Goal: Transaction & Acquisition: Purchase product/service

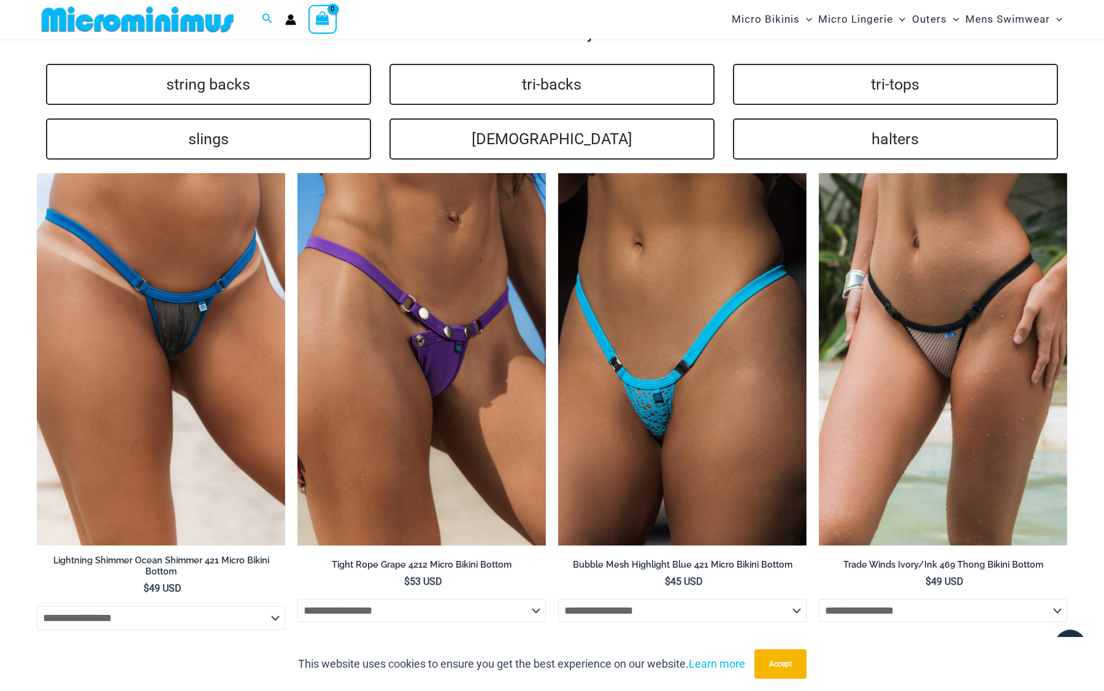
scroll to position [2621, 0]
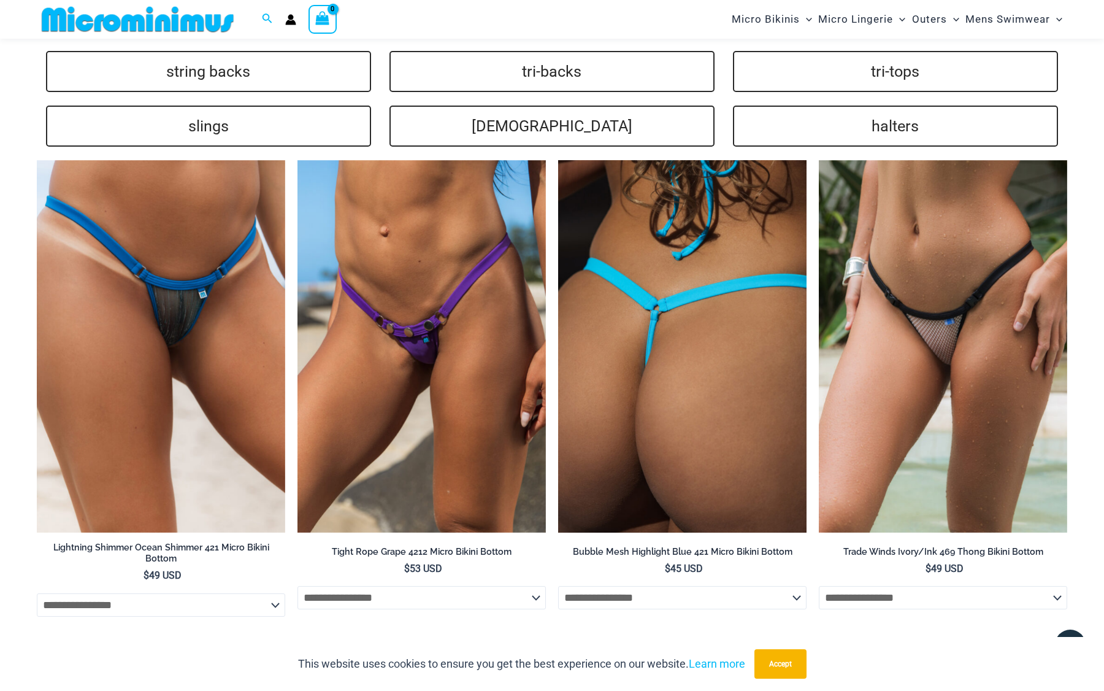
click at [677, 586] on select "**********" at bounding box center [682, 597] width 248 height 23
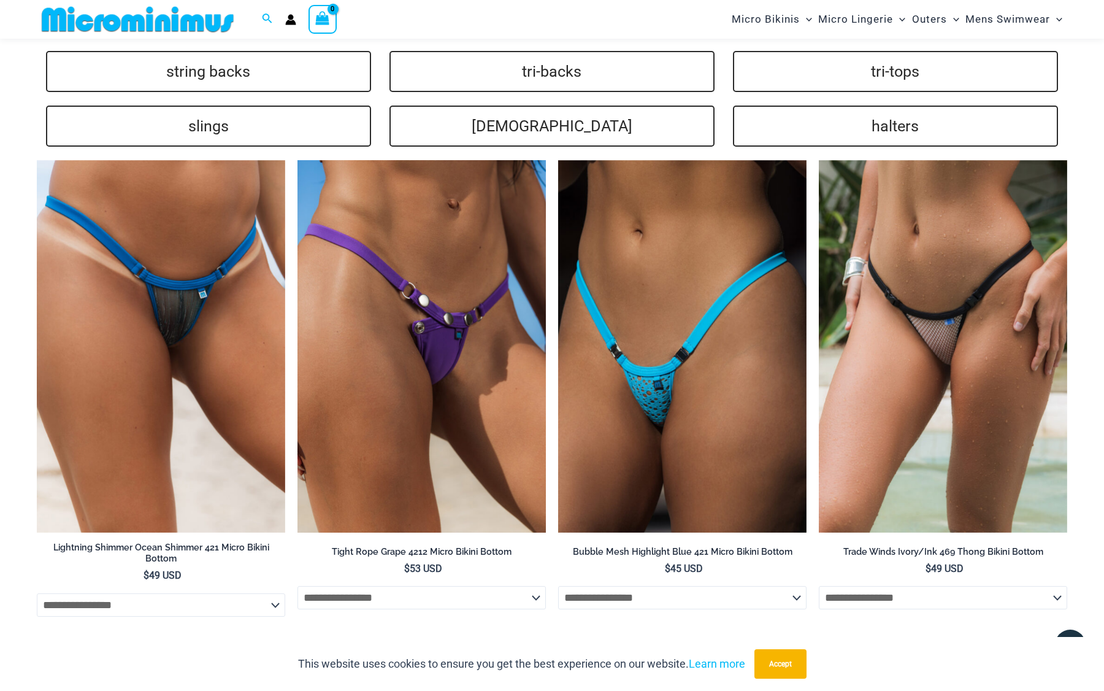
click at [506, 586] on select "**********" at bounding box center [422, 597] width 248 height 23
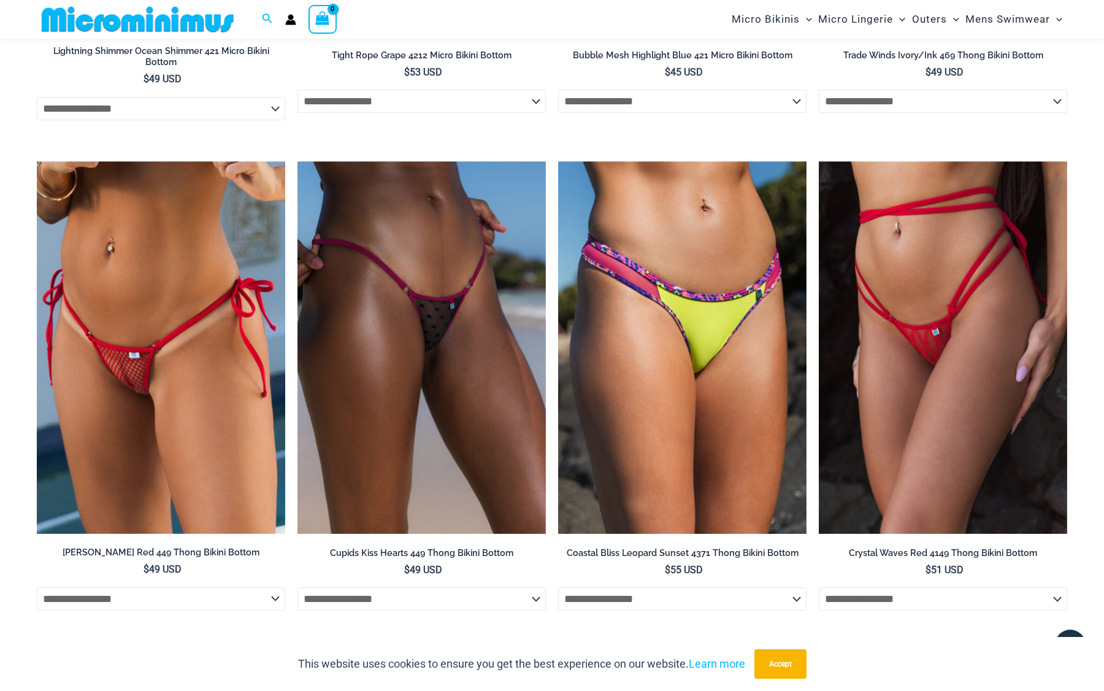
scroll to position [3118, 0]
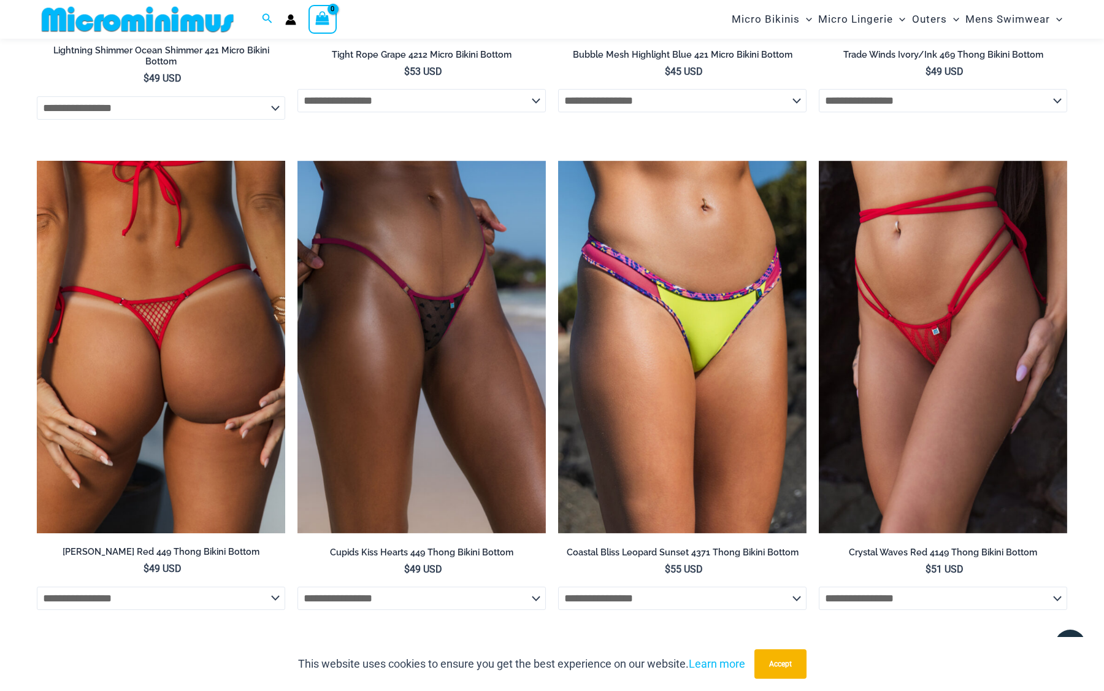
click at [263, 587] on select "**********" at bounding box center [161, 598] width 248 height 23
select select "*****"
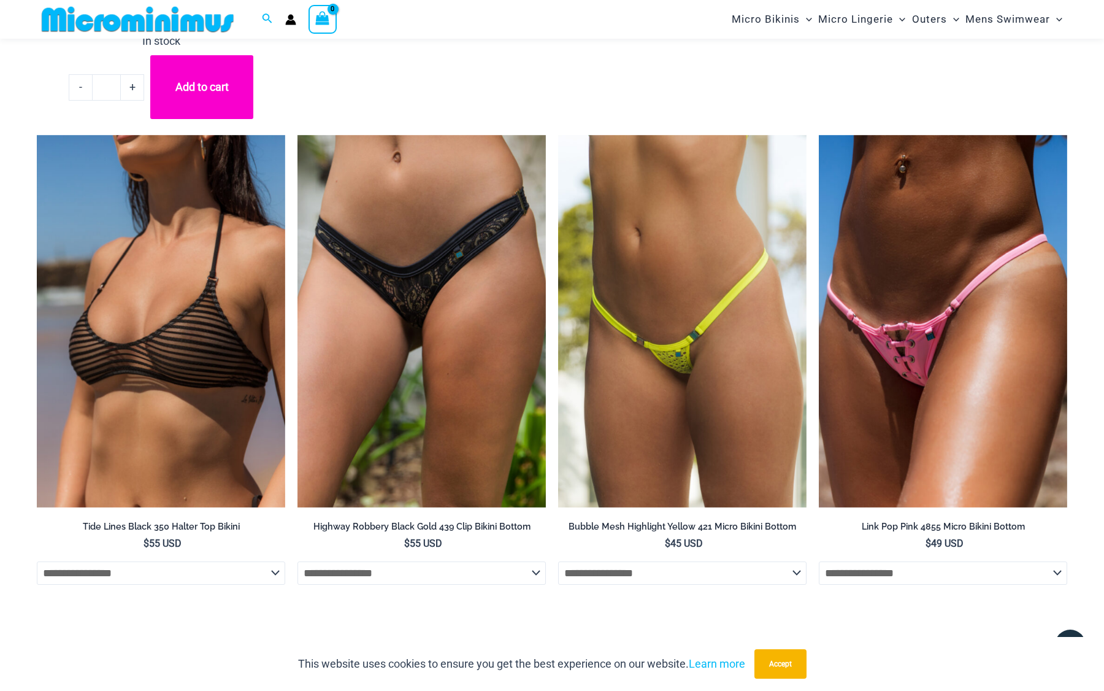
scroll to position [3709, 0]
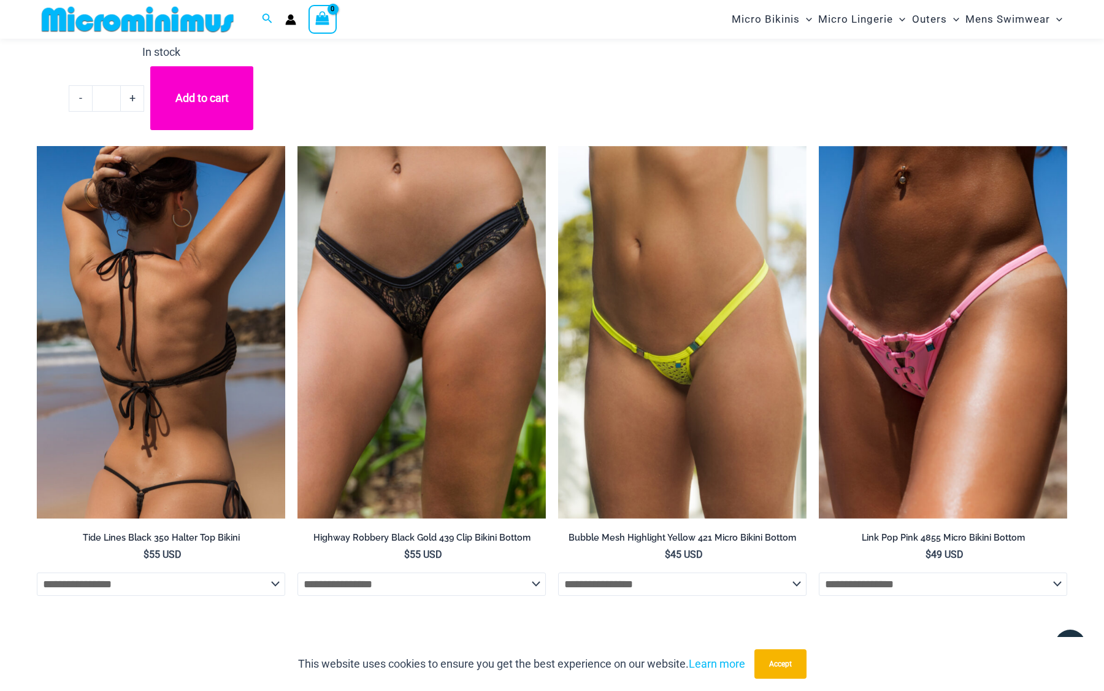
click at [215, 572] on select "**********" at bounding box center [161, 583] width 248 height 23
select select "******"
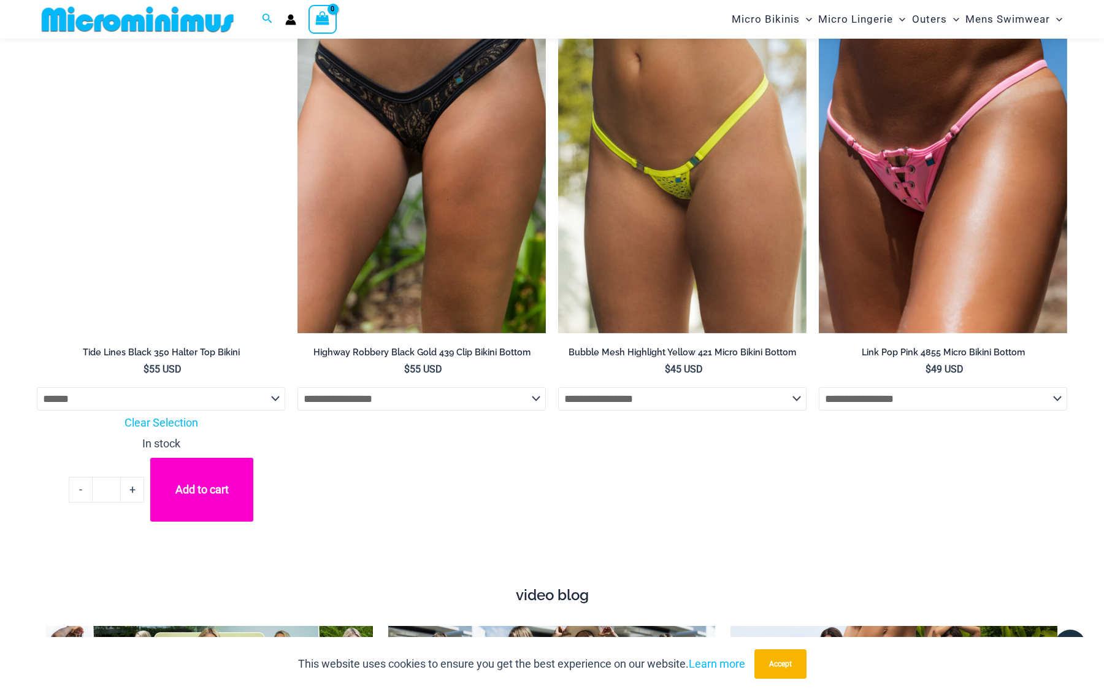
scroll to position [3896, 0]
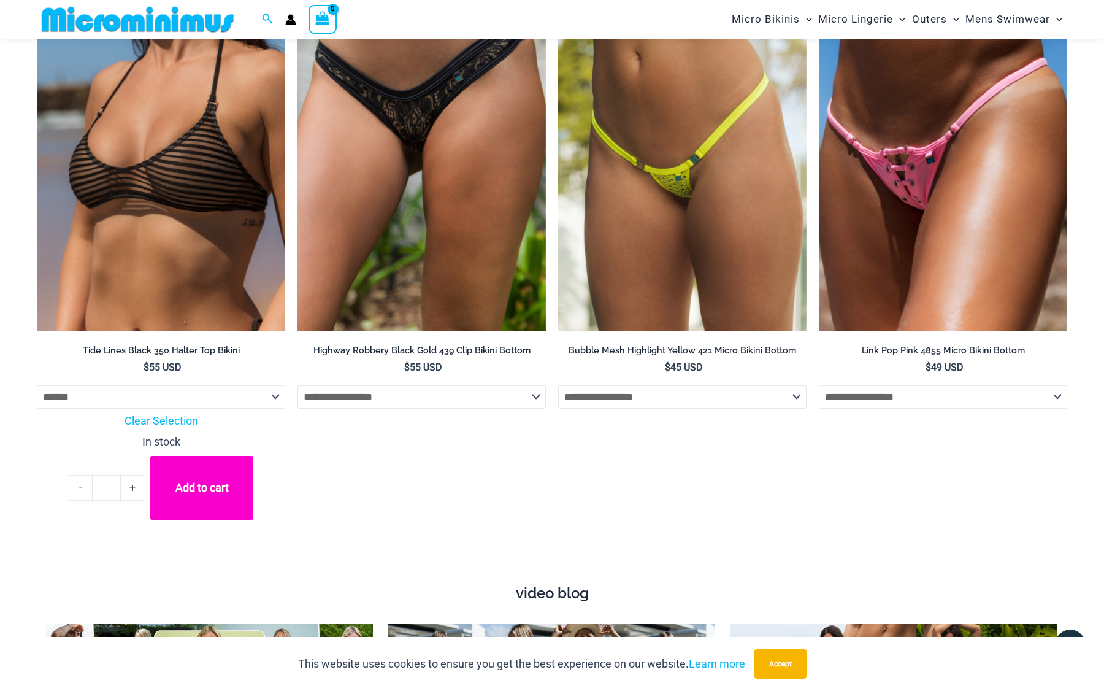
click at [188, 456] on button "Add to cart" at bounding box center [201, 488] width 103 height 64
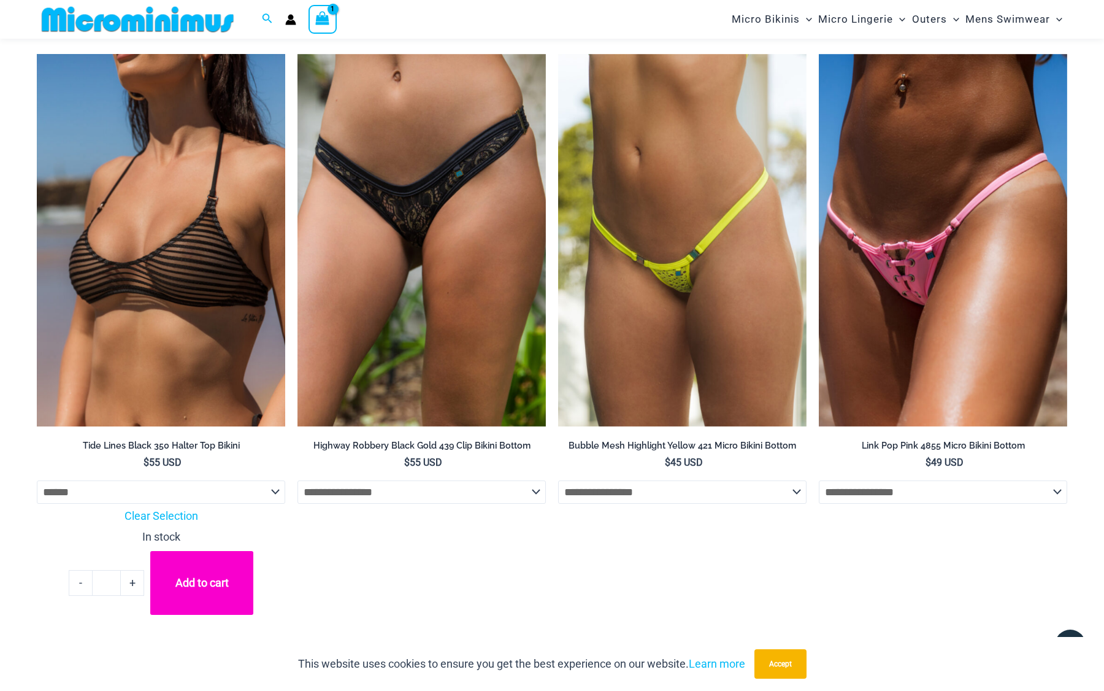
scroll to position [3807, 0]
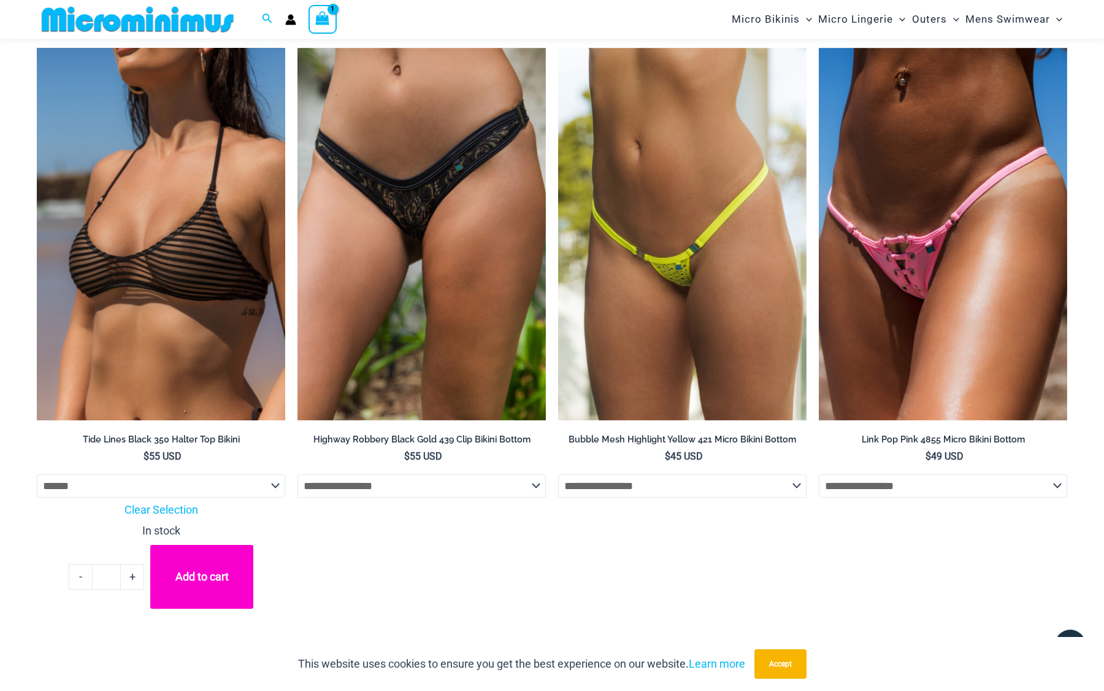
click at [196, 257] on img at bounding box center [161, 234] width 248 height 373
click at [782, 664] on button "Accept" at bounding box center [781, 663] width 52 height 29
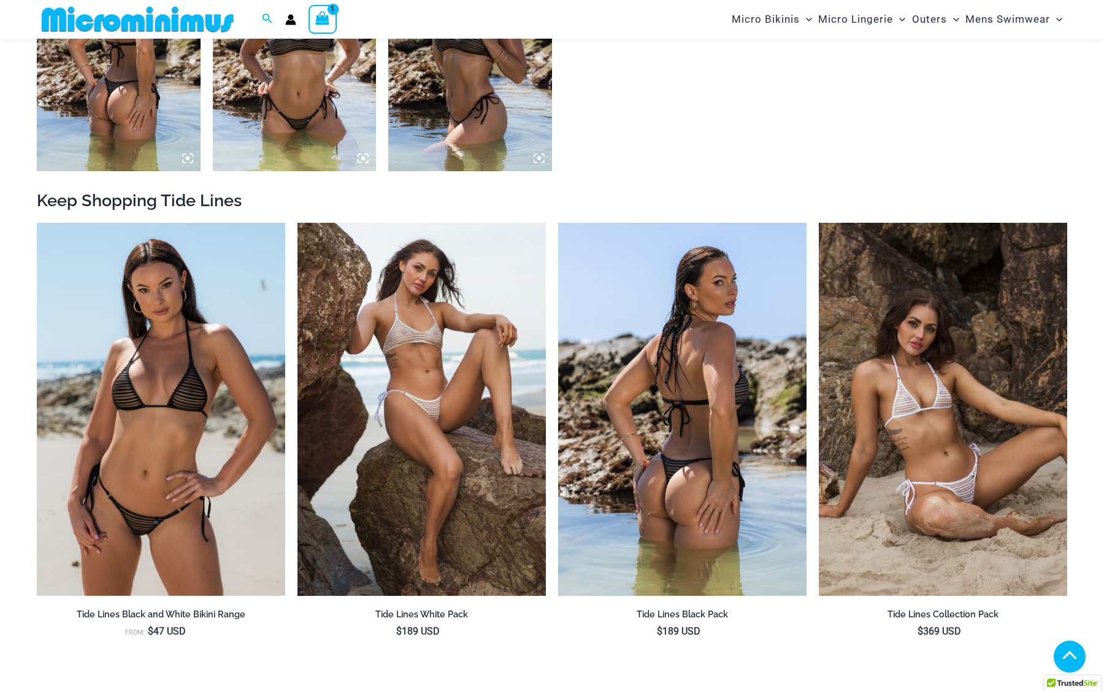
scroll to position [1232, 0]
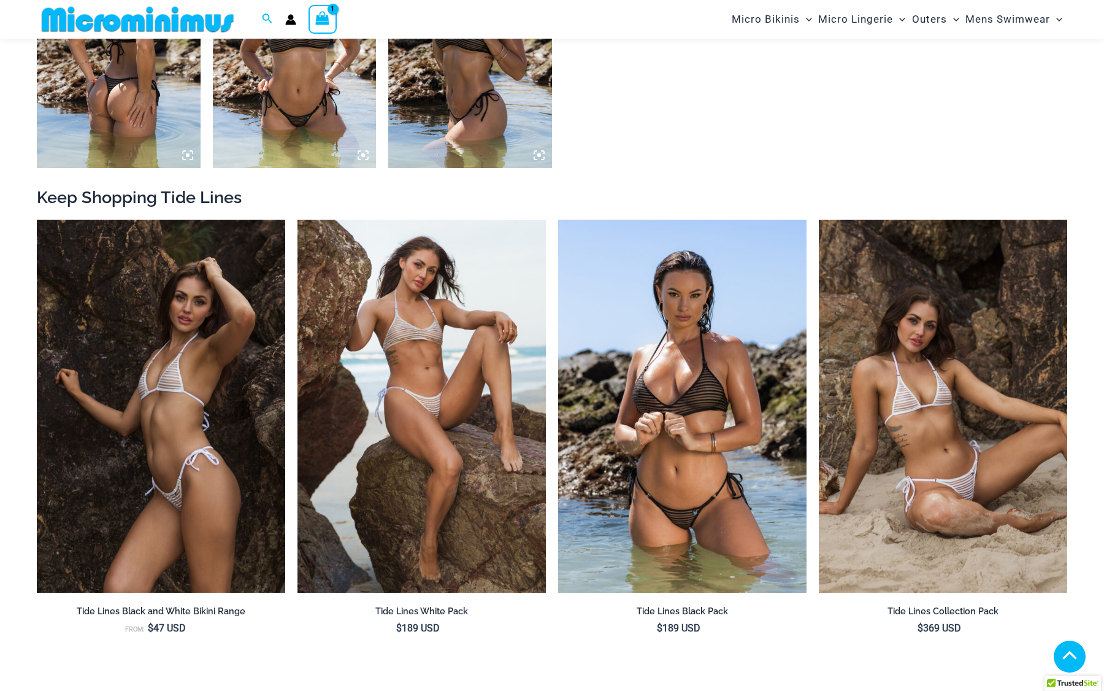
click at [139, 444] on img at bounding box center [161, 406] width 248 height 373
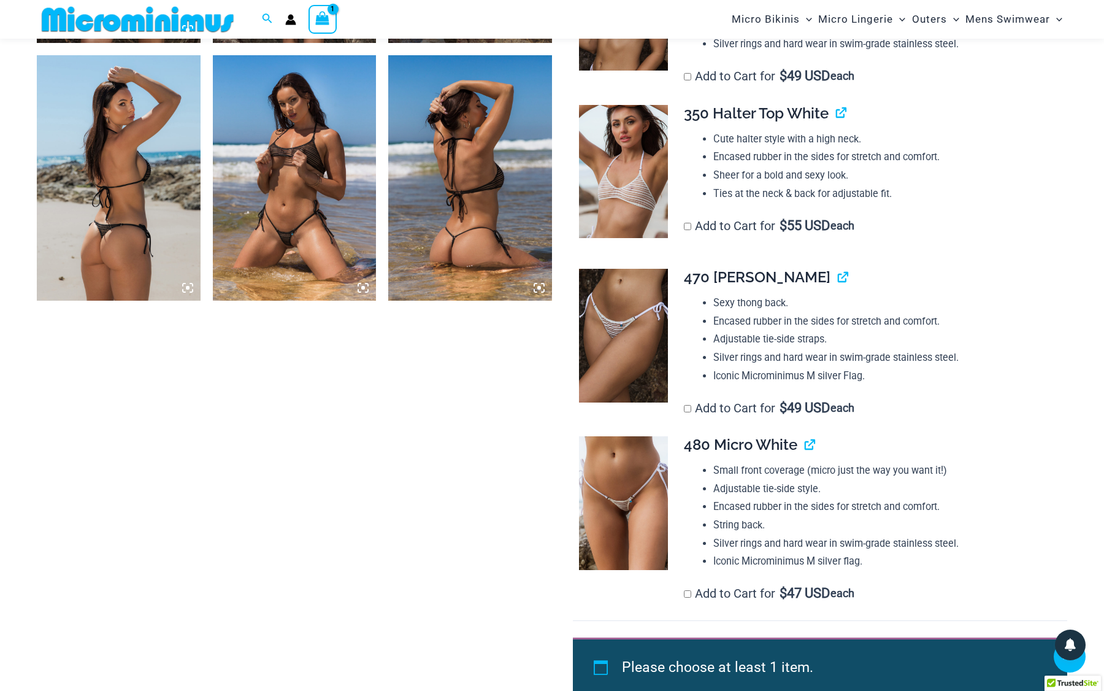
scroll to position [1099, 0]
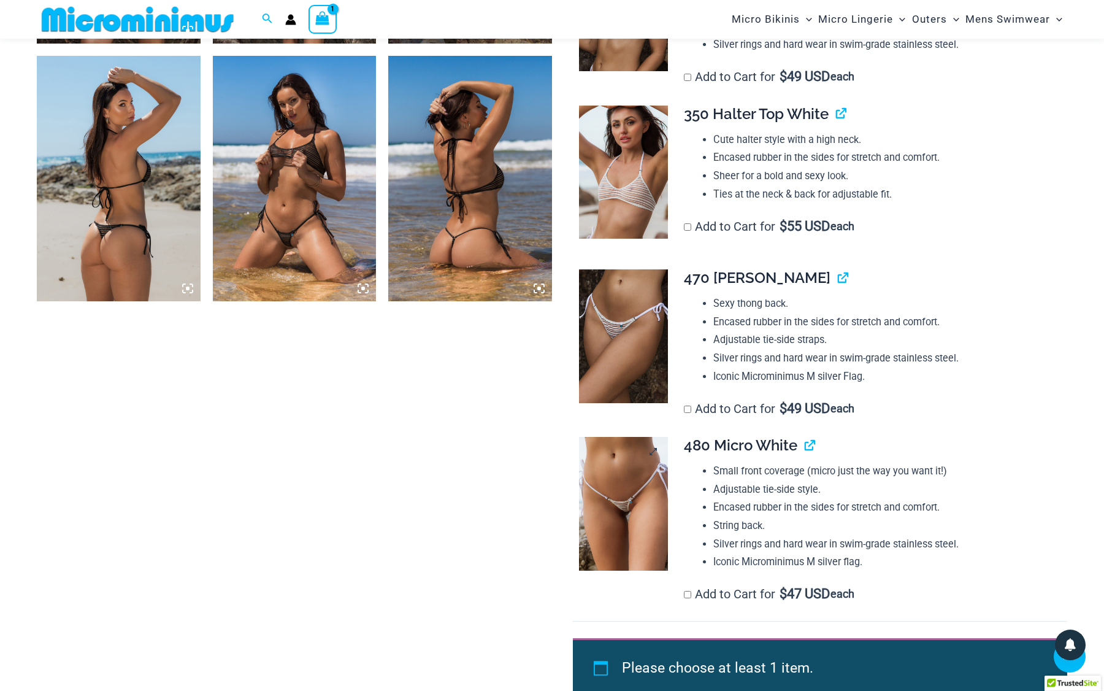
click at [648, 495] on img at bounding box center [623, 504] width 89 height 134
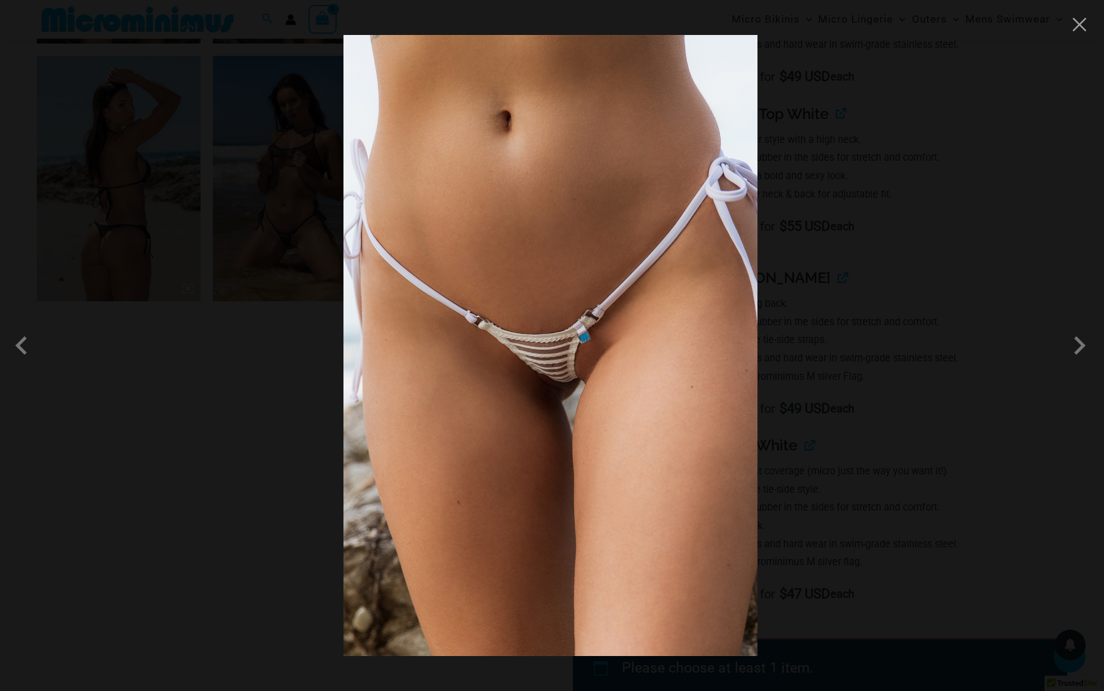
click at [631, 430] on img at bounding box center [551, 345] width 414 height 621
click at [826, 376] on div at bounding box center [552, 345] width 1104 height 691
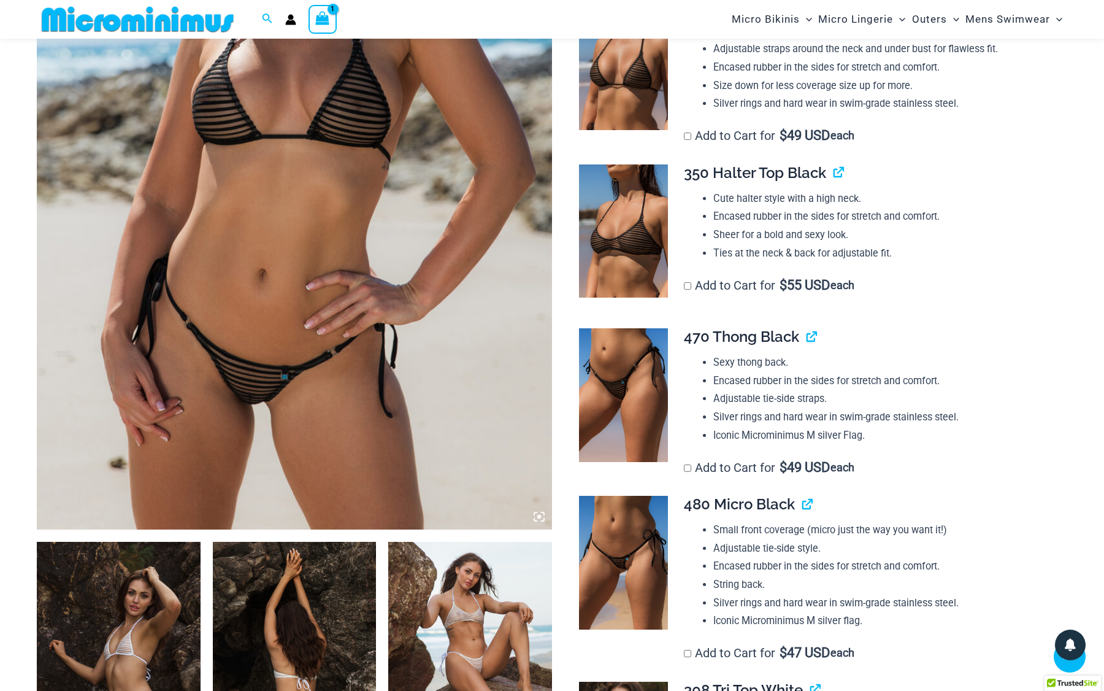
scroll to position [360, 0]
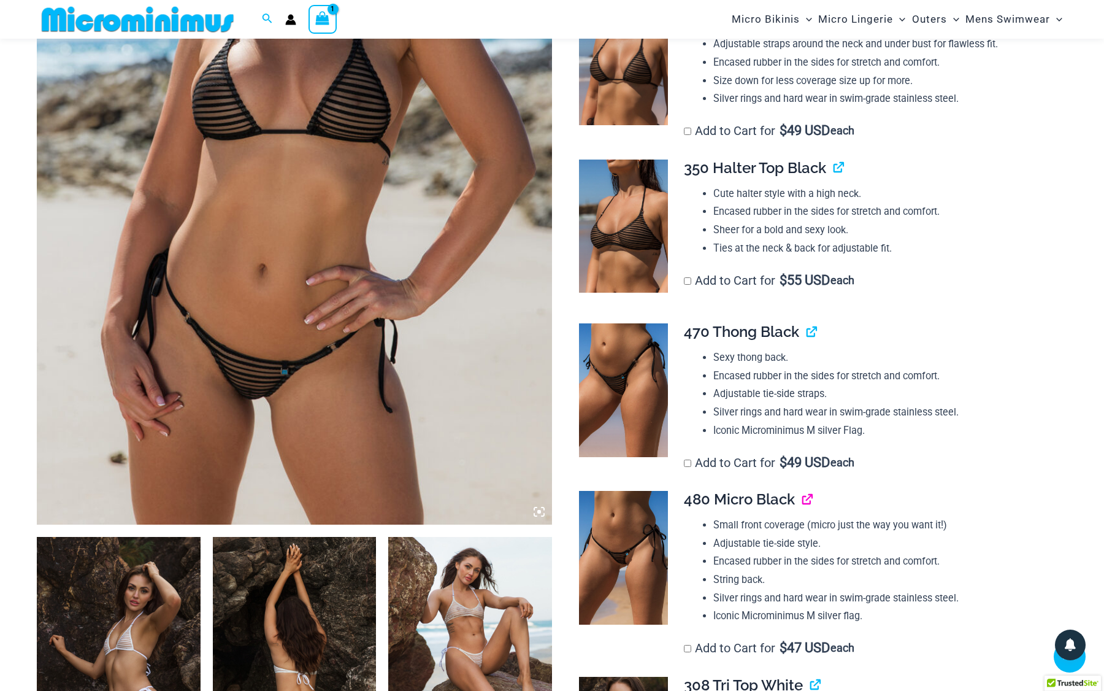
click at [803, 493] on link "View product" at bounding box center [803, 499] width 0 height 18
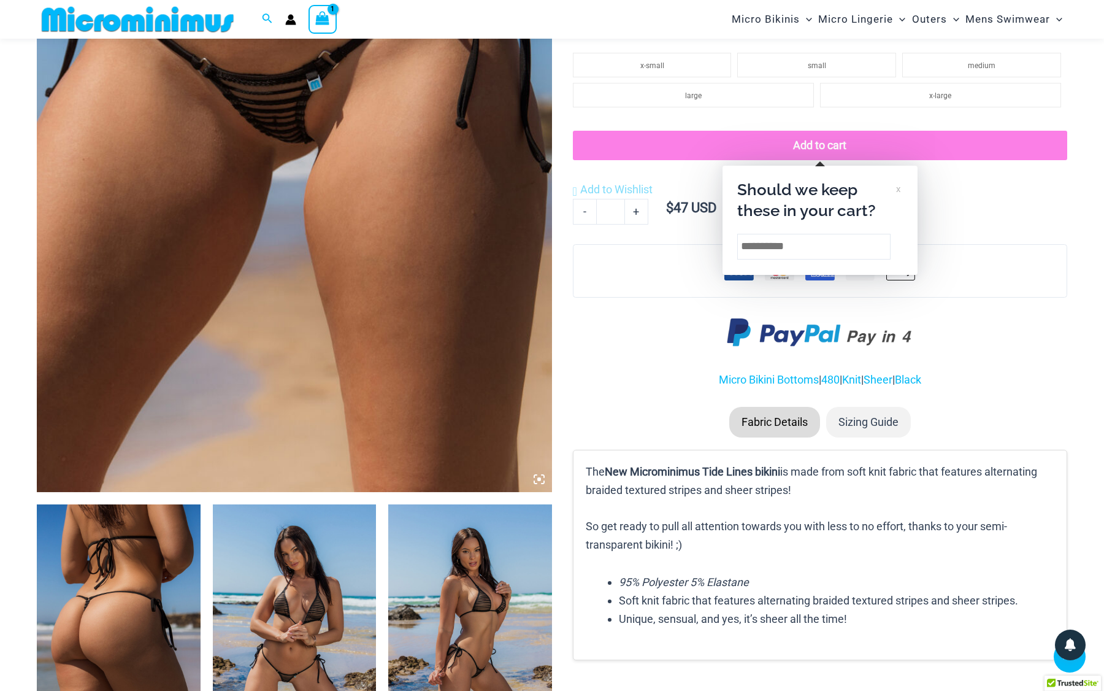
scroll to position [382, 0]
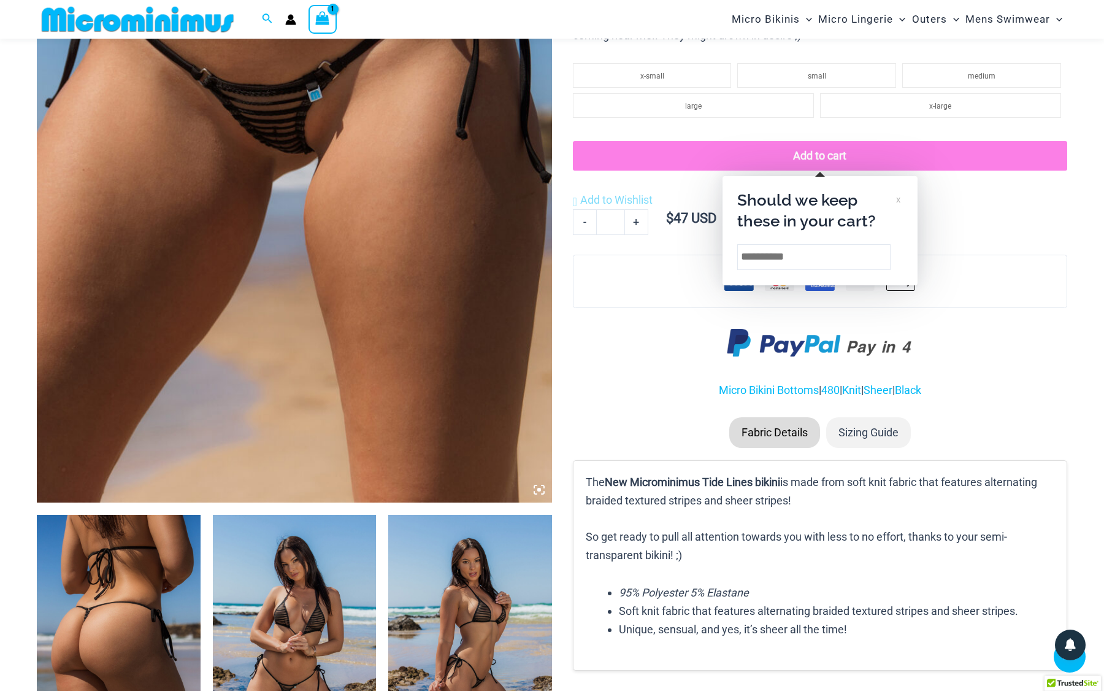
click at [997, 196] on div "Add to Wishlist Add to Wishlist" at bounding box center [820, 175] width 495 height 68
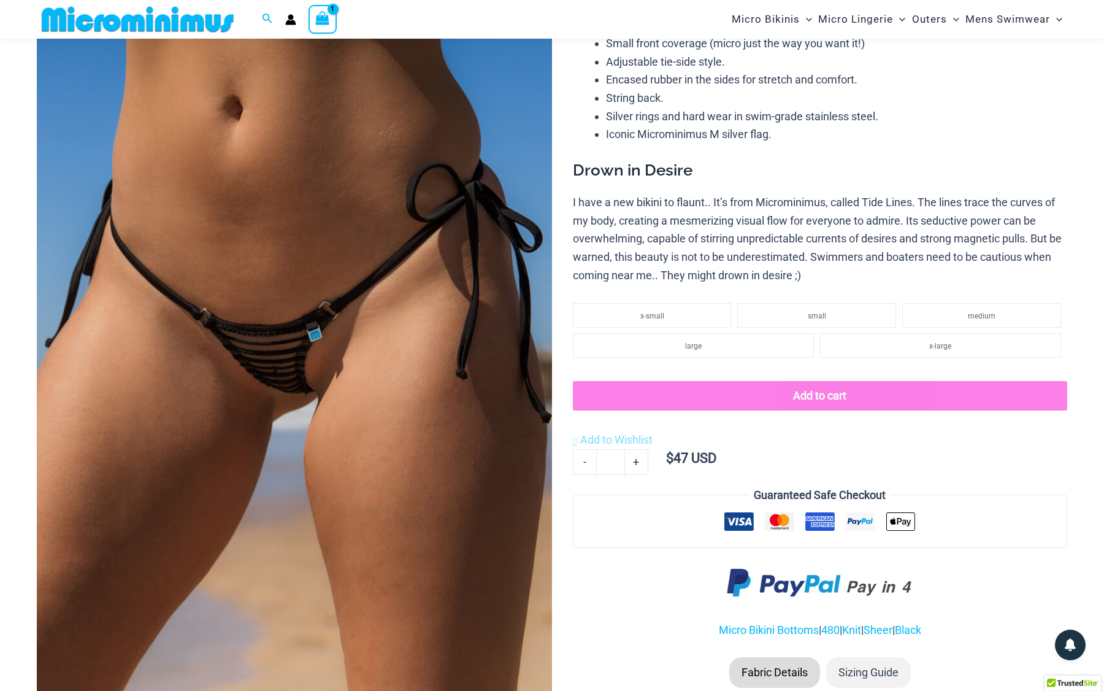
scroll to position [137, 0]
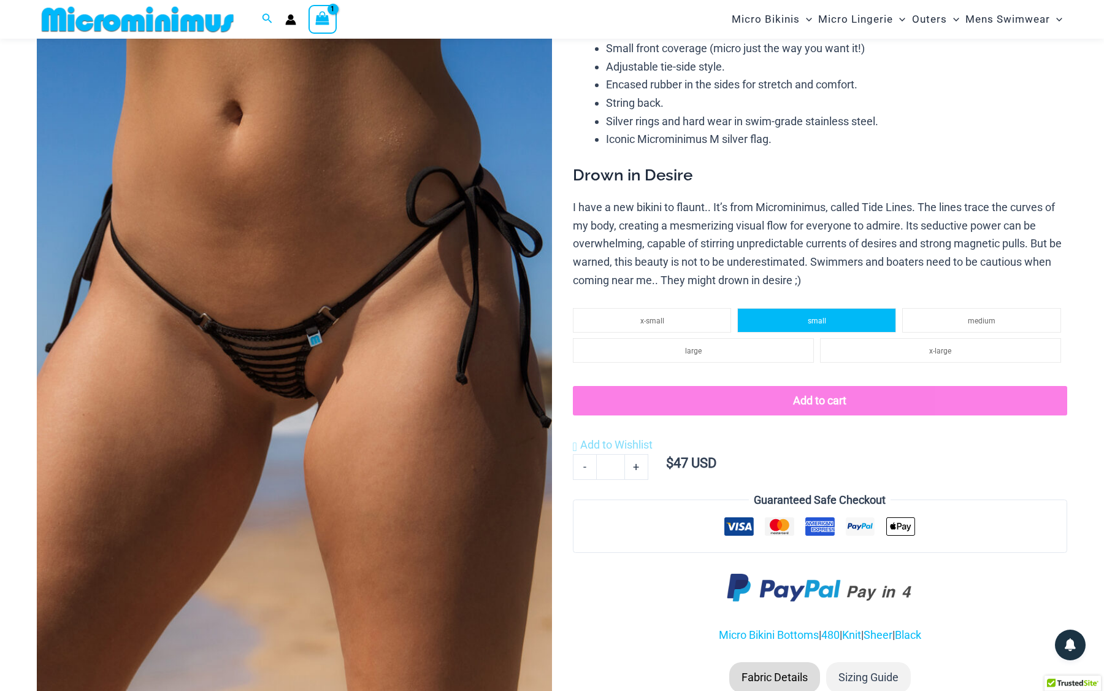
click at [850, 322] on li "small" at bounding box center [817, 320] width 159 height 25
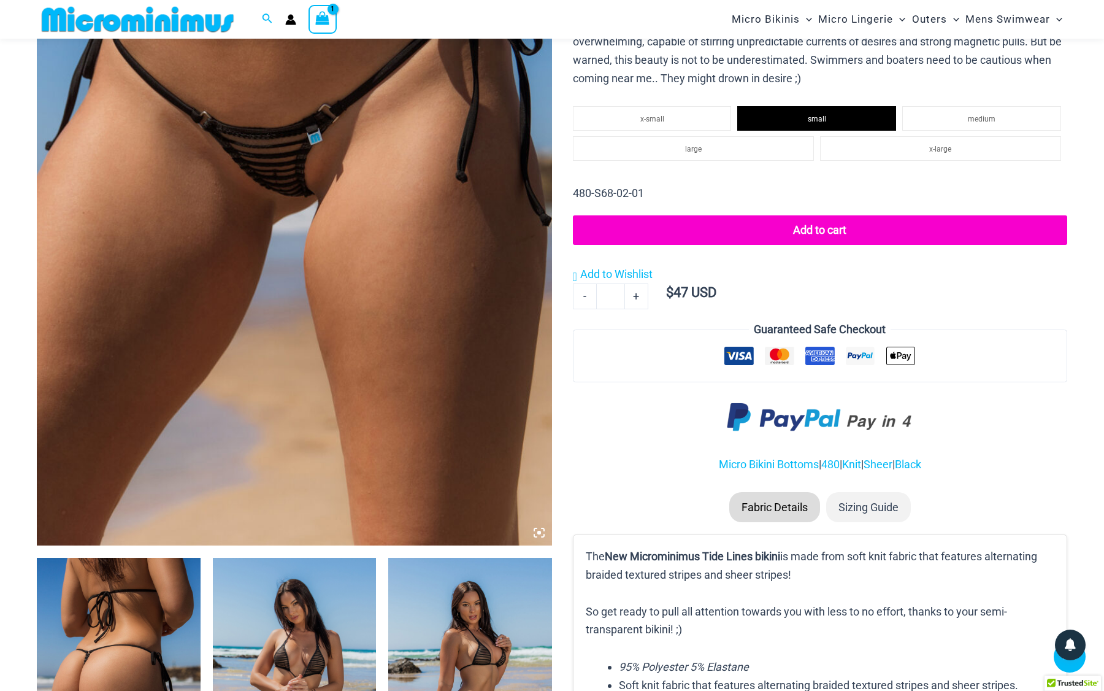
scroll to position [337, 0]
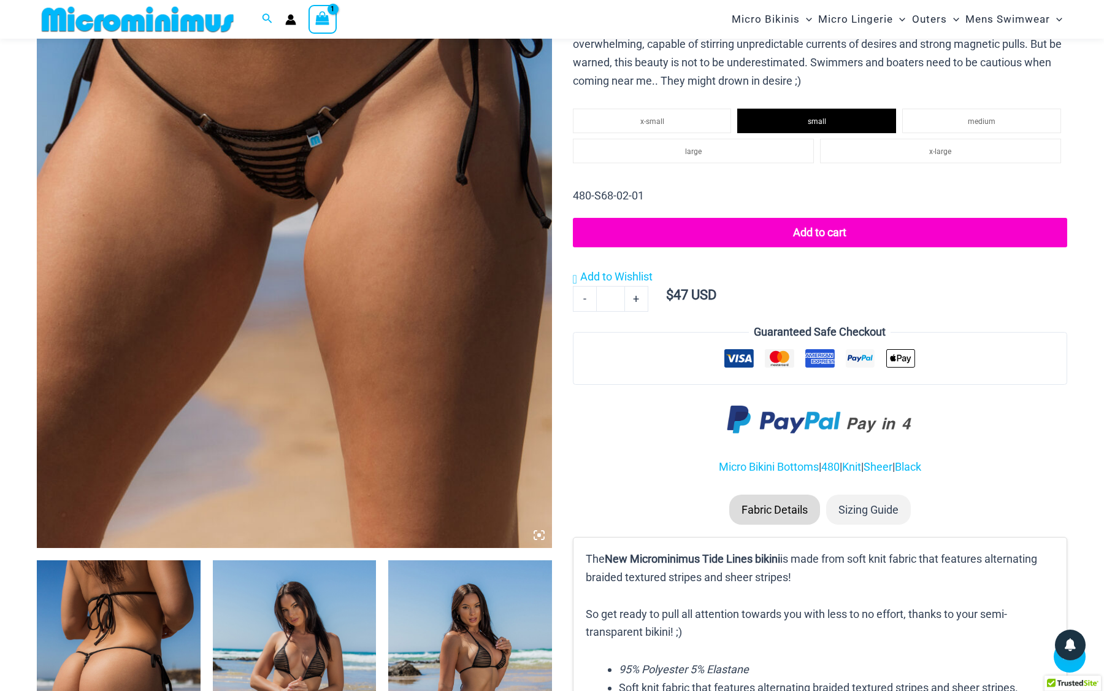
click at [824, 231] on button "Add to cart" at bounding box center [820, 232] width 495 height 29
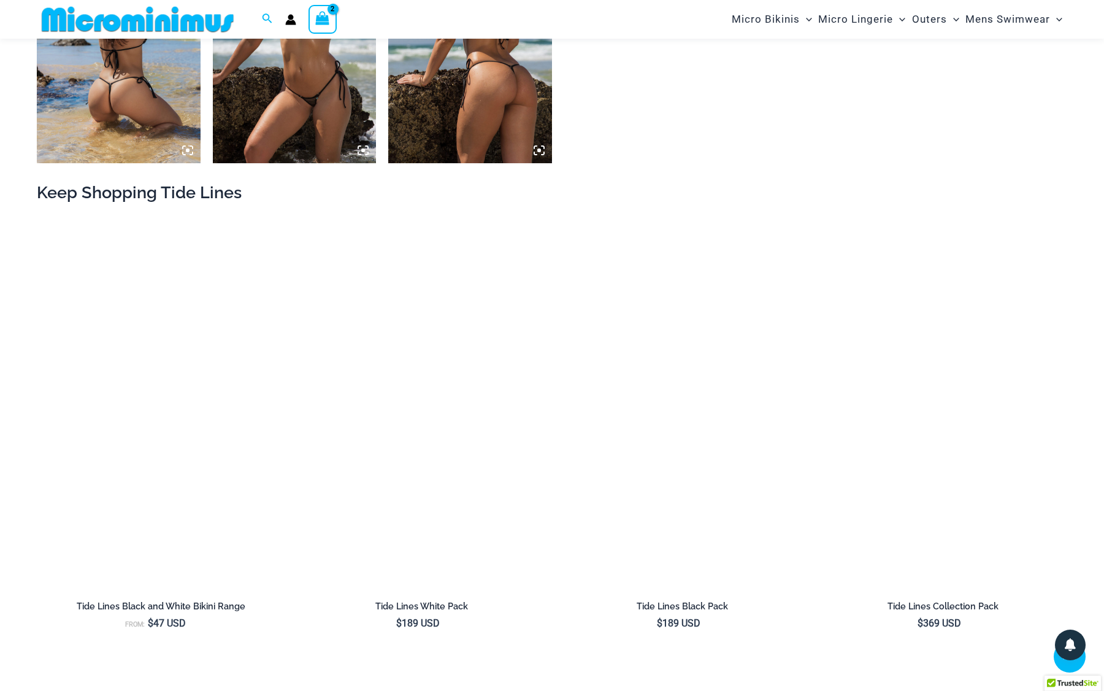
scroll to position [1238, 0]
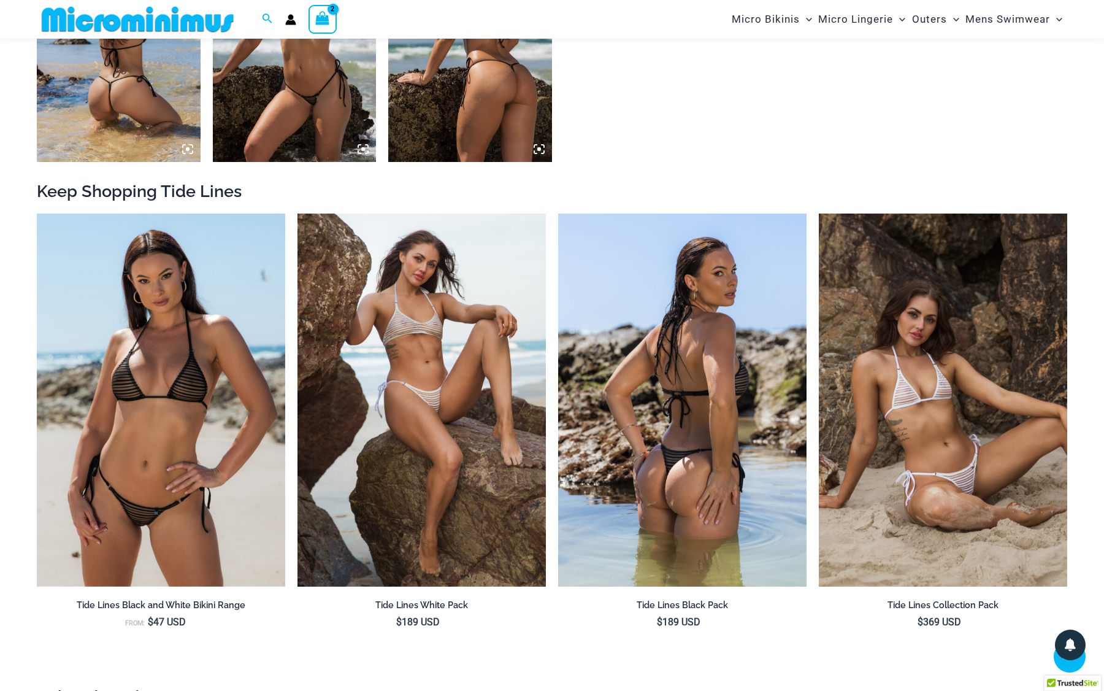
click at [703, 450] on img at bounding box center [682, 400] width 248 height 373
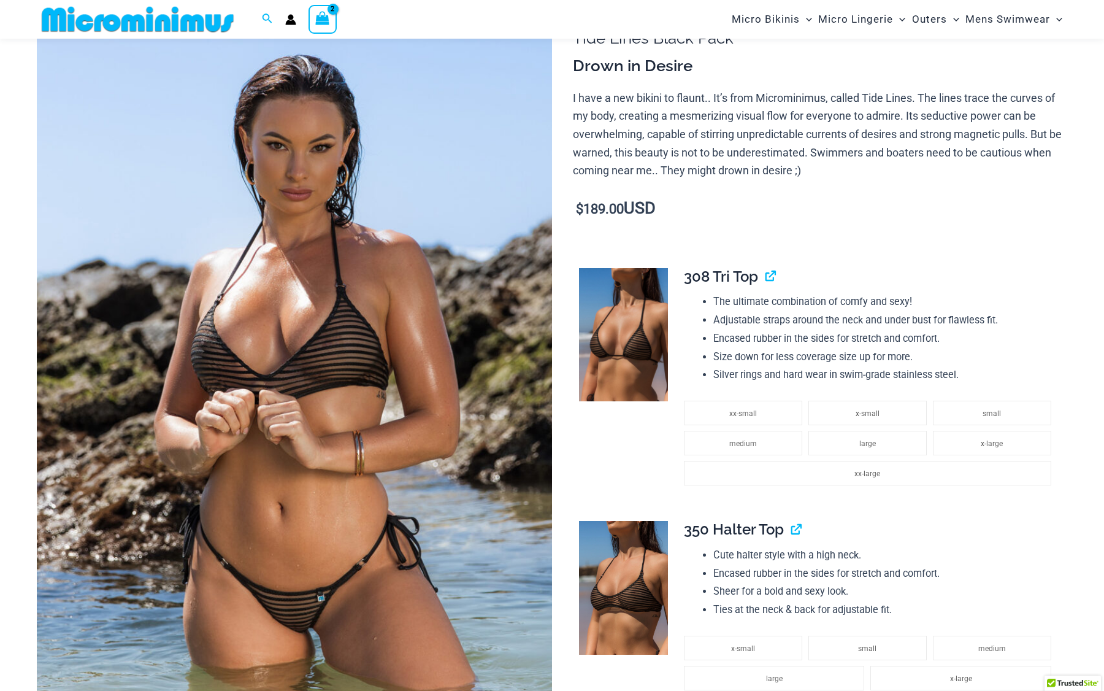
scroll to position [128, 0]
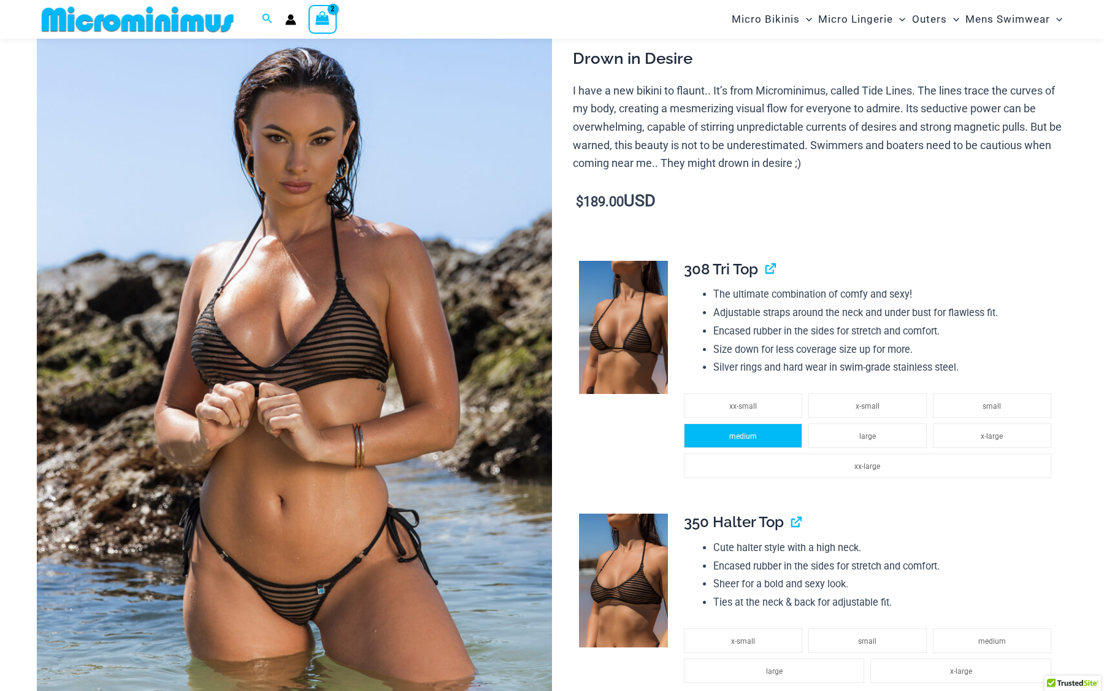
click at [740, 433] on span "medium" at bounding box center [744, 436] width 28 height 9
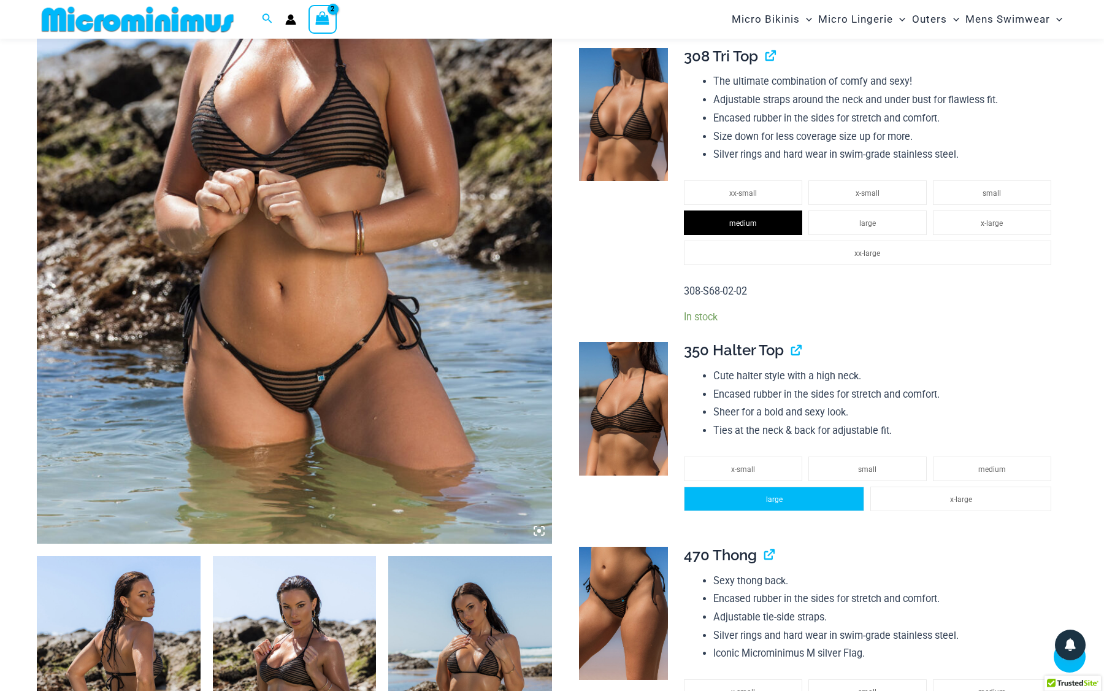
scroll to position [347, 0]
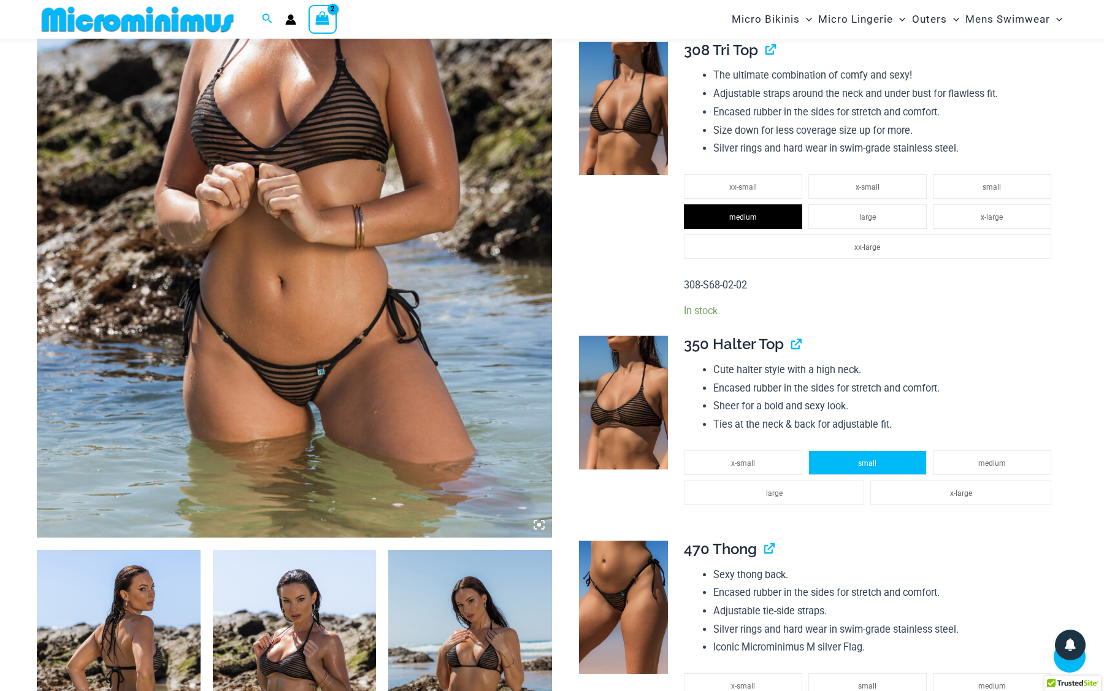
click at [874, 459] on span "small" at bounding box center [867, 463] width 18 height 9
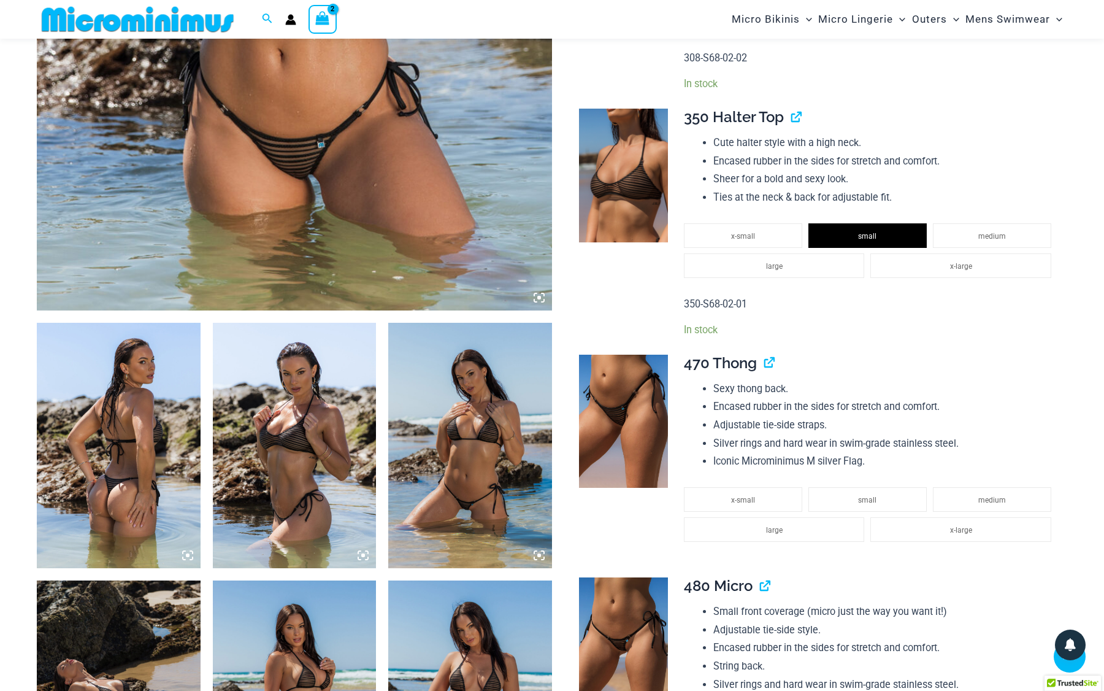
scroll to position [583, 0]
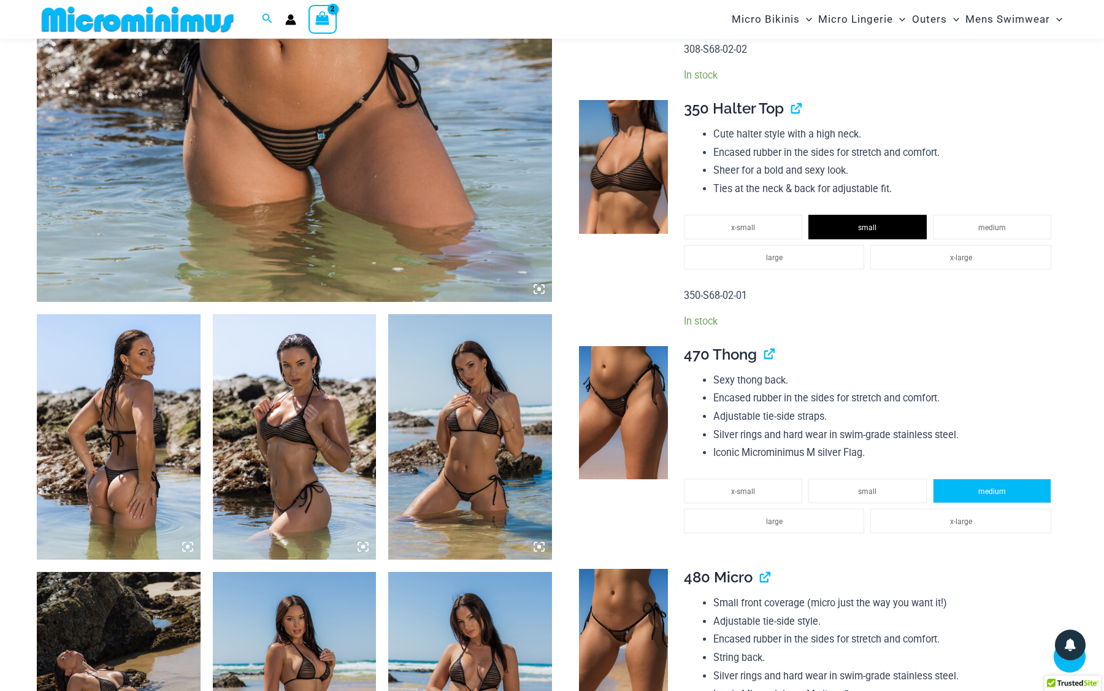
click at [980, 487] on span "medium" at bounding box center [993, 491] width 28 height 9
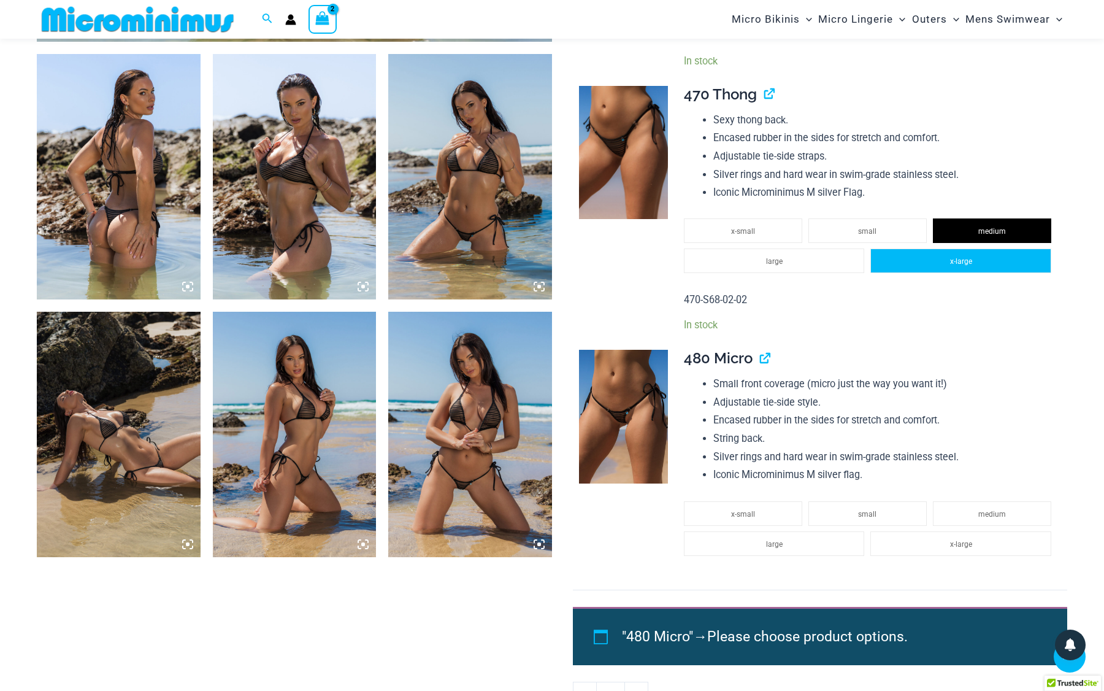
scroll to position [848, 0]
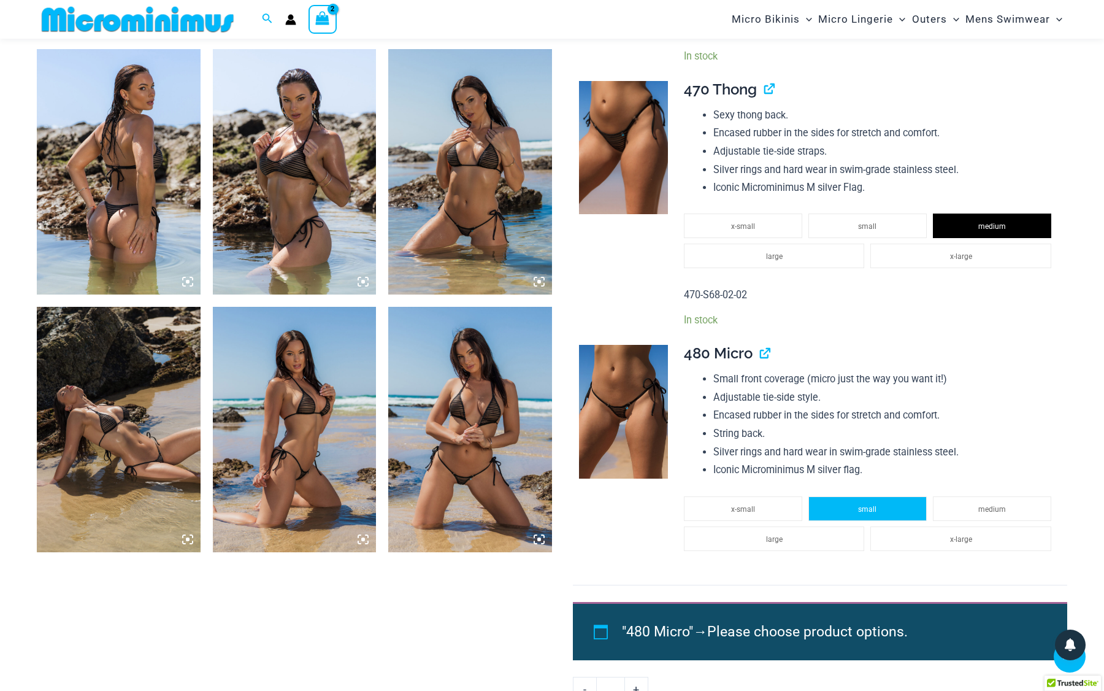
click at [891, 498] on li "small" at bounding box center [868, 508] width 118 height 25
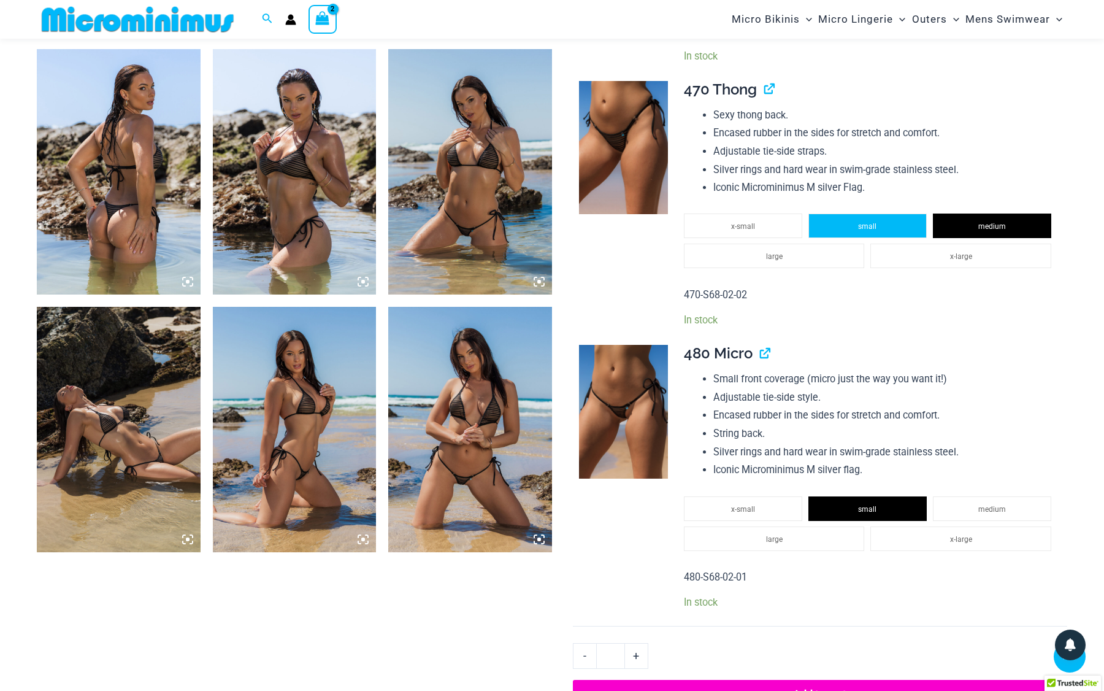
click at [888, 218] on li "small" at bounding box center [868, 226] width 118 height 25
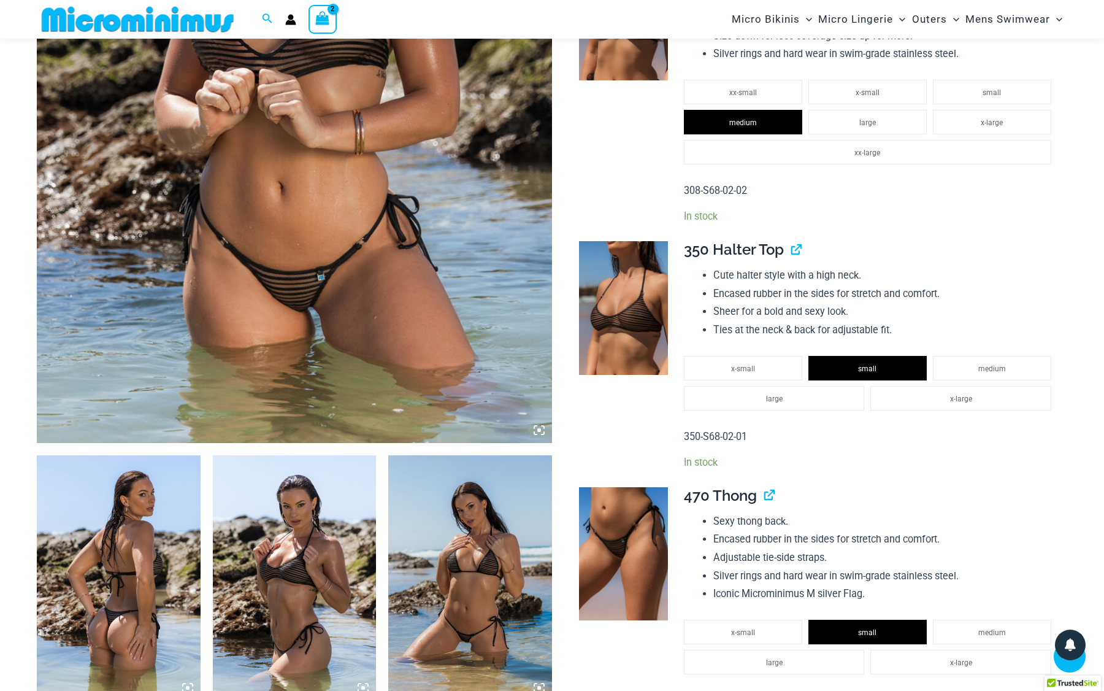
scroll to position [439, 0]
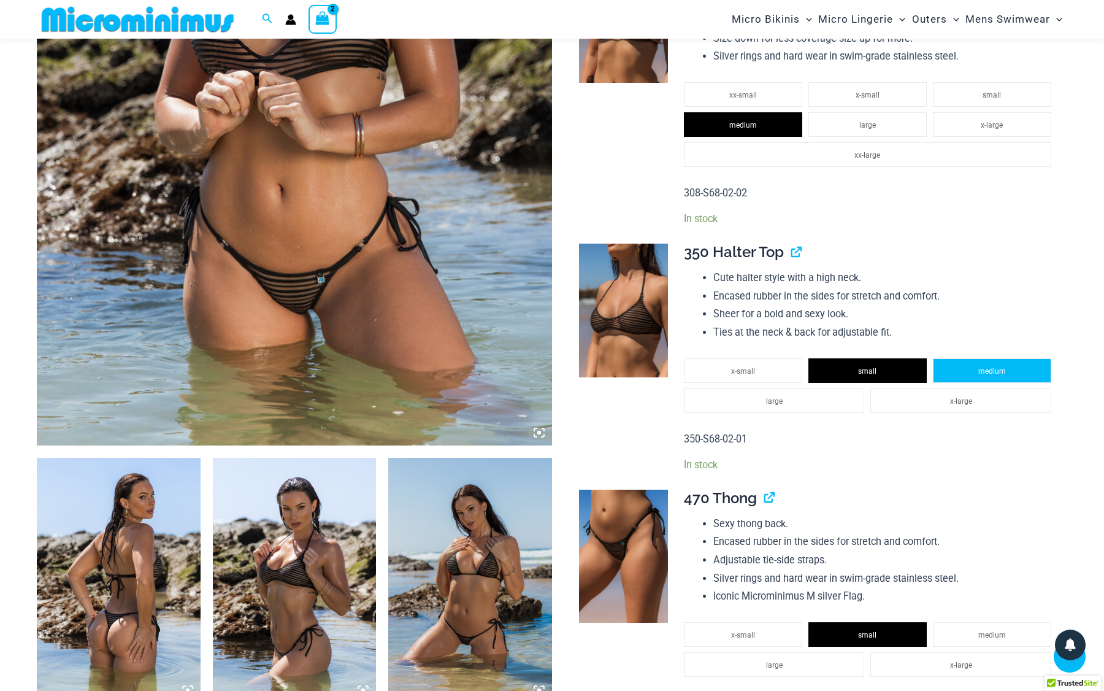
click at [997, 367] on span "medium" at bounding box center [993, 371] width 28 height 9
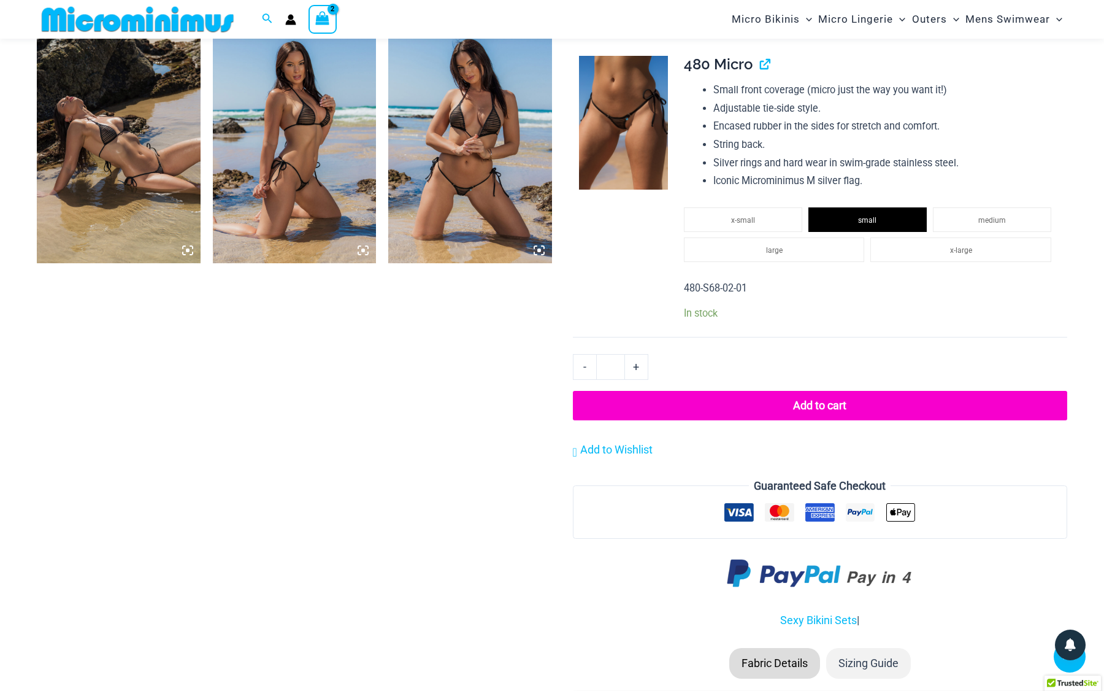
scroll to position [1139, 0]
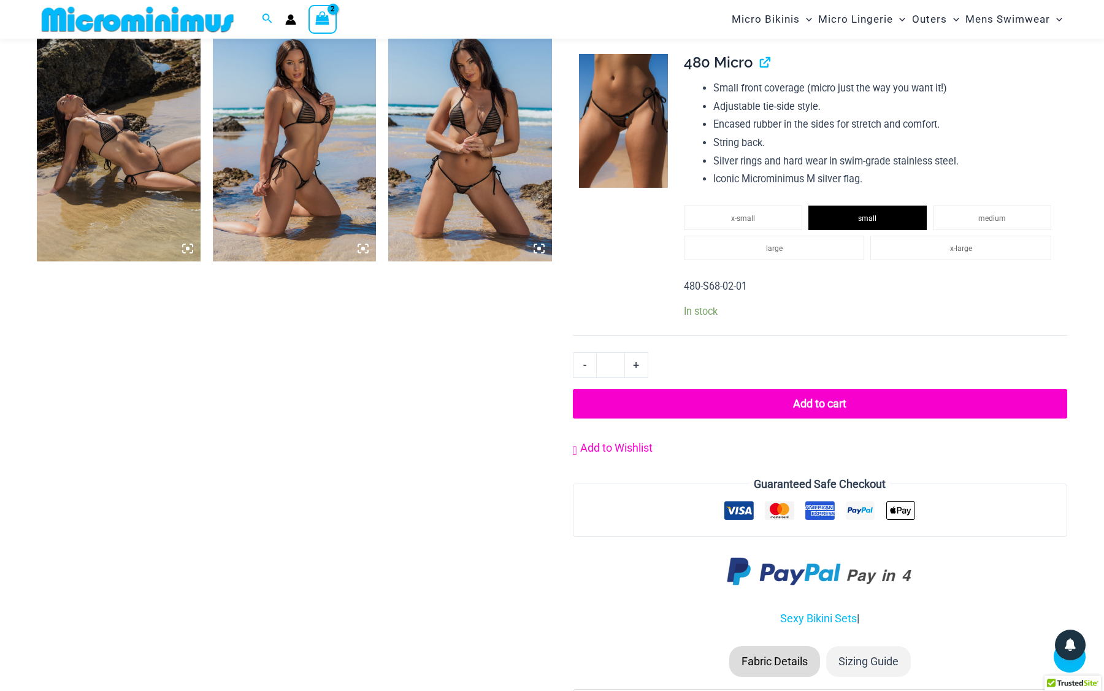
click at [647, 441] on span "Add to Wishlist" at bounding box center [616, 447] width 72 height 13
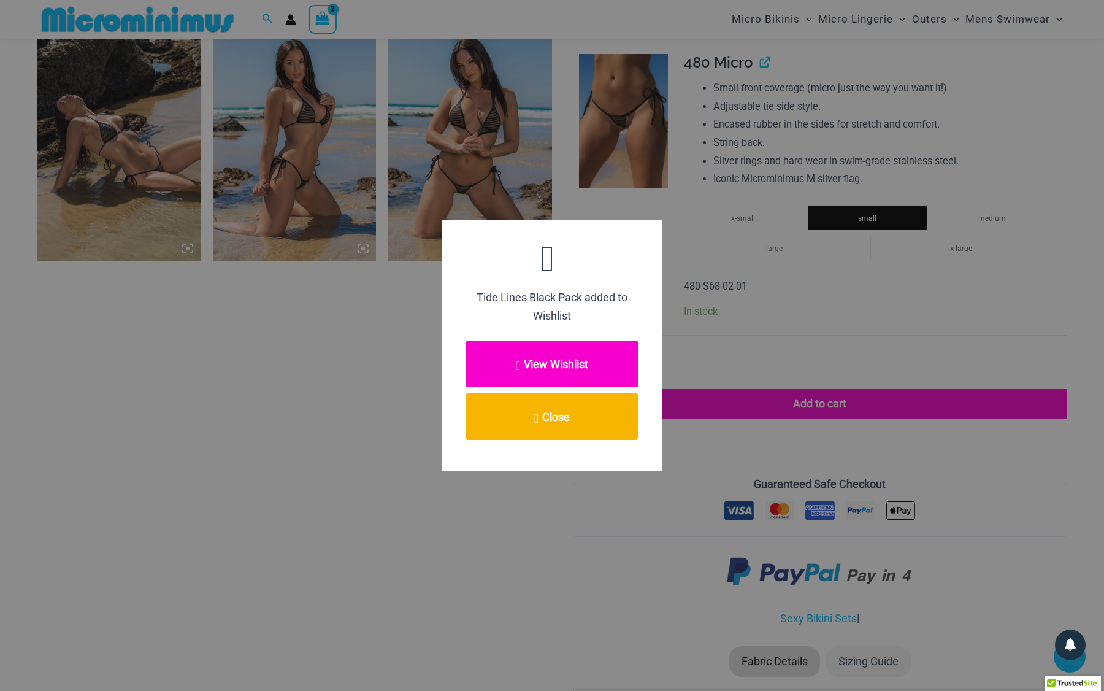
click at [581, 361] on button "View Wishlist" at bounding box center [552, 364] width 172 height 47
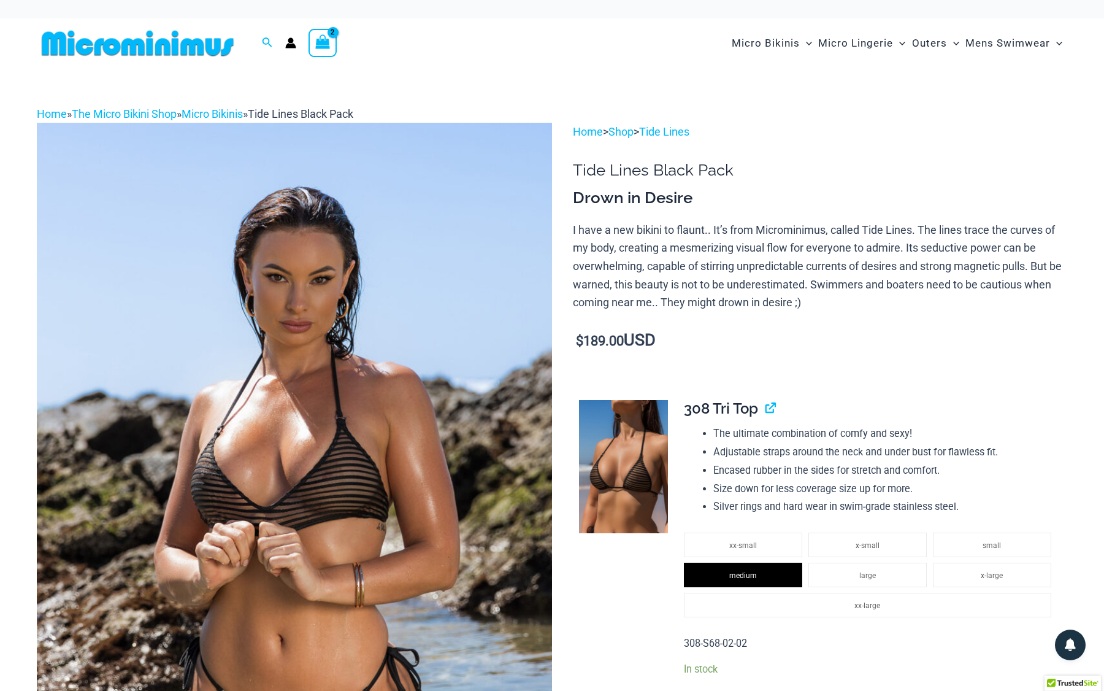
scroll to position [0, 0]
click at [147, 112] on link "The Micro Bikini Shop" at bounding box center [124, 113] width 105 height 13
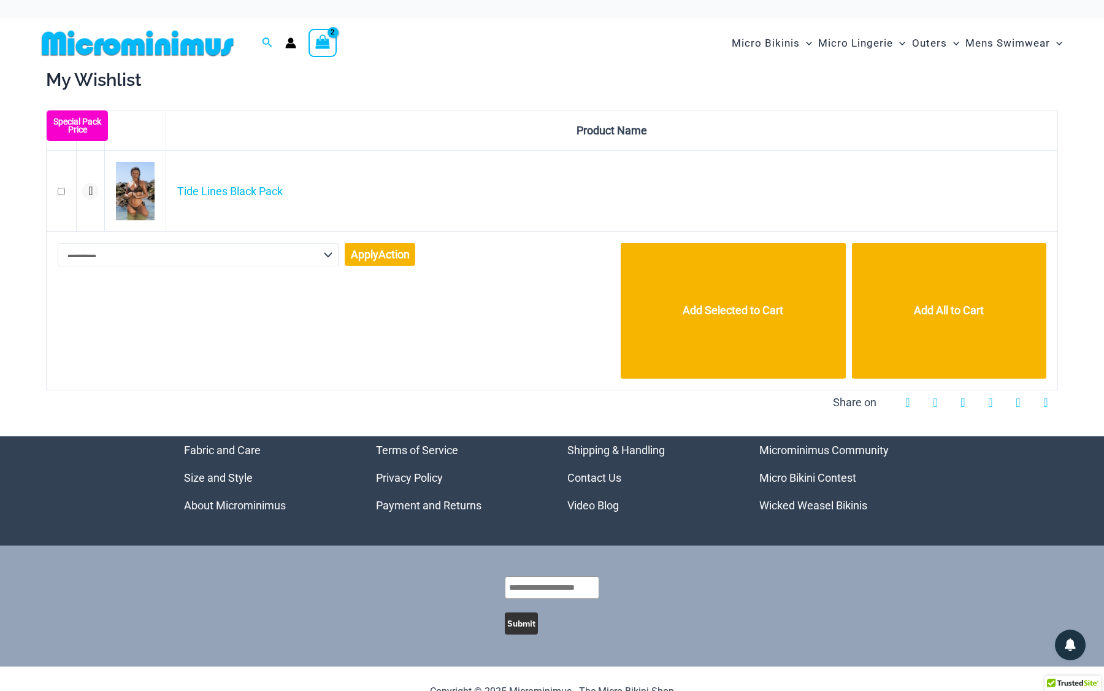
click at [301, 253] on select "**********" at bounding box center [198, 254] width 281 height 23
click at [518, 321] on div "Add Selected to Cart Add All to Cart" at bounding box center [734, 308] width 623 height 142
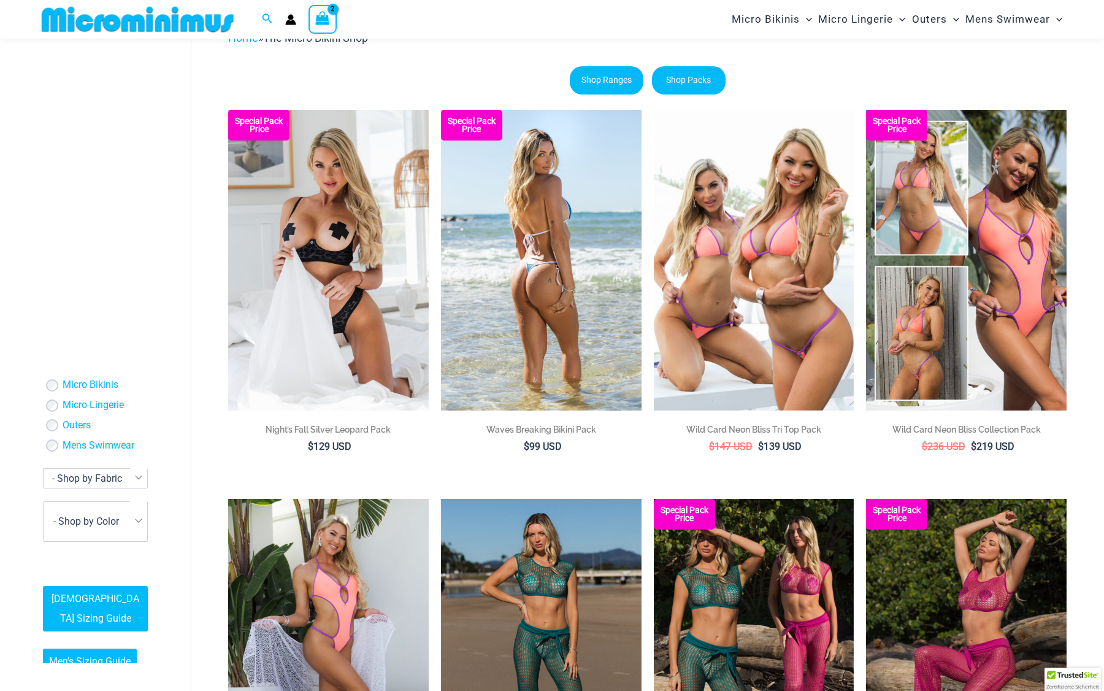
scroll to position [80, 0]
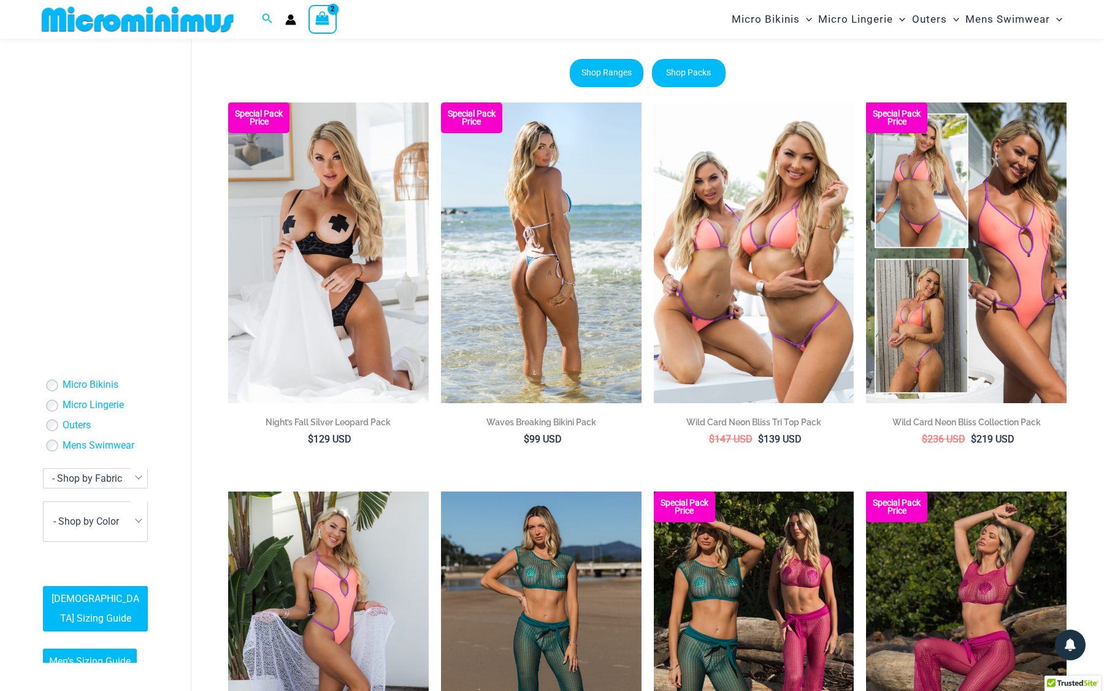
click at [555, 294] on img at bounding box center [541, 252] width 201 height 301
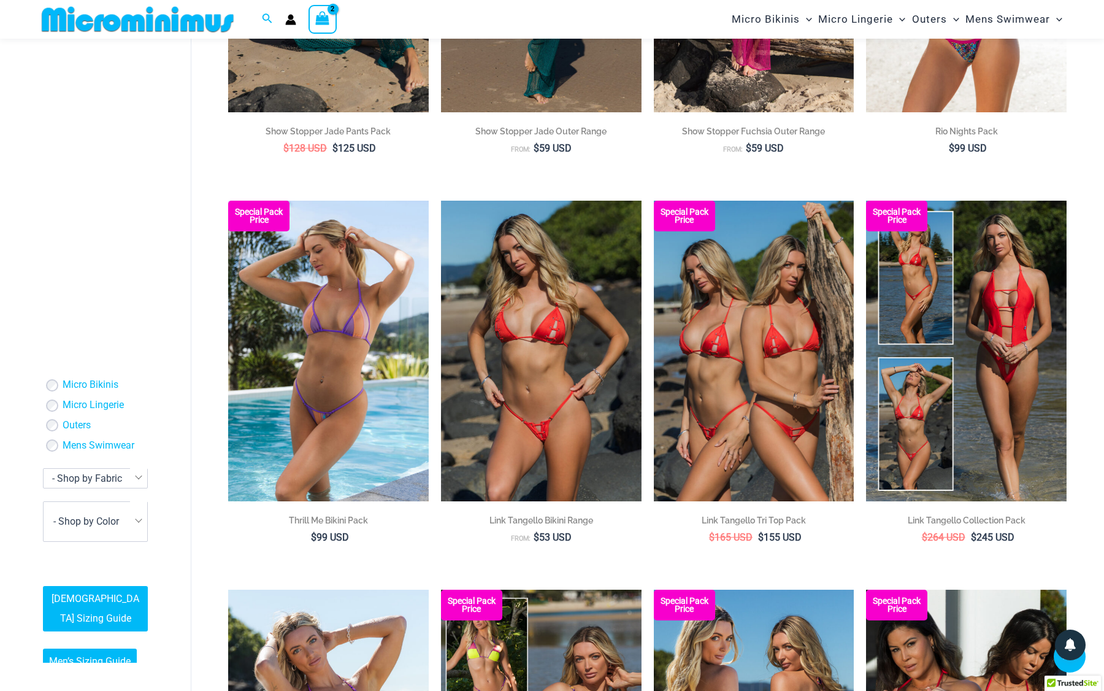
scroll to position [1147, 0]
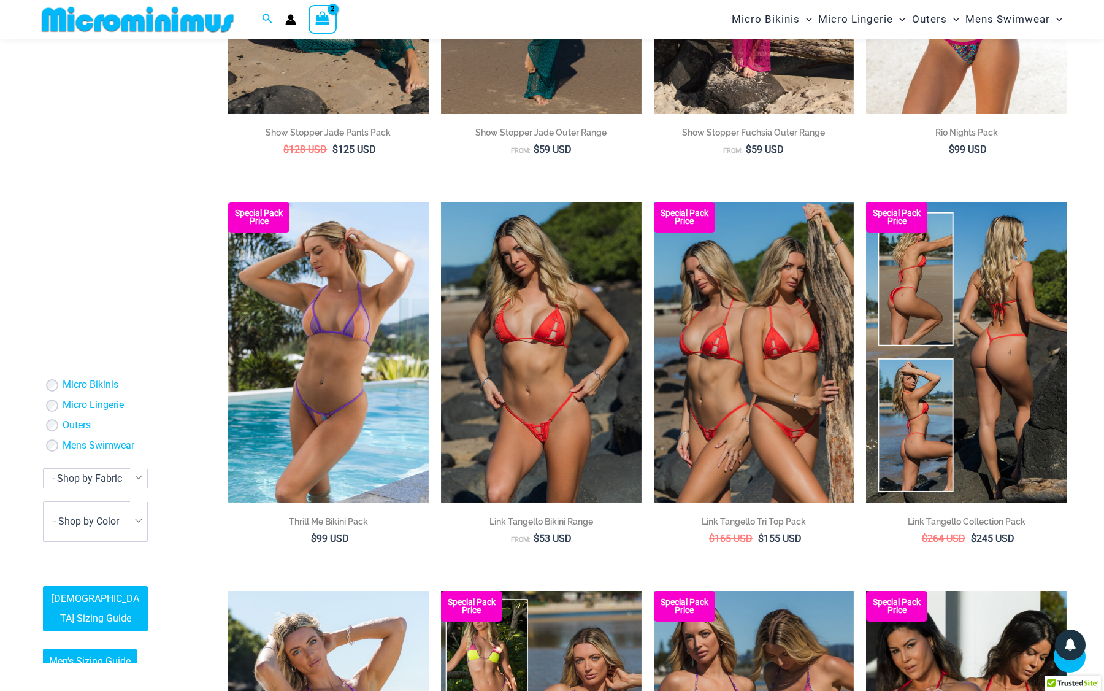
click at [977, 324] on img at bounding box center [966, 352] width 201 height 301
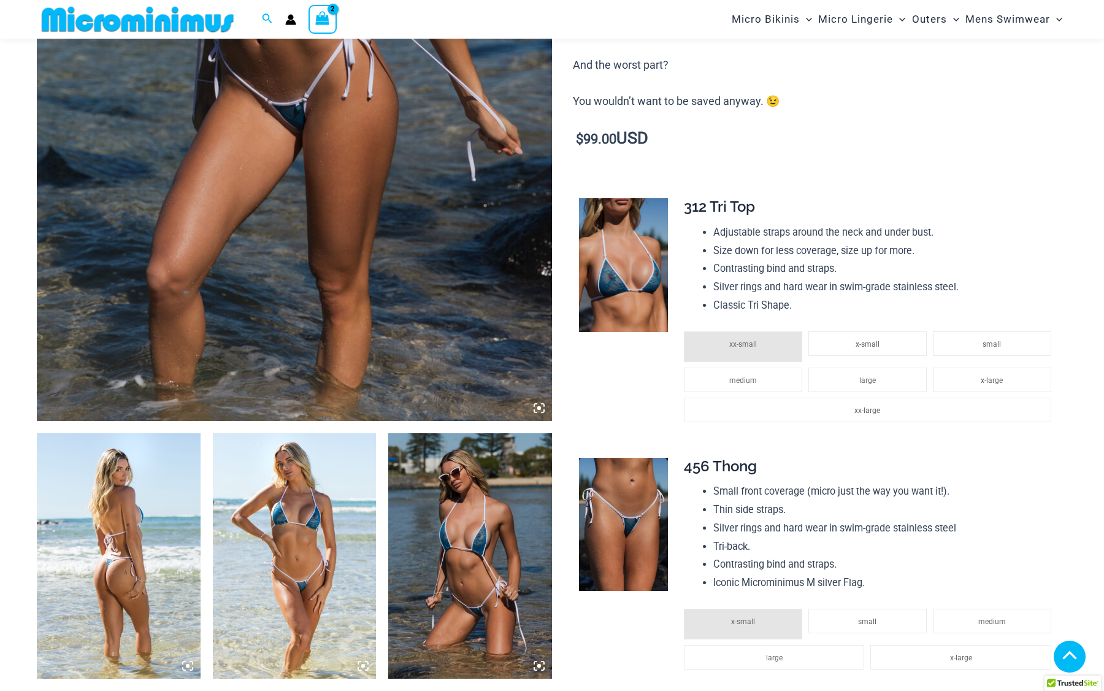
scroll to position [465, 0]
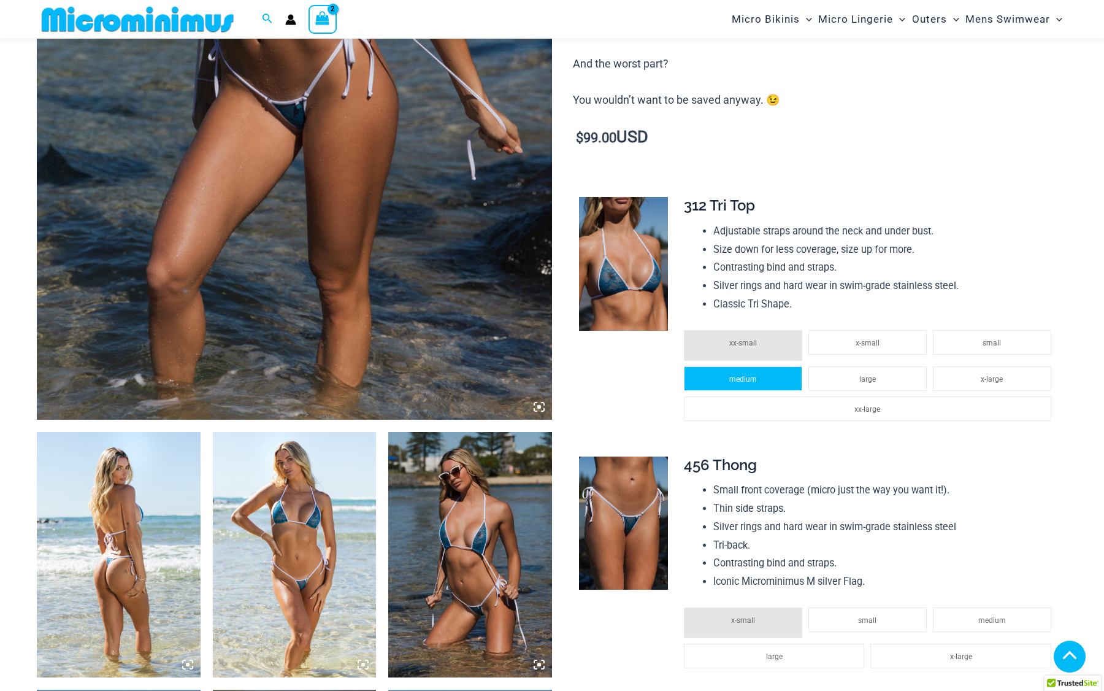
click at [768, 372] on li "medium" at bounding box center [743, 378] width 118 height 25
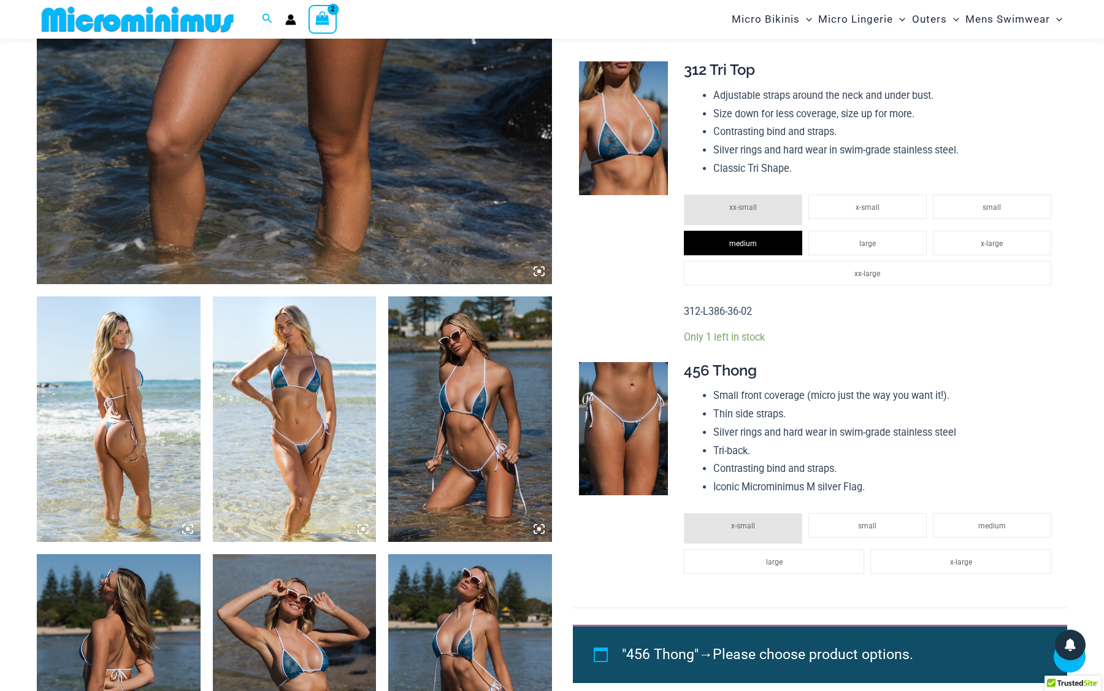
scroll to position [617, 0]
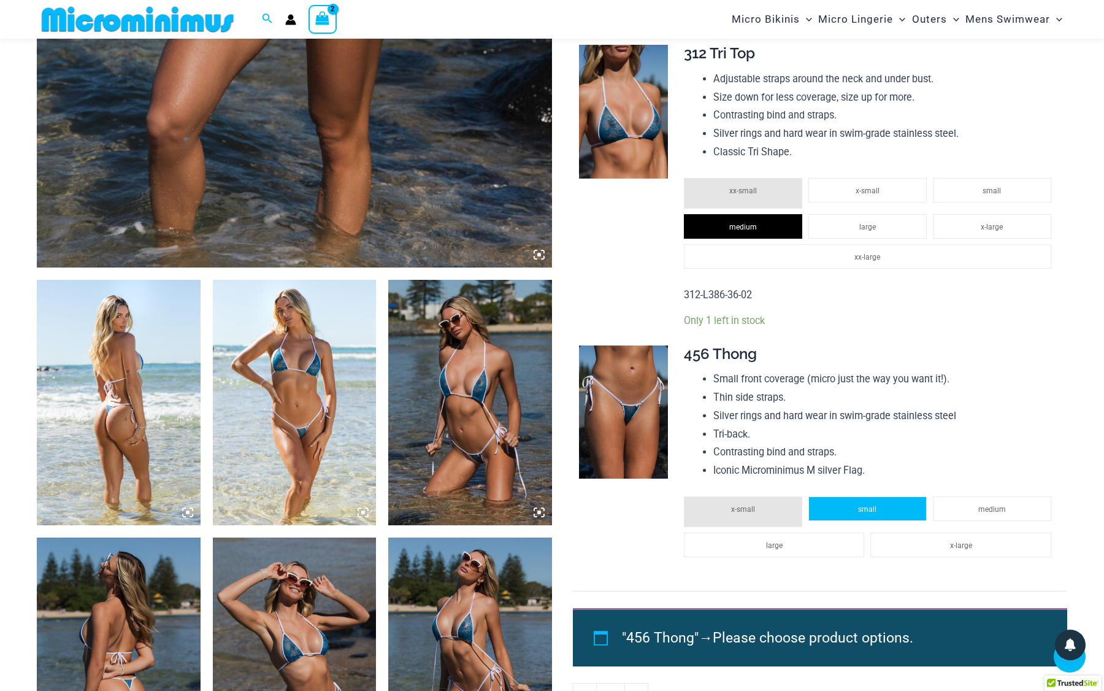
click at [891, 498] on li "small" at bounding box center [868, 508] width 118 height 25
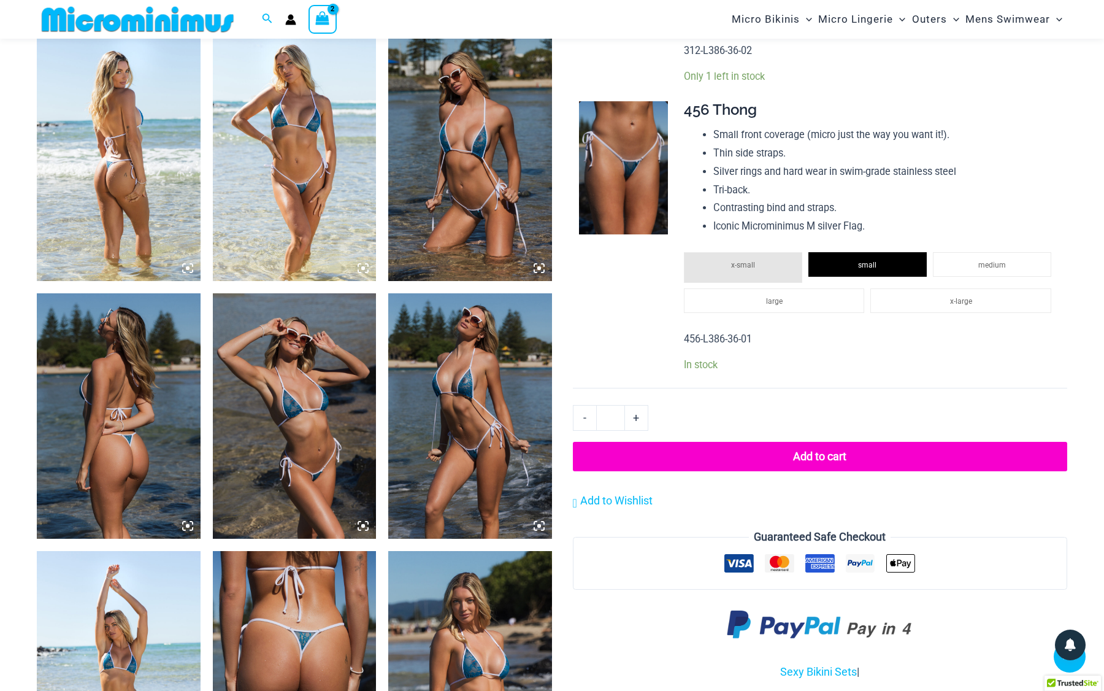
scroll to position [881, 0]
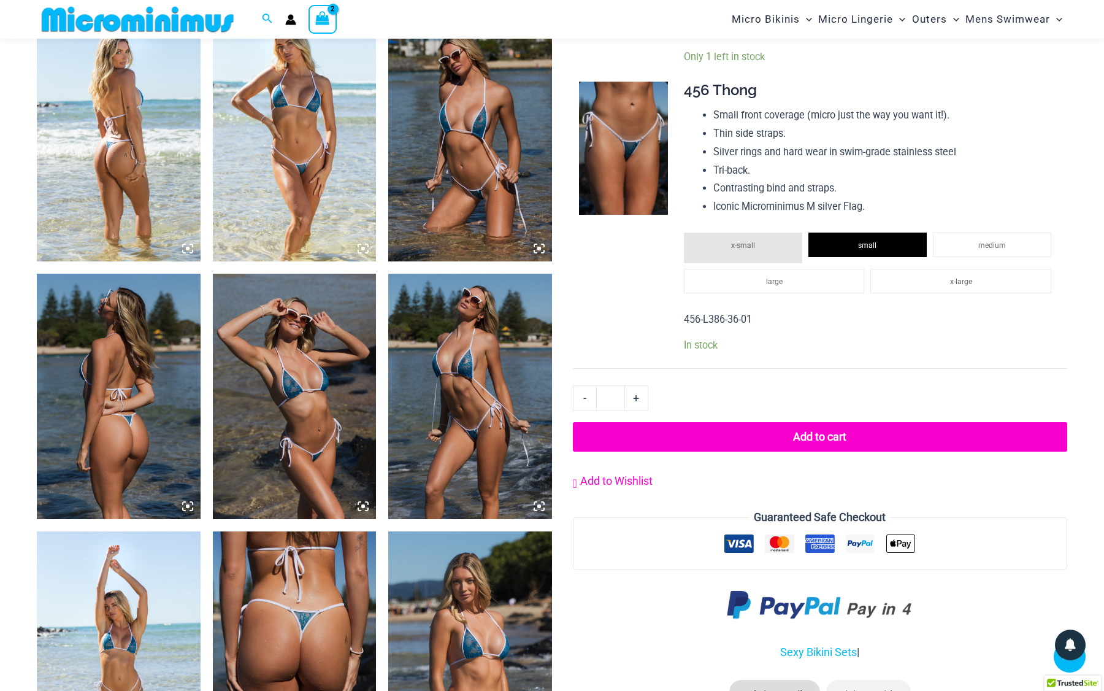
click at [613, 474] on span "Add to Wishlist" at bounding box center [616, 480] width 72 height 13
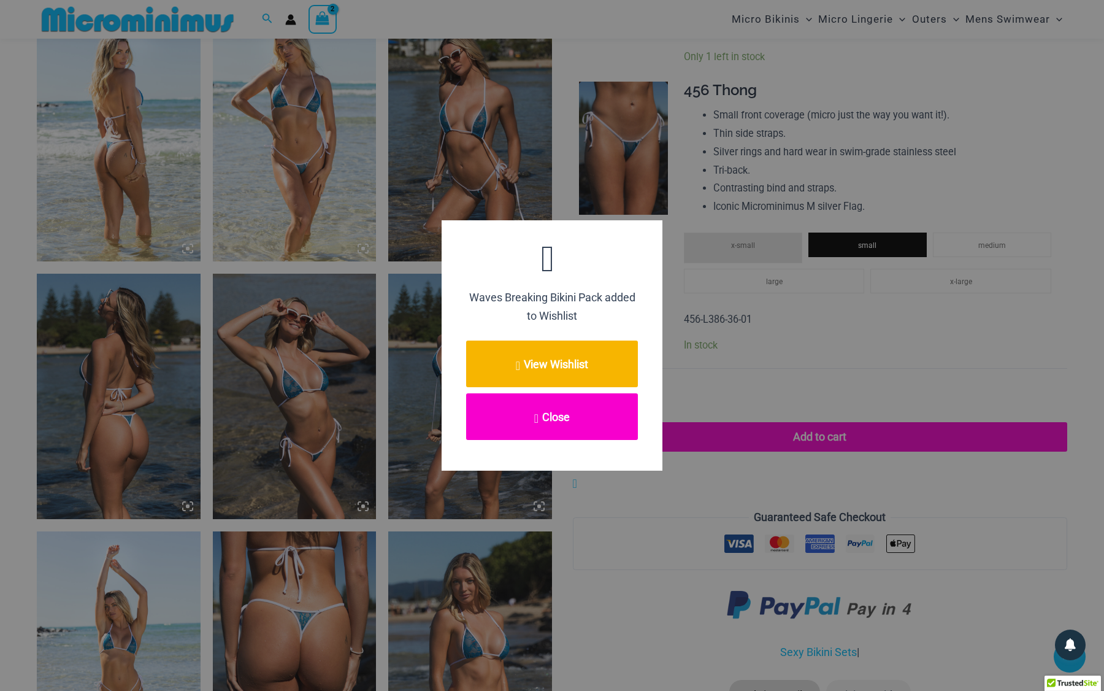
click at [572, 407] on button "Close" at bounding box center [552, 416] width 172 height 47
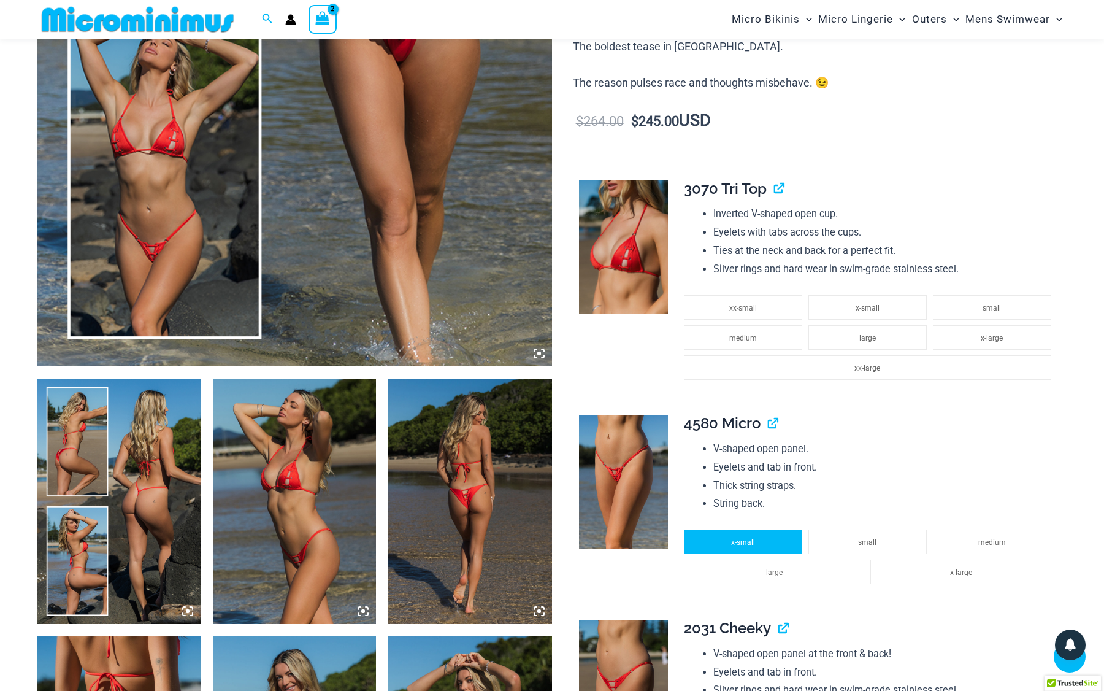
scroll to position [498, 0]
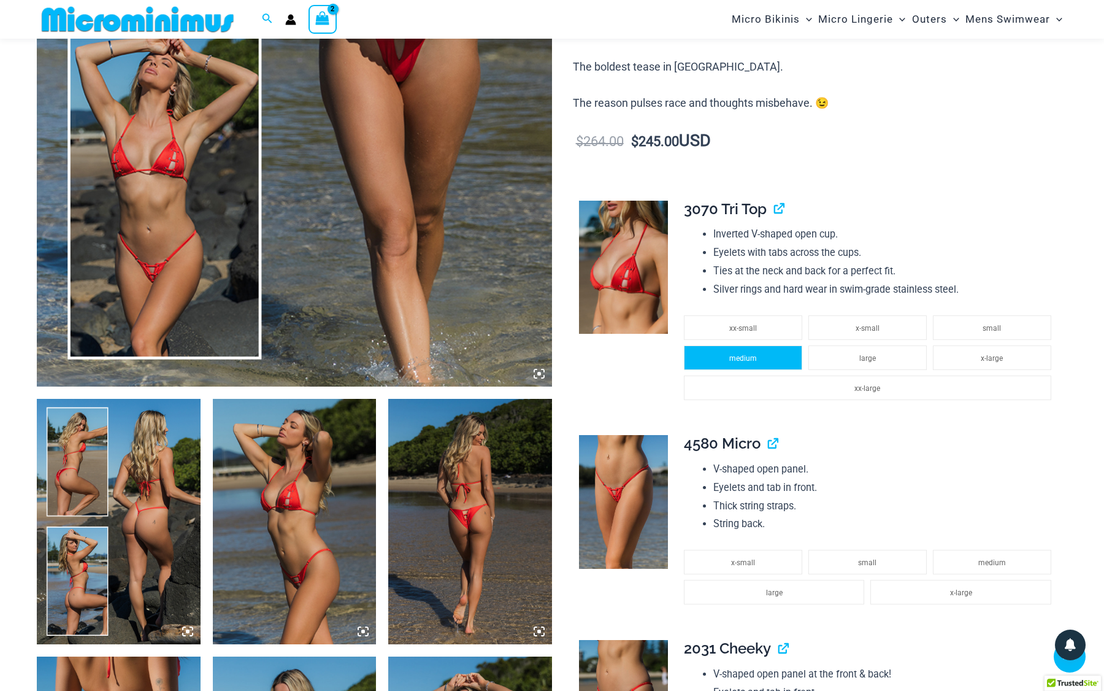
click at [769, 350] on li "medium" at bounding box center [743, 357] width 118 height 25
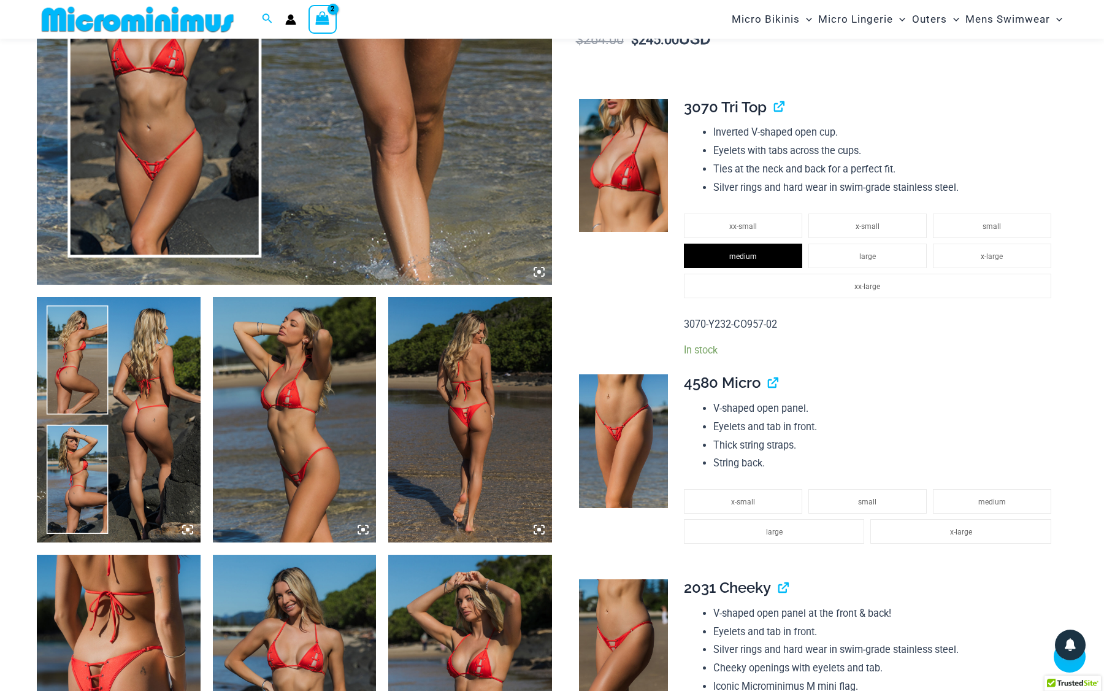
scroll to position [612, 0]
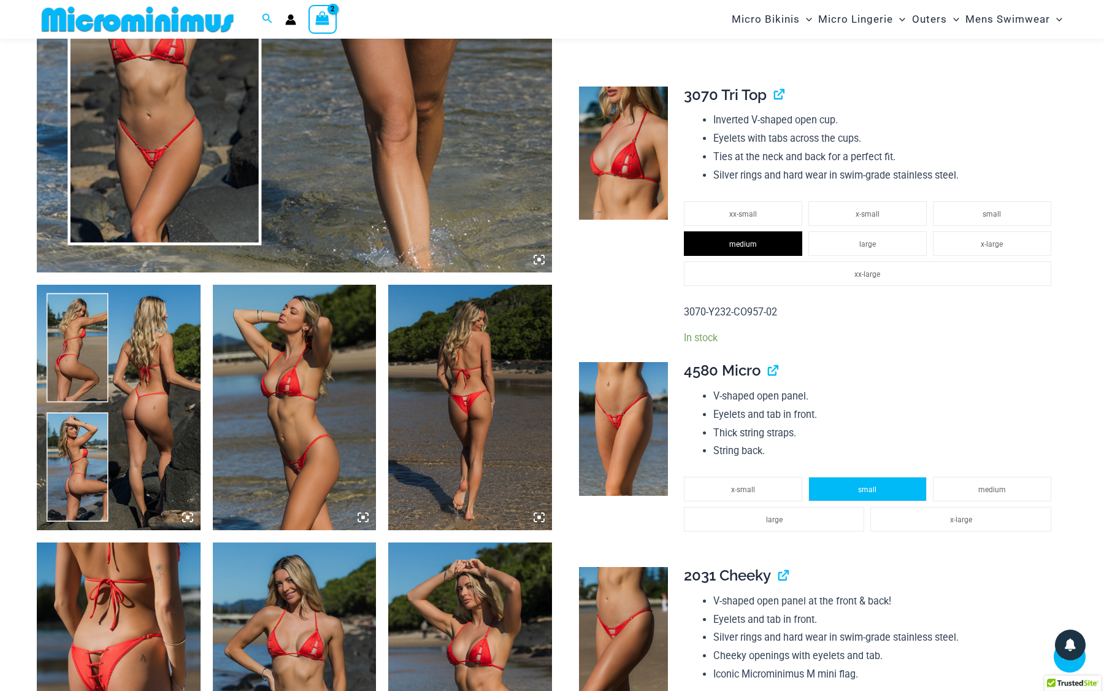
click at [880, 478] on li "small" at bounding box center [868, 489] width 118 height 25
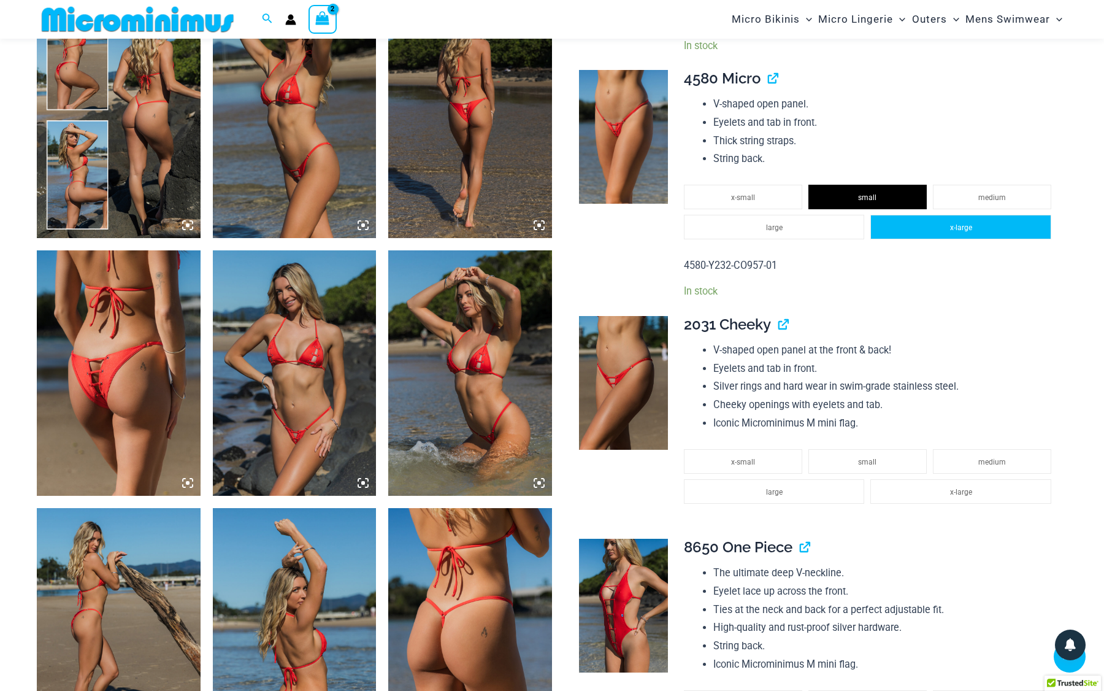
scroll to position [912, 0]
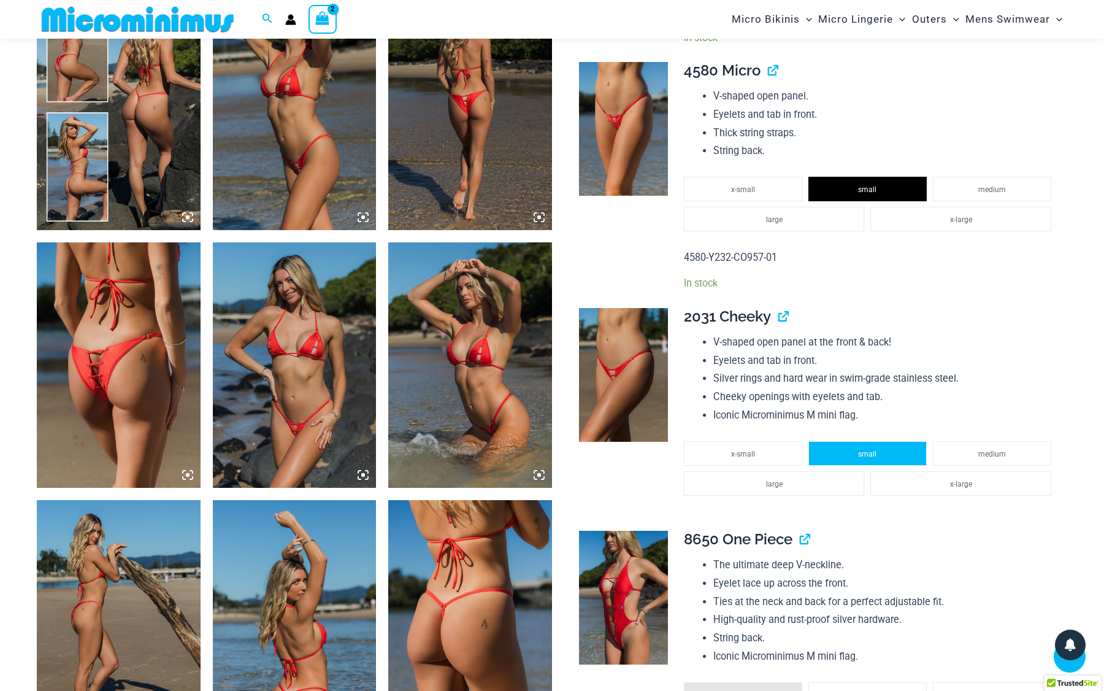
click at [879, 441] on li "small" at bounding box center [868, 453] width 118 height 25
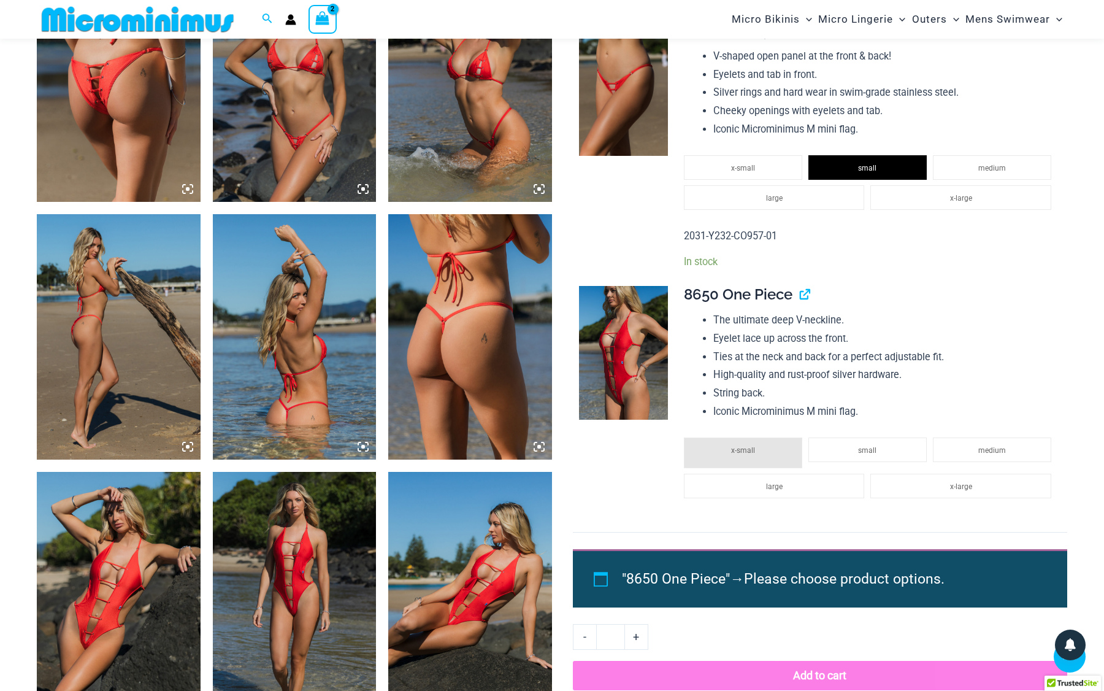
scroll to position [1205, 0]
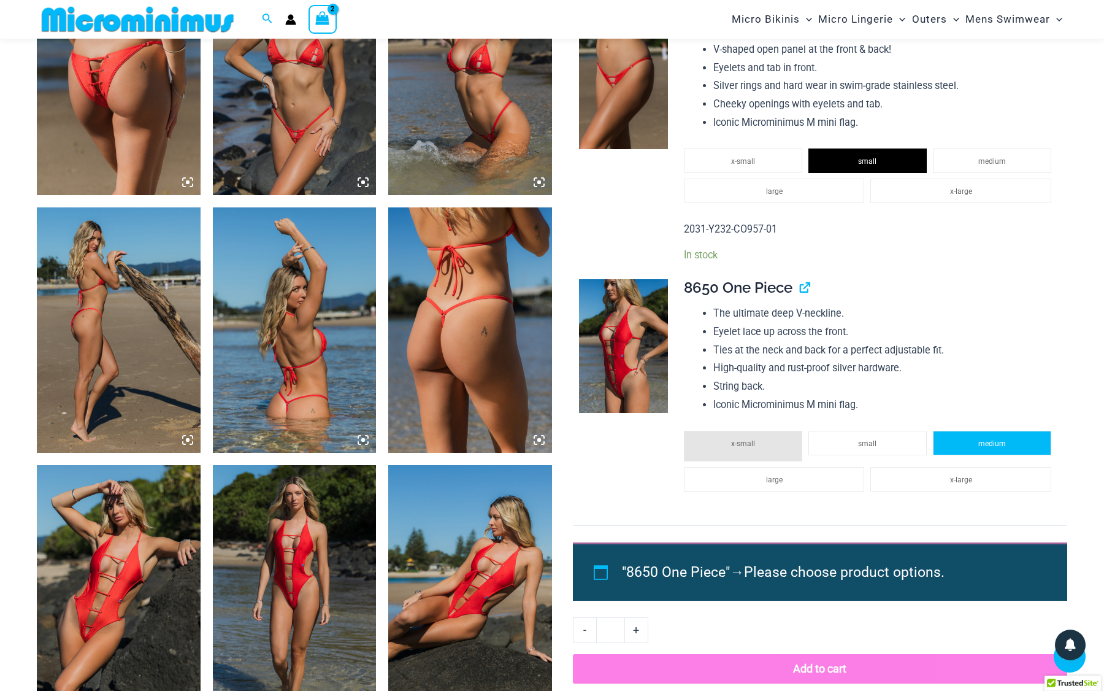
click at [951, 431] on li "medium" at bounding box center [992, 443] width 118 height 25
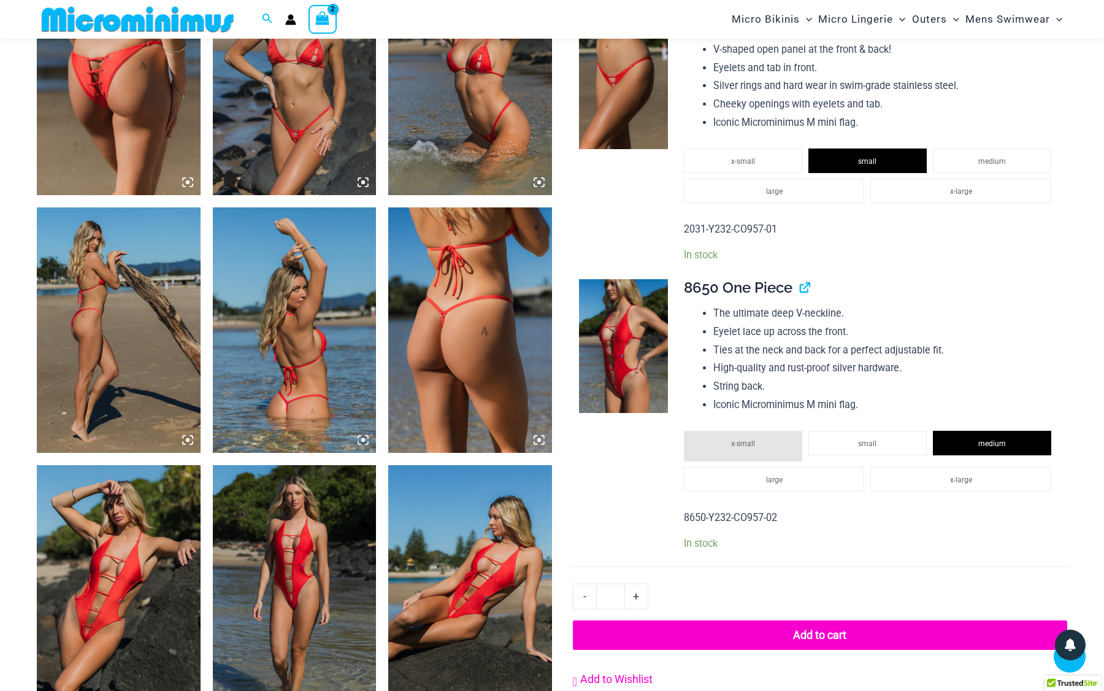
click at [638, 672] on span "Add to Wishlist" at bounding box center [616, 678] width 72 height 13
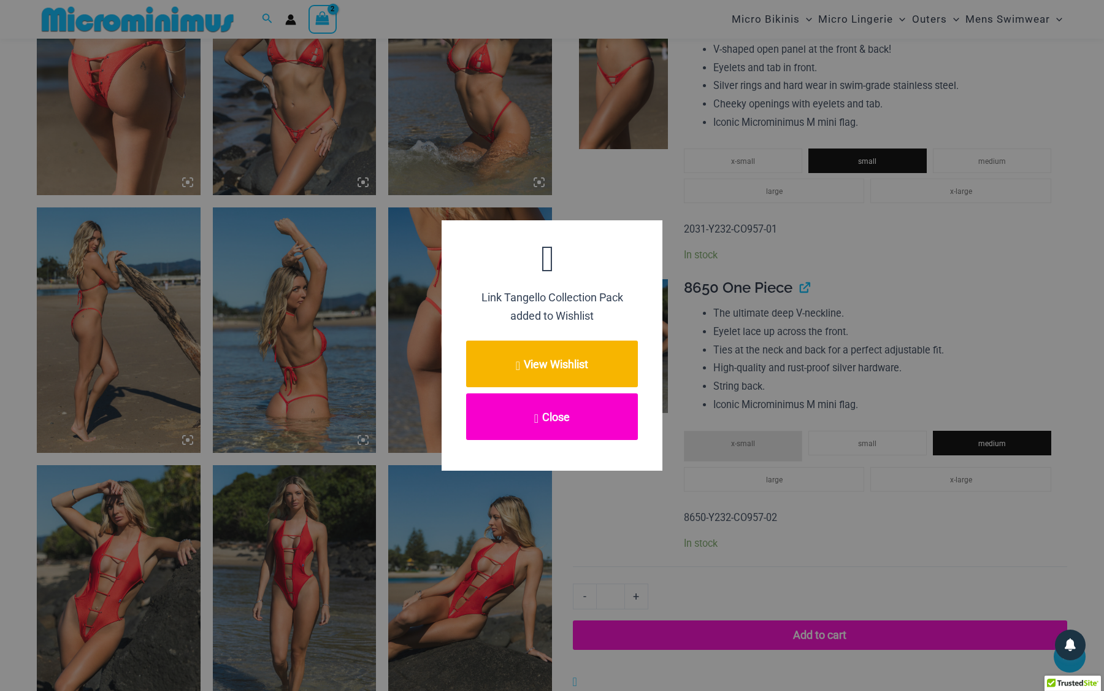
click at [559, 411] on button "Close" at bounding box center [552, 416] width 172 height 47
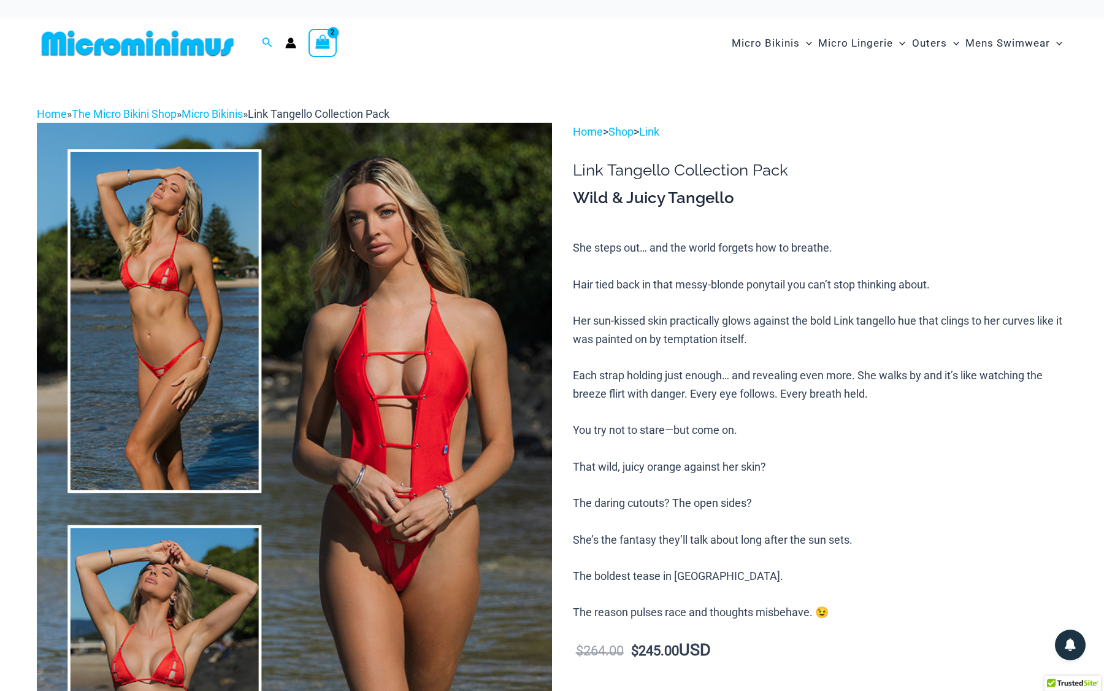
scroll to position [0, 0]
click at [146, 110] on link "The Micro Bikini Shop" at bounding box center [124, 113] width 105 height 13
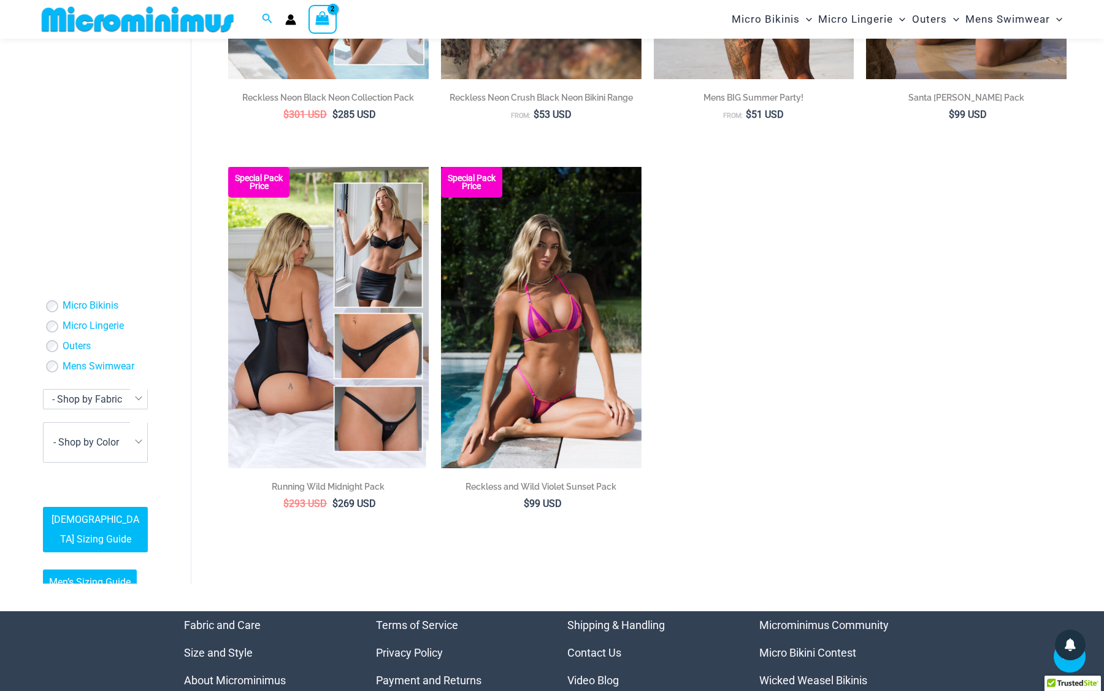
scroll to position [2744, 0]
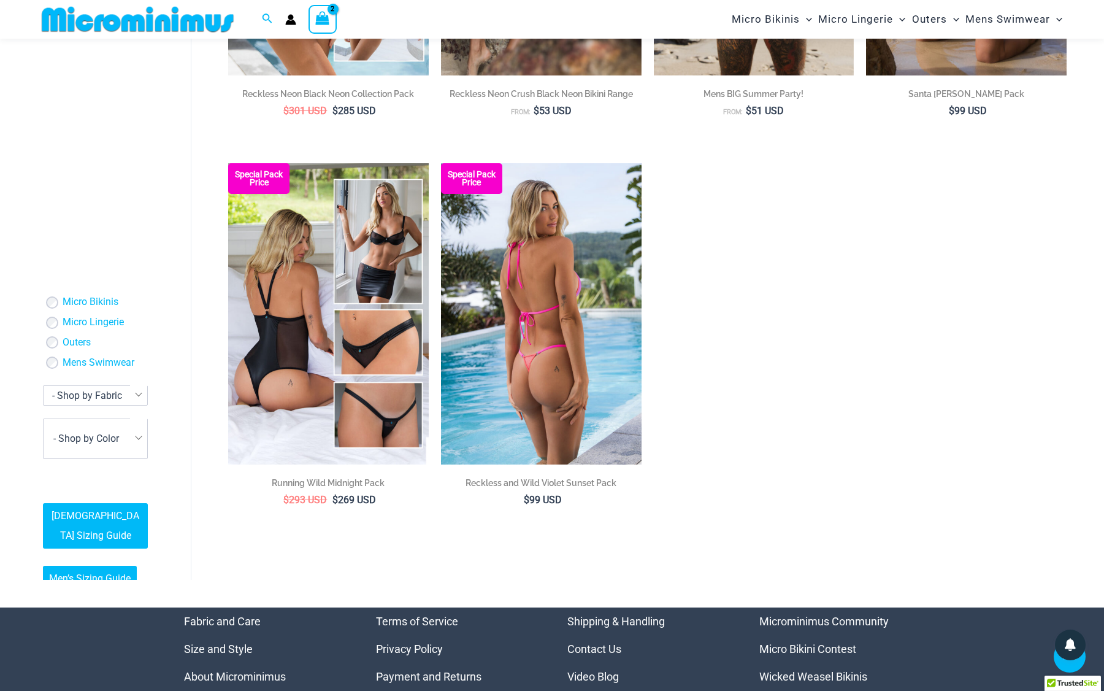
click at [550, 352] on img at bounding box center [541, 313] width 201 height 301
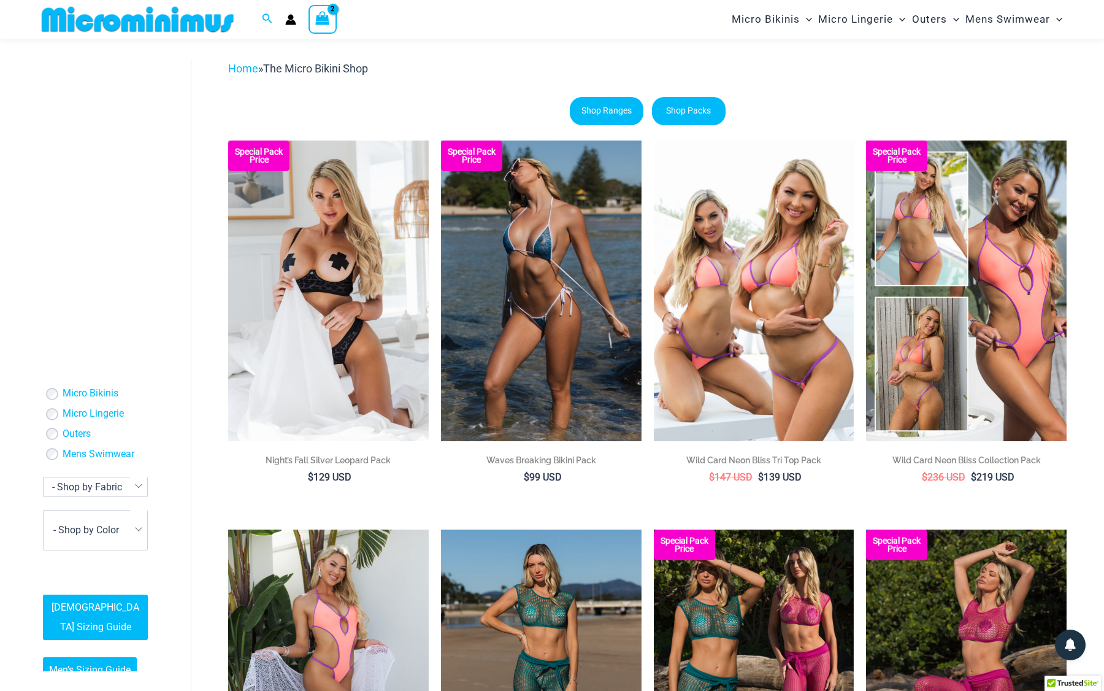
scroll to position [45, 0]
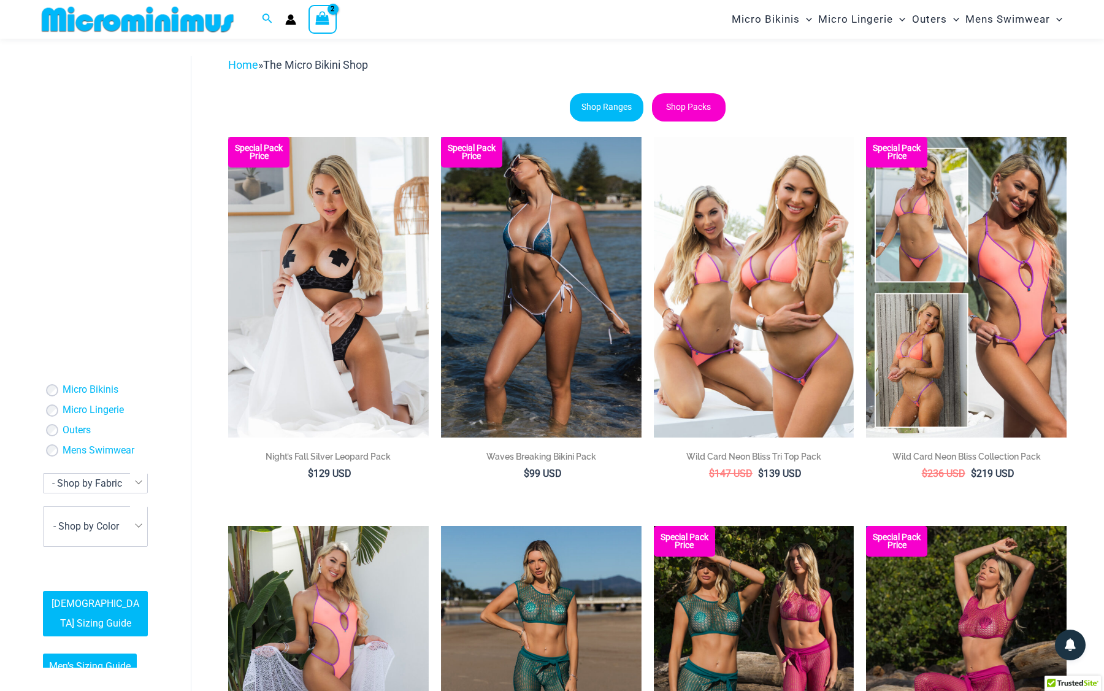
click at [695, 109] on link "Shop Packs" at bounding box center [689, 107] width 74 height 28
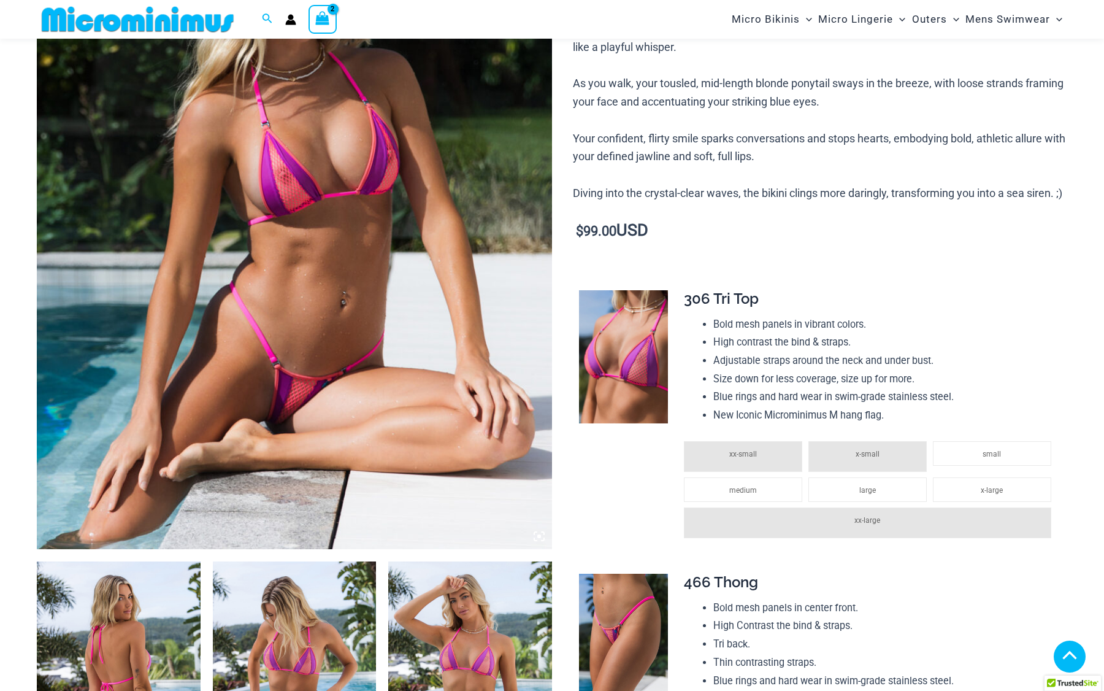
scroll to position [341, 0]
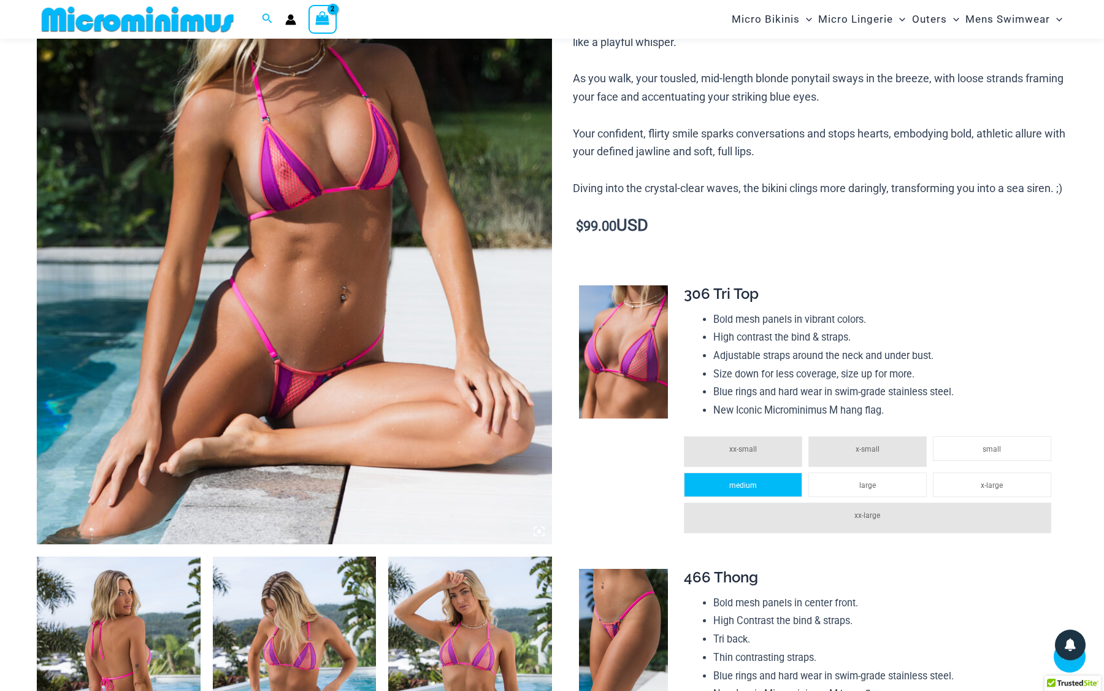
click at [773, 497] on li "medium" at bounding box center [743, 484] width 118 height 25
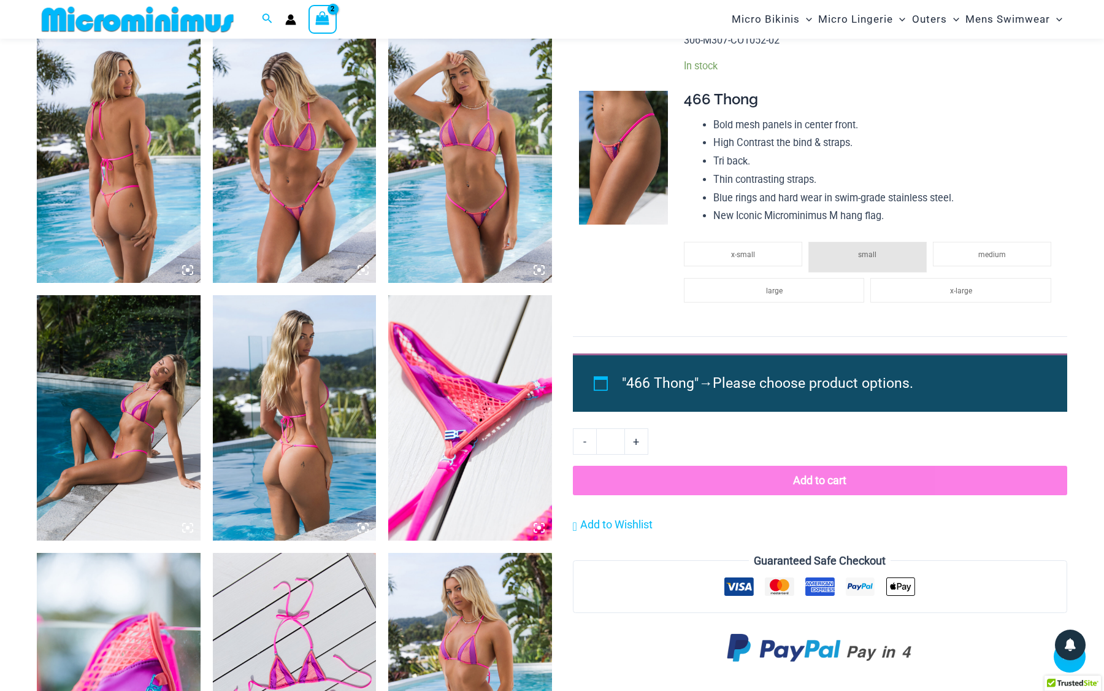
scroll to position [858, 0]
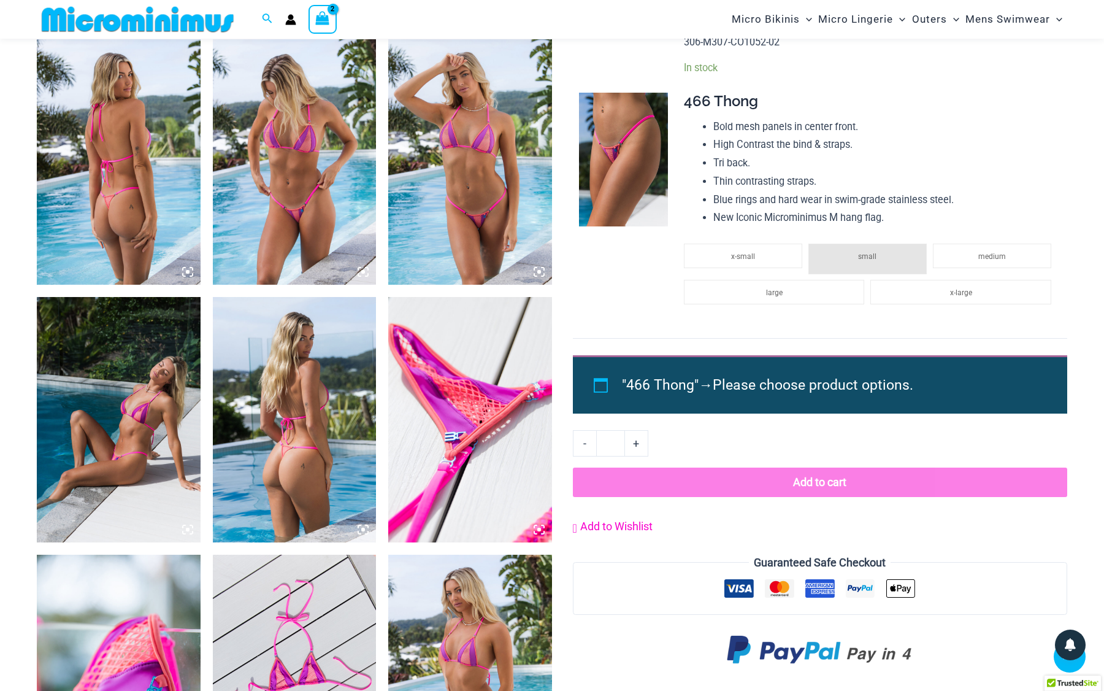
click at [641, 531] on span "Add to Wishlist" at bounding box center [616, 526] width 72 height 13
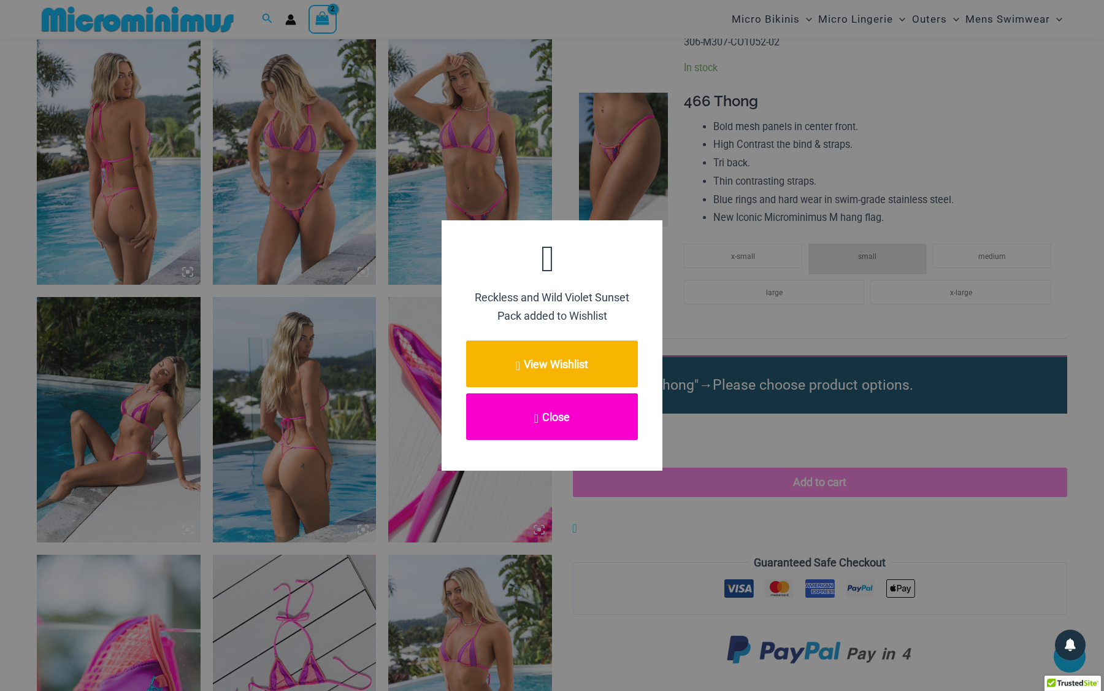
click at [585, 425] on button "Close" at bounding box center [552, 416] width 172 height 47
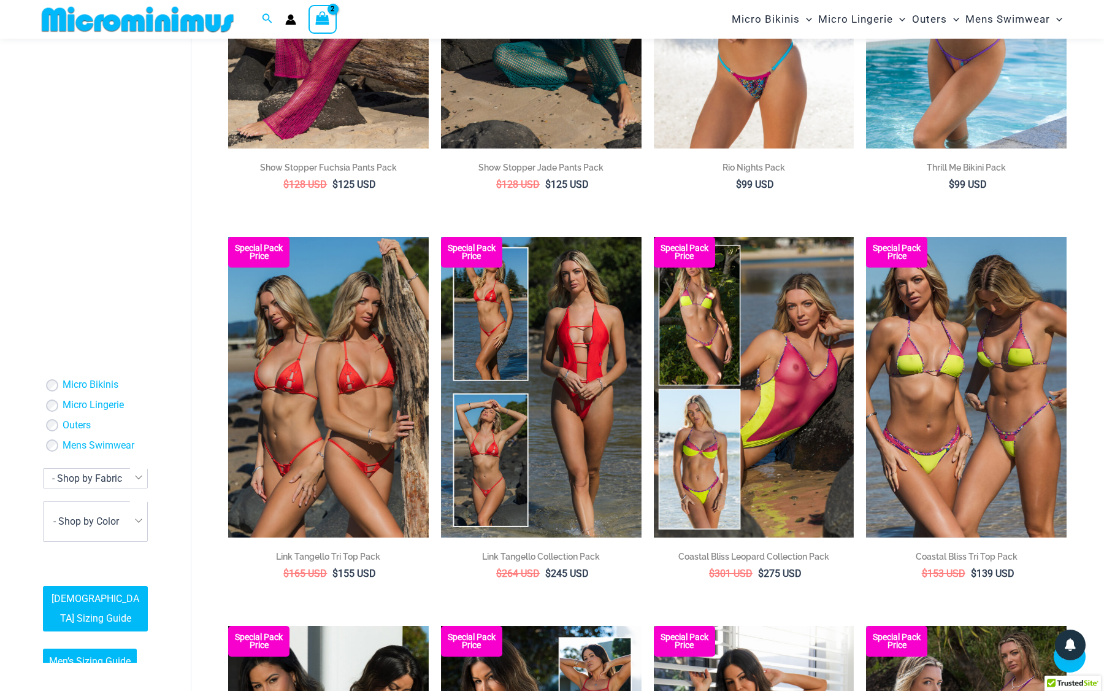
scroll to position [725, 0]
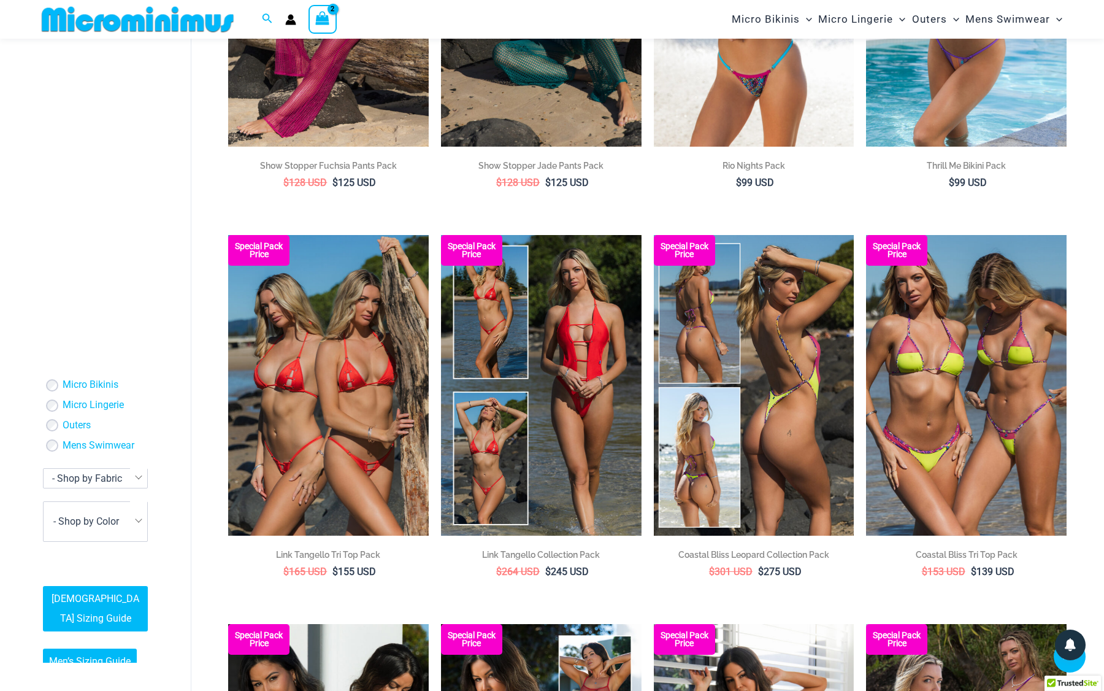
click at [777, 386] on img at bounding box center [754, 385] width 201 height 301
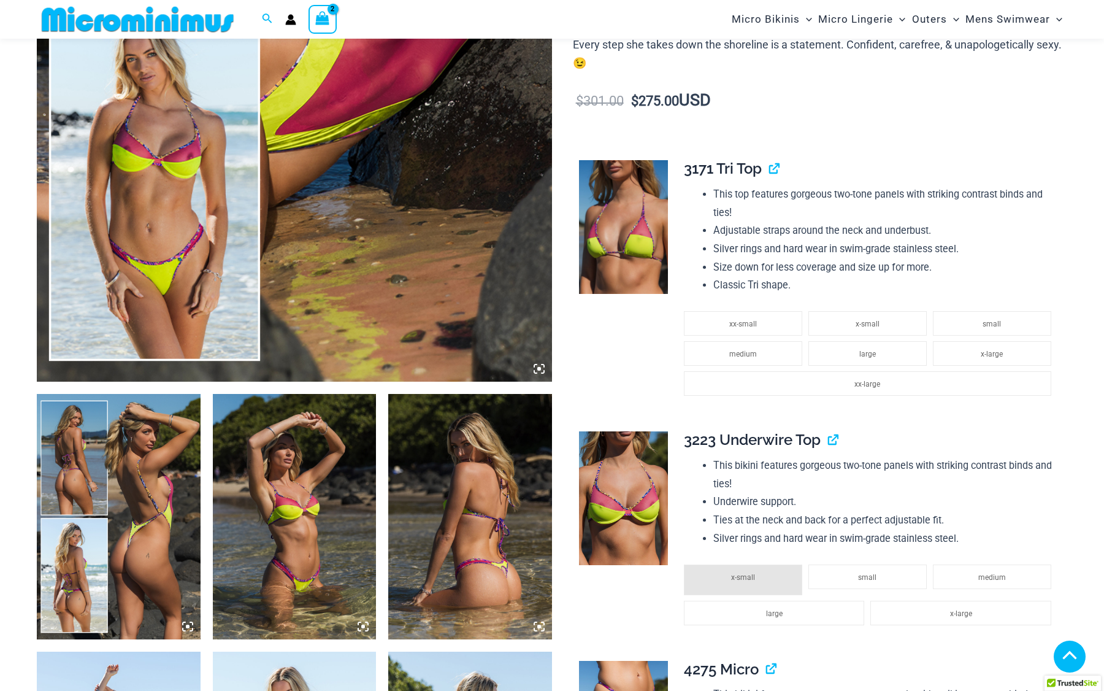
scroll to position [507, 0]
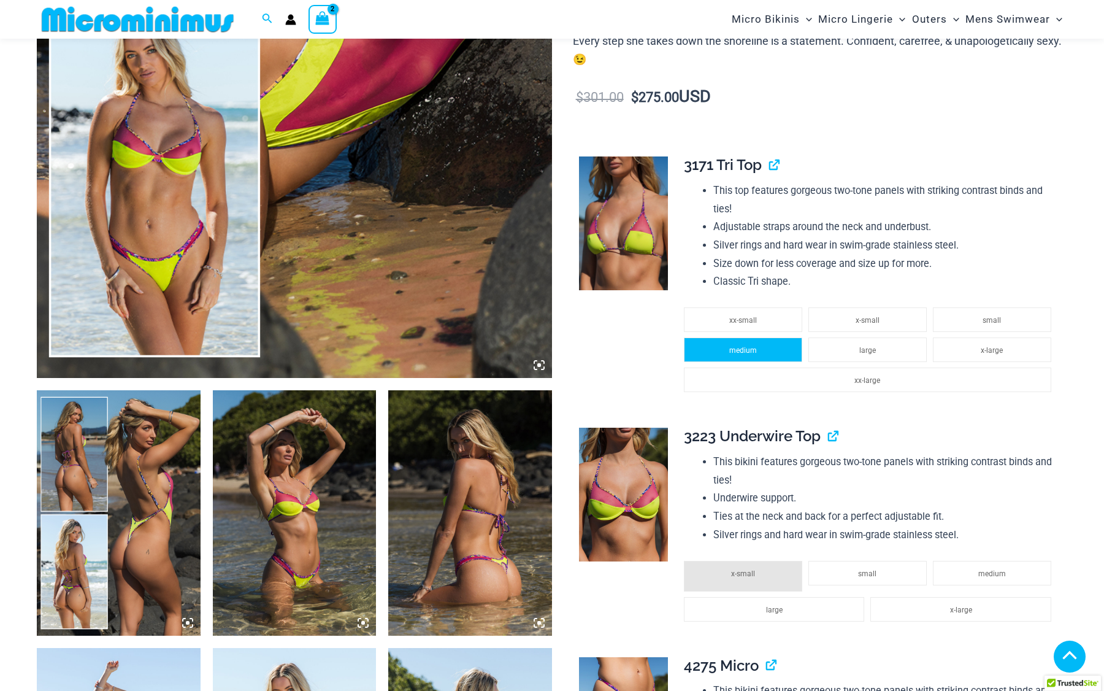
click at [775, 337] on li "medium" at bounding box center [743, 349] width 118 height 25
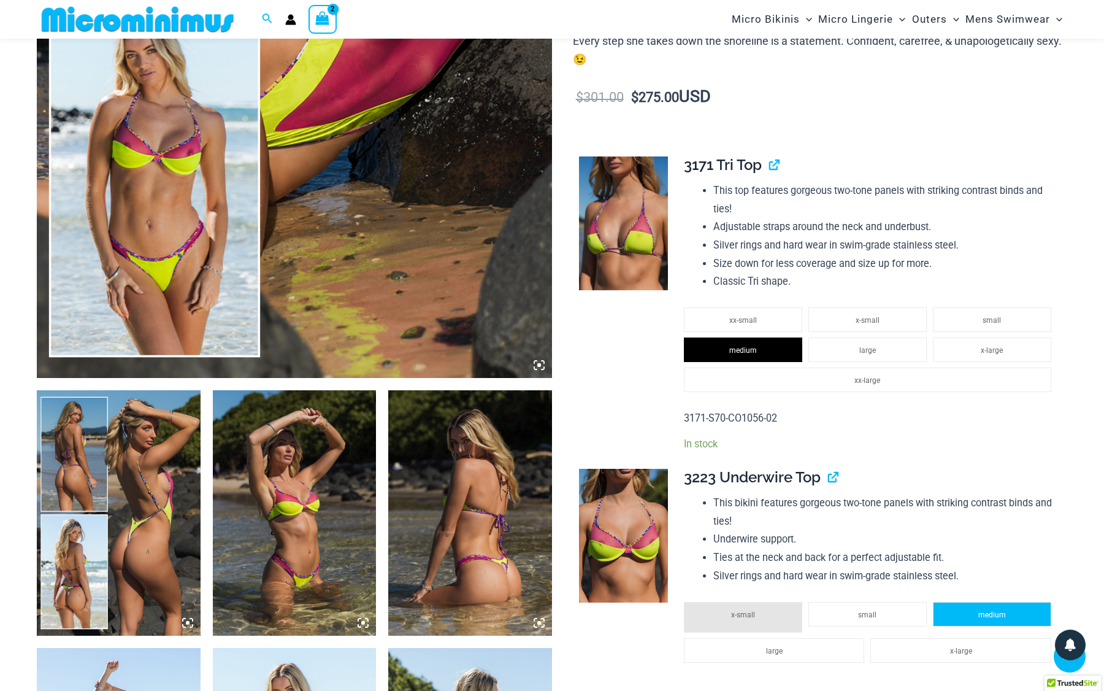
click at [945, 602] on li "medium" at bounding box center [992, 614] width 118 height 25
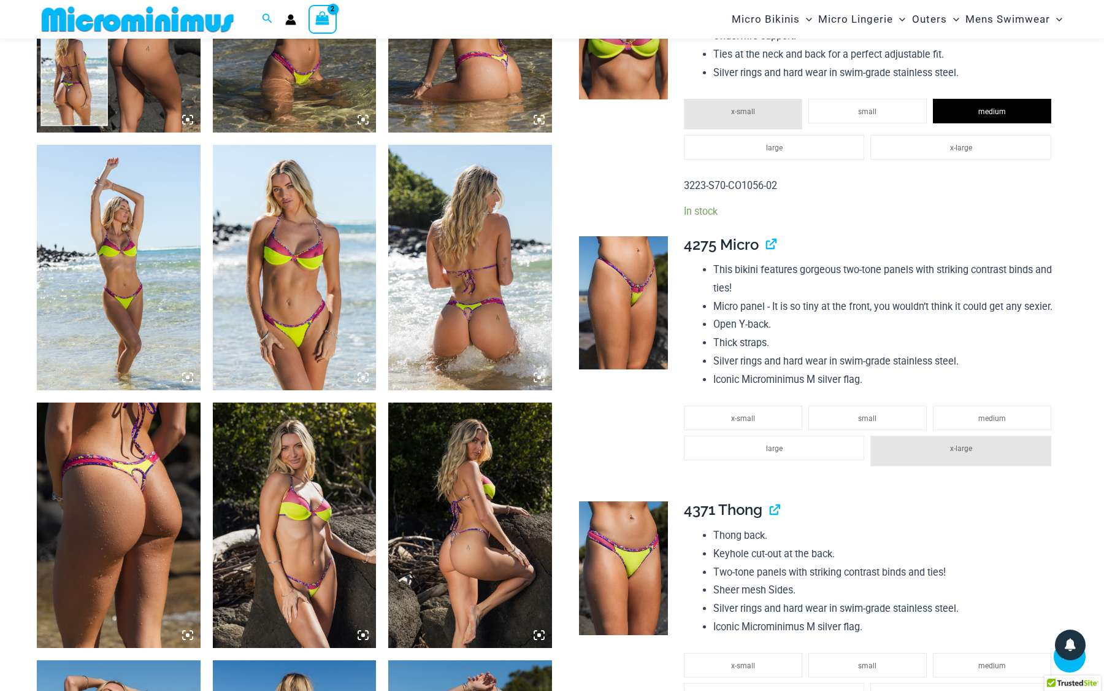
scroll to position [1010, 0]
click at [888, 406] on li "small" at bounding box center [868, 418] width 118 height 25
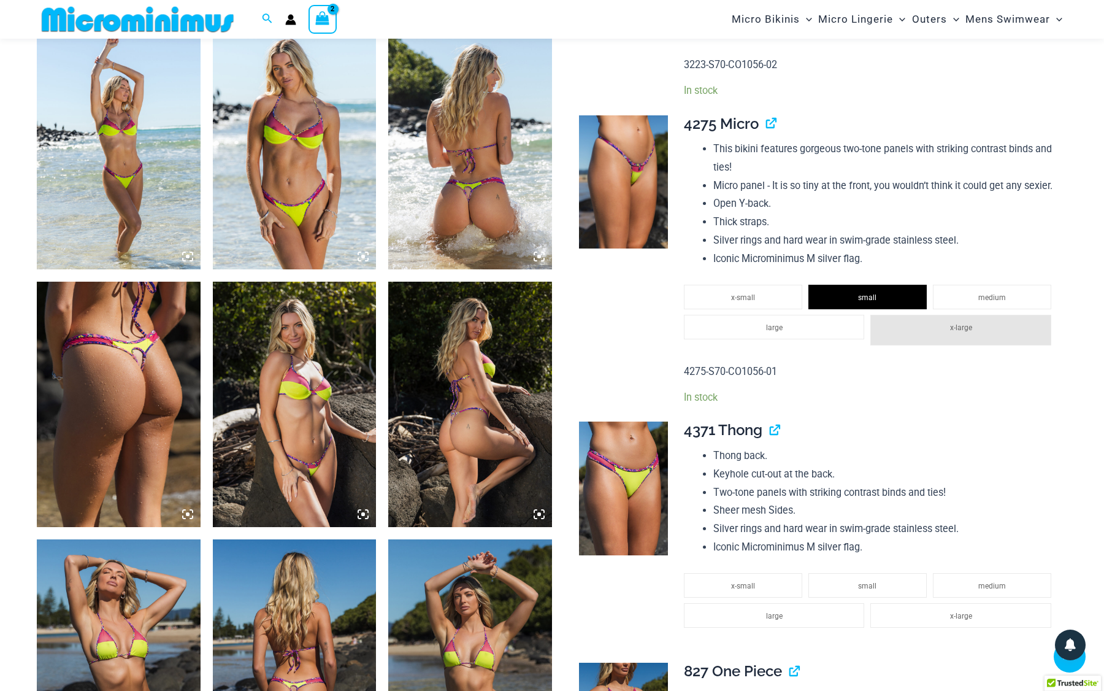
scroll to position [1136, 0]
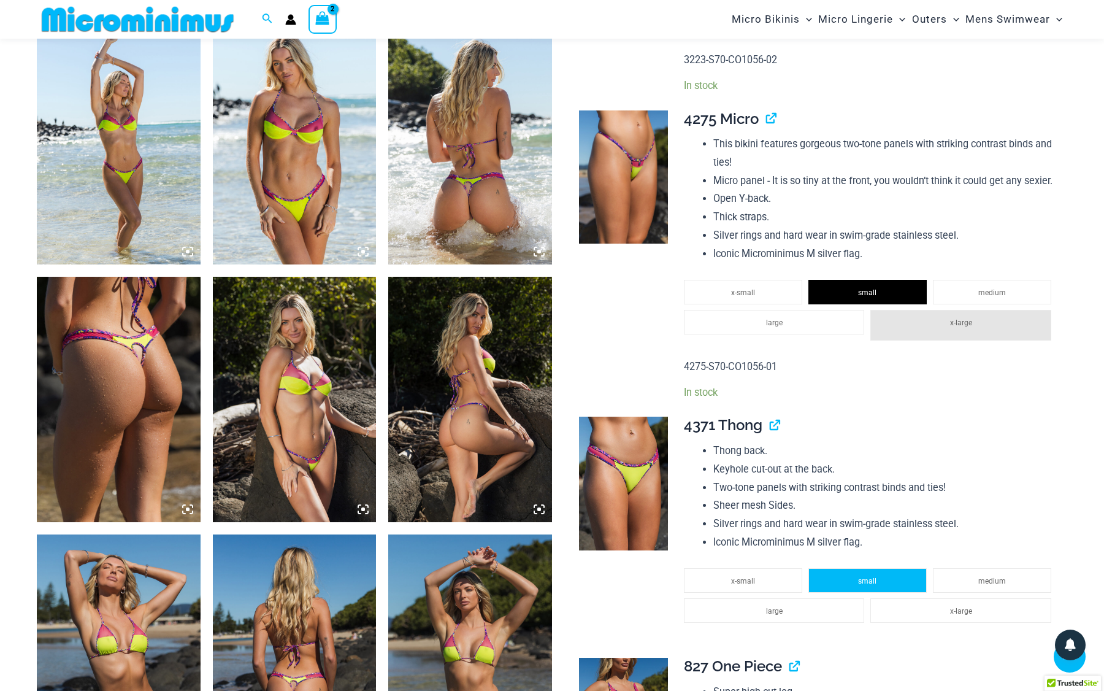
click at [885, 568] on li "small" at bounding box center [868, 580] width 118 height 25
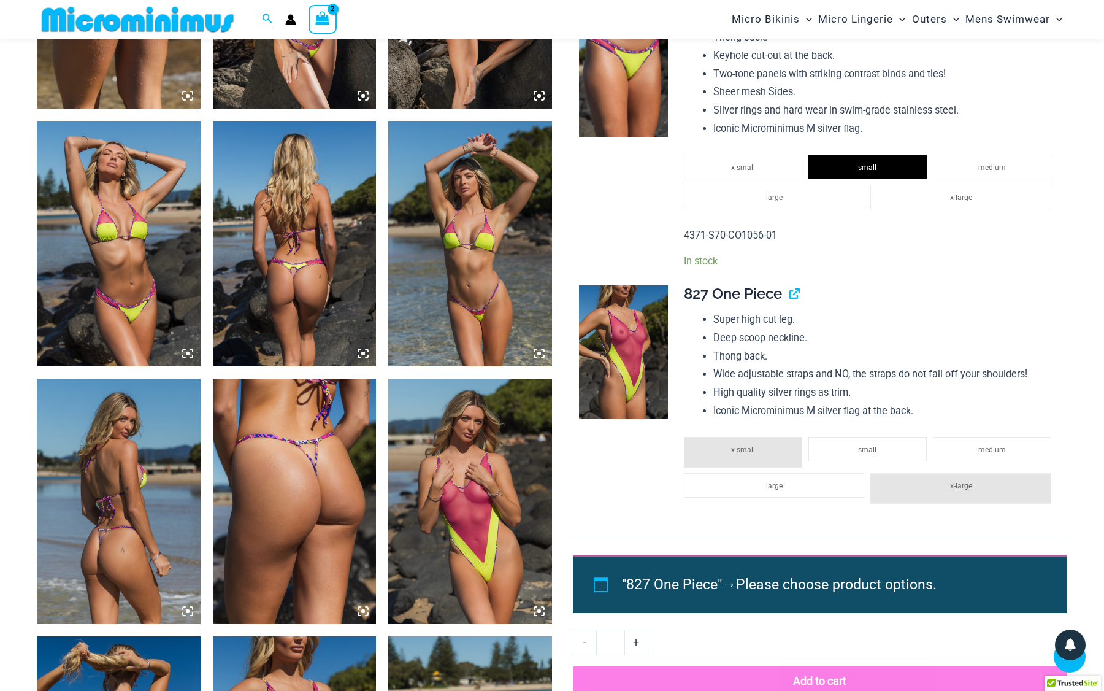
scroll to position [1554, 0]
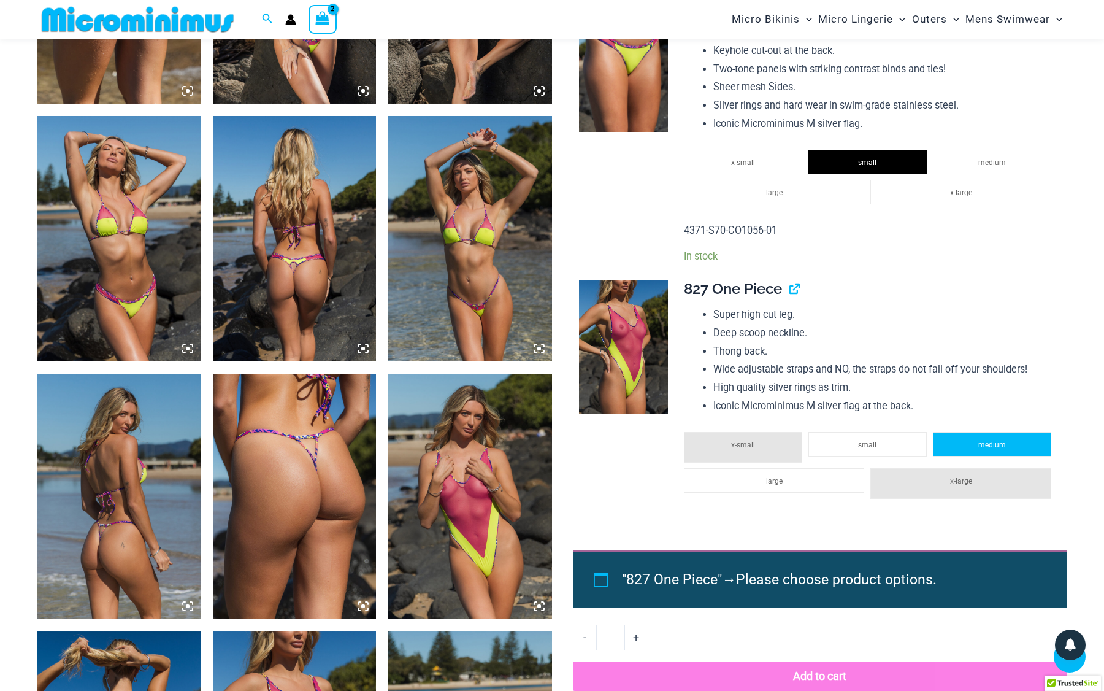
click at [942, 432] on li "medium" at bounding box center [992, 444] width 118 height 25
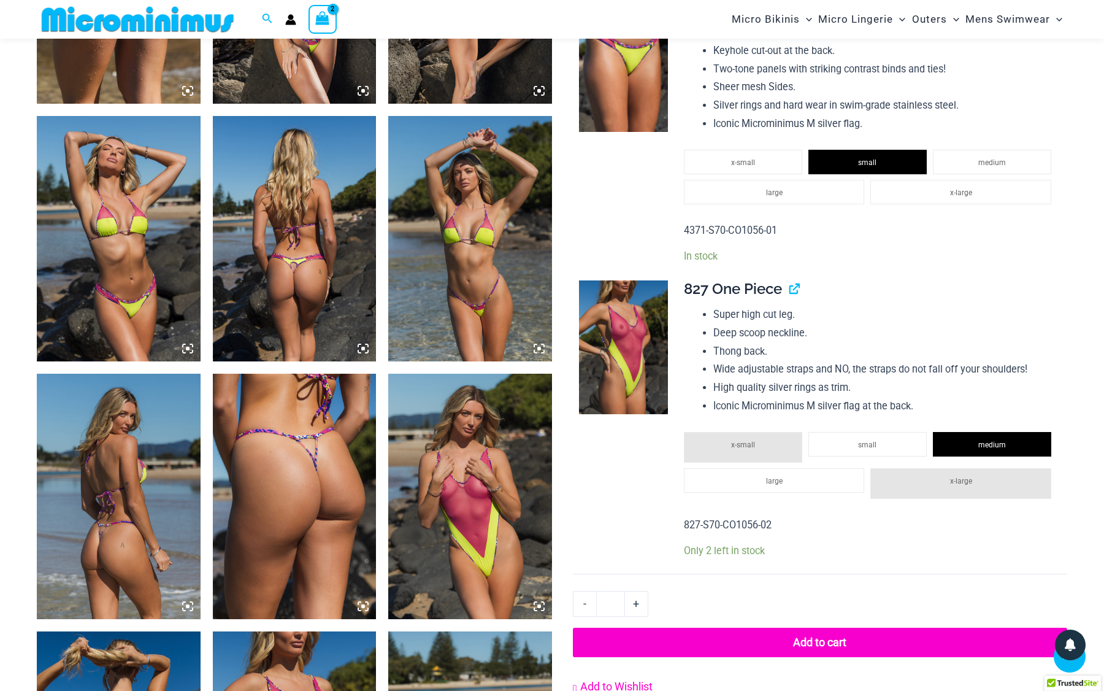
click at [633, 680] on span "Add to Wishlist" at bounding box center [616, 686] width 72 height 13
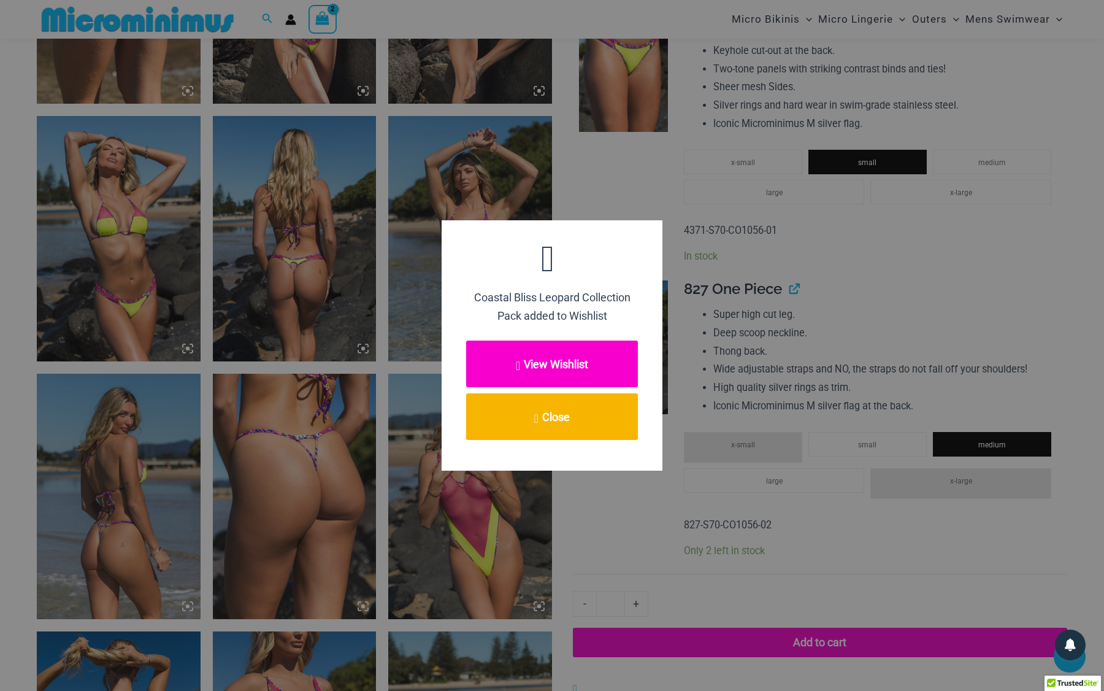
click at [566, 364] on button "View Wishlist" at bounding box center [552, 364] width 172 height 47
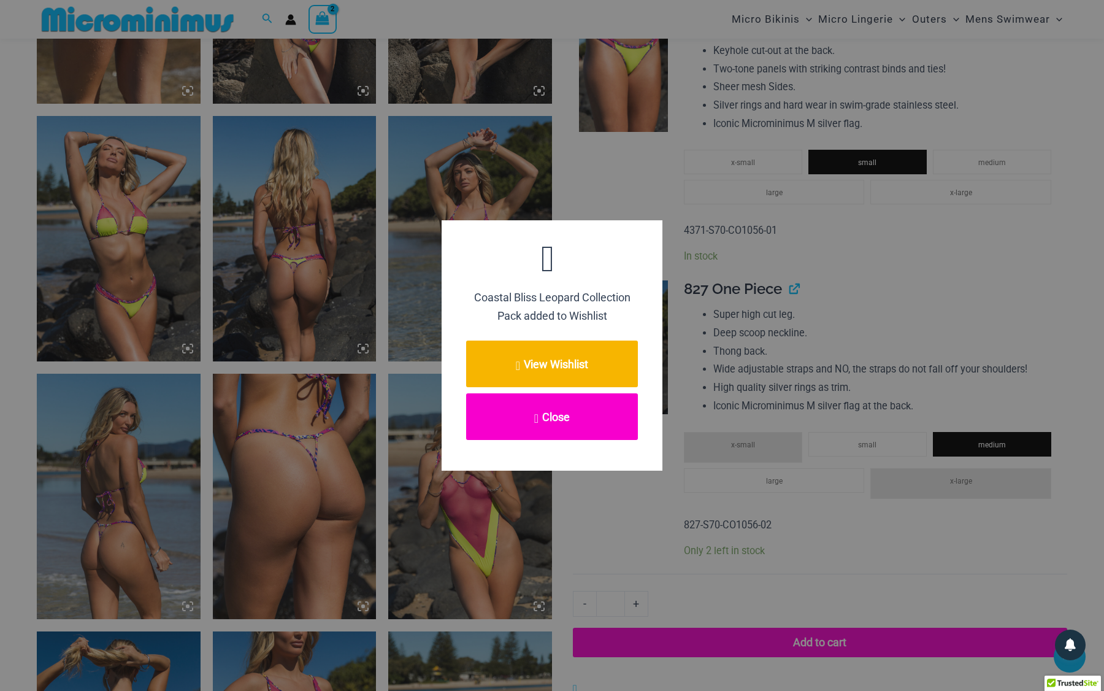
click at [579, 412] on button "Close" at bounding box center [552, 416] width 172 height 47
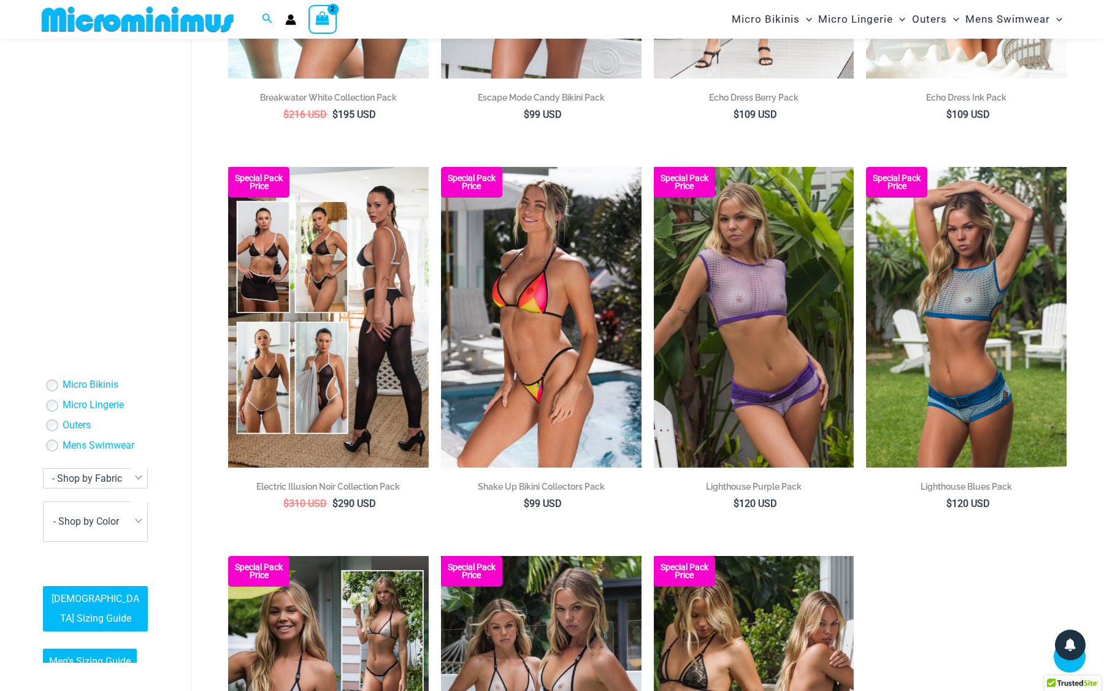
scroll to position [2343, 0]
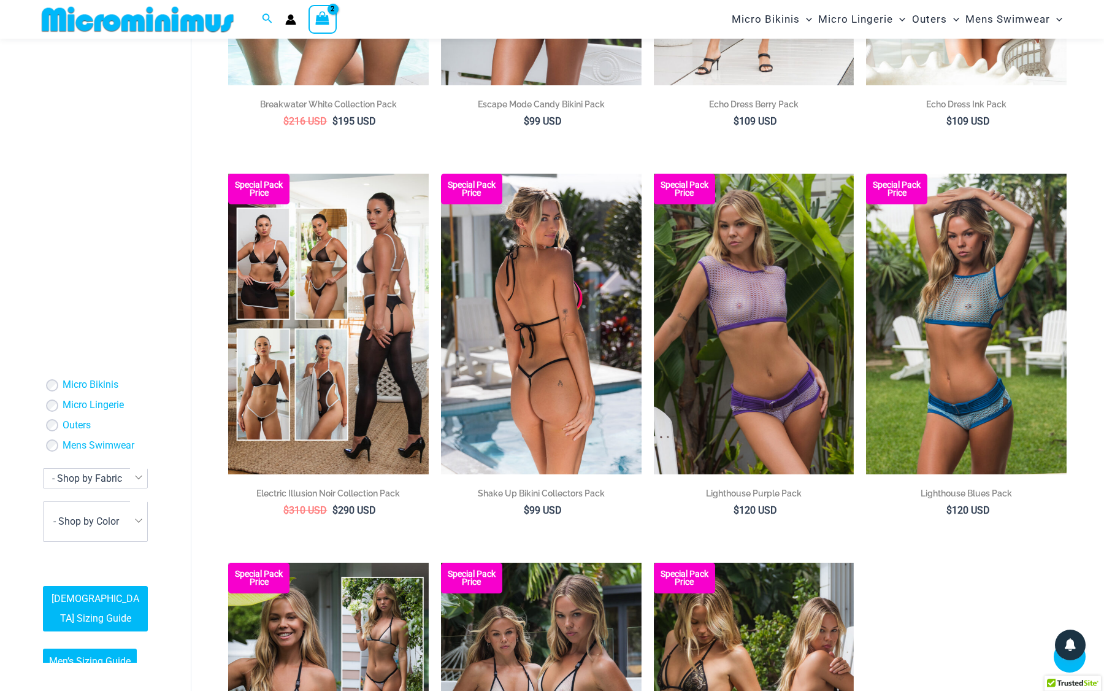
click at [552, 303] on img at bounding box center [541, 324] width 201 height 301
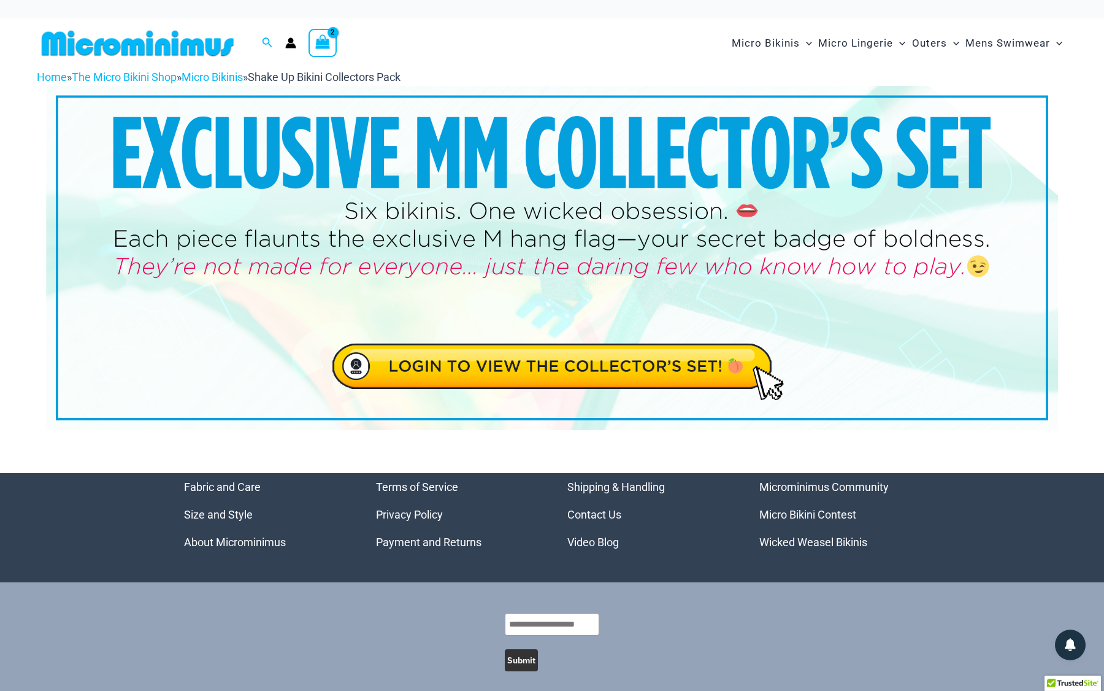
click at [563, 368] on img at bounding box center [552, 258] width 1012 height 344
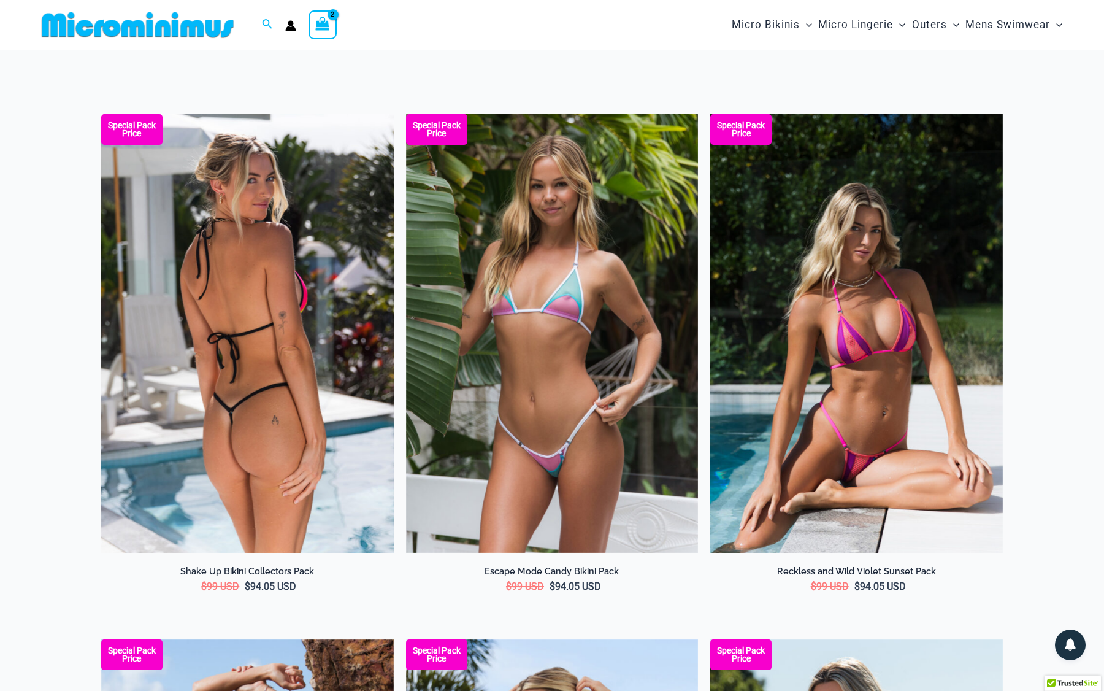
click at [253, 268] on img at bounding box center [247, 333] width 293 height 439
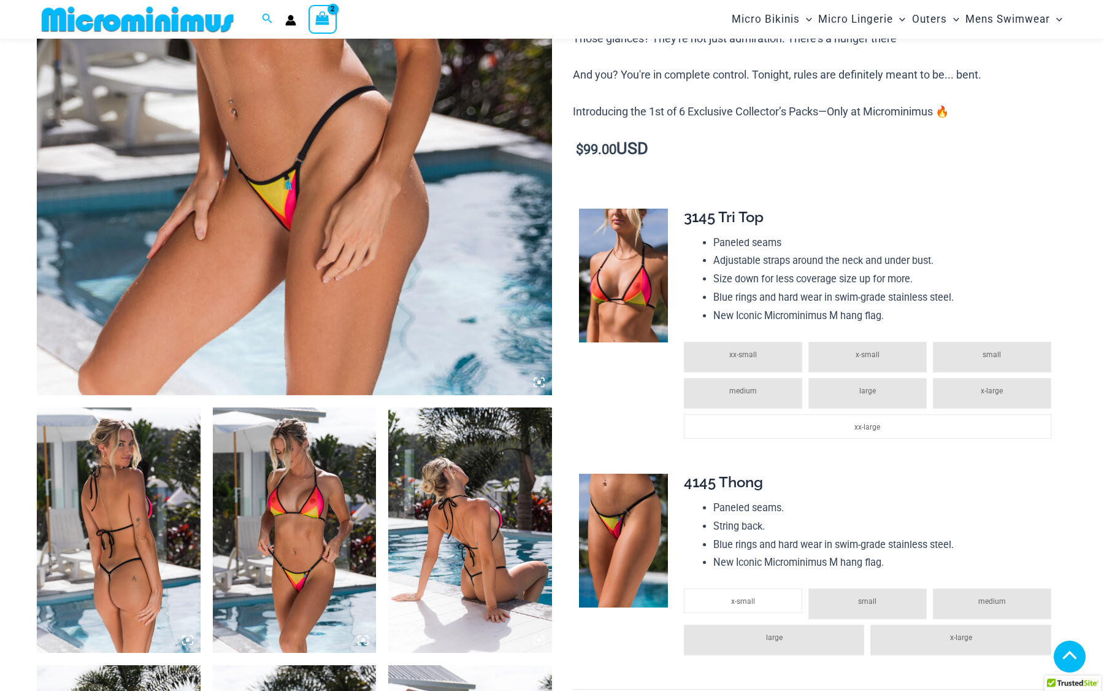
scroll to position [472, 0]
click at [769, 378] on li "medium" at bounding box center [743, 393] width 118 height 31
click at [762, 390] on li "medium" at bounding box center [743, 393] width 118 height 31
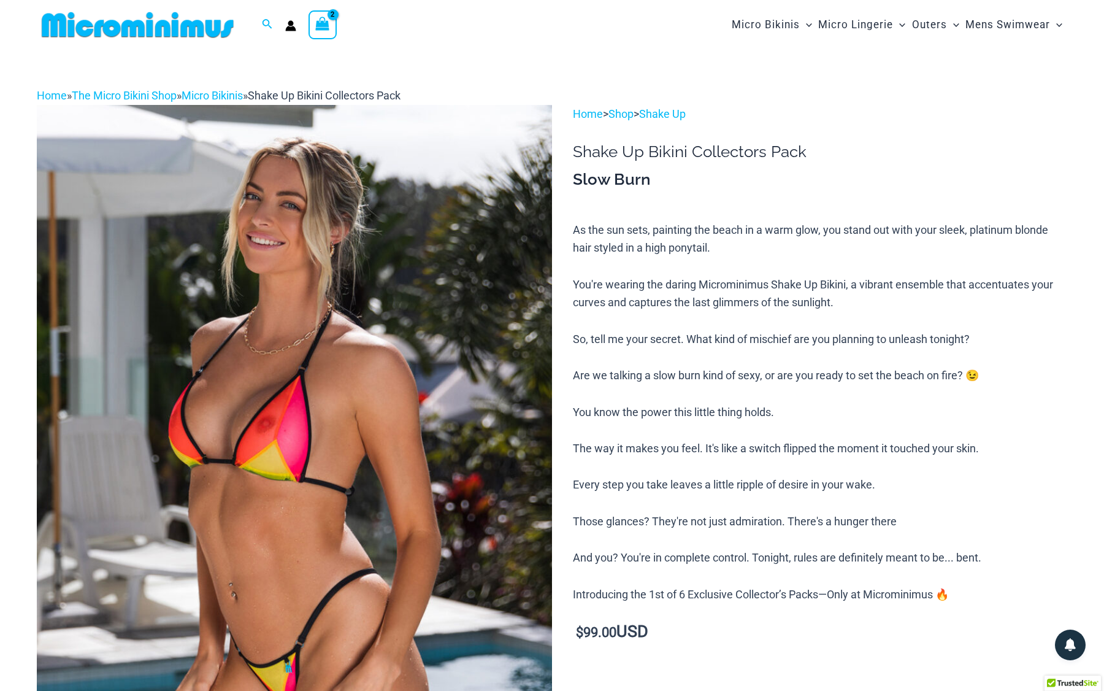
scroll to position [0, 0]
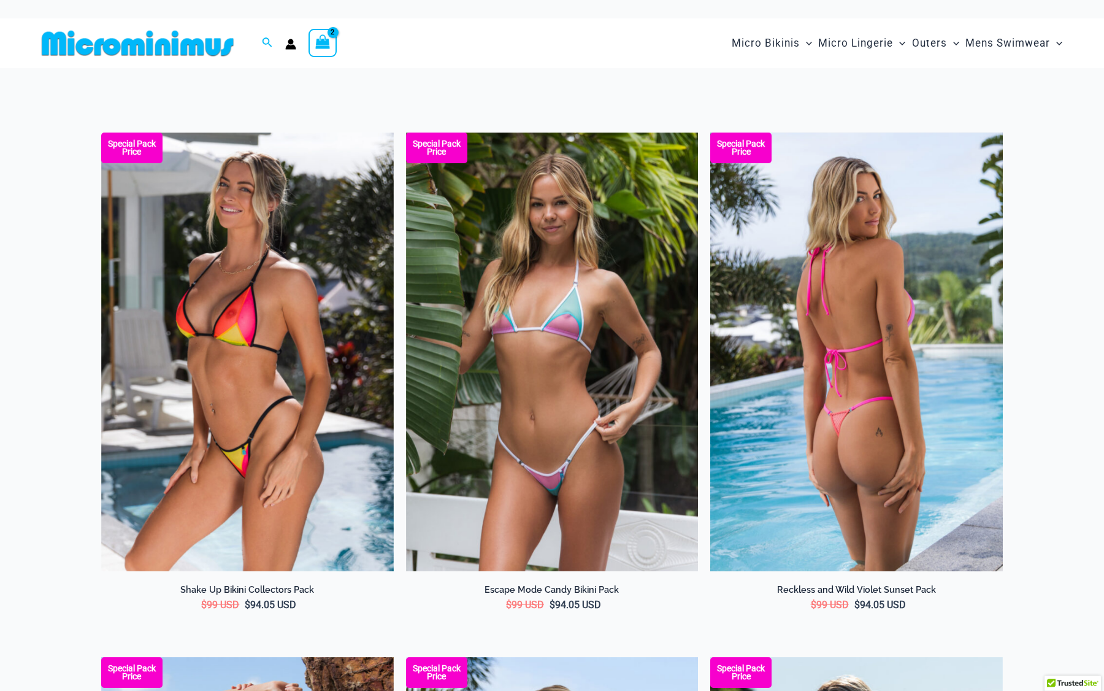
click at [871, 356] on img at bounding box center [857, 352] width 293 height 439
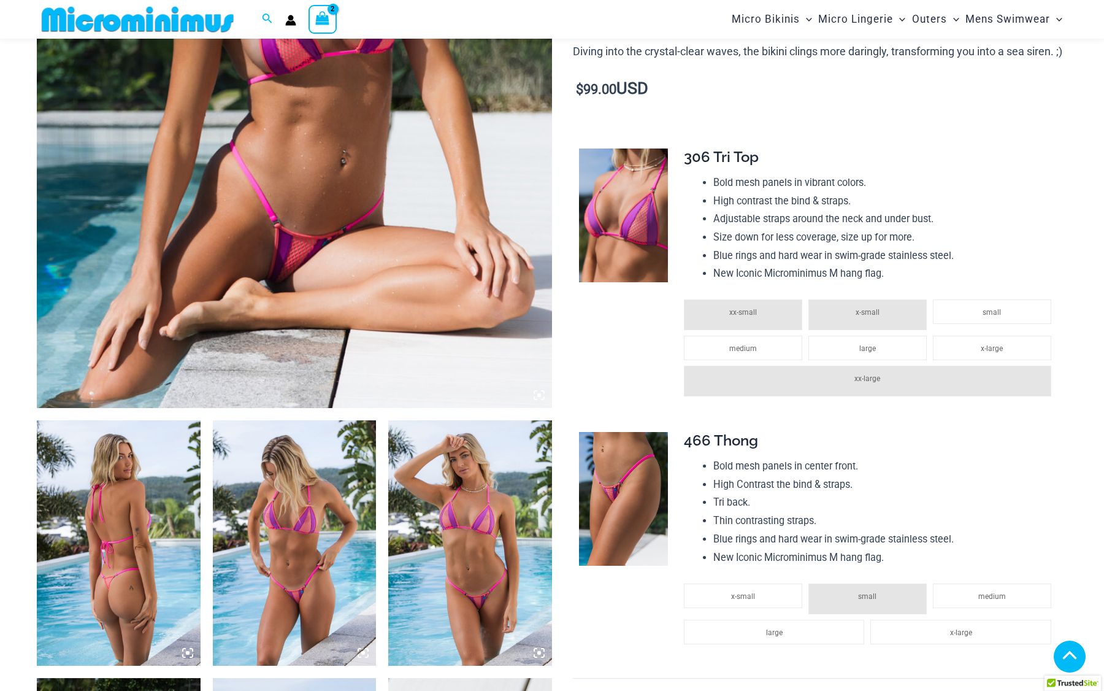
scroll to position [462, 0]
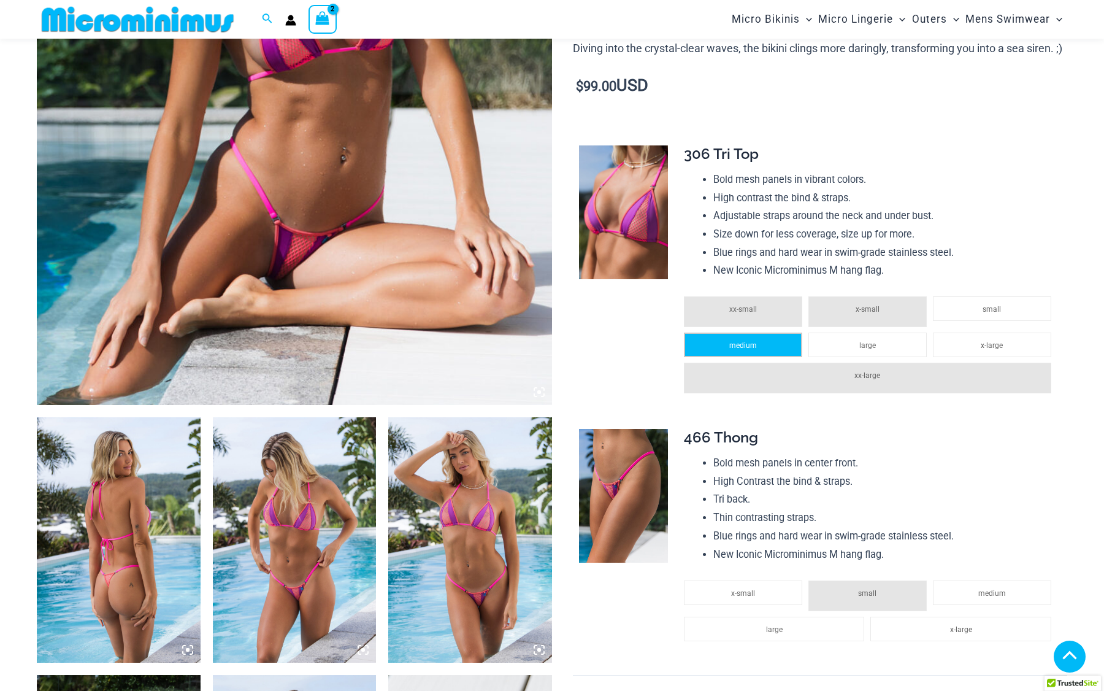
click at [779, 342] on li "medium" at bounding box center [743, 345] width 118 height 25
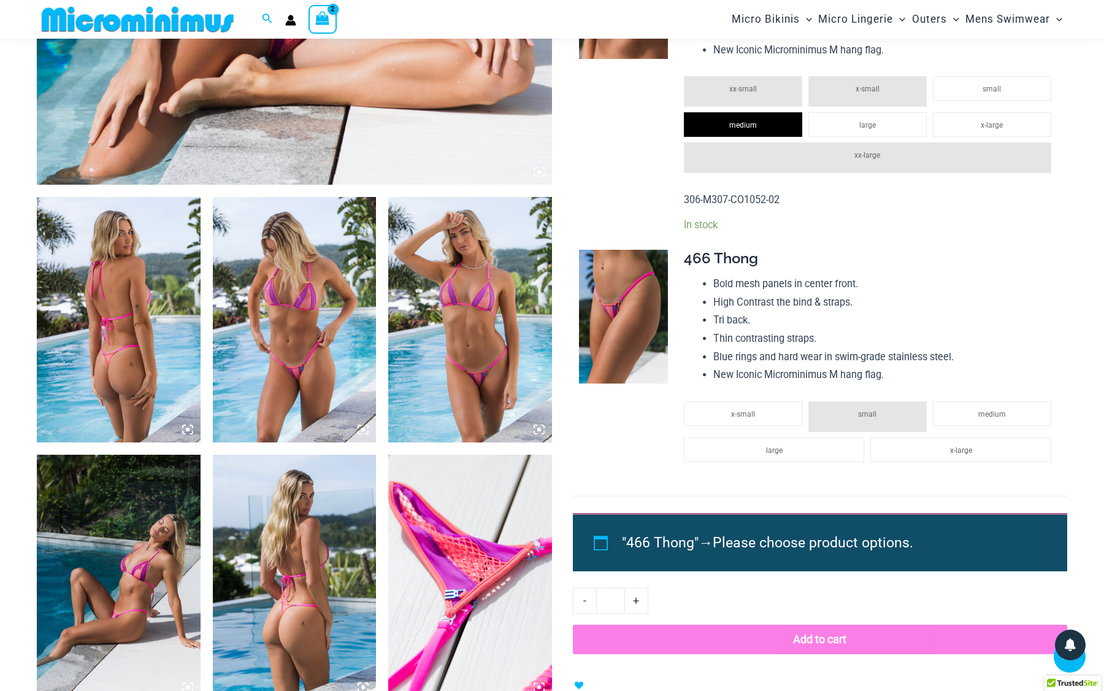
scroll to position [689, 0]
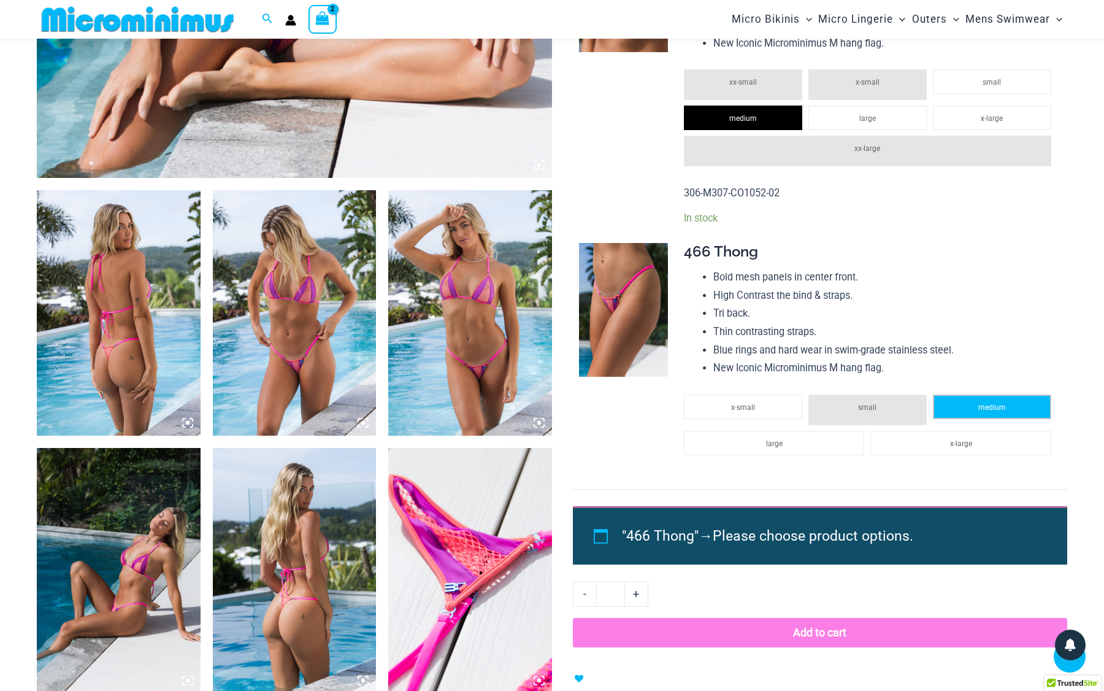
click at [974, 411] on li "medium" at bounding box center [992, 407] width 118 height 25
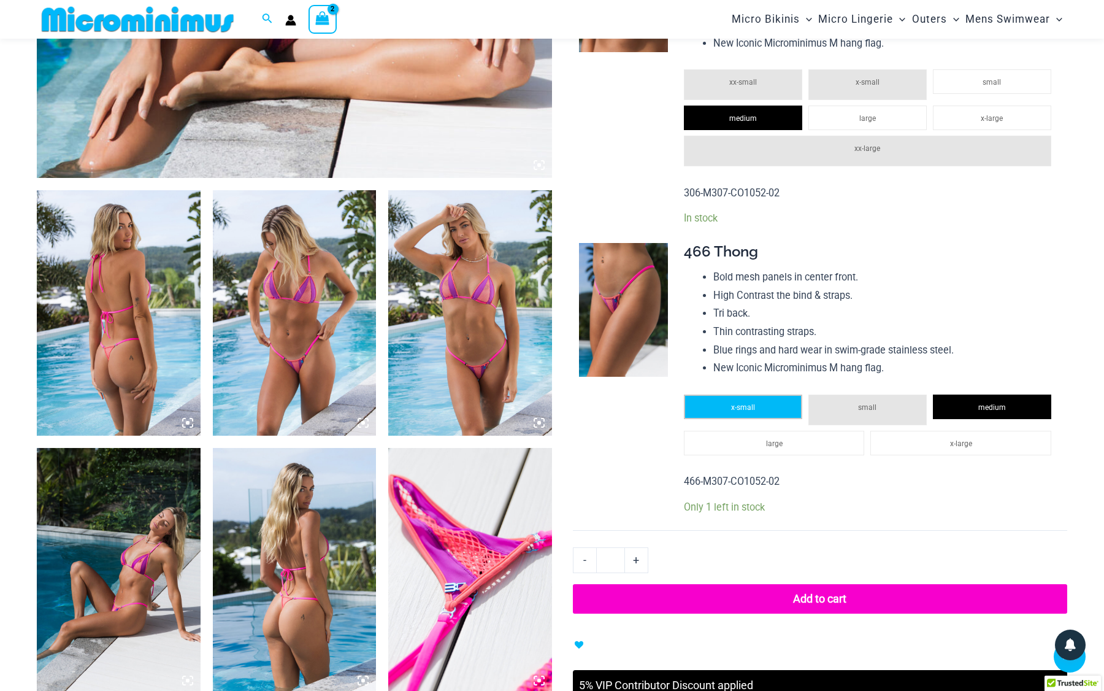
click at [770, 416] on li "x-small" at bounding box center [743, 407] width 118 height 25
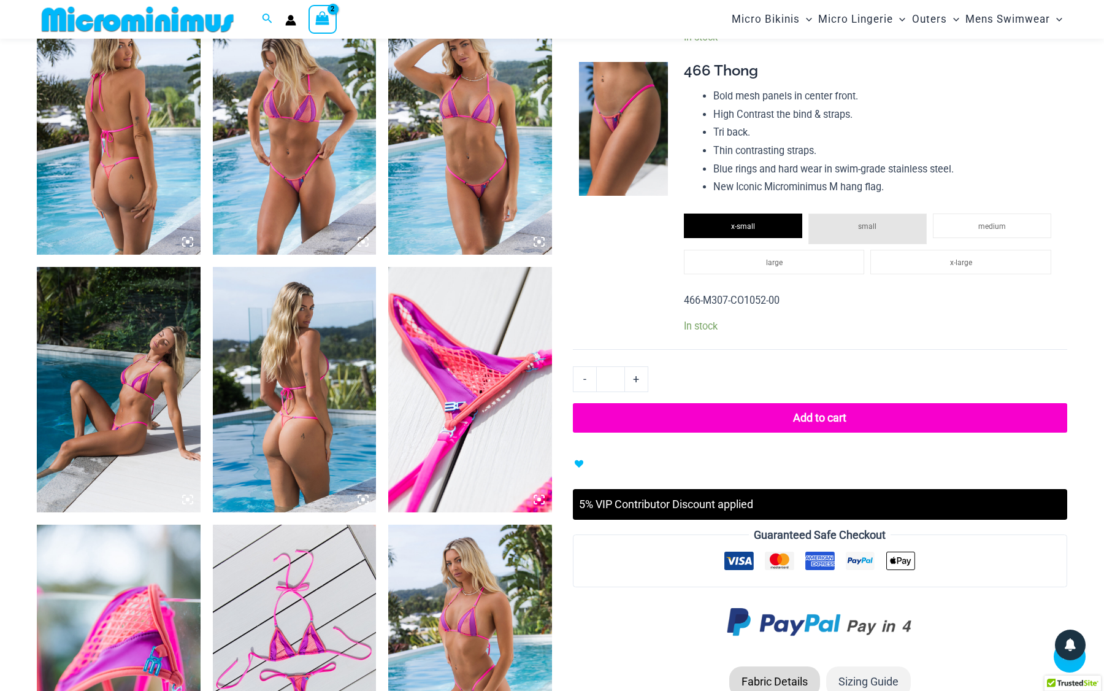
scroll to position [871, 0]
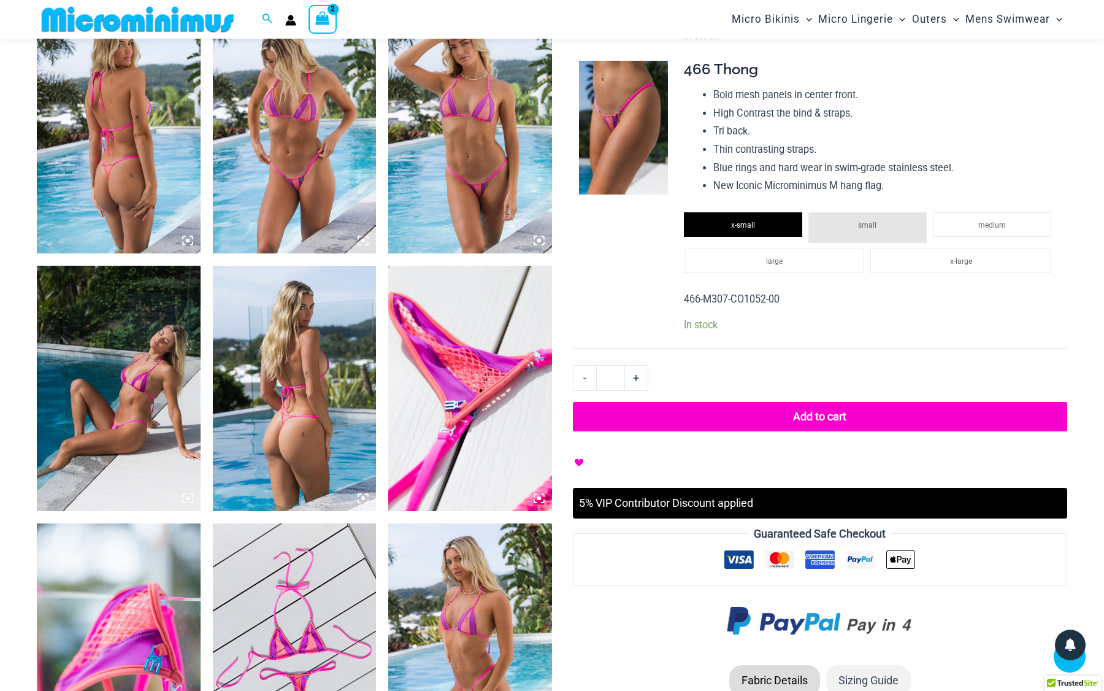
click at [580, 468] on link "Add to Wishlist" at bounding box center [580, 461] width 15 height 18
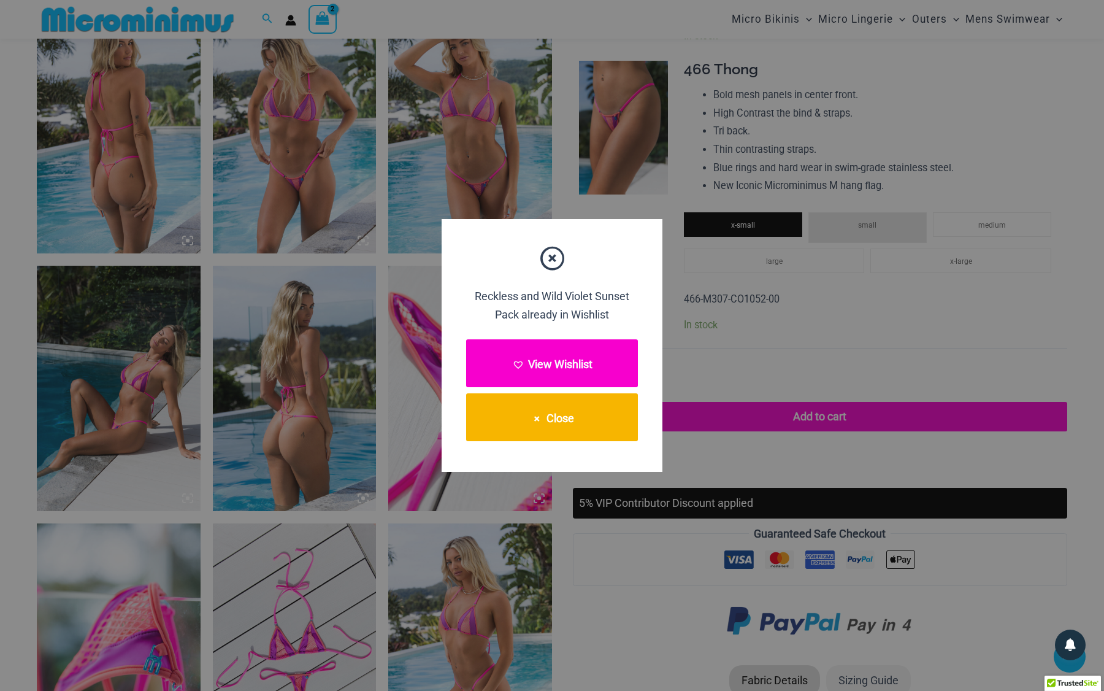
click at [583, 364] on button "View Wishlist" at bounding box center [552, 363] width 172 height 48
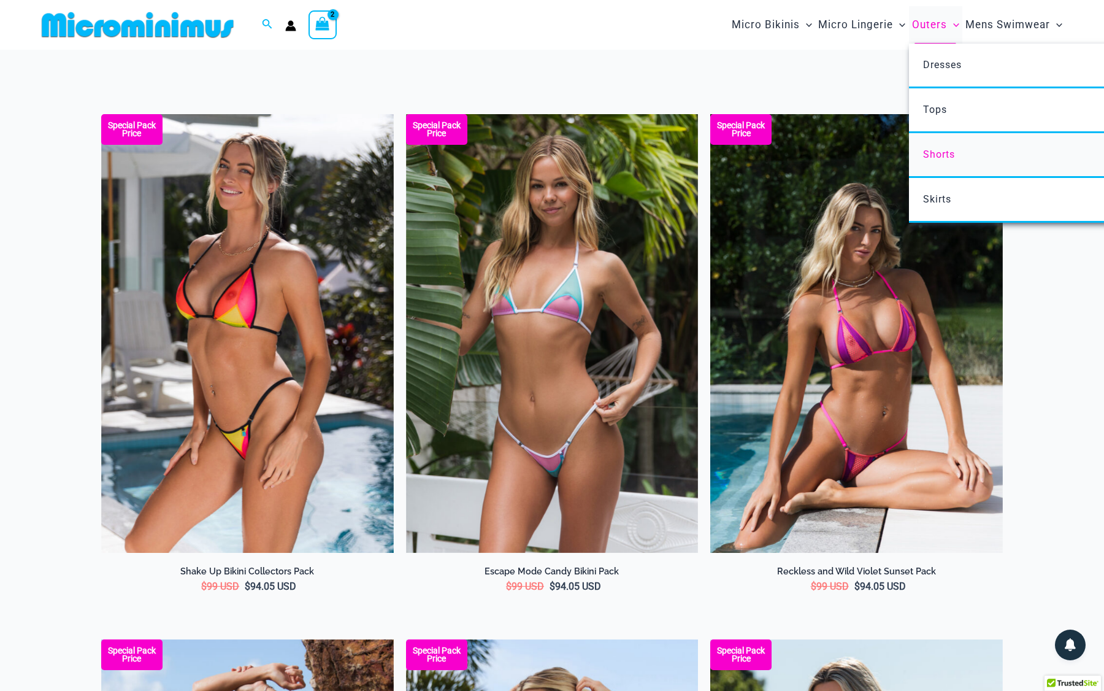
click at [947, 155] on span "Shorts" at bounding box center [939, 154] width 32 height 12
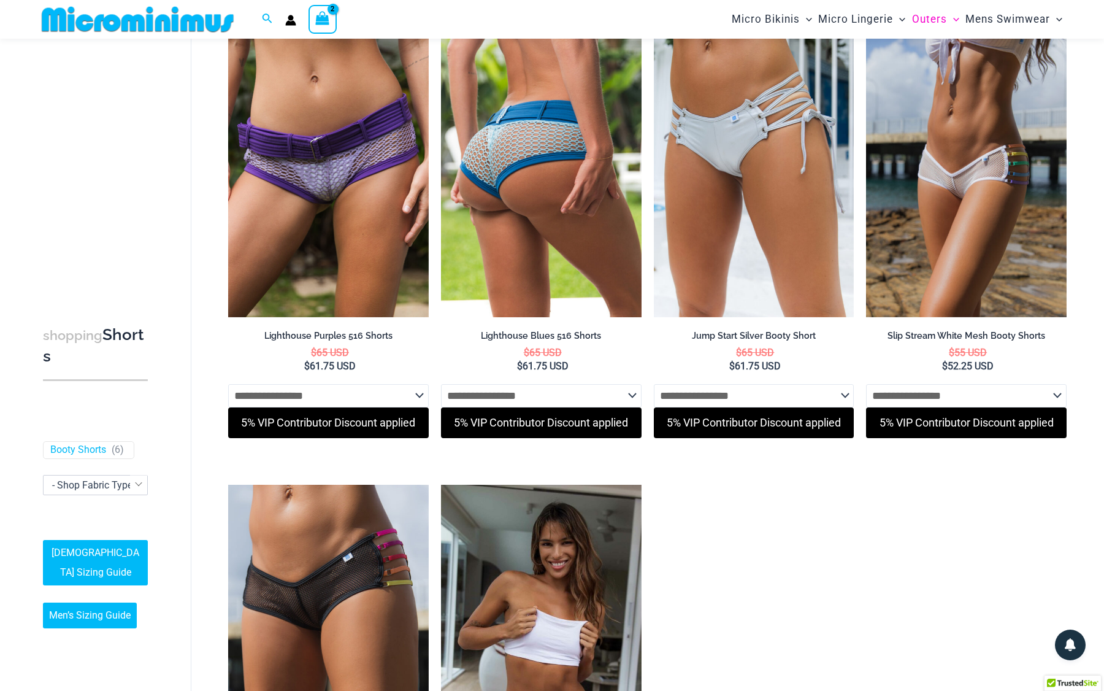
scroll to position [106, 0]
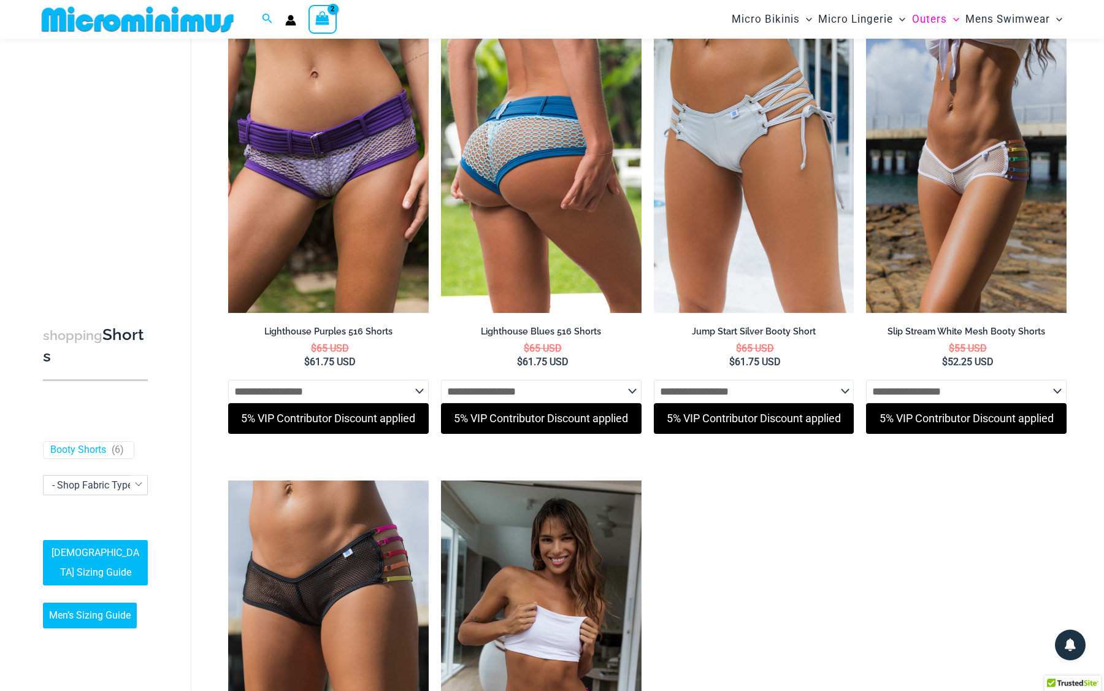
click at [561, 146] on img at bounding box center [541, 162] width 201 height 301
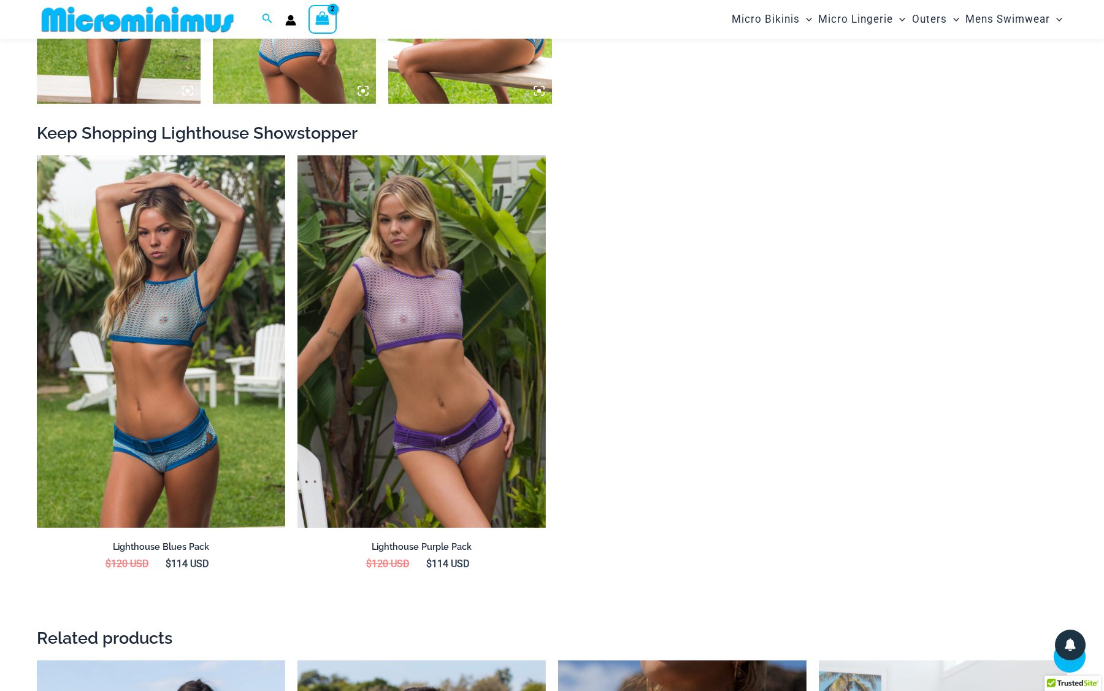
scroll to position [1279, 0]
click at [798, 282] on ul "Lighthouse Blues Pack $ 120 USD $ 114 USD Lighthouse Purple Pack $ 120 USD $ 11…" at bounding box center [552, 385] width 1031 height 461
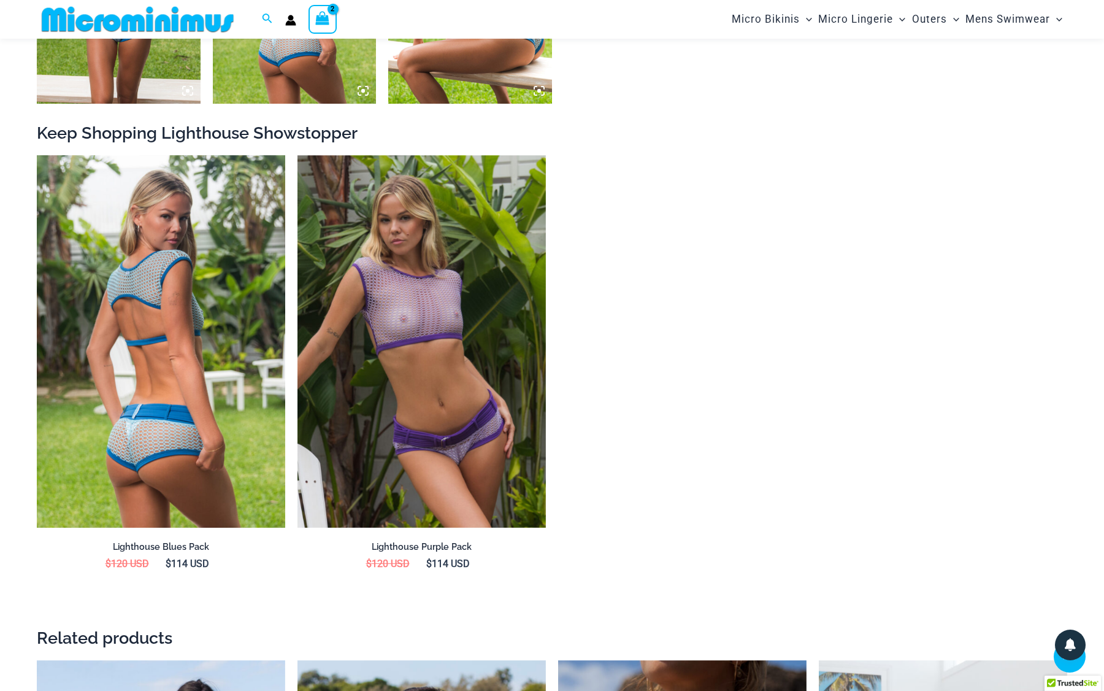
click at [166, 349] on img at bounding box center [161, 341] width 248 height 373
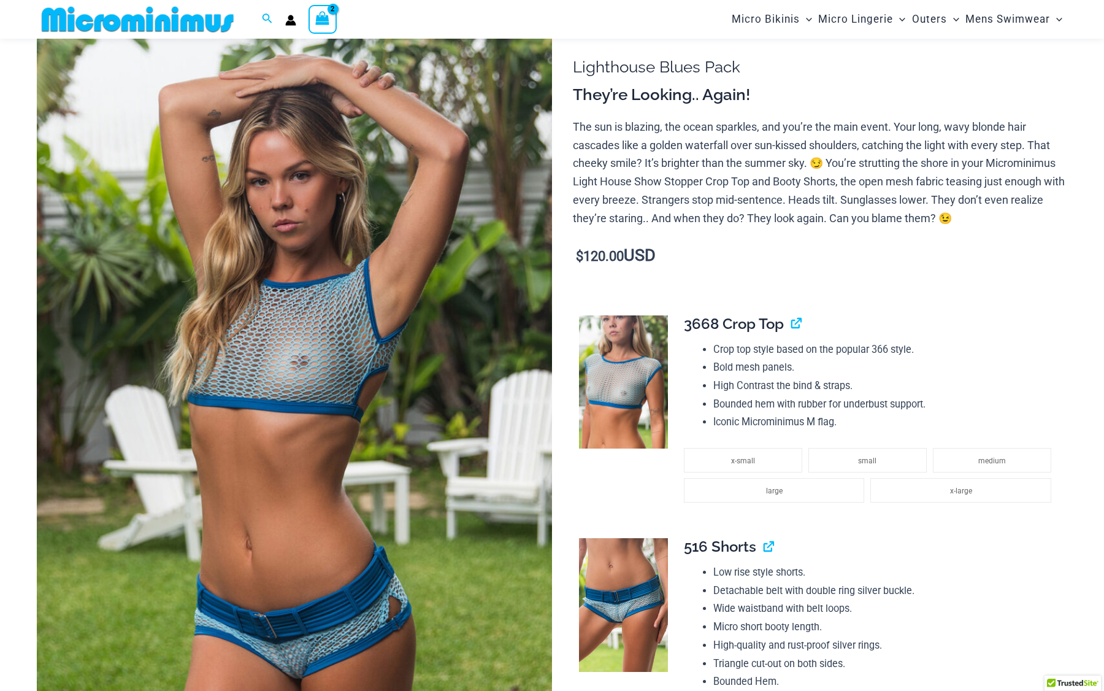
scroll to position [104, 0]
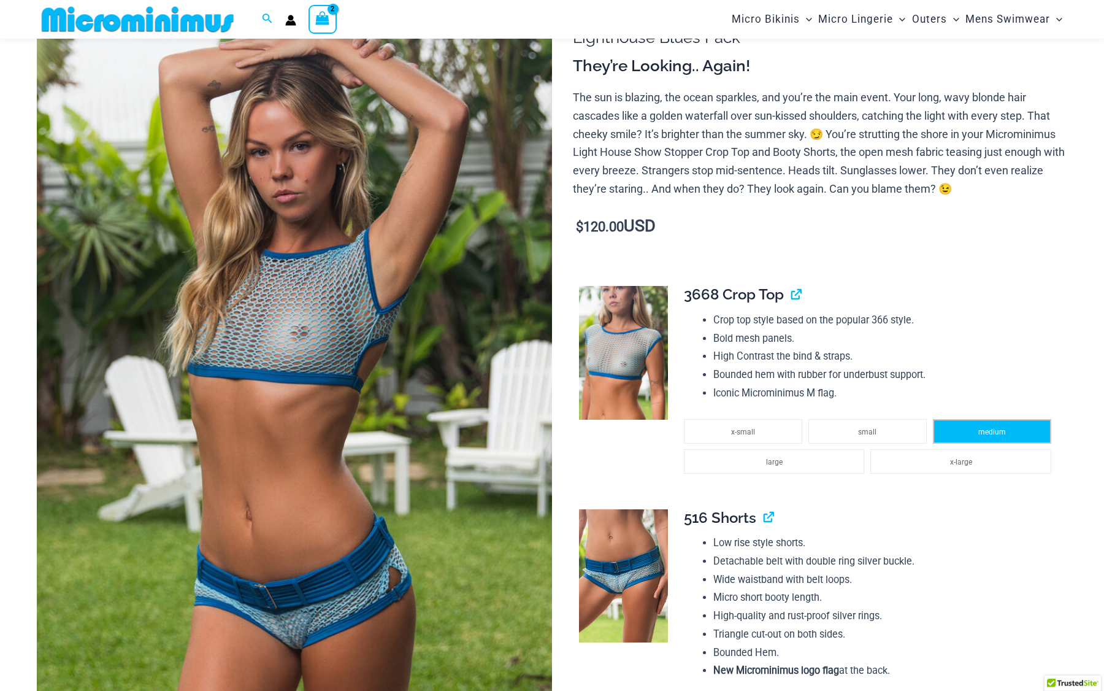
click at [986, 440] on ul "x-small small medium large x-large" at bounding box center [871, 456] width 374 height 72
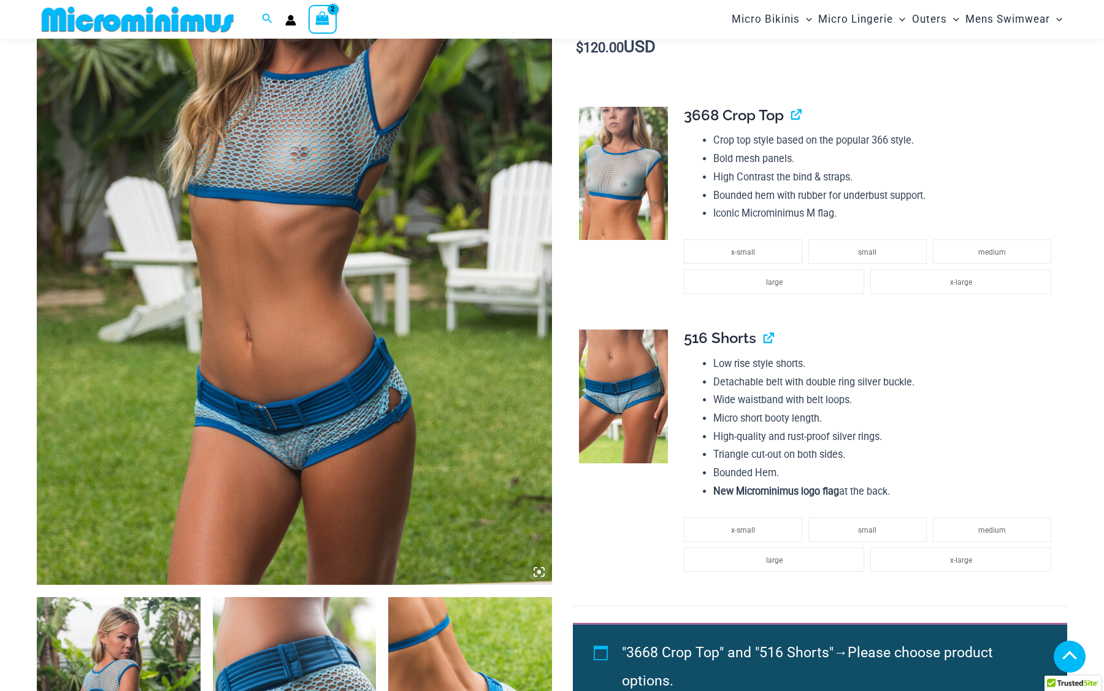
scroll to position [287, 0]
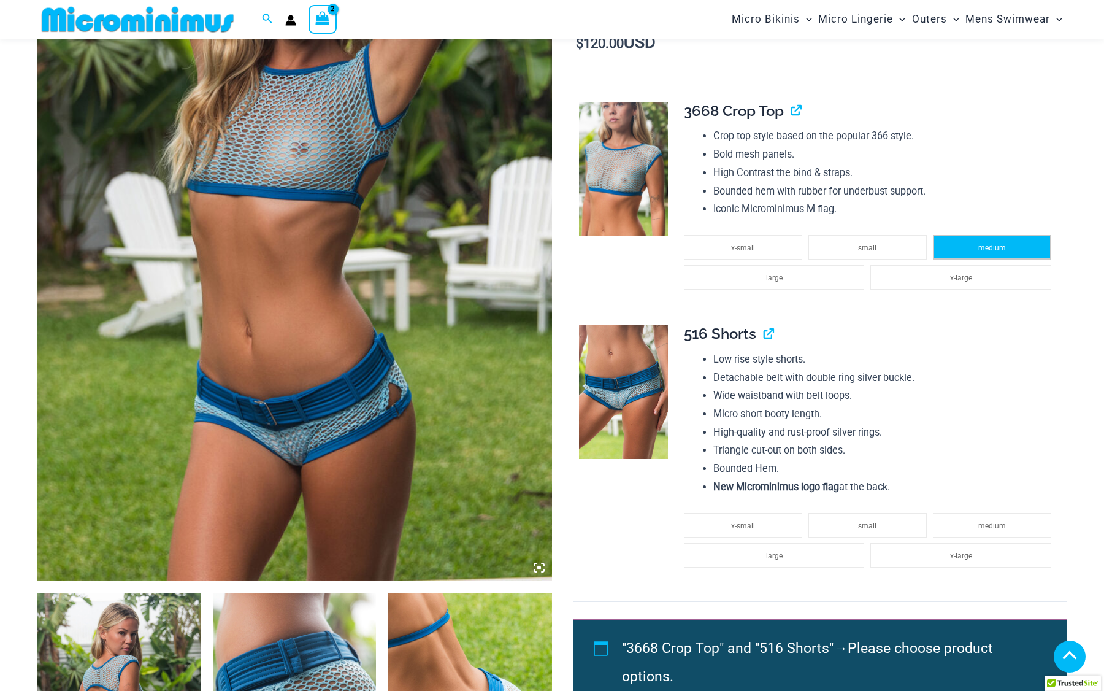
click at [987, 244] on span "medium" at bounding box center [993, 248] width 28 height 9
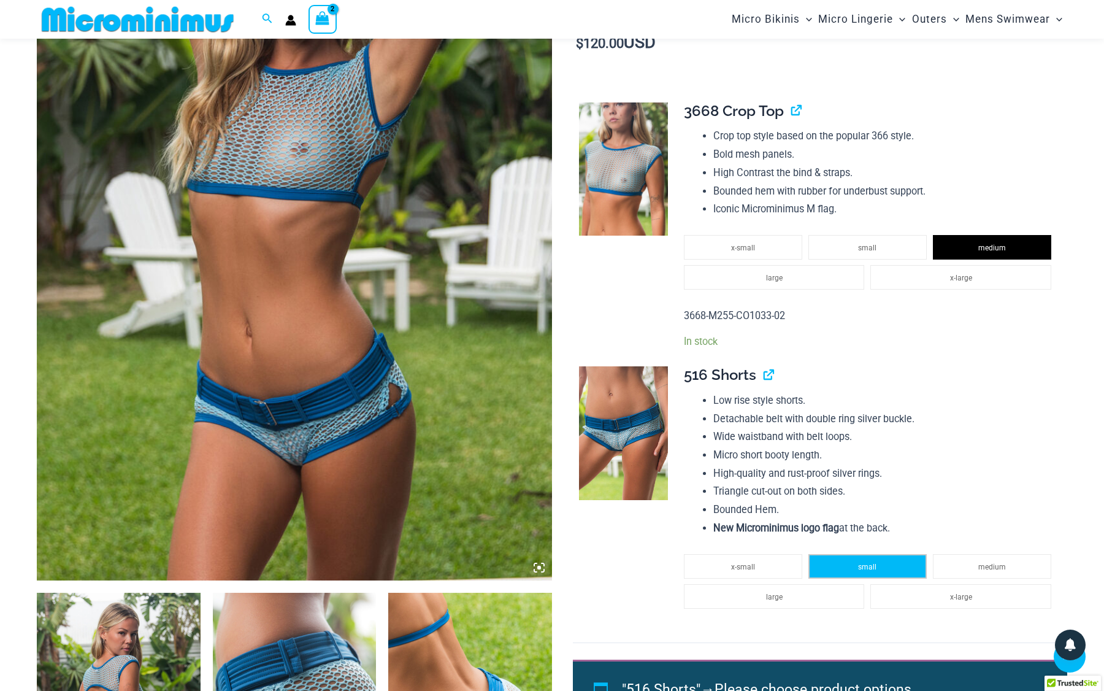
click at [870, 563] on span "small" at bounding box center [867, 567] width 18 height 9
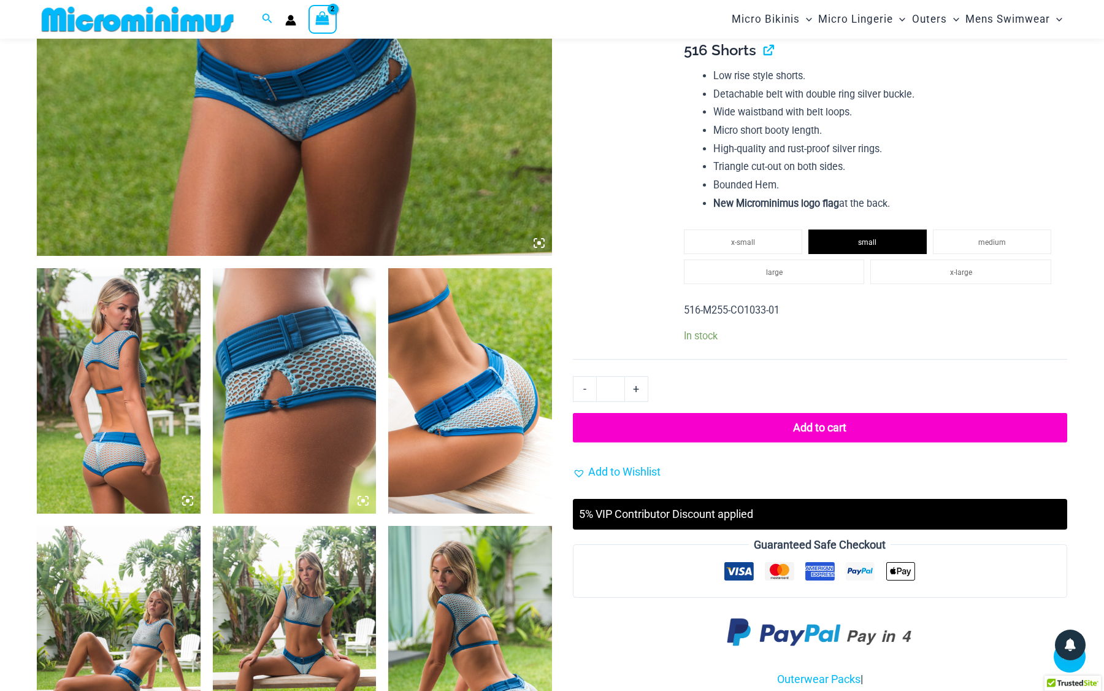
scroll to position [614, 0]
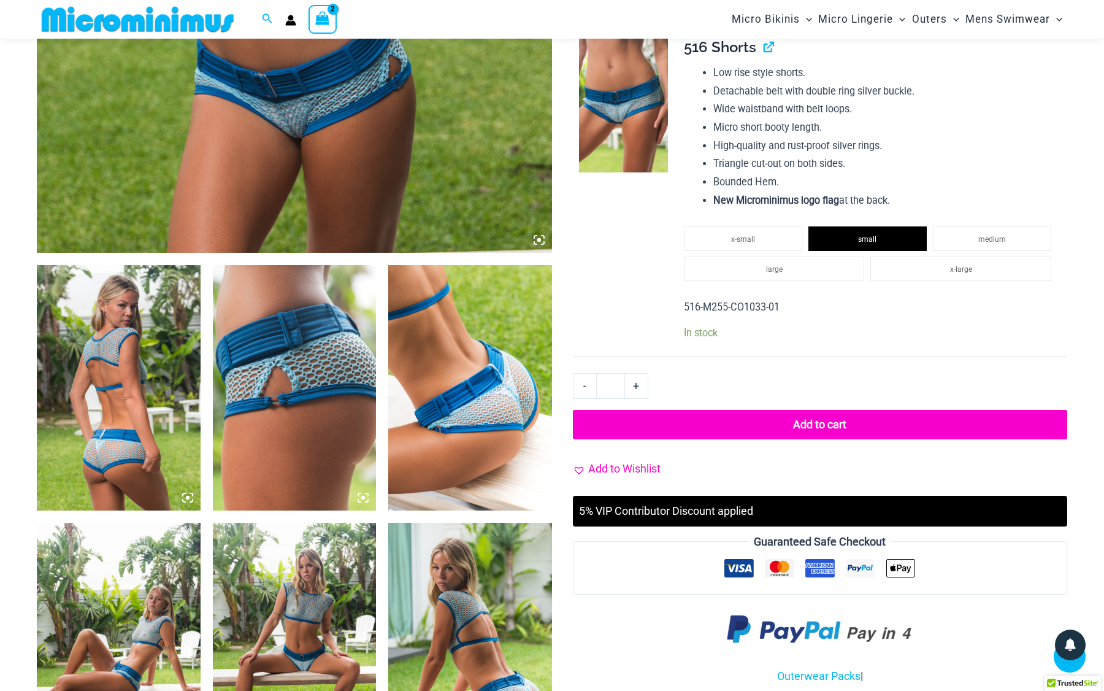
click at [638, 462] on span "Add to Wishlist" at bounding box center [624, 468] width 72 height 13
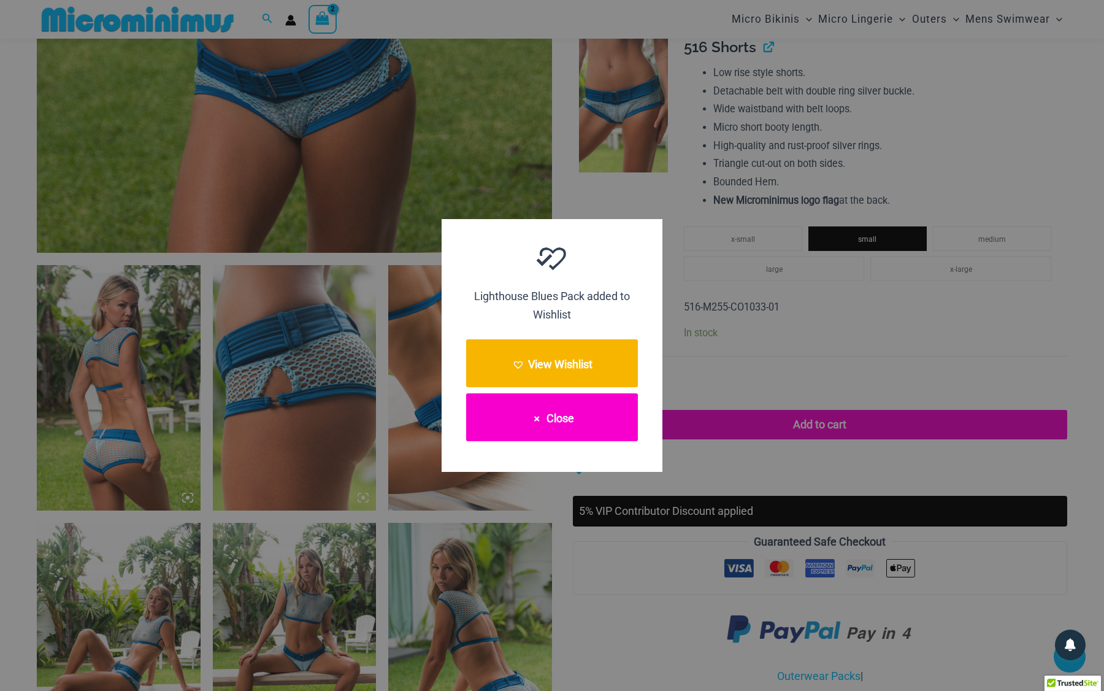
click at [601, 420] on button "Close" at bounding box center [552, 417] width 172 height 48
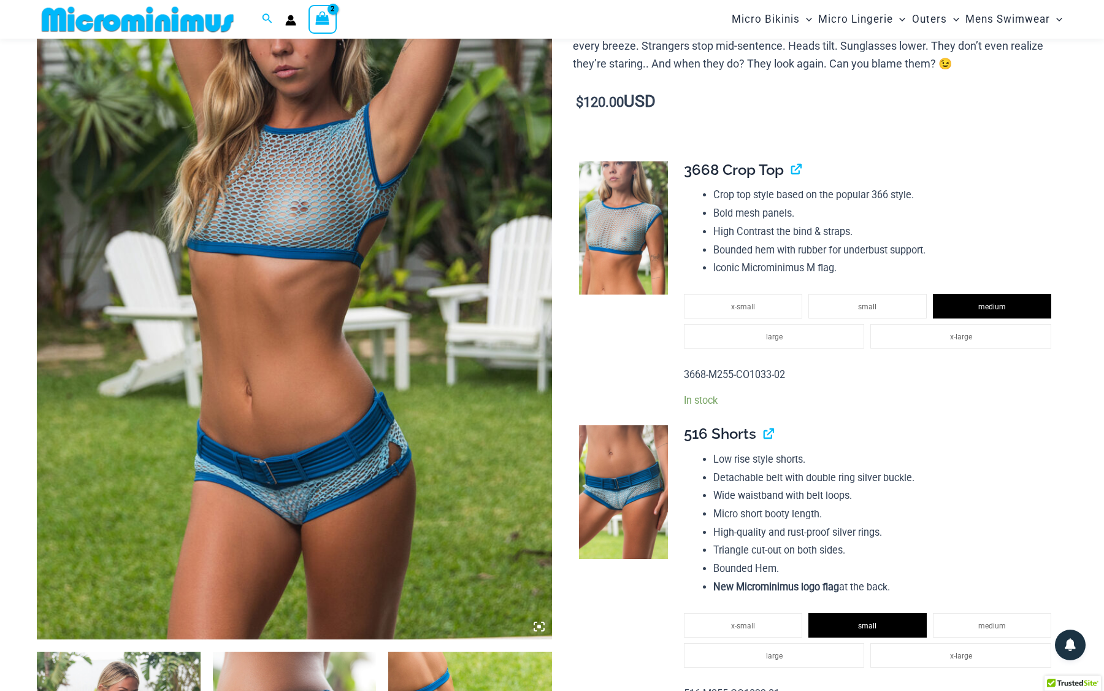
scroll to position [35, 0]
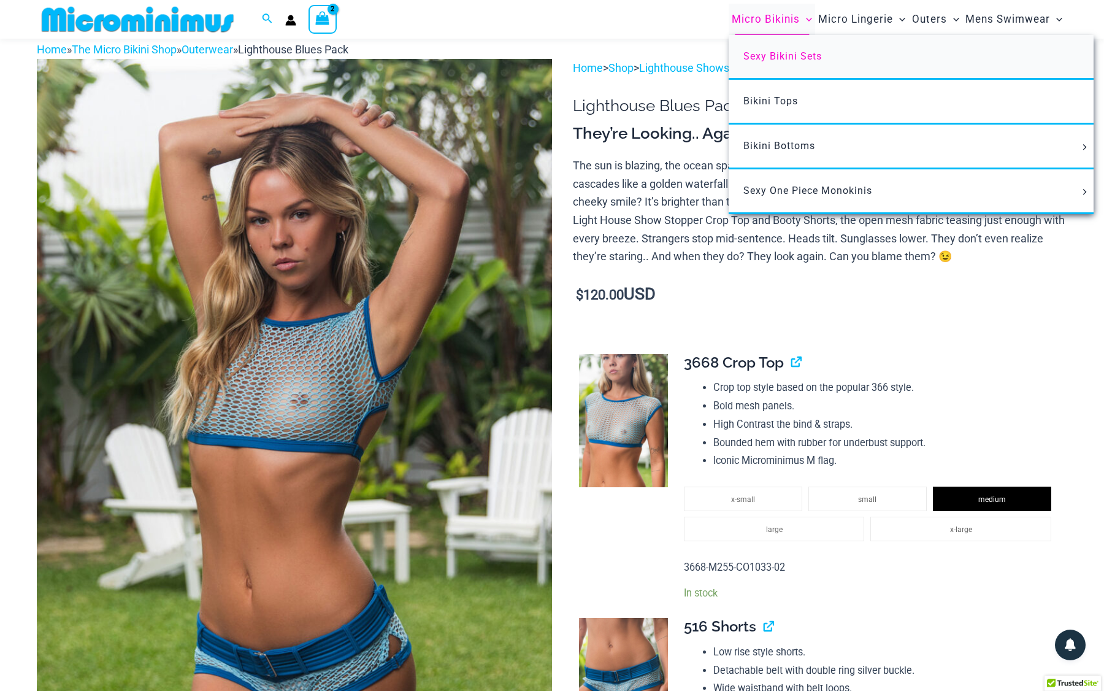
click at [803, 56] on span "Sexy Bikini Sets" at bounding box center [783, 56] width 79 height 12
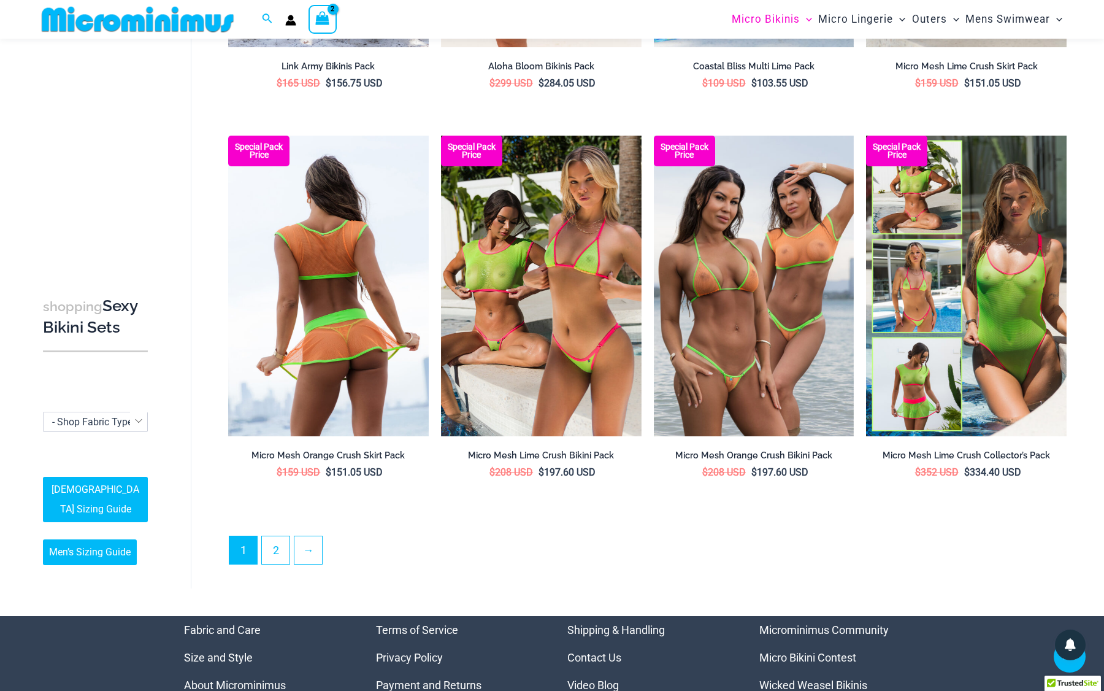
scroll to position [2710, 0]
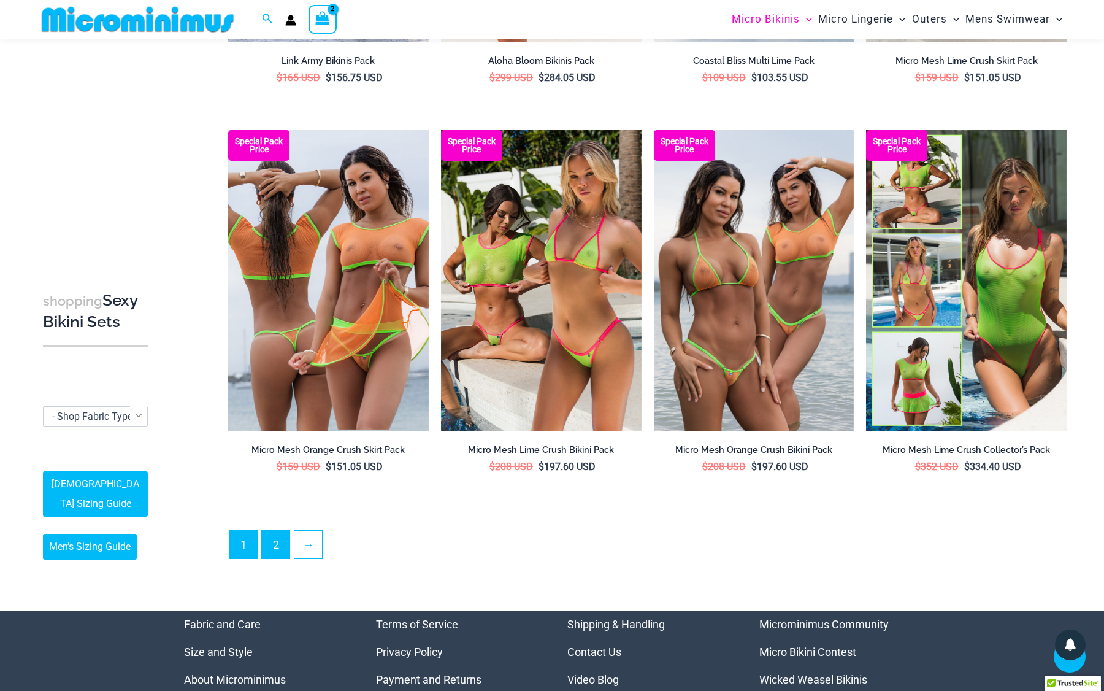
click at [277, 538] on link "2" at bounding box center [276, 545] width 28 height 28
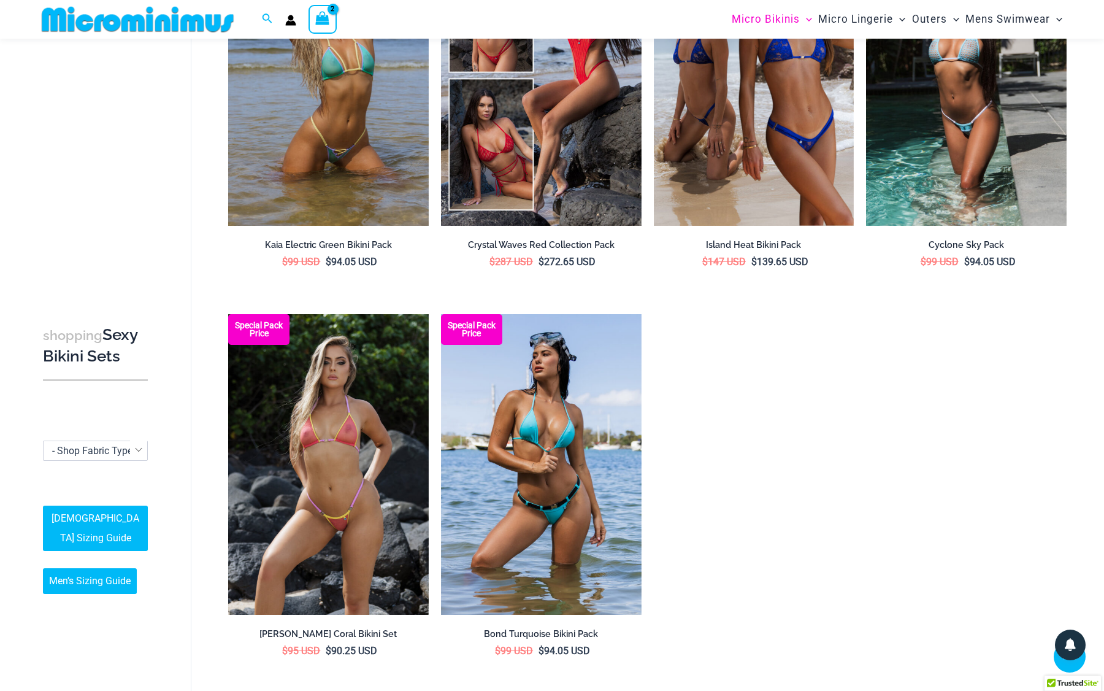
scroll to position [2159, 0]
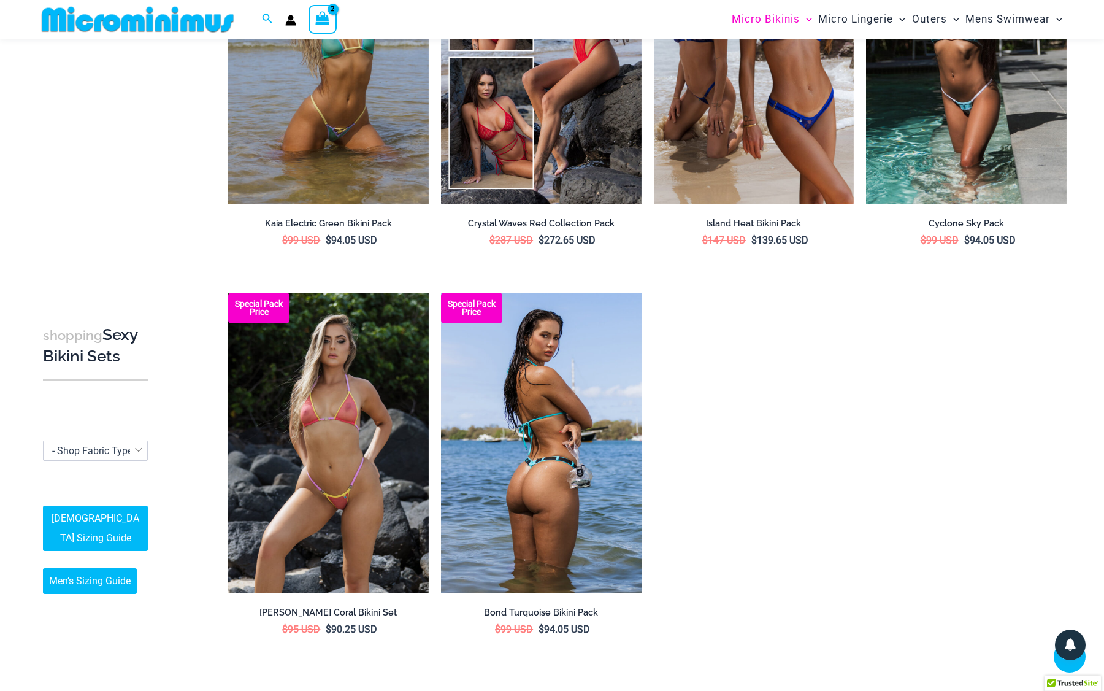
click at [562, 464] on img at bounding box center [541, 443] width 201 height 301
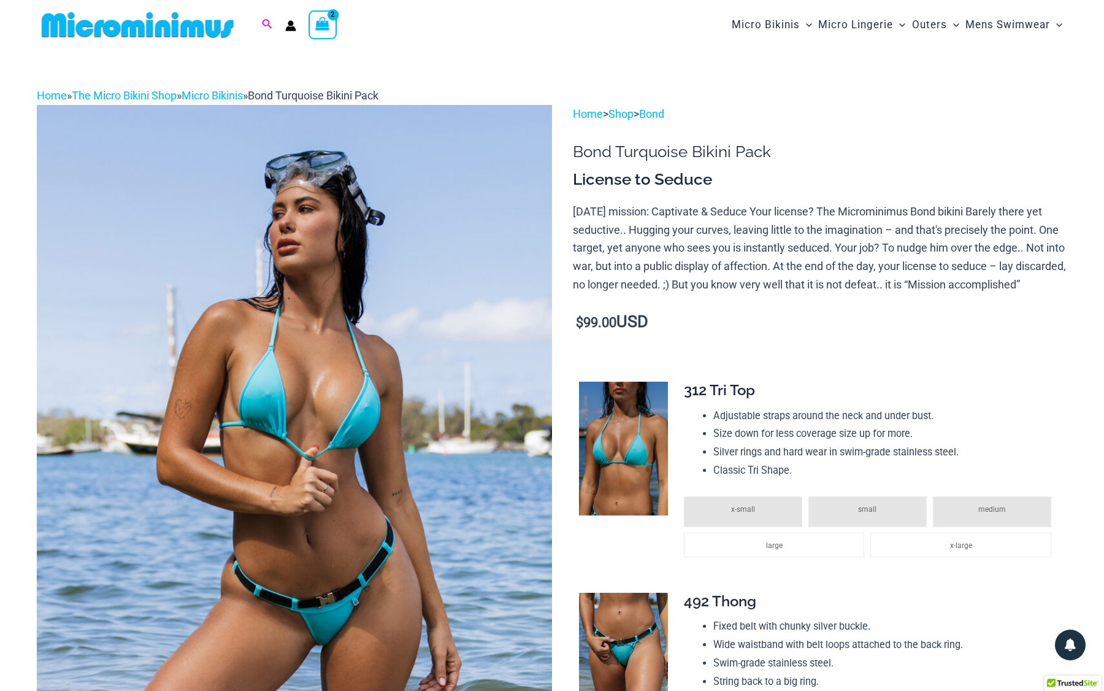
click at [269, 21] on icon "Search icon link" at bounding box center [268, 24] width 10 height 10
type input "****"
click button "Search" at bounding box center [0, 0] width 0 height 0
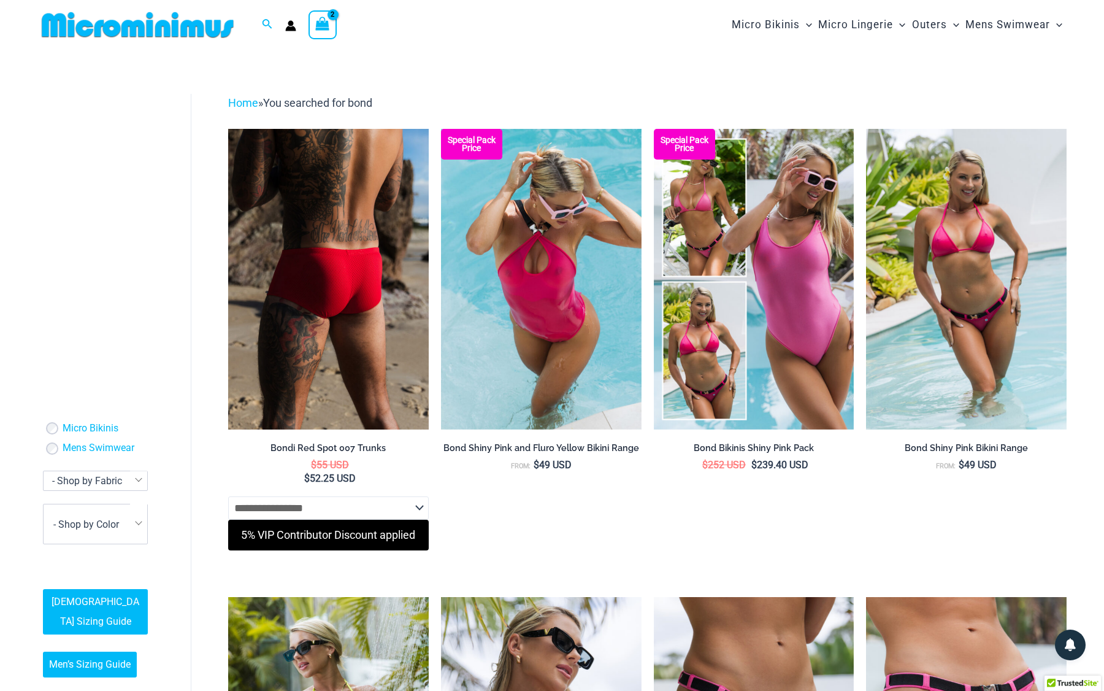
click at [353, 311] on img at bounding box center [328, 279] width 201 height 301
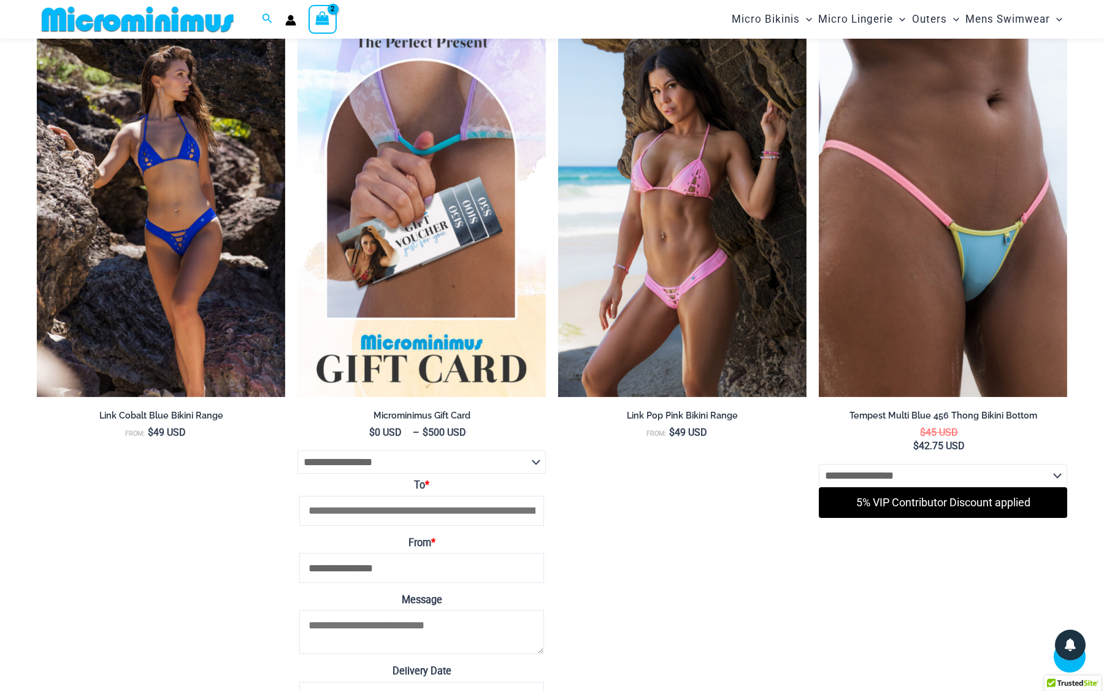
scroll to position [2984, 0]
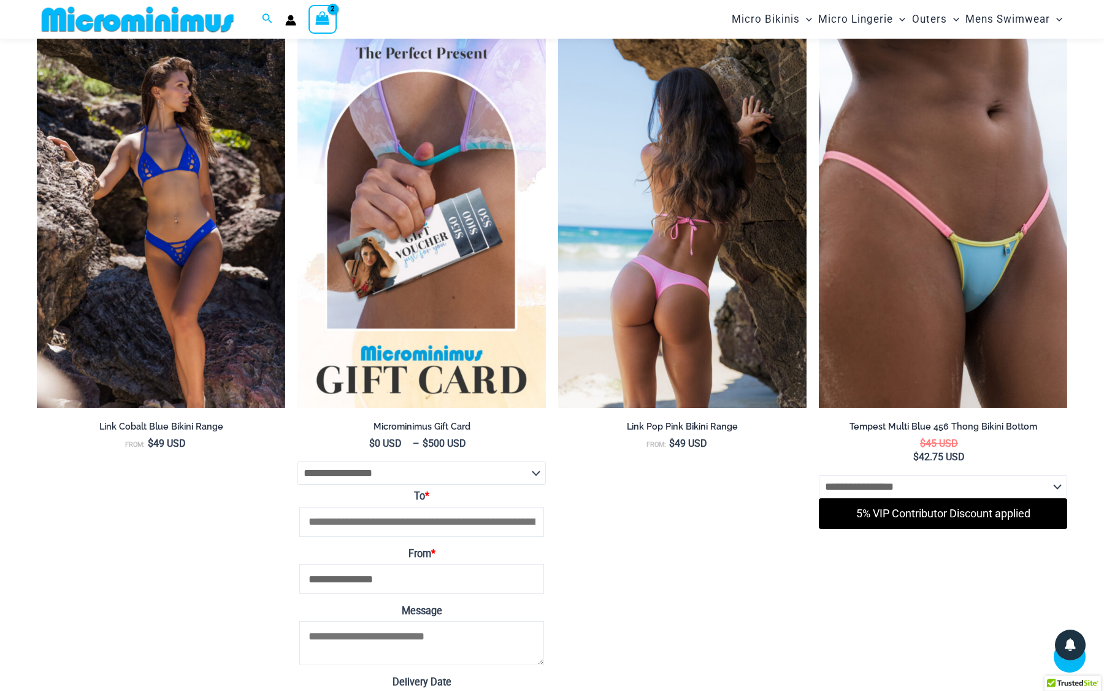
click at [728, 279] on img at bounding box center [682, 222] width 248 height 373
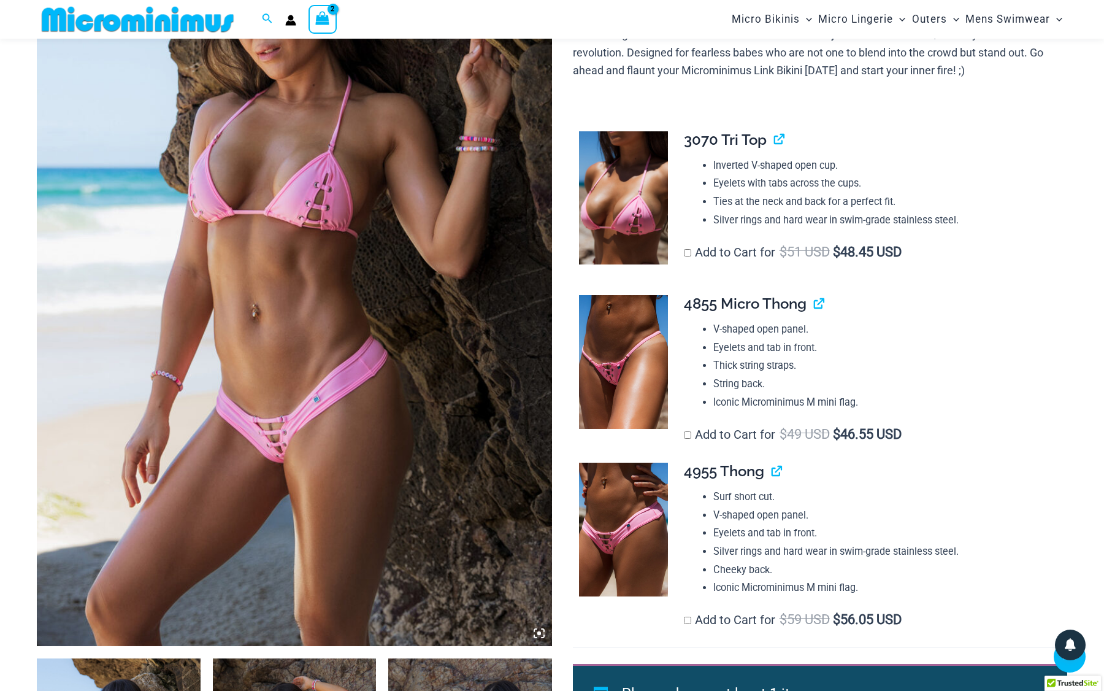
scroll to position [218, 0]
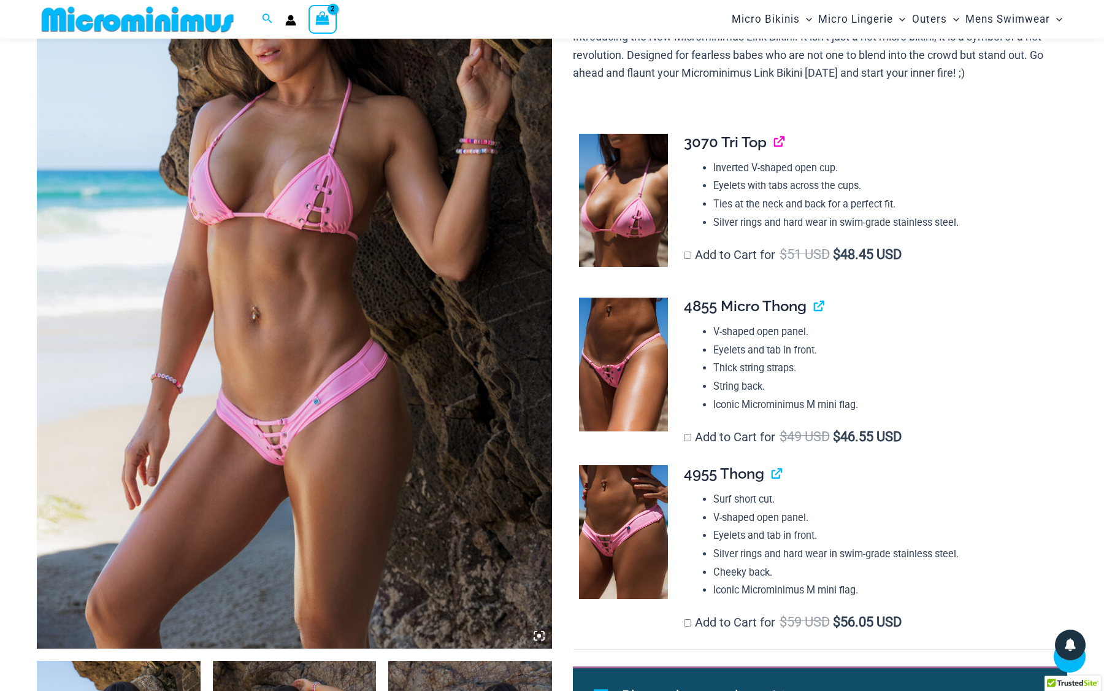
click at [774, 141] on link "View product" at bounding box center [774, 142] width 0 height 18
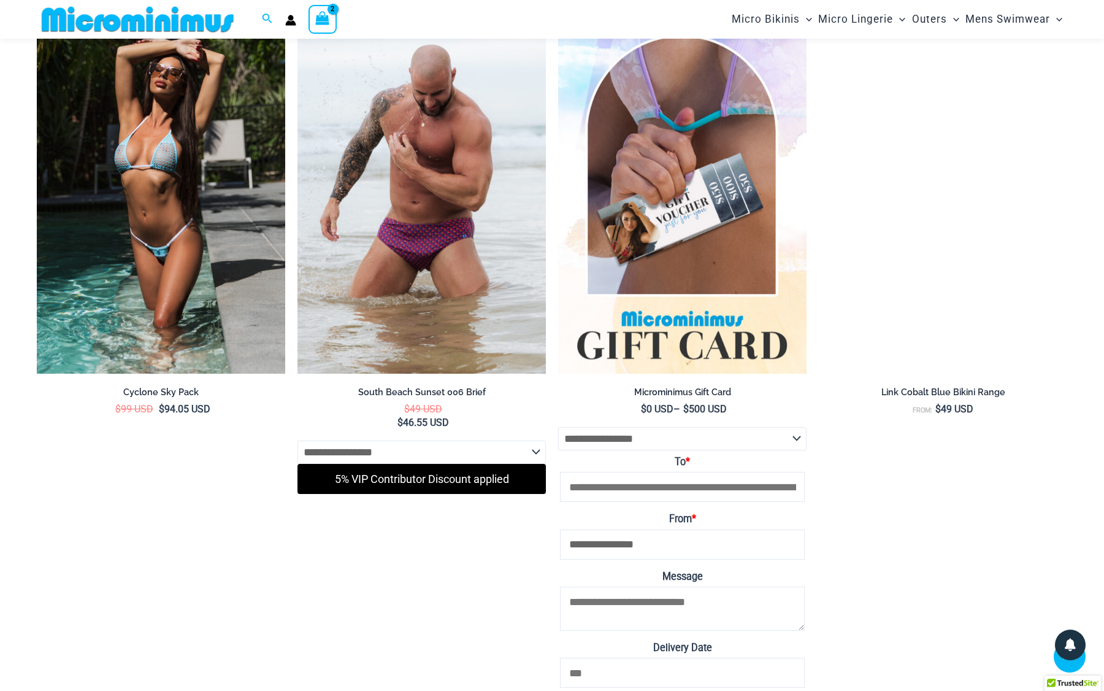
scroll to position [4083, 0]
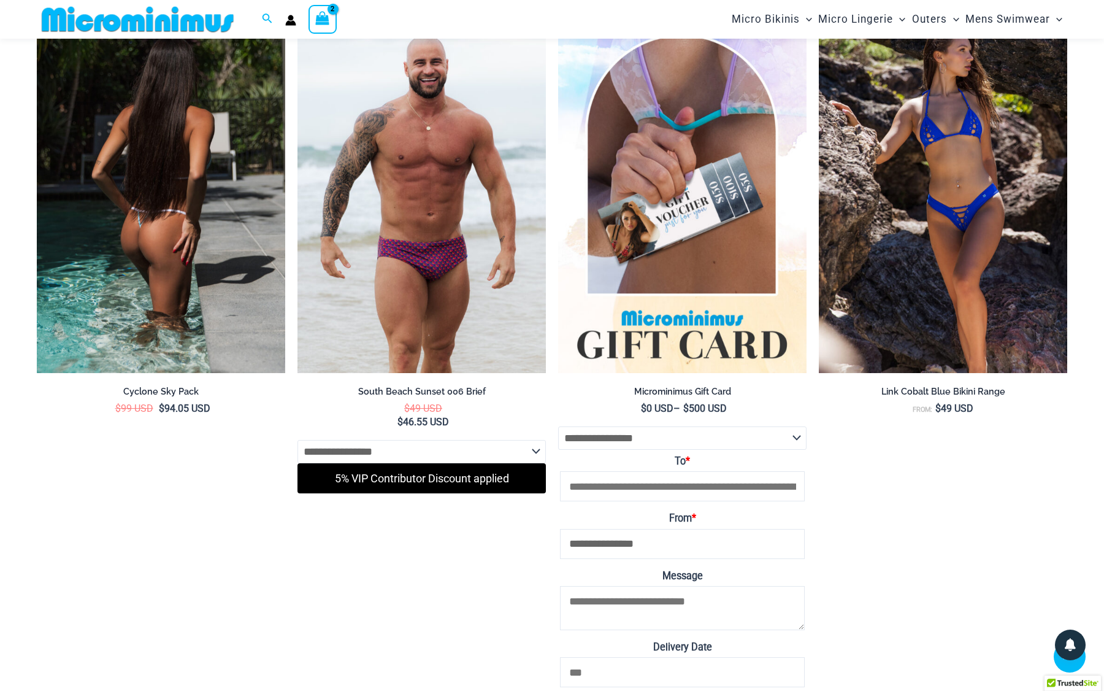
click at [206, 267] on img at bounding box center [161, 186] width 248 height 373
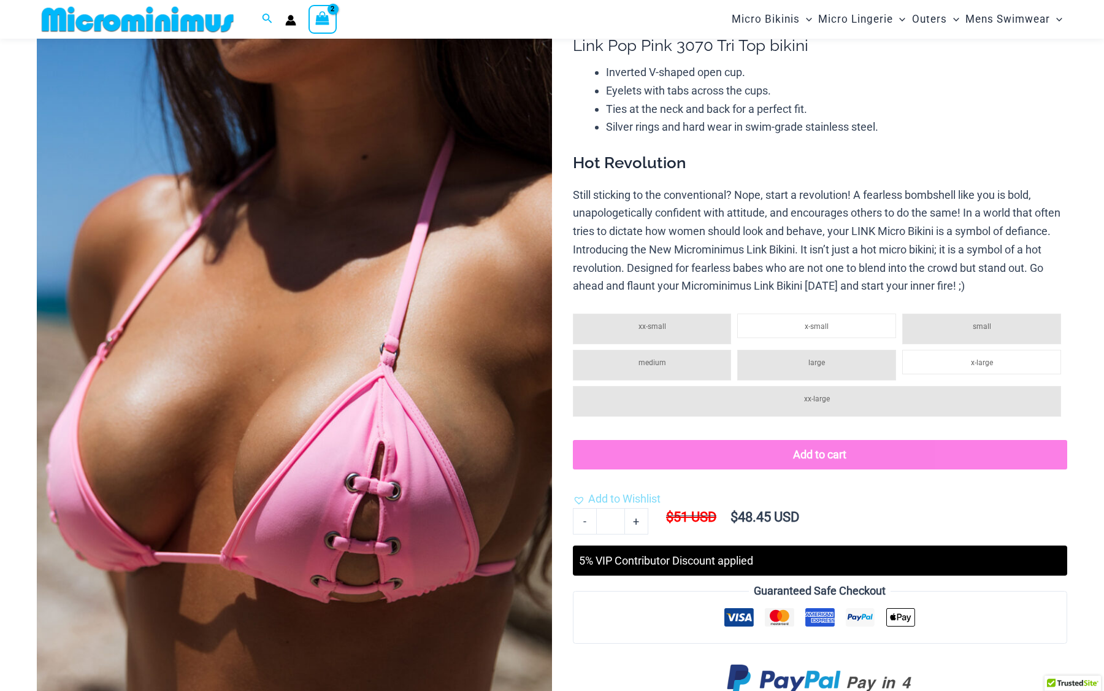
scroll to position [66, 0]
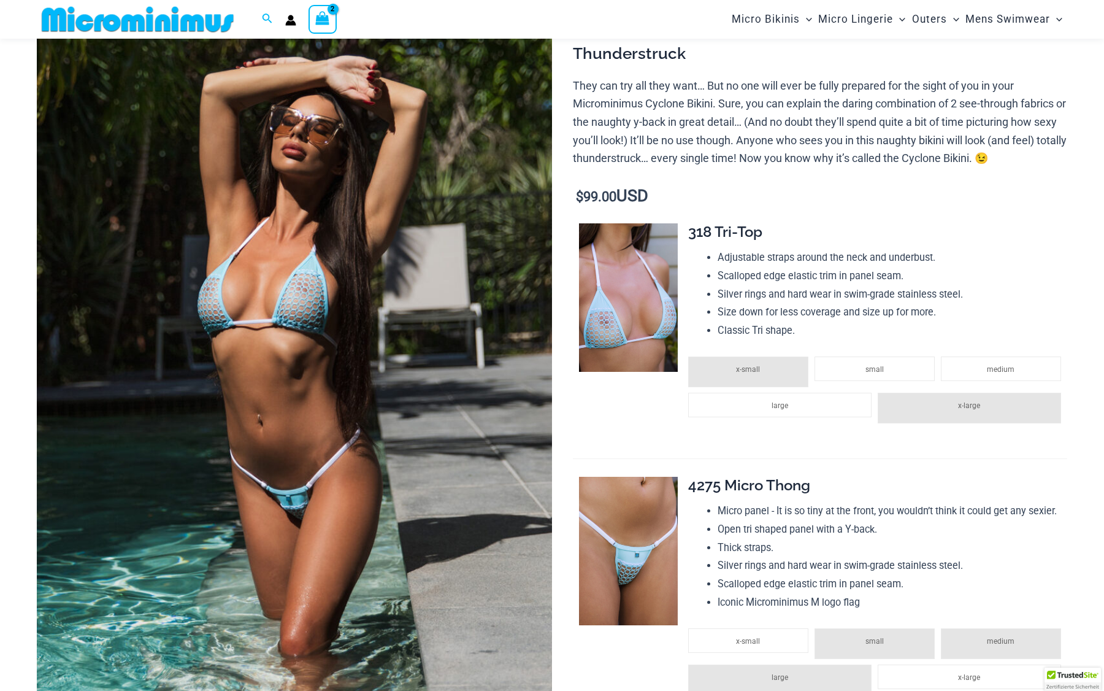
scroll to position [157, 0]
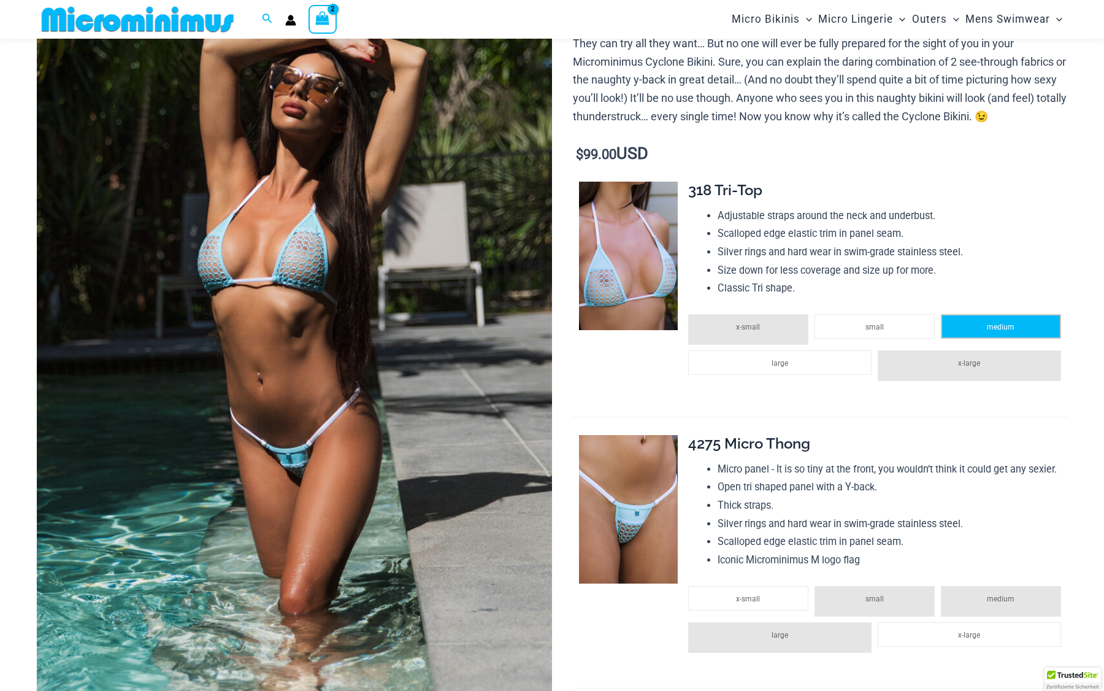
click at [988, 323] on span "medium" at bounding box center [1001, 327] width 28 height 9
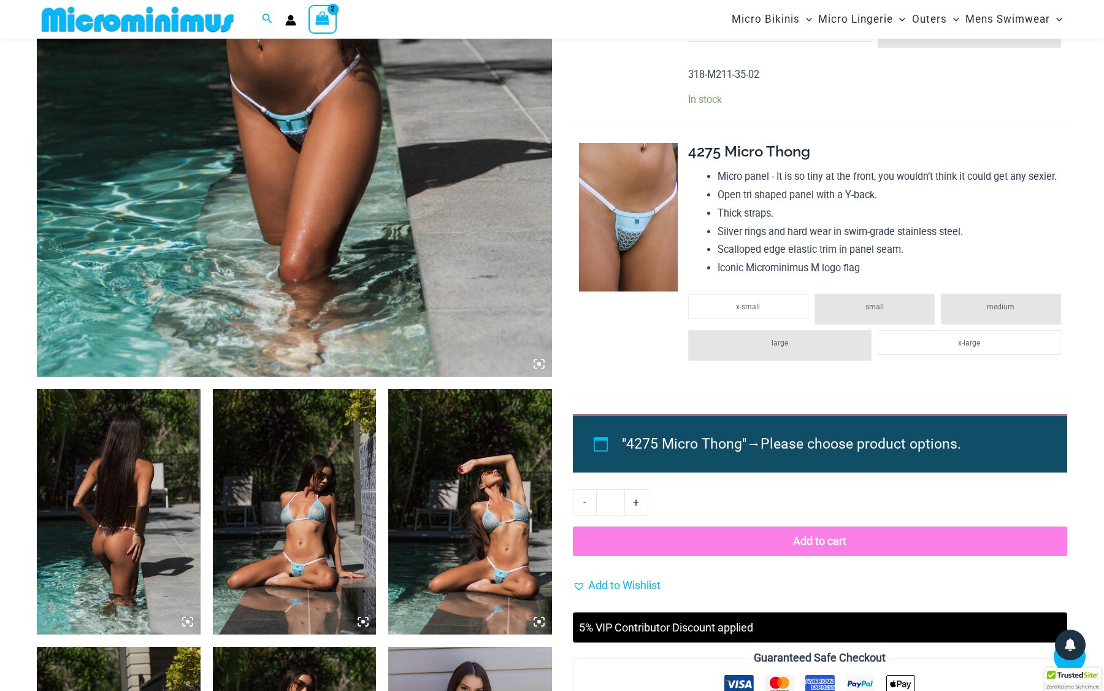
scroll to position [490, 0]
click at [743, 302] on span "x-small" at bounding box center [748, 306] width 24 height 9
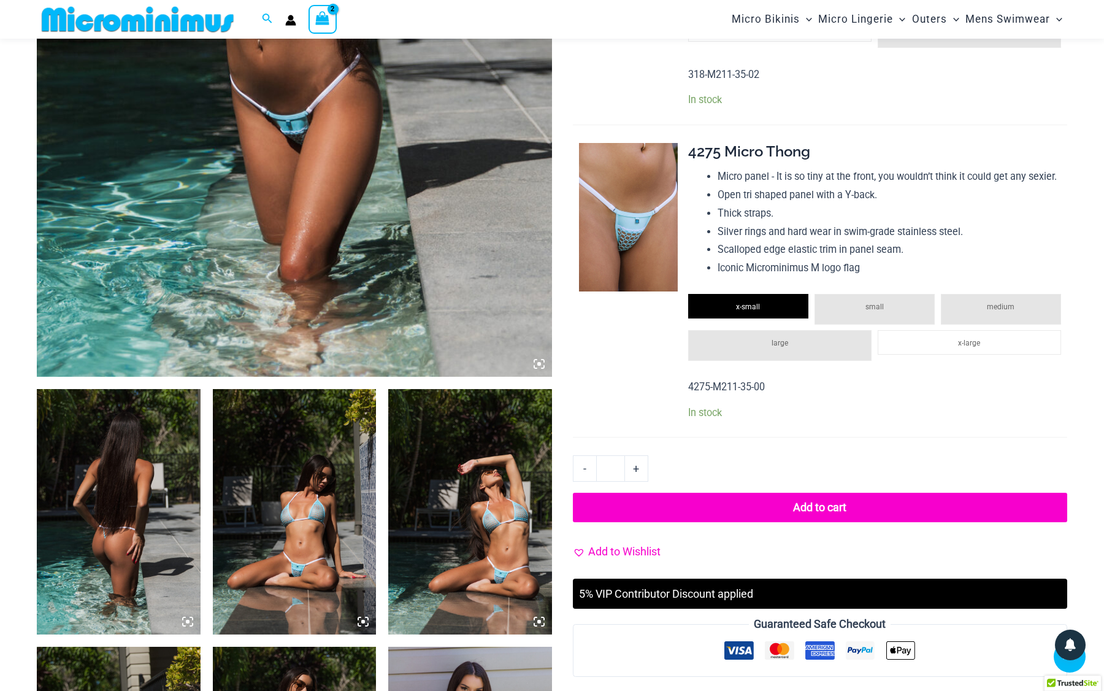
click at [626, 545] on span "Add to Wishlist" at bounding box center [624, 551] width 72 height 13
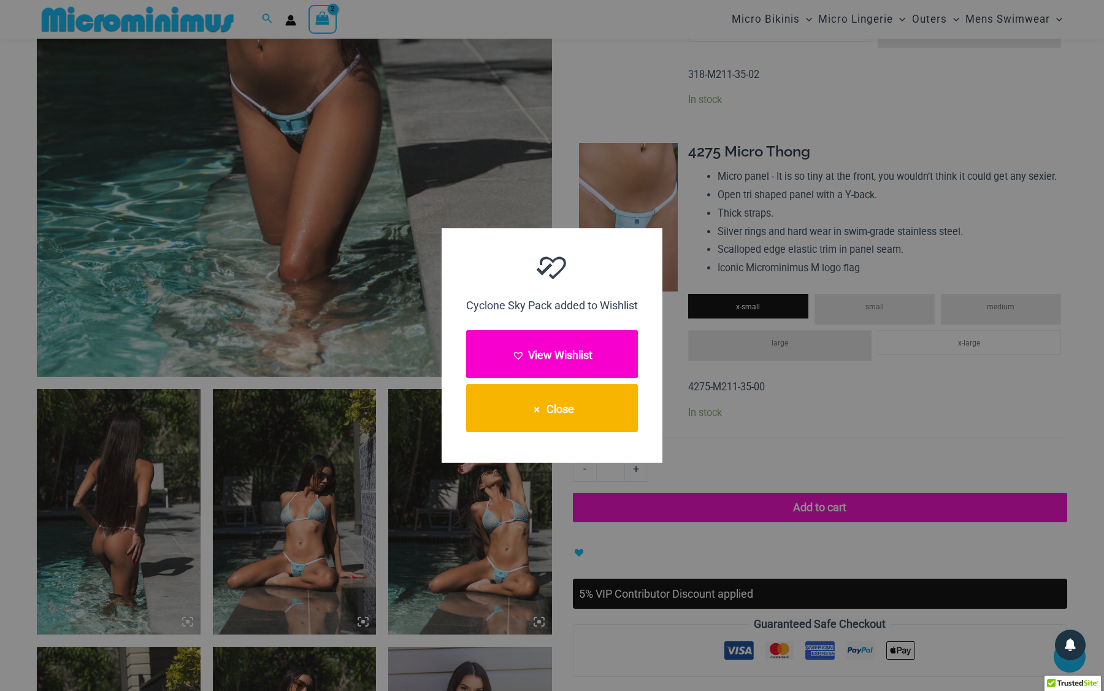
click at [545, 366] on button "View Wishlist" at bounding box center [552, 354] width 172 height 48
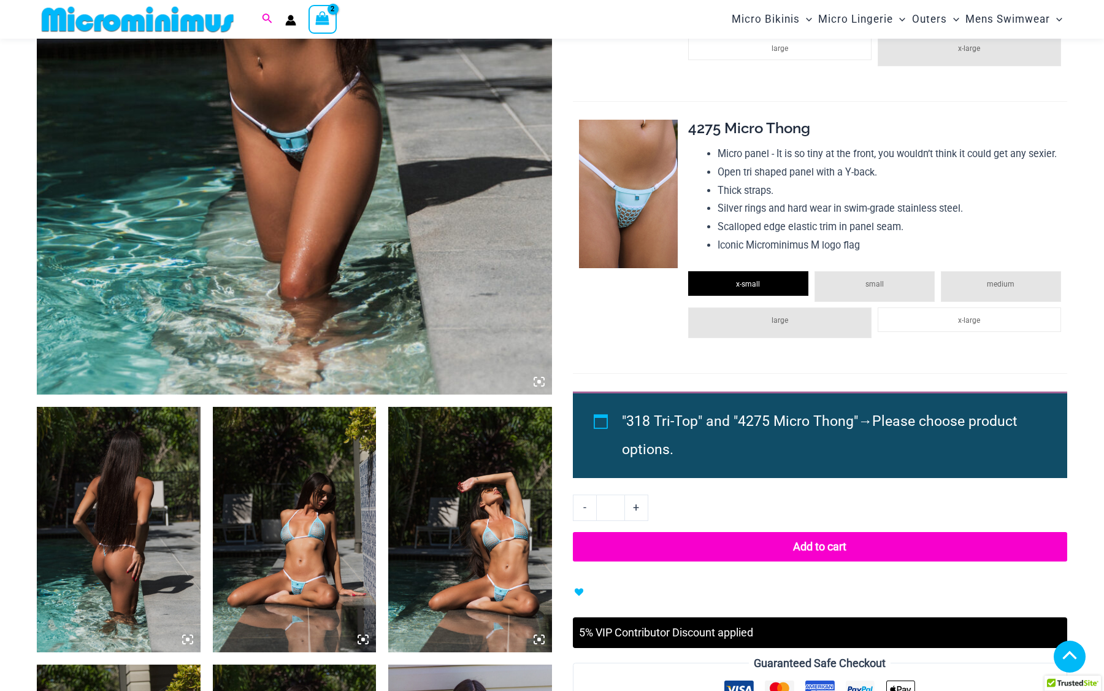
click at [266, 21] on icon "Search icon link" at bounding box center [267, 18] width 10 height 11
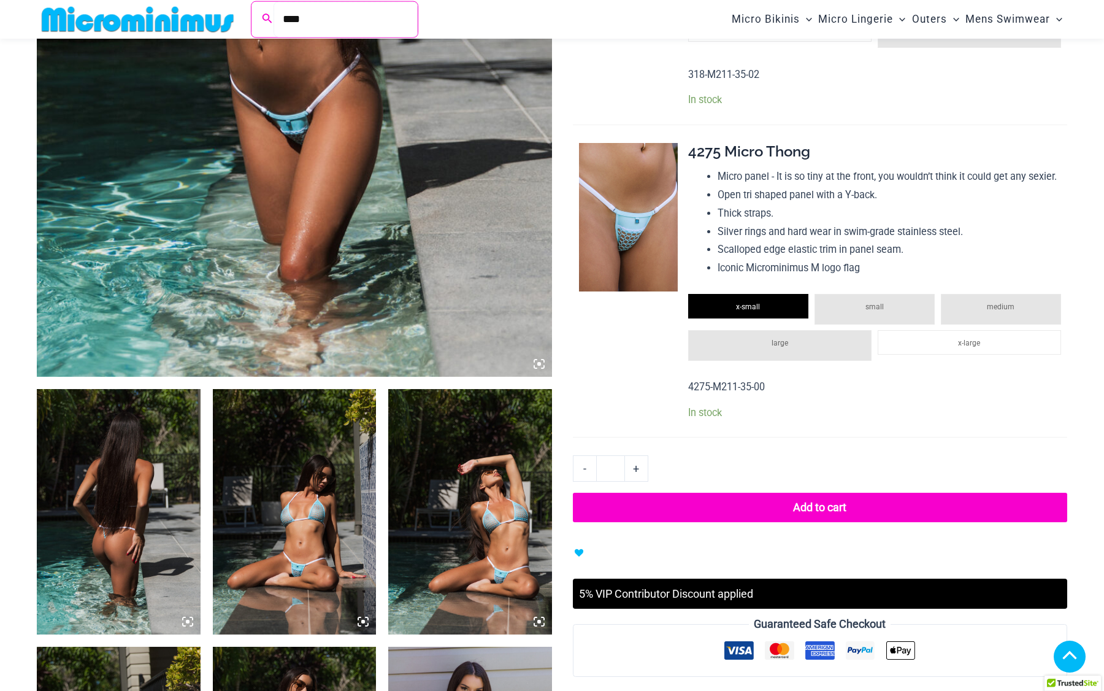
type input "****"
click button "Search" at bounding box center [0, 0] width 0 height 0
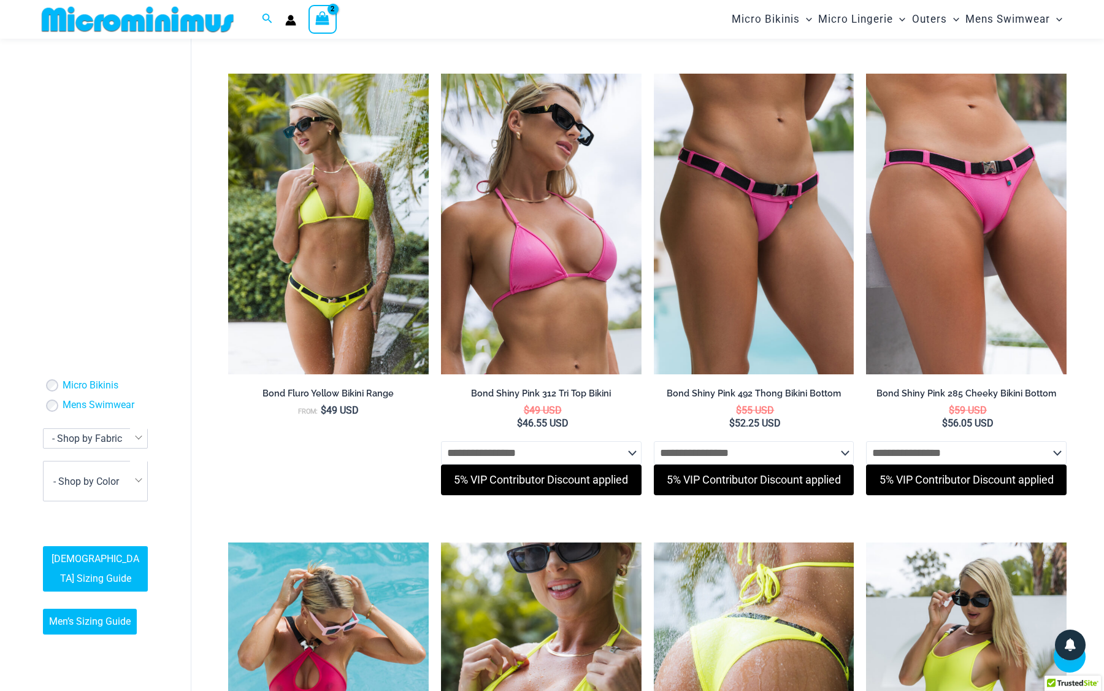
scroll to position [495, 0]
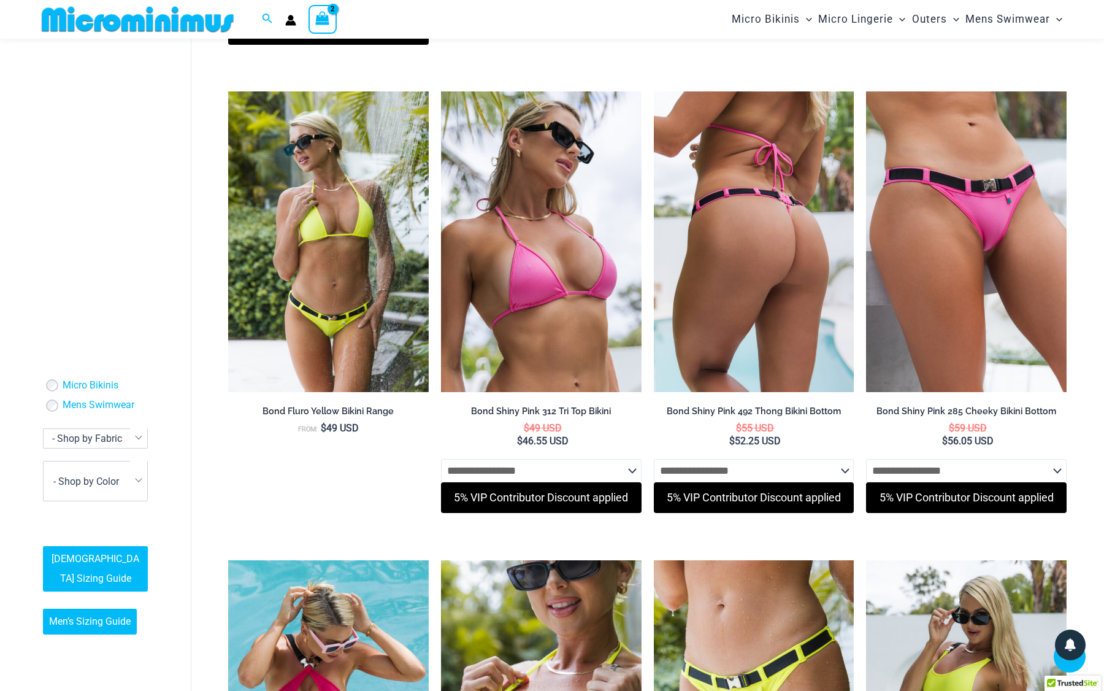
click at [725, 290] on img at bounding box center [754, 241] width 201 height 301
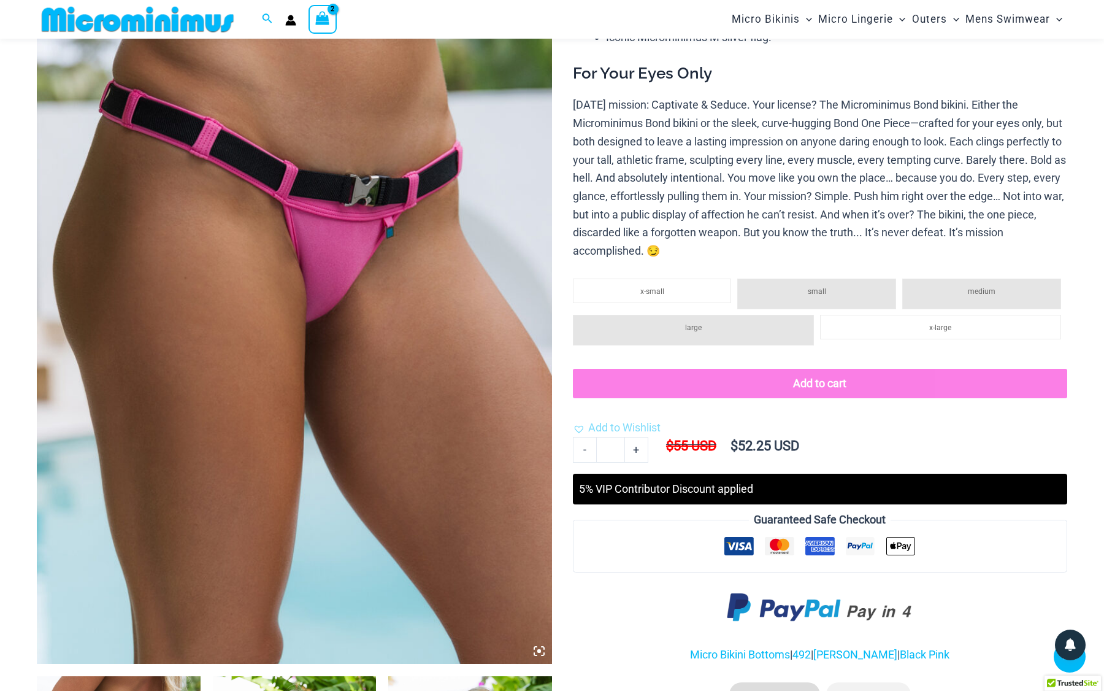
scroll to position [222, 0]
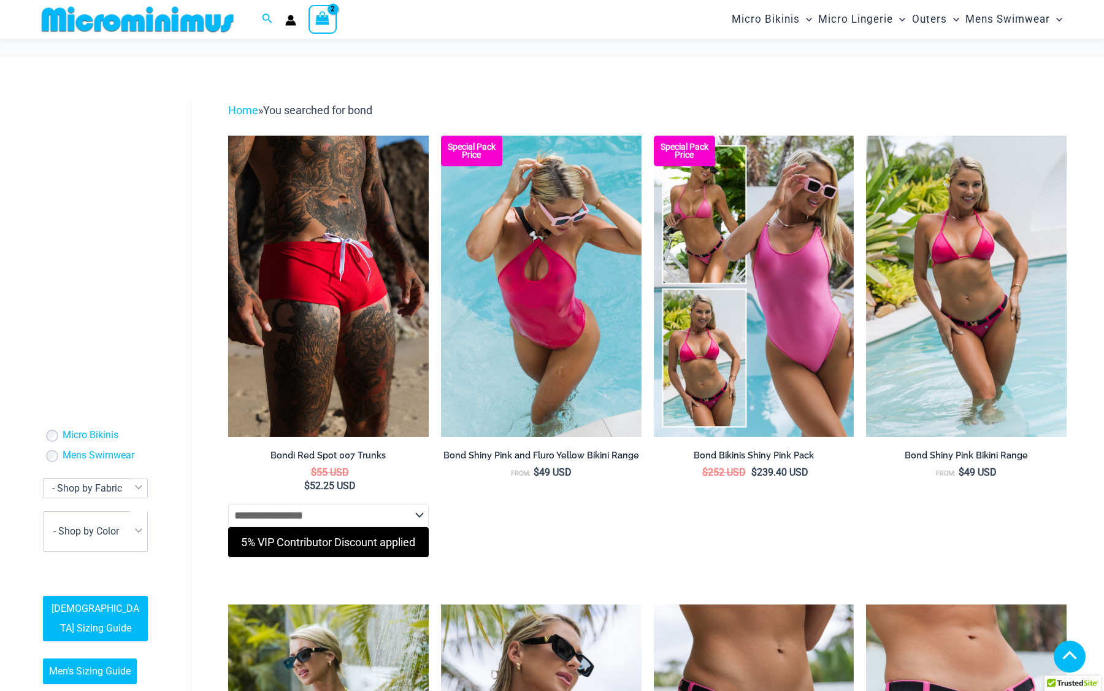
scroll to position [495, 0]
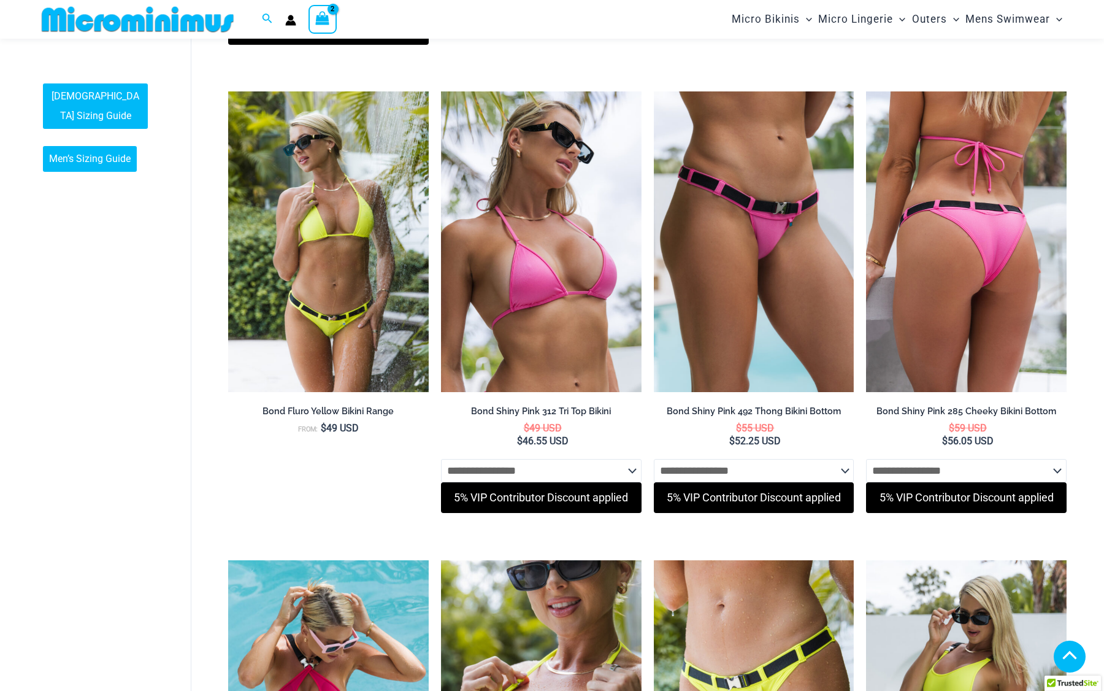
click at [985, 282] on img at bounding box center [966, 241] width 201 height 301
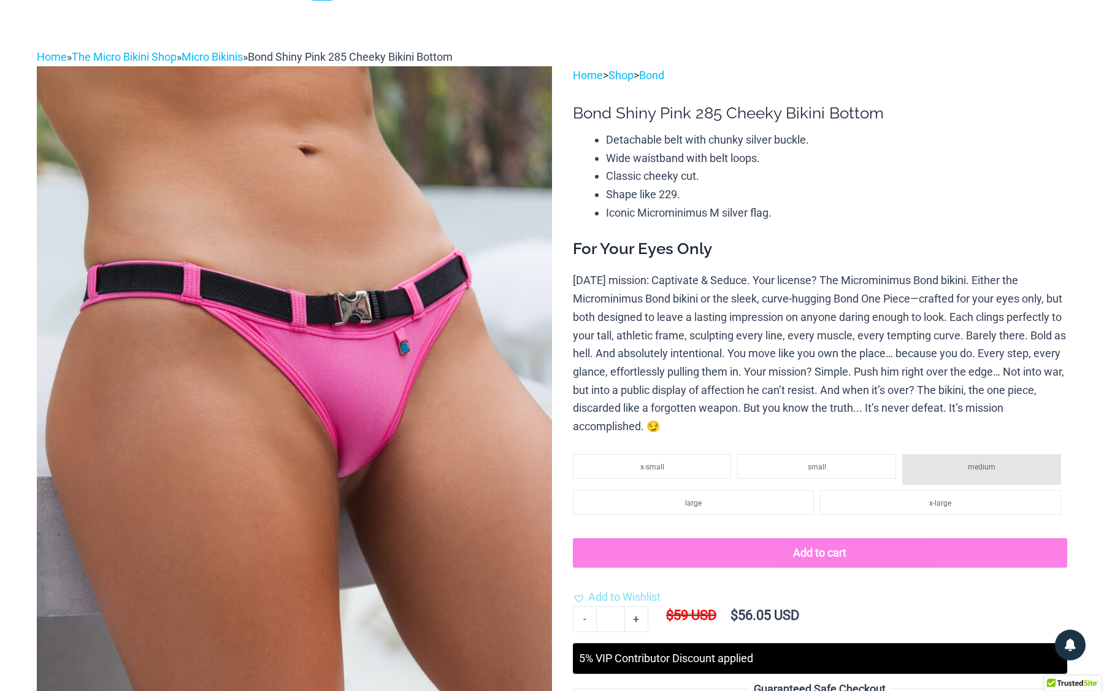
scroll to position [45, 0]
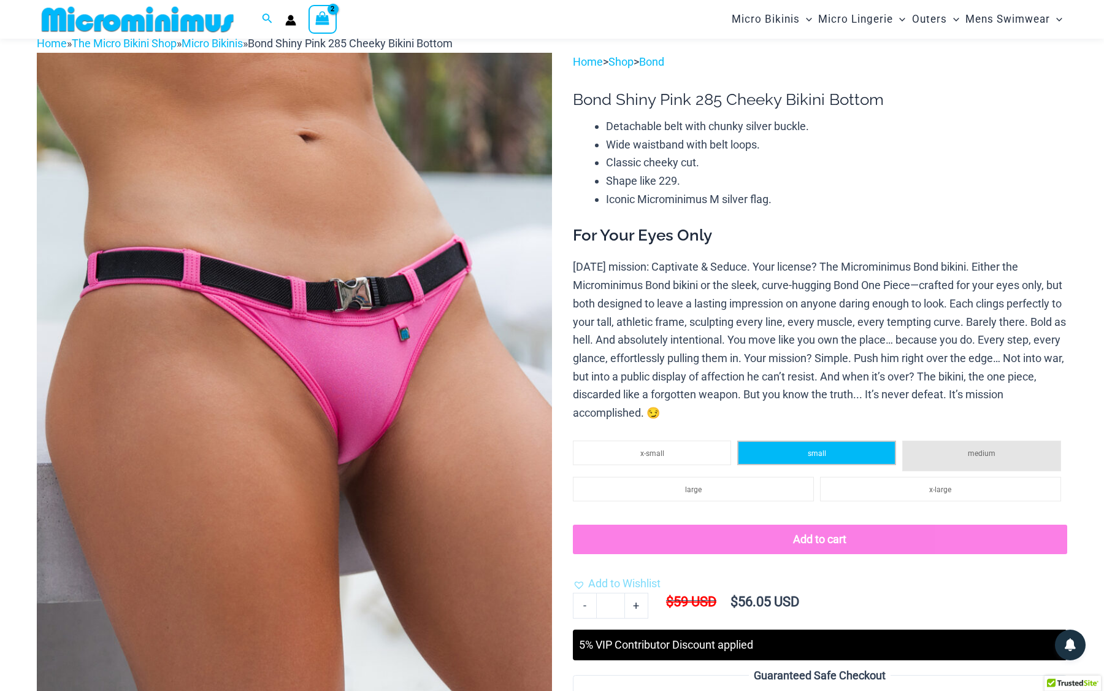
click at [826, 449] on span "small" at bounding box center [817, 453] width 18 height 9
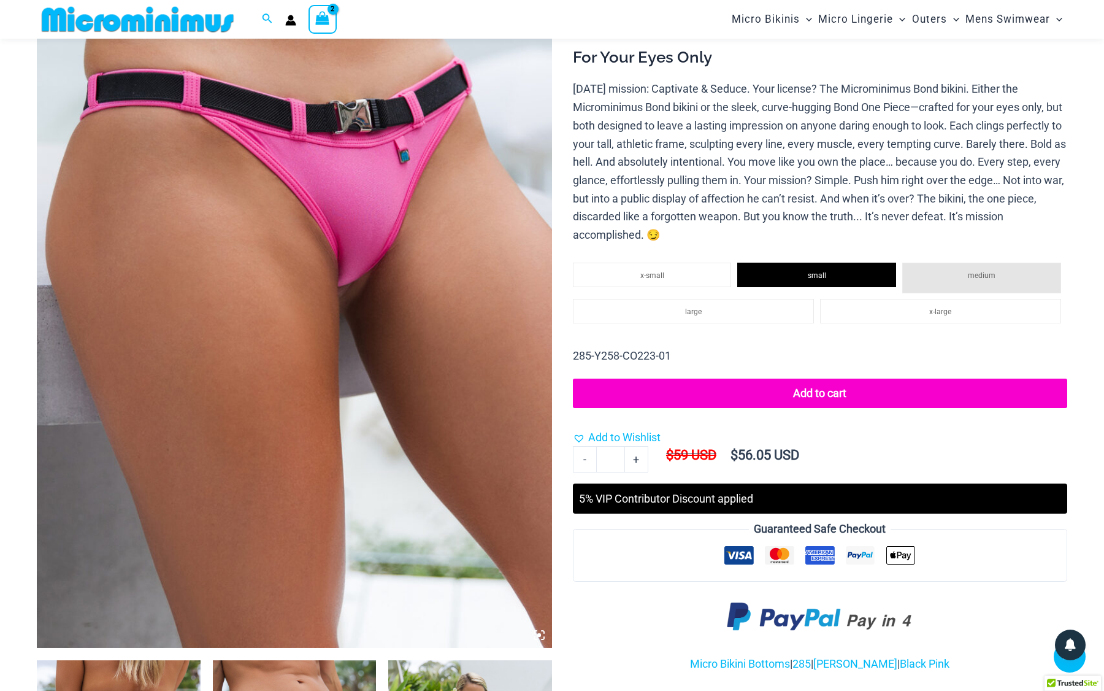
scroll to position [215, 0]
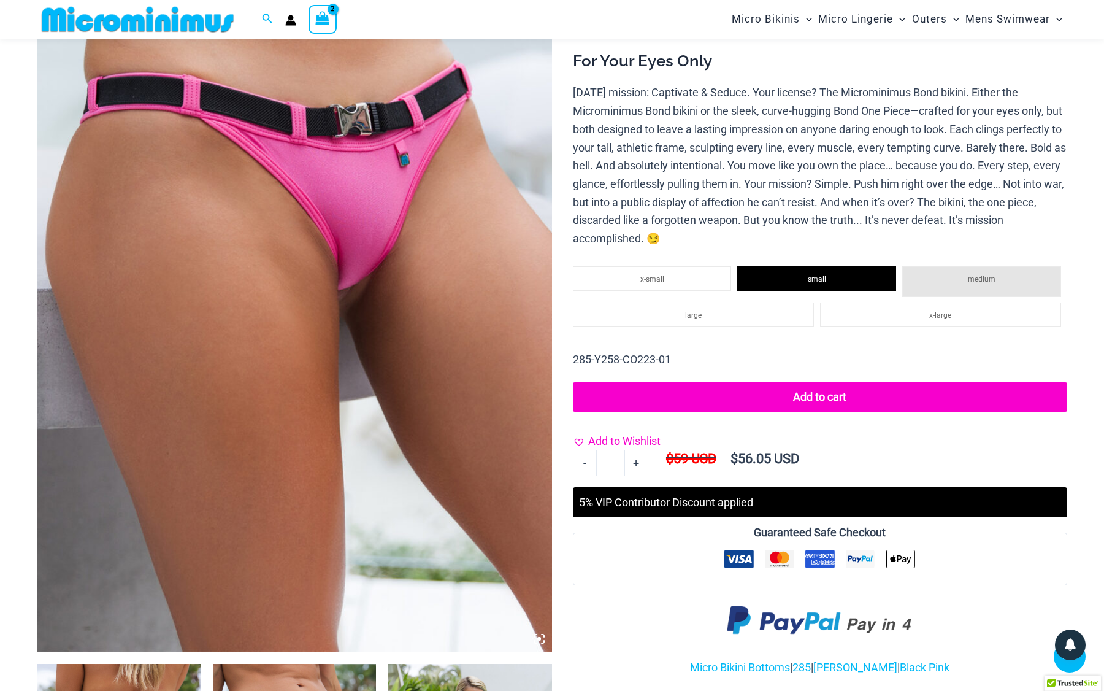
click at [626, 438] on span "Add to Wishlist" at bounding box center [624, 440] width 72 height 13
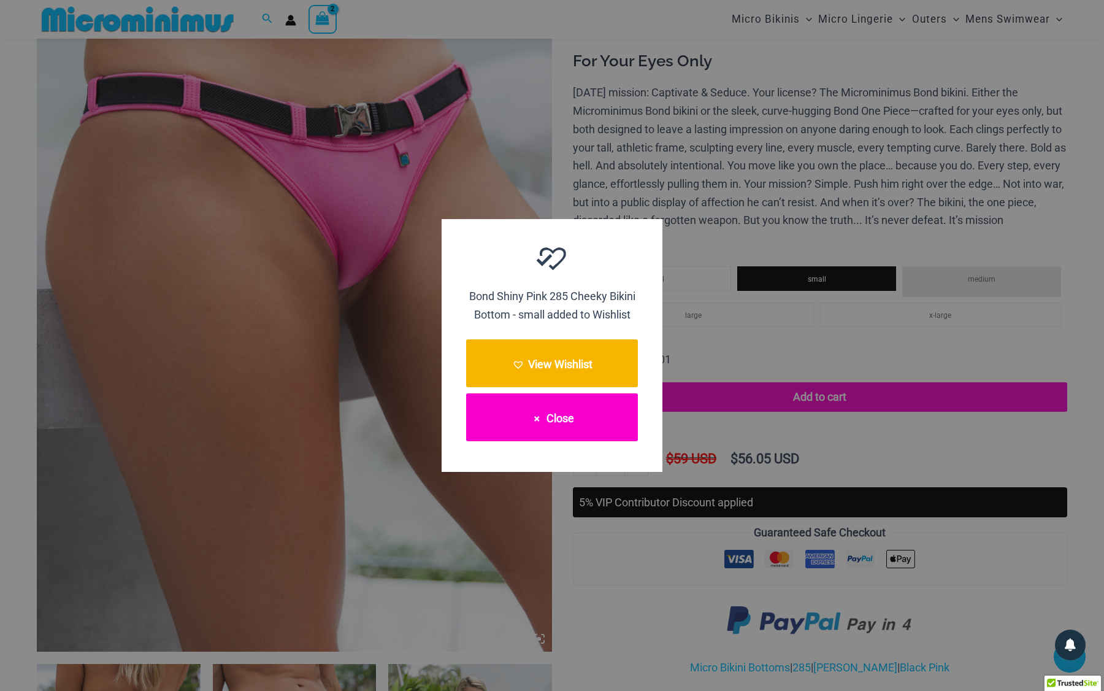
click at [589, 416] on button "Close" at bounding box center [552, 417] width 172 height 48
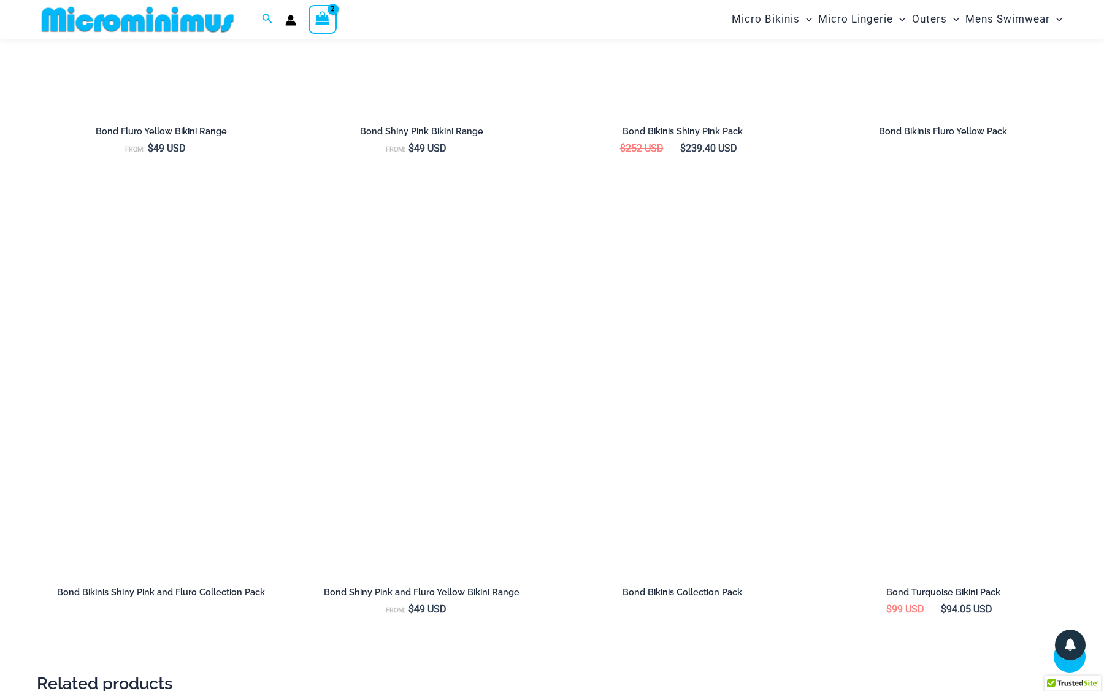
scroll to position [1709, 0]
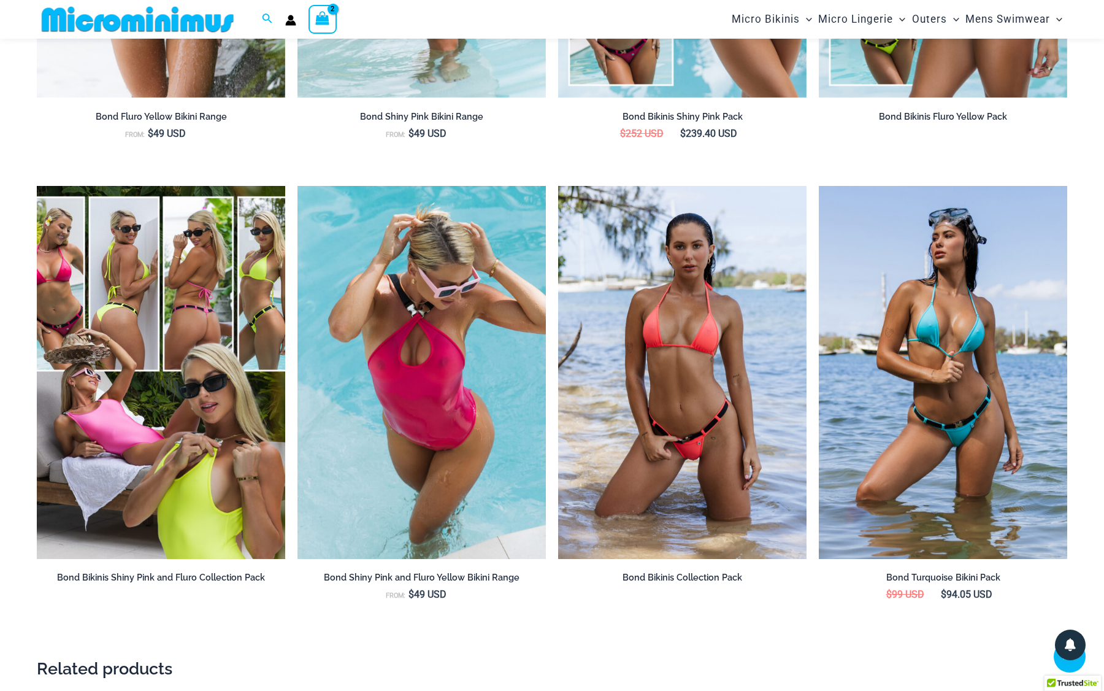
click at [709, 316] on img at bounding box center [682, 372] width 248 height 373
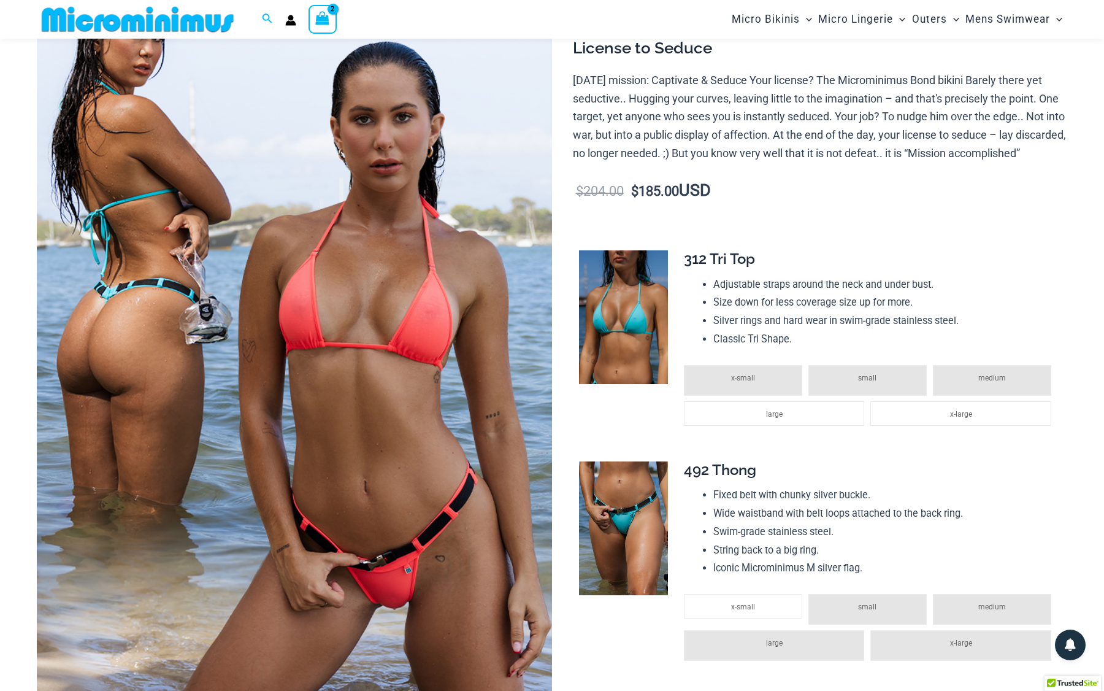
scroll to position [100, 0]
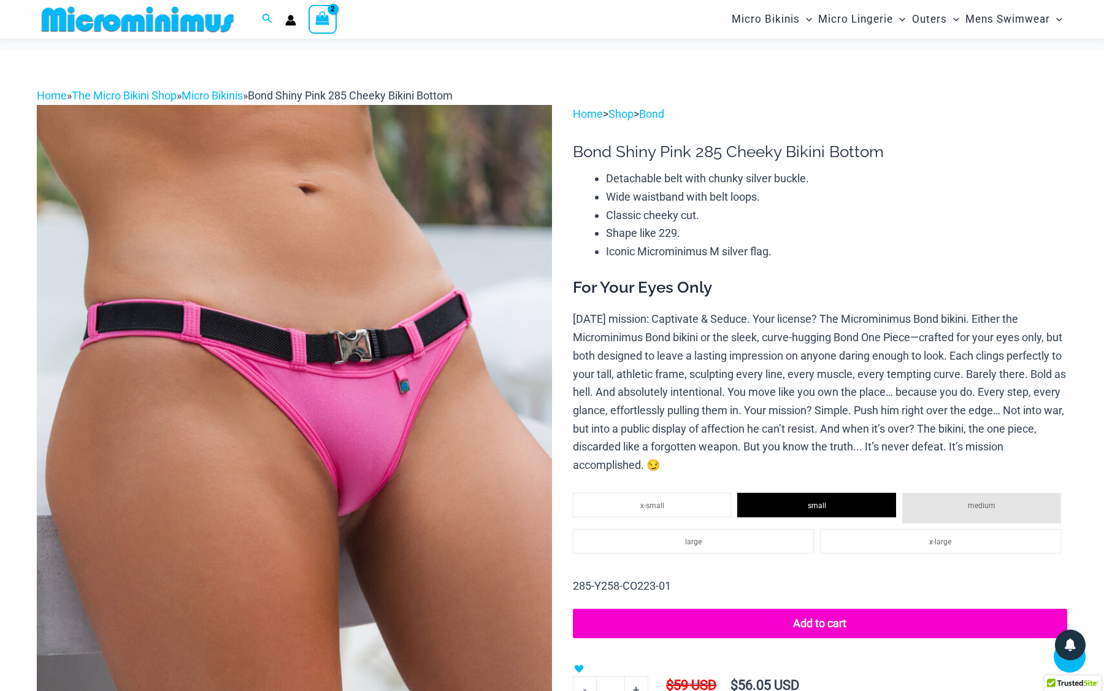
scroll to position [1709, 0]
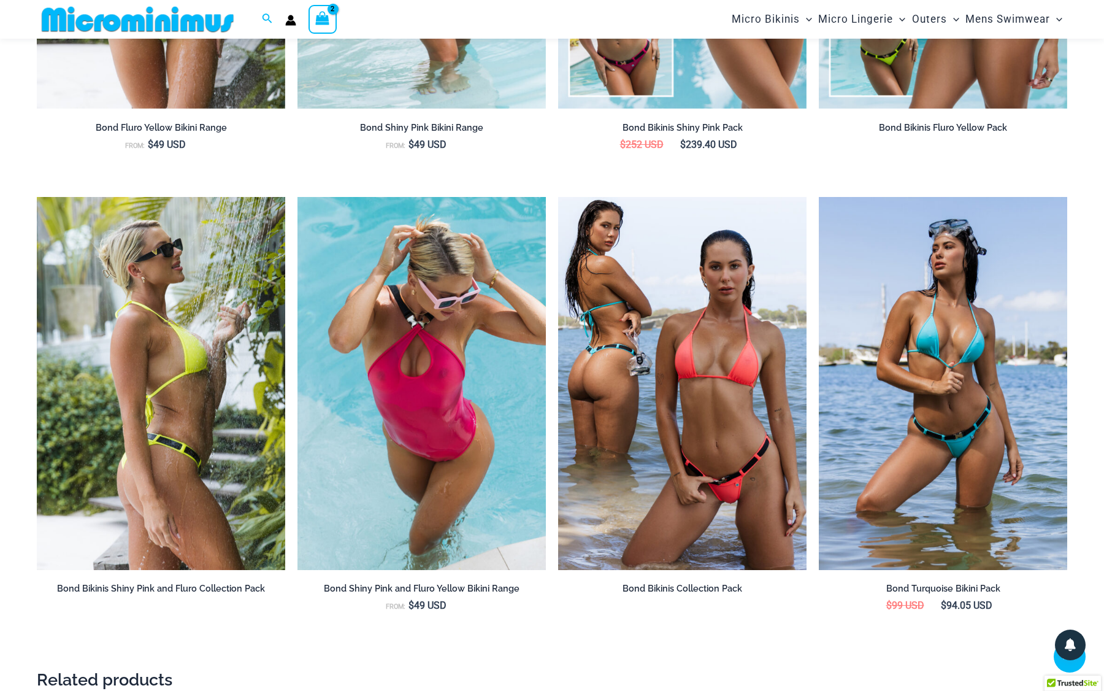
click at [166, 364] on img at bounding box center [161, 383] width 248 height 373
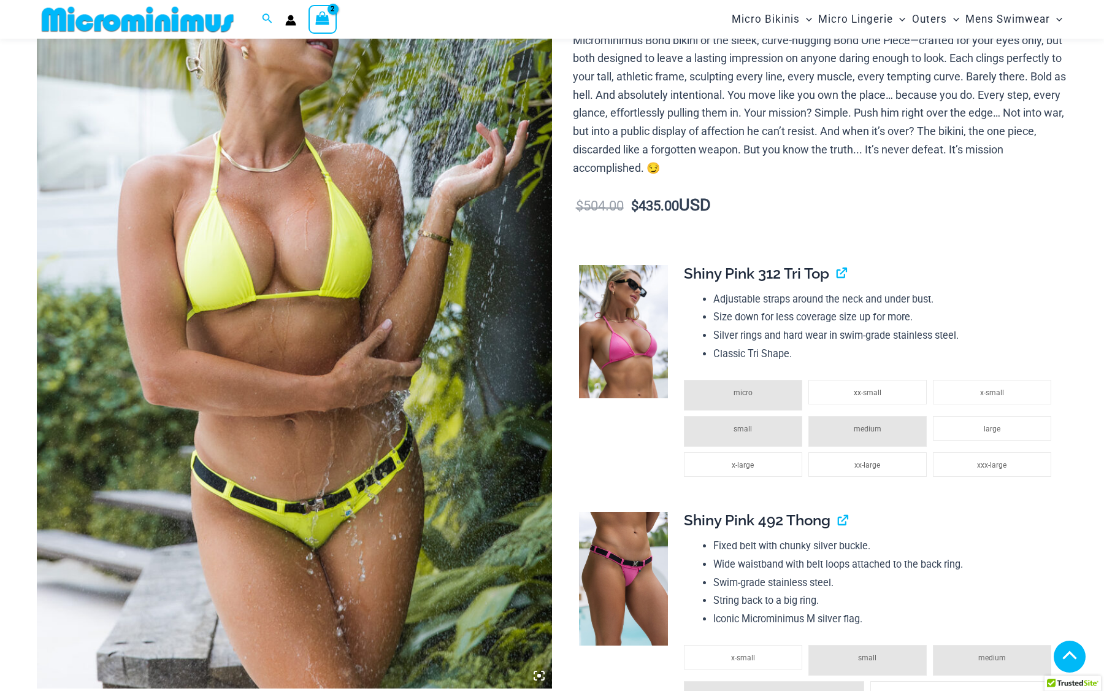
scroll to position [187, 0]
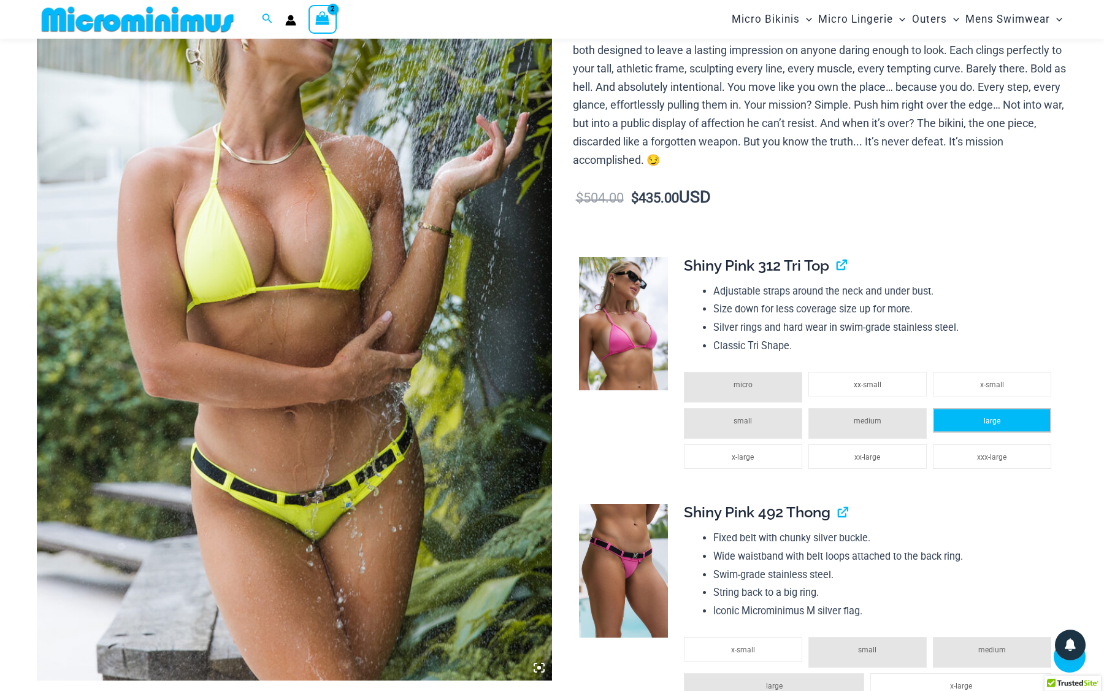
click at [967, 414] on li "large" at bounding box center [992, 420] width 118 height 25
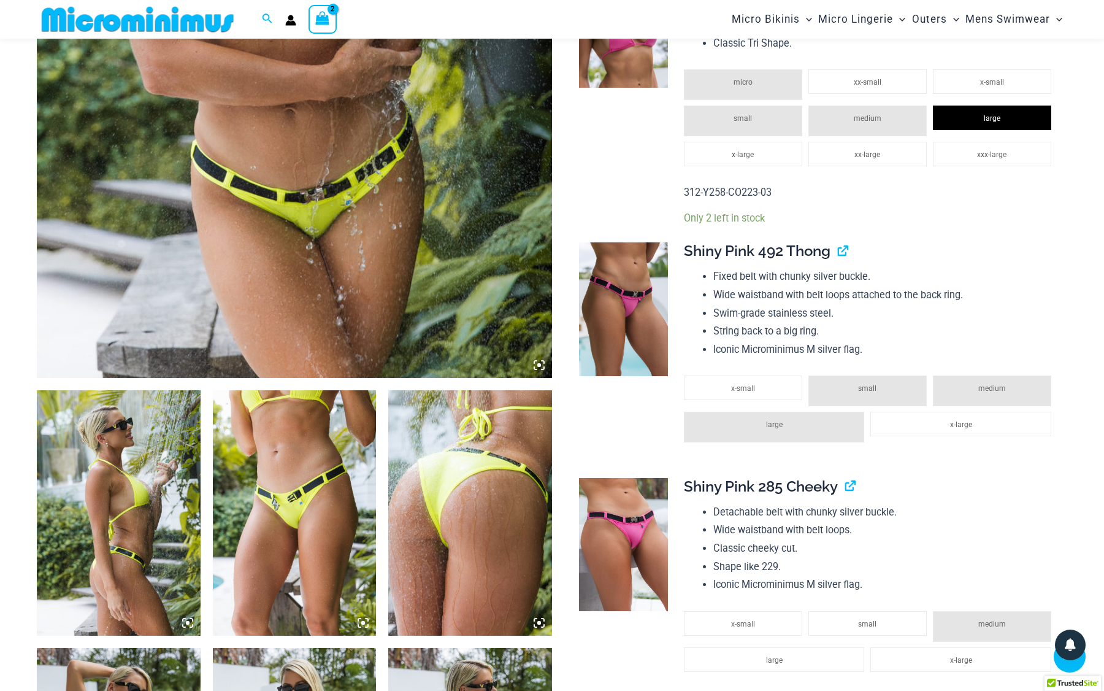
scroll to position [499, 0]
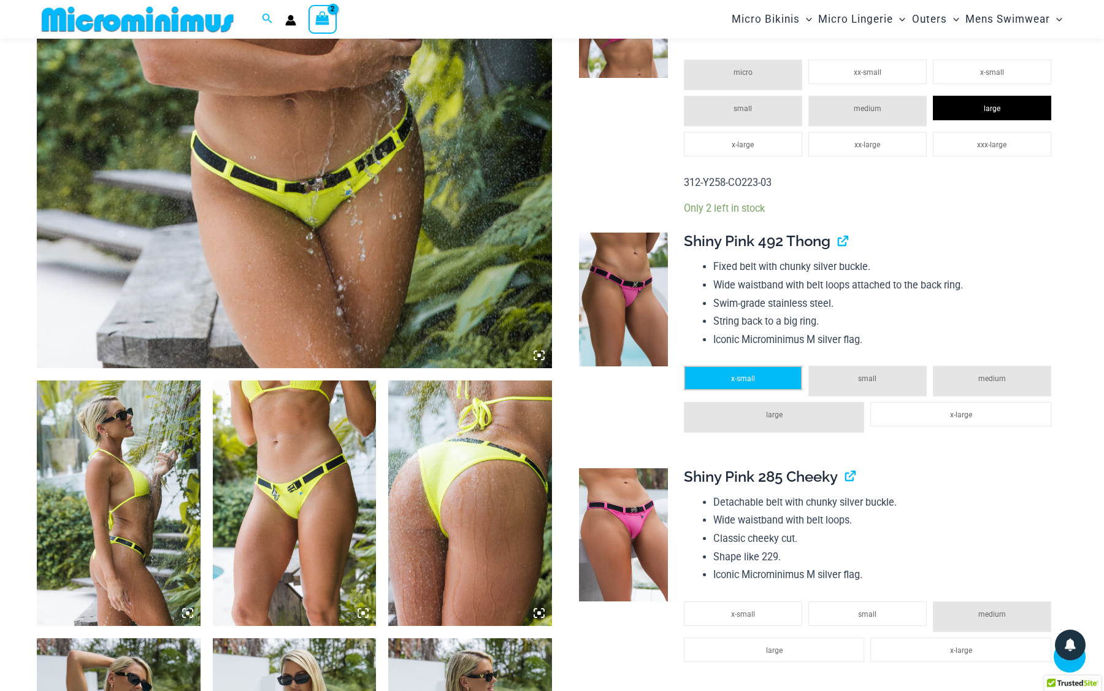
click at [774, 374] on li "x-small" at bounding box center [743, 378] width 118 height 25
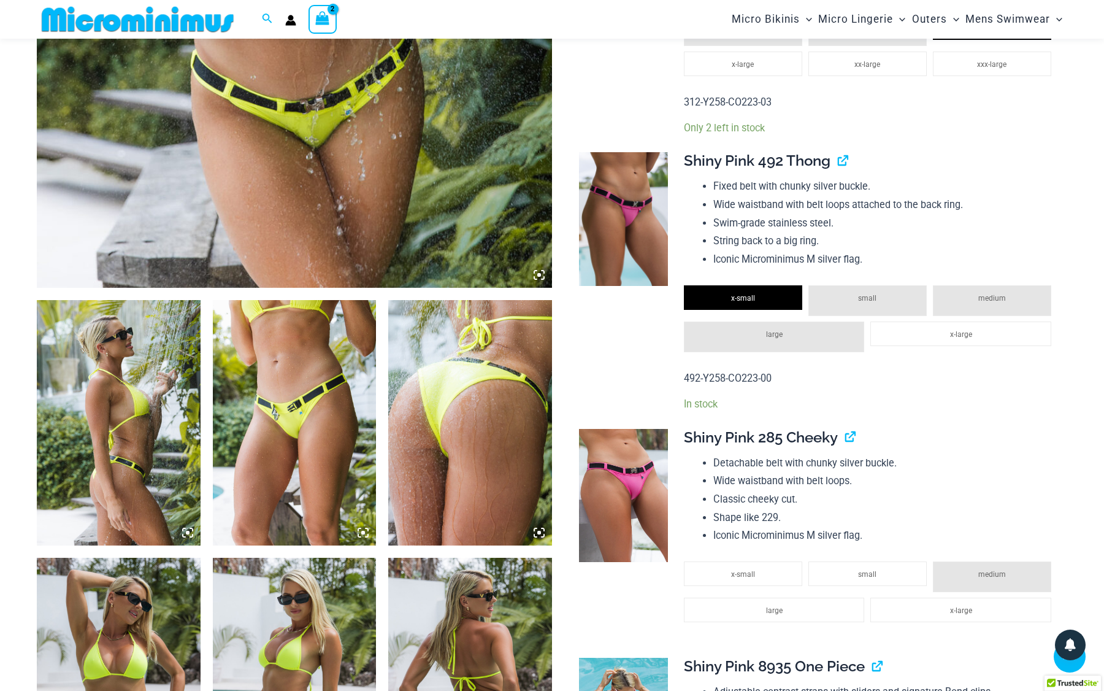
scroll to position [603, 0]
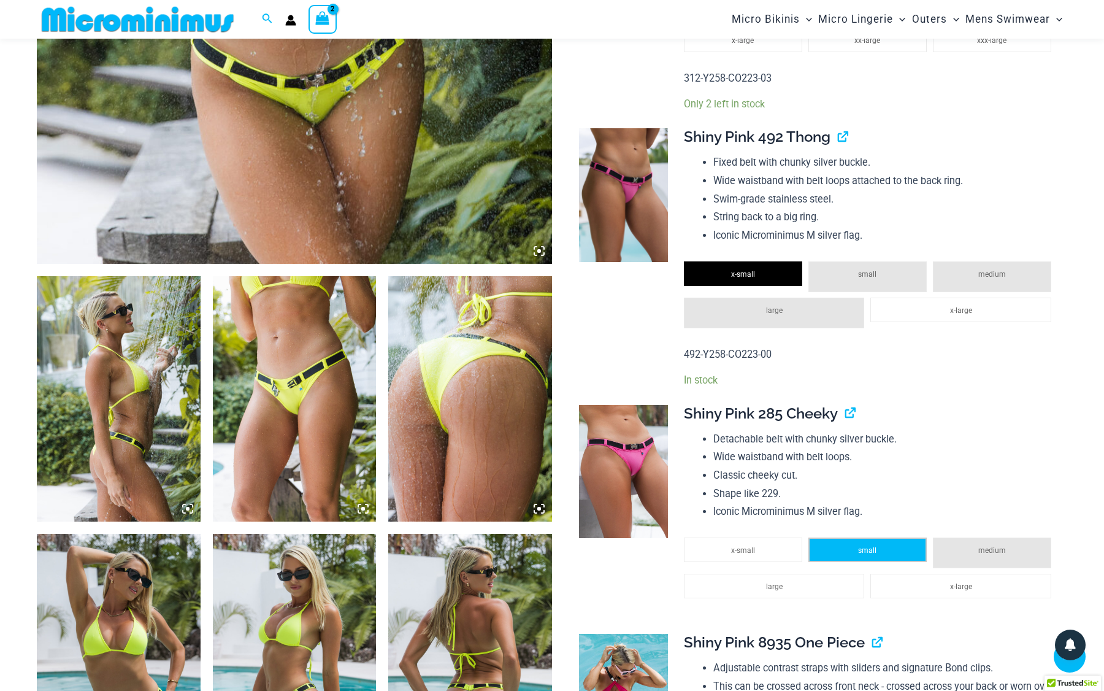
click at [893, 537] on li "small" at bounding box center [868, 549] width 118 height 25
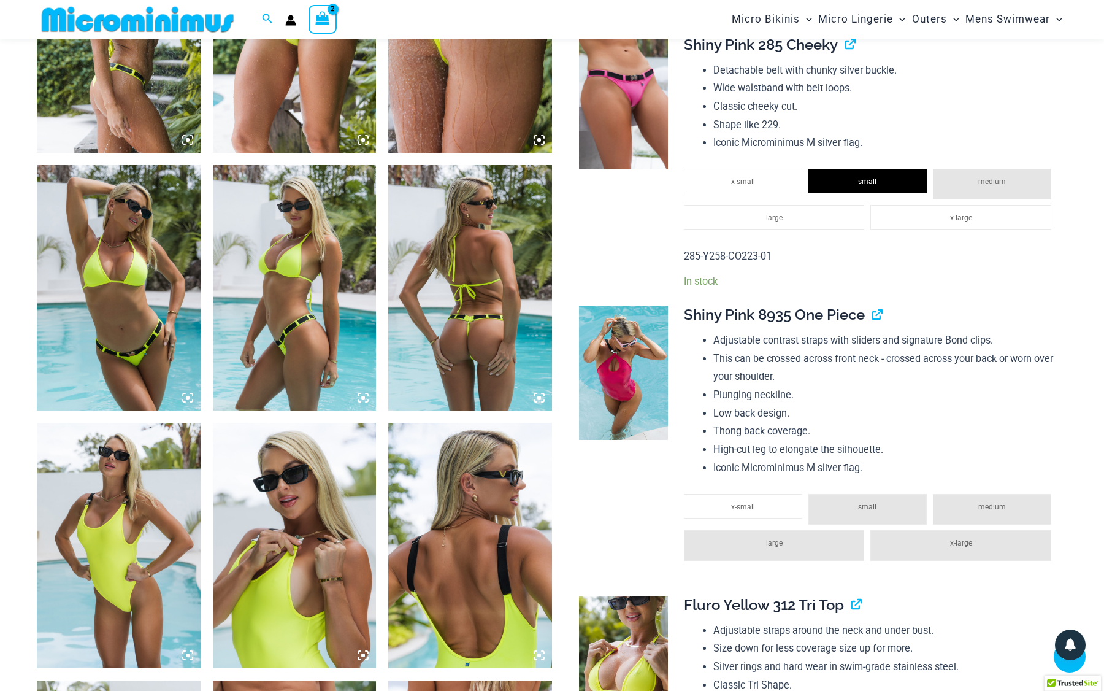
scroll to position [987, 0]
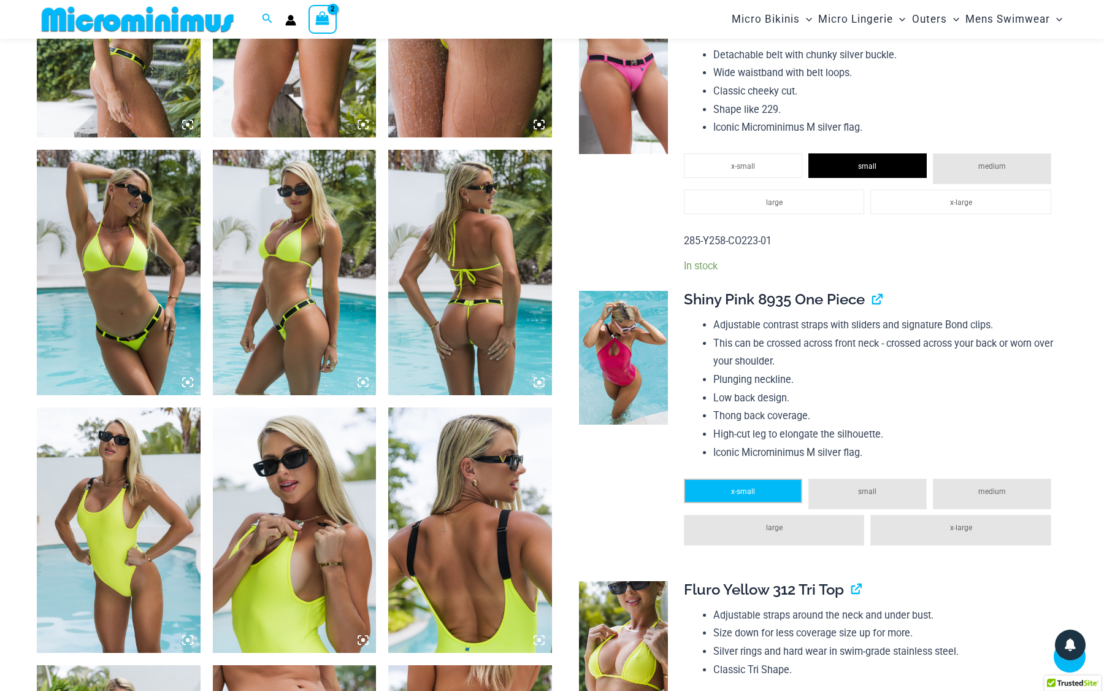
click at [763, 487] on li "x-small" at bounding box center [743, 491] width 118 height 25
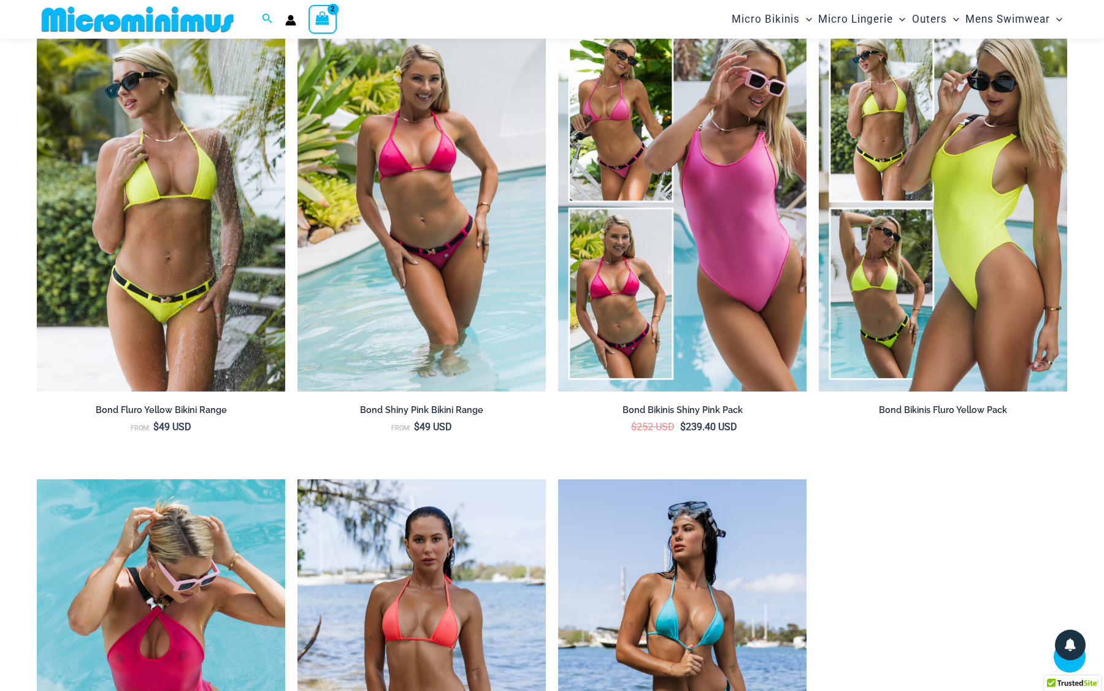
scroll to position [3085, 0]
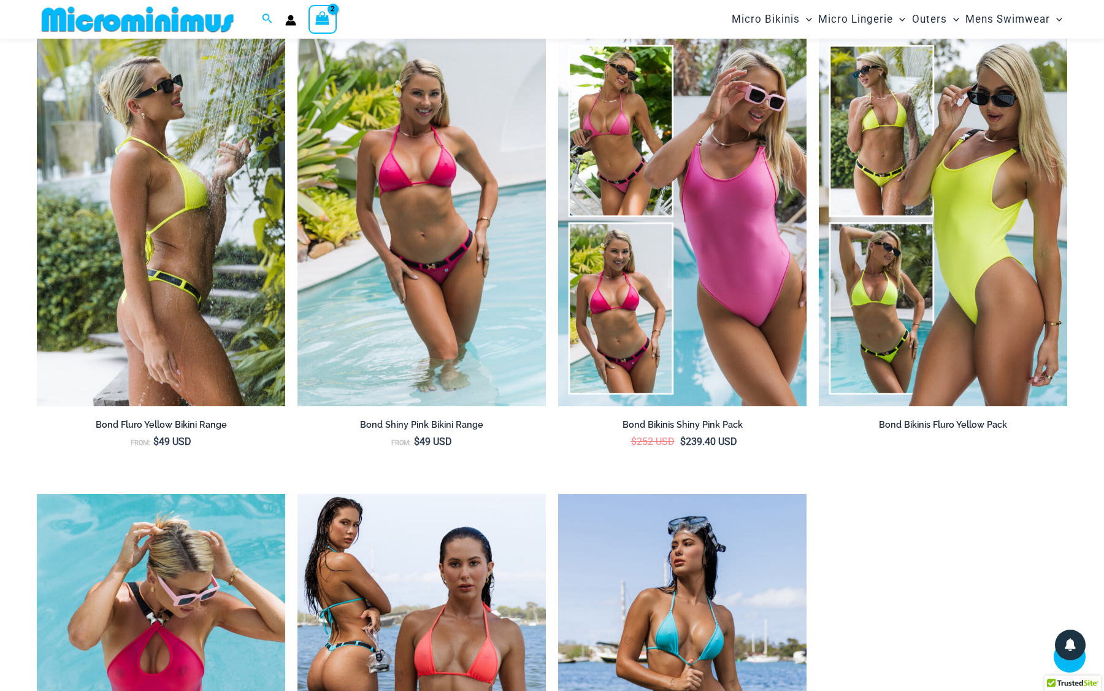
click at [131, 302] on img at bounding box center [161, 219] width 248 height 373
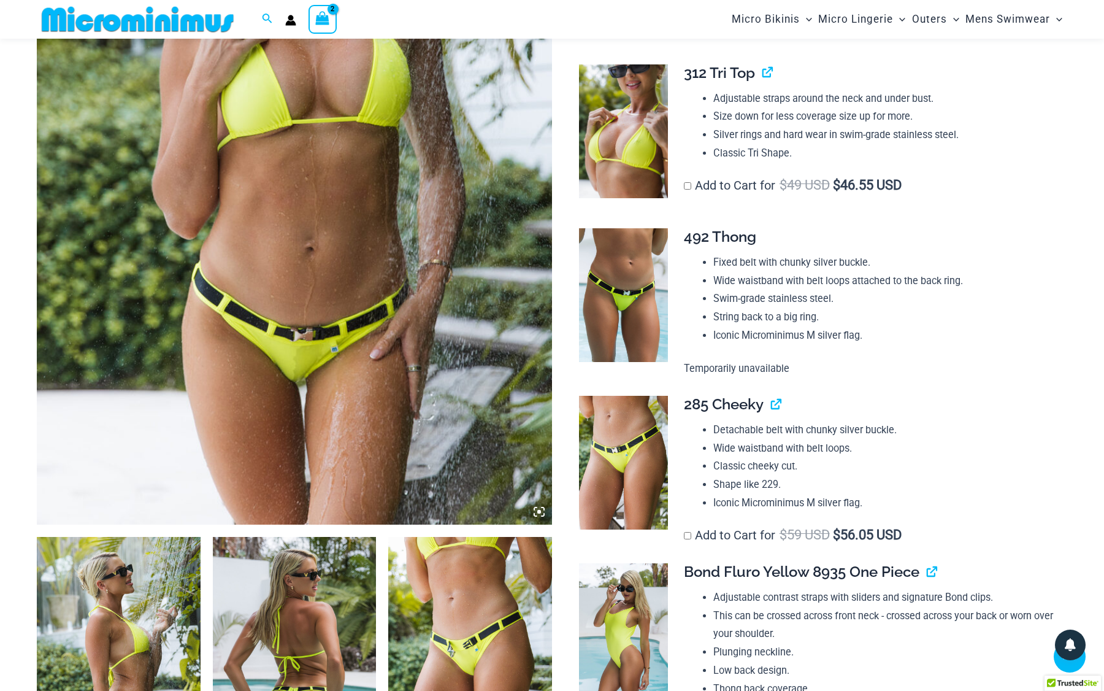
scroll to position [344, 0]
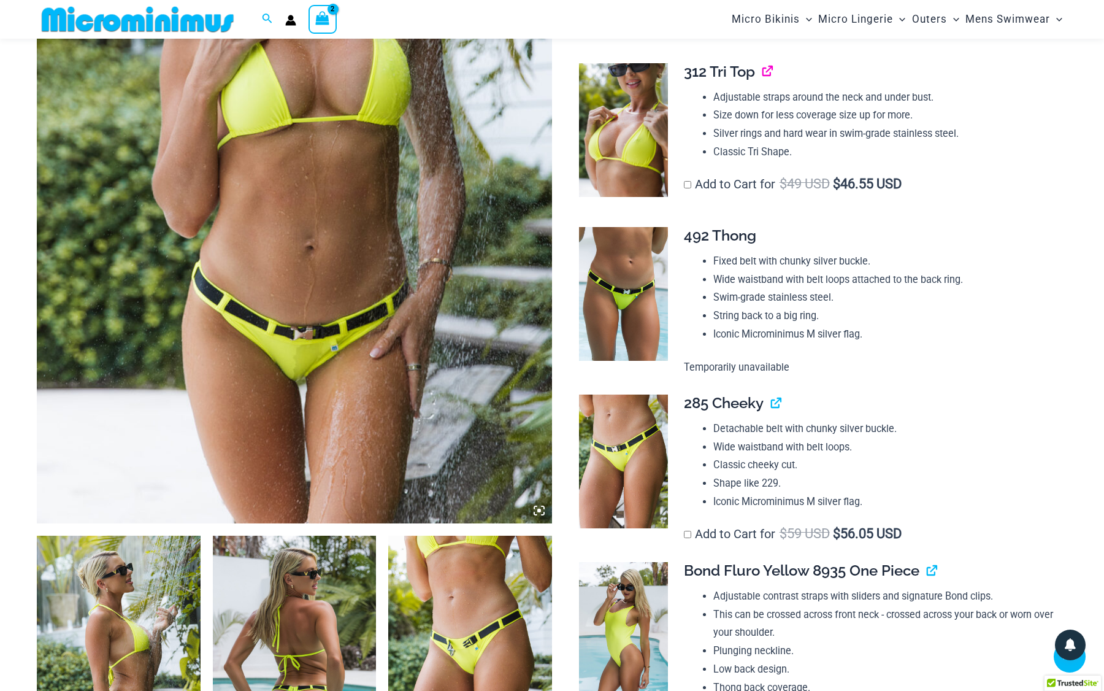
click at [763, 64] on link "View product" at bounding box center [763, 72] width 0 height 18
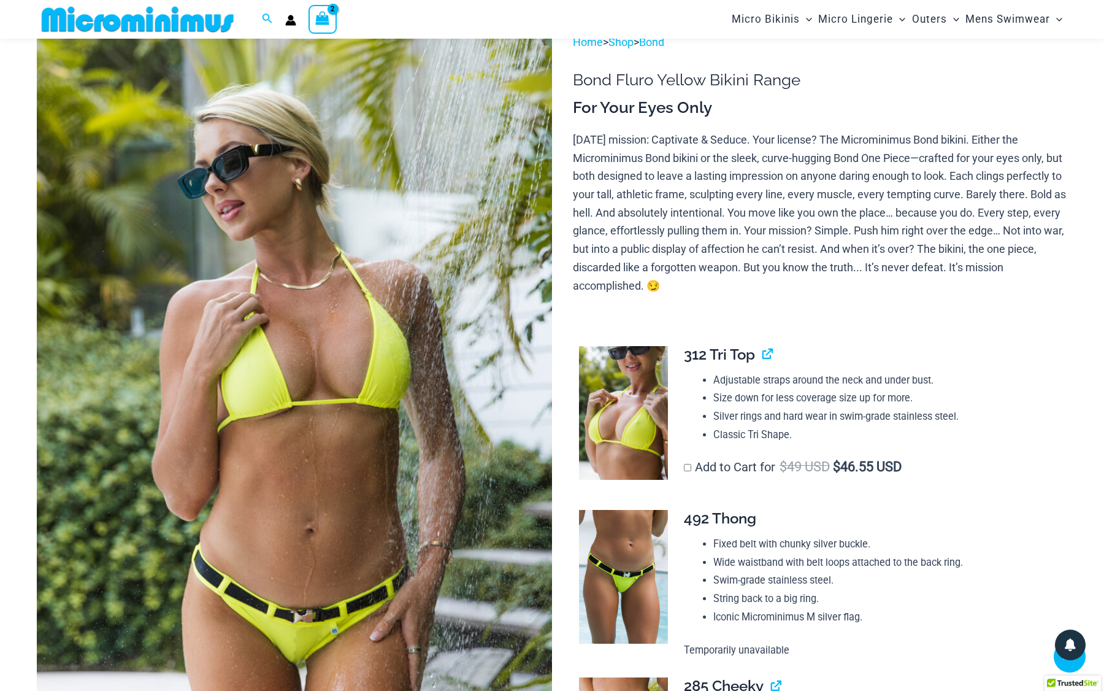
scroll to position [48, 0]
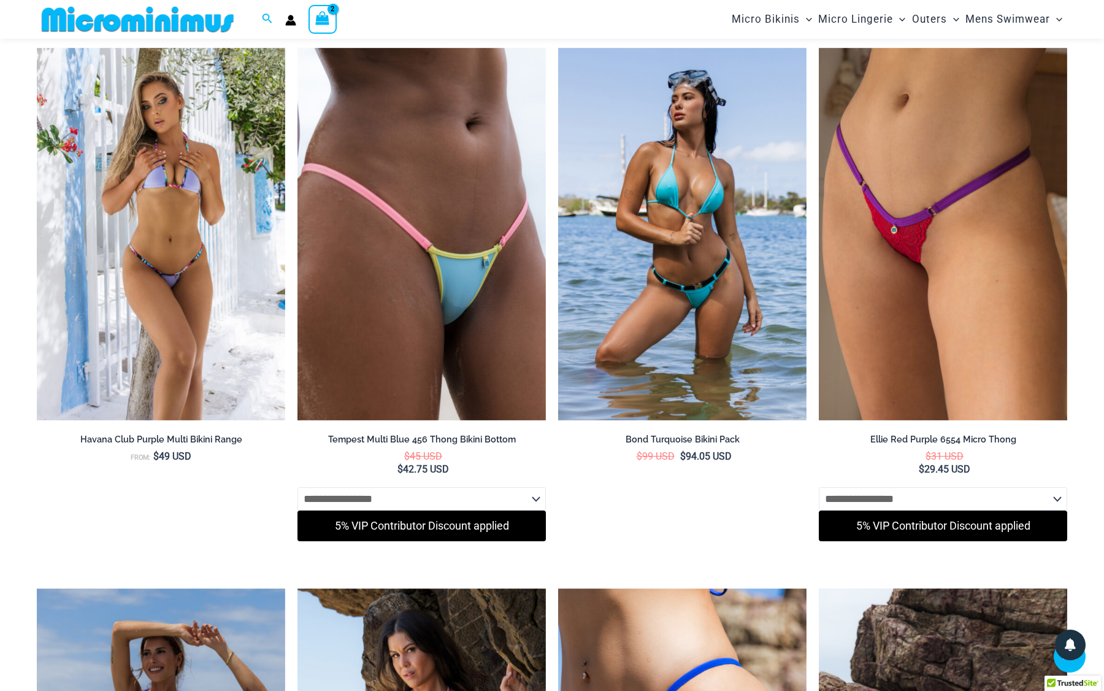
scroll to position [5646, 0]
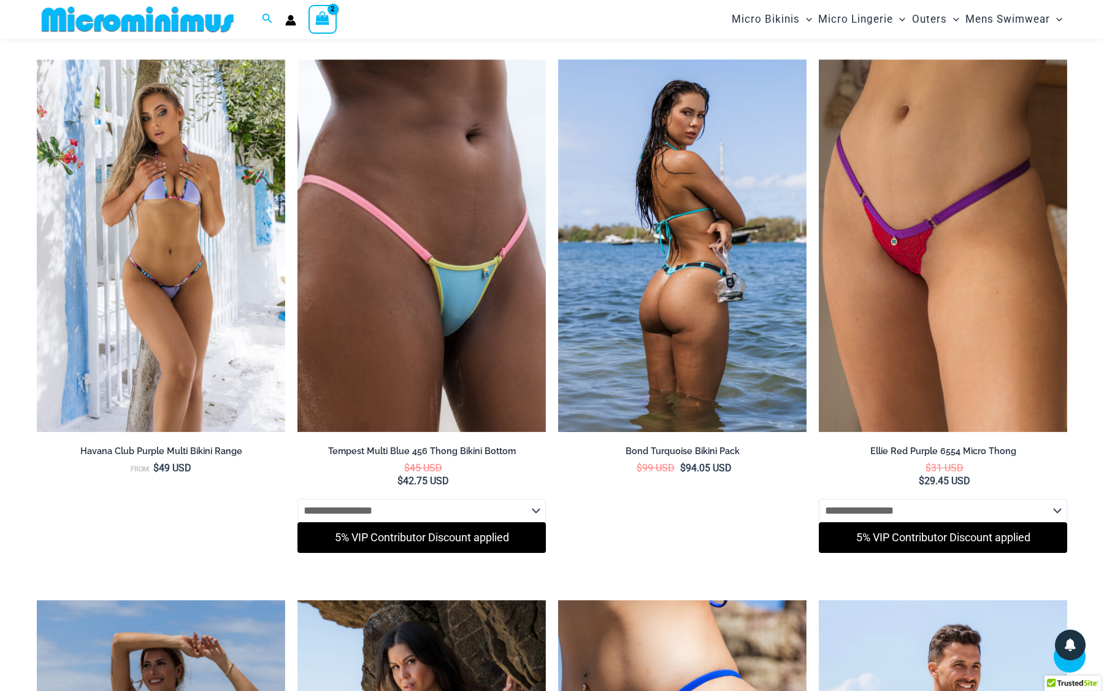
click at [717, 318] on img at bounding box center [682, 246] width 248 height 373
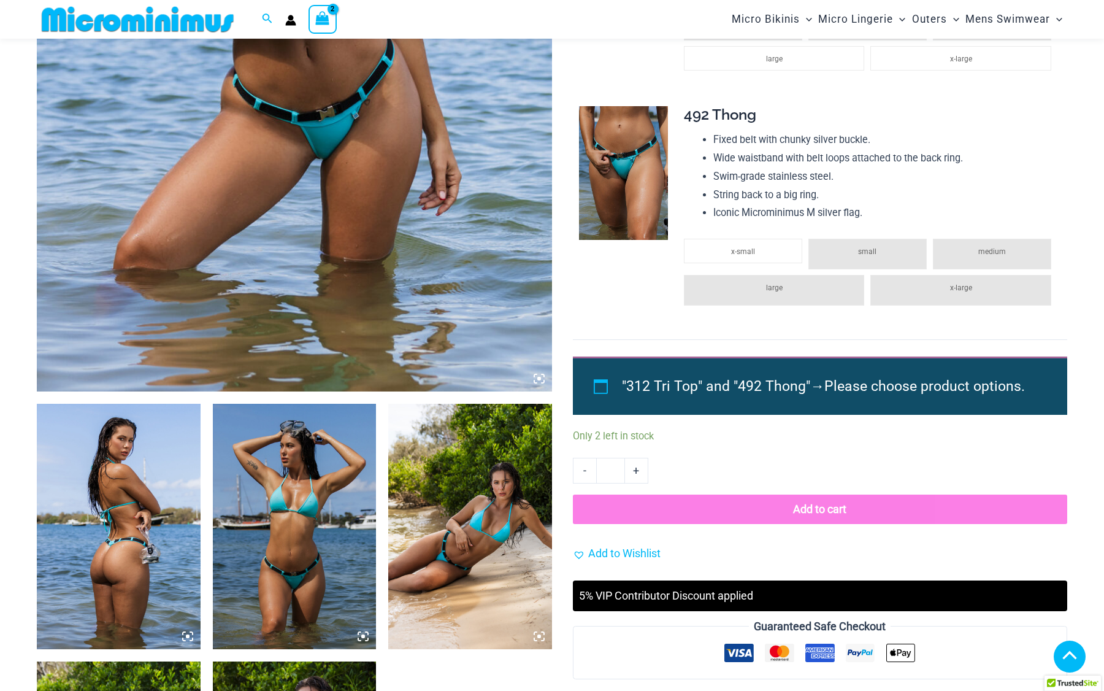
scroll to position [481, 0]
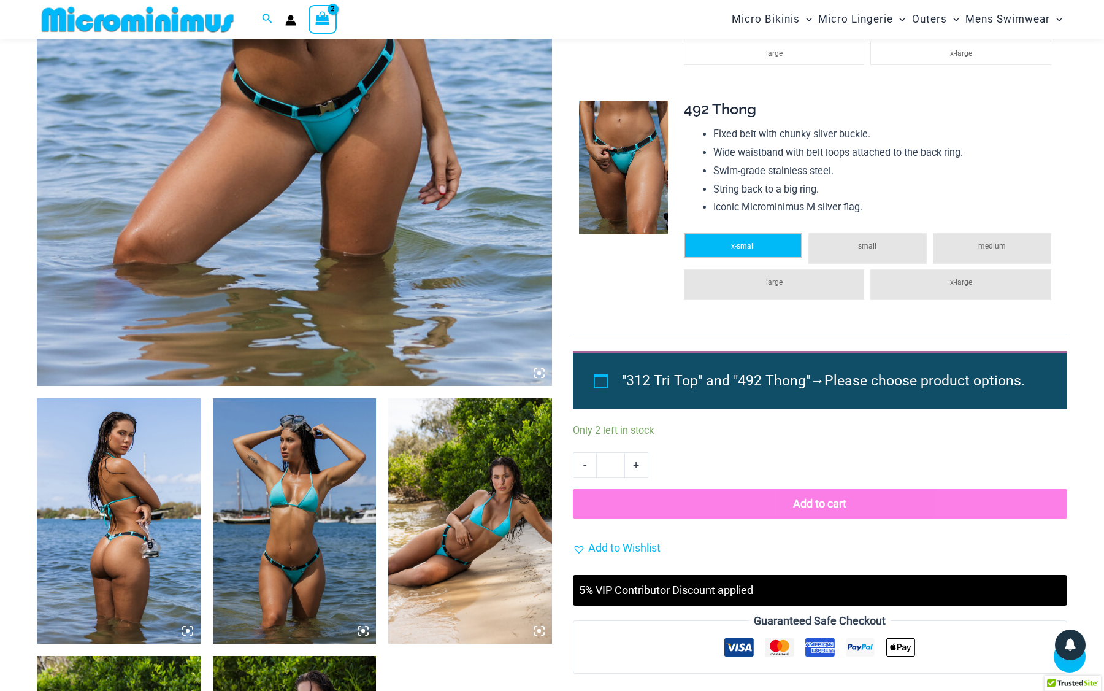
click at [754, 250] on span "x-small" at bounding box center [743, 246] width 24 height 9
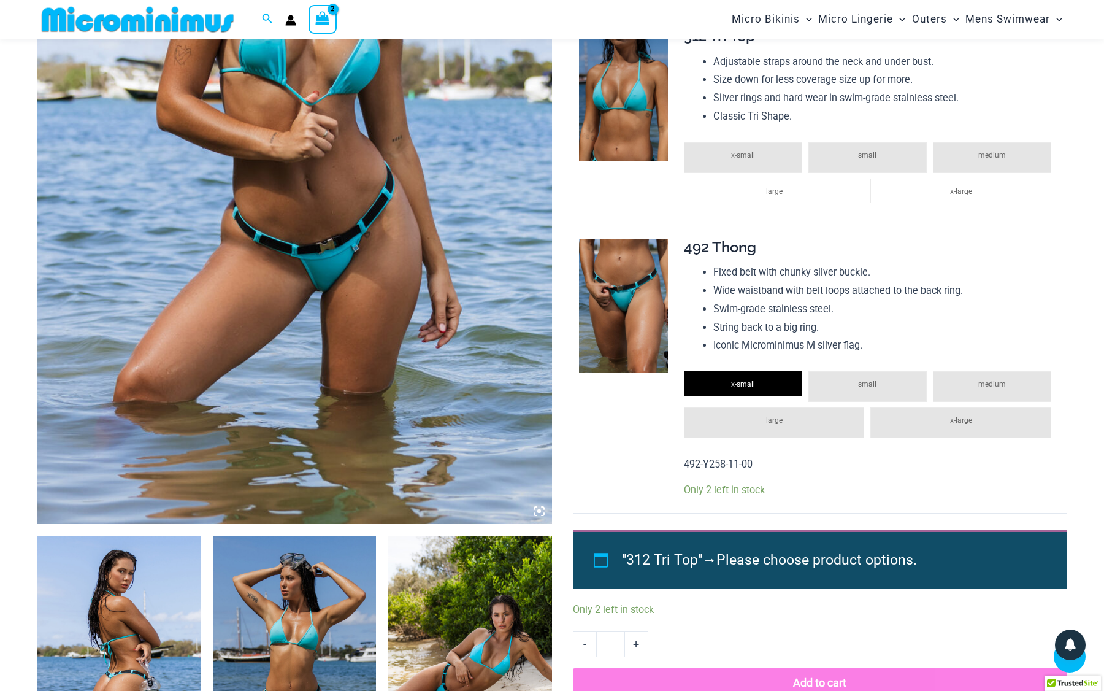
scroll to position [333, 0]
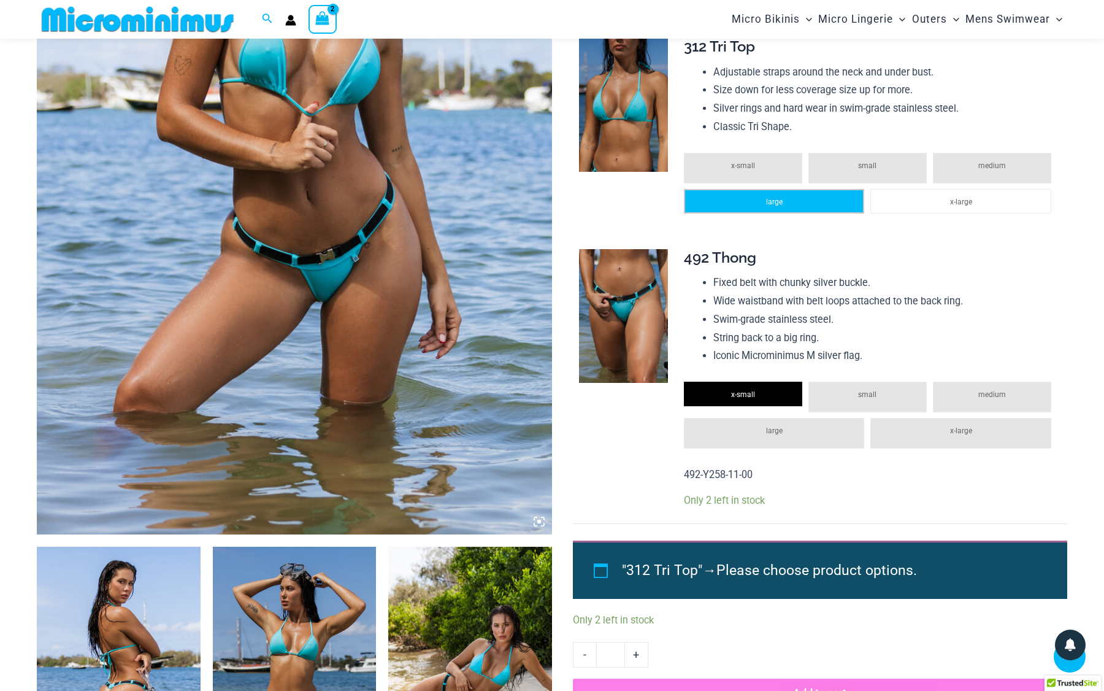
click at [779, 206] on span "large" at bounding box center [774, 202] width 17 height 9
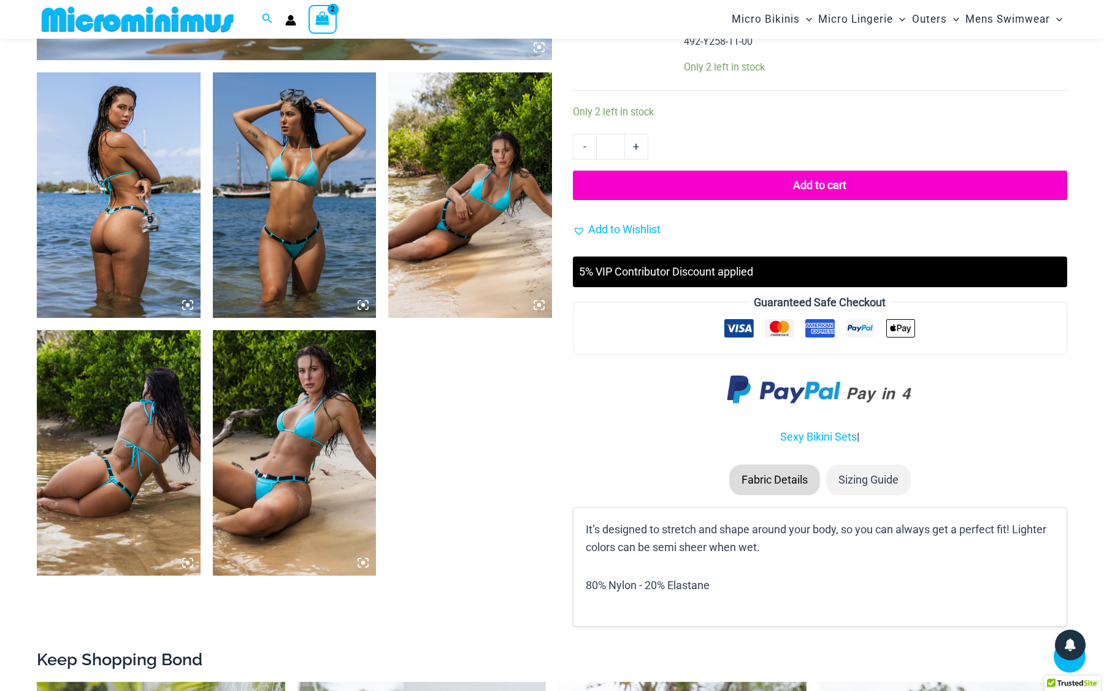
scroll to position [807, 0]
click at [630, 236] on span "Add to Wishlist" at bounding box center [624, 229] width 72 height 13
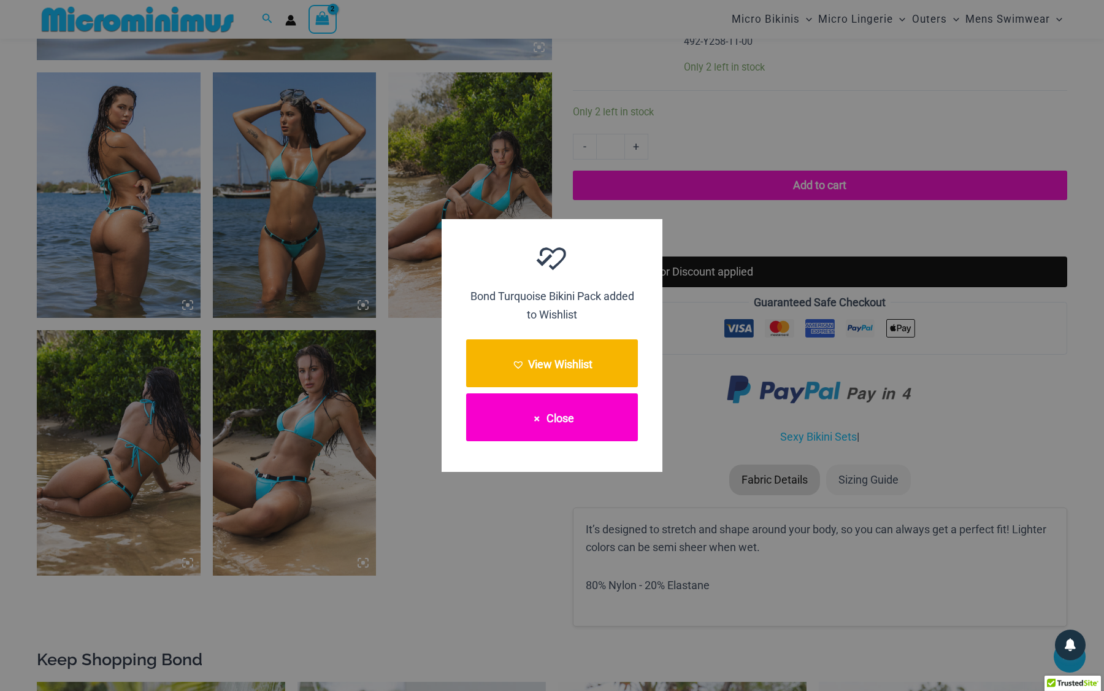
click at [571, 414] on button "Close" at bounding box center [552, 417] width 172 height 48
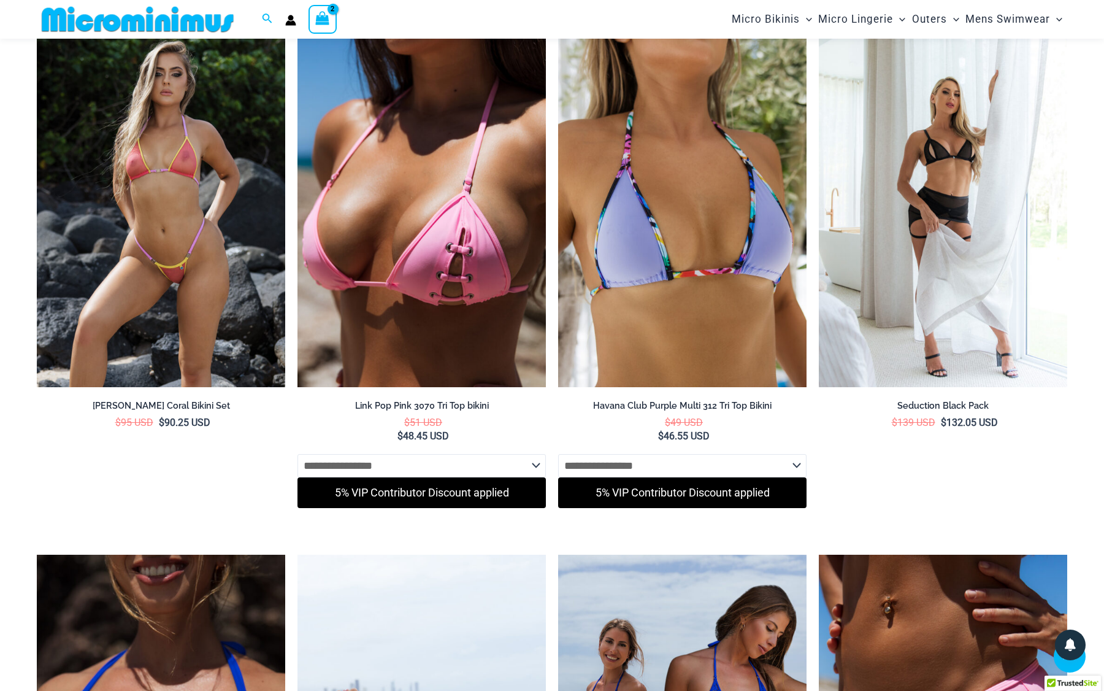
scroll to position [4609, 0]
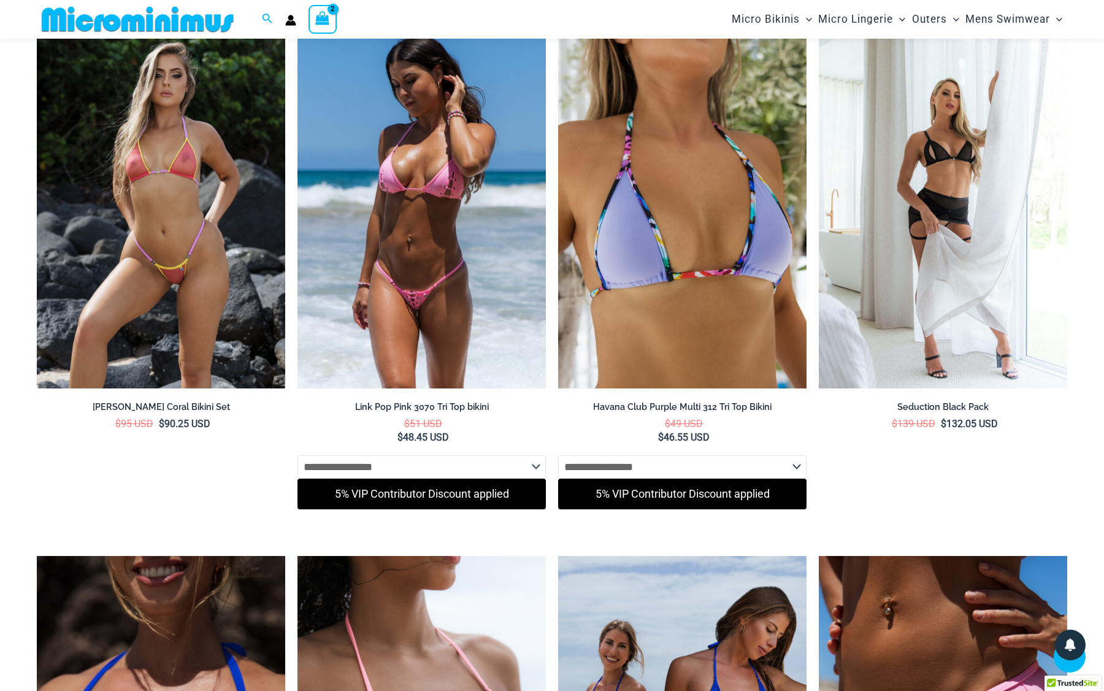
click at [431, 248] on img at bounding box center [422, 201] width 248 height 373
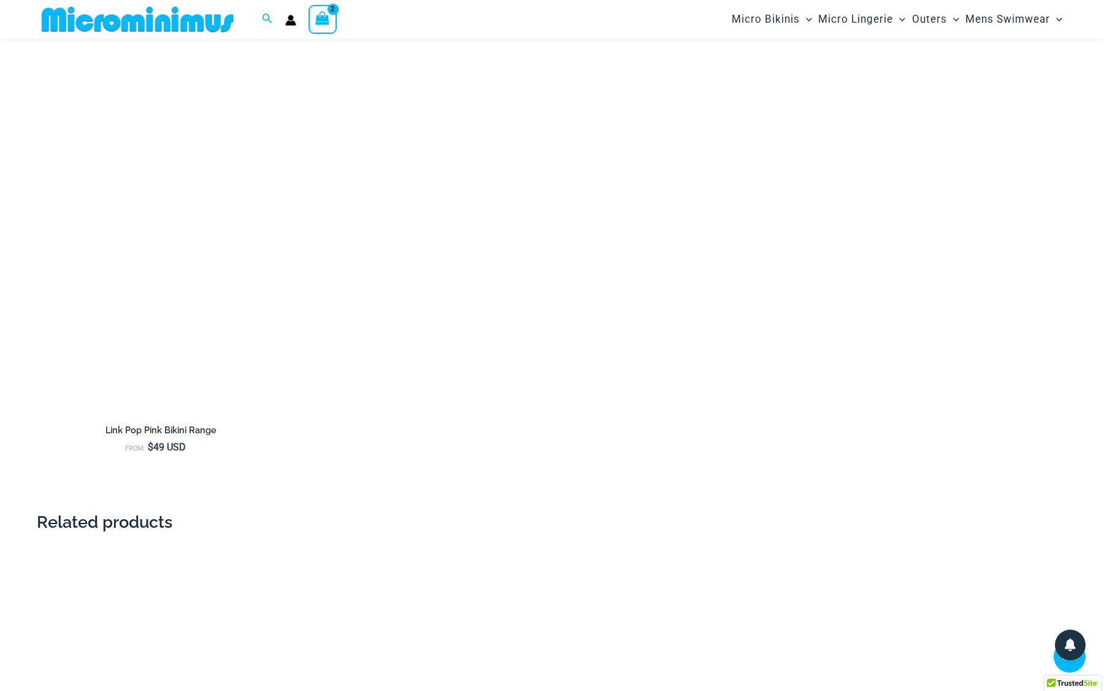
scroll to position [2319, 0]
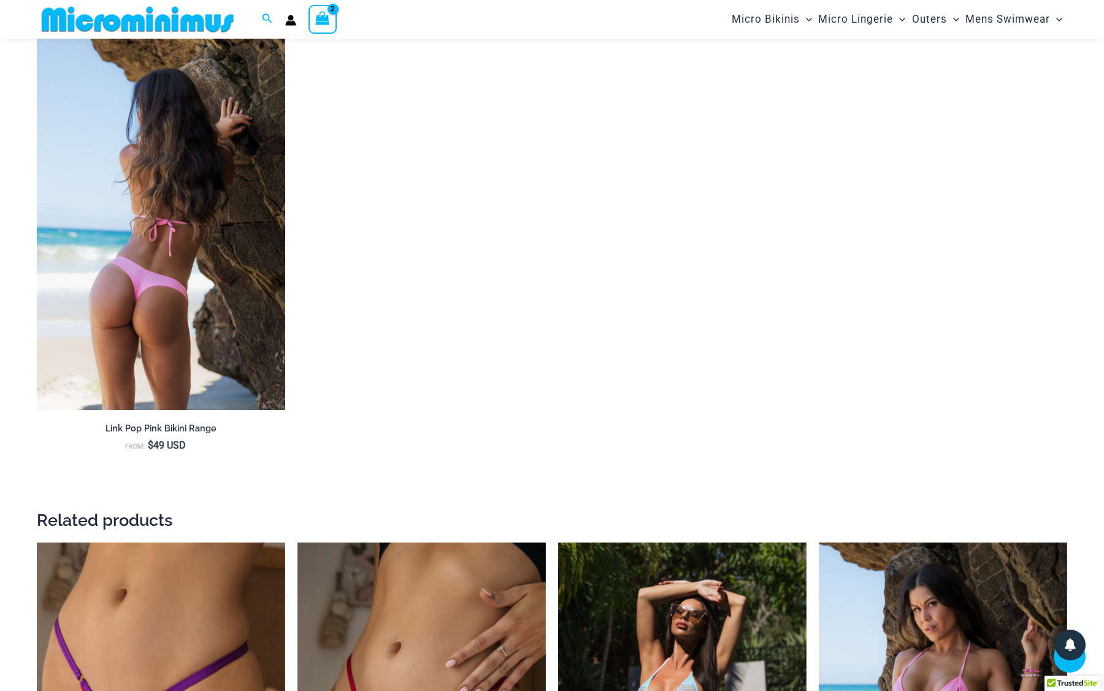
click at [222, 311] on img at bounding box center [161, 223] width 248 height 373
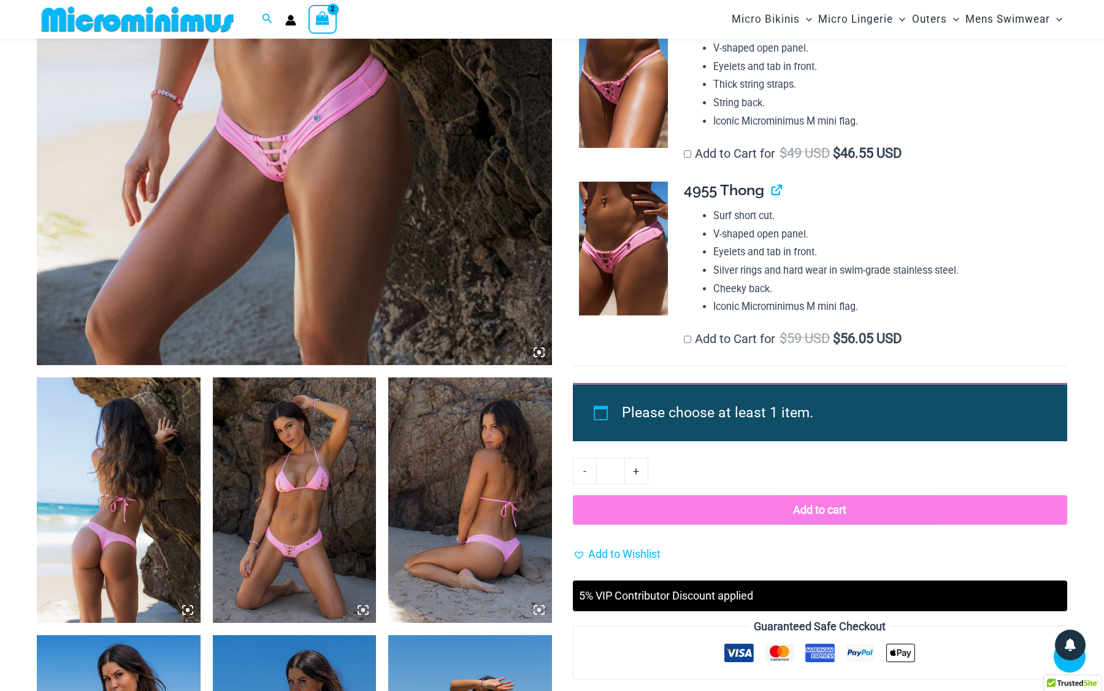
scroll to position [524, 0]
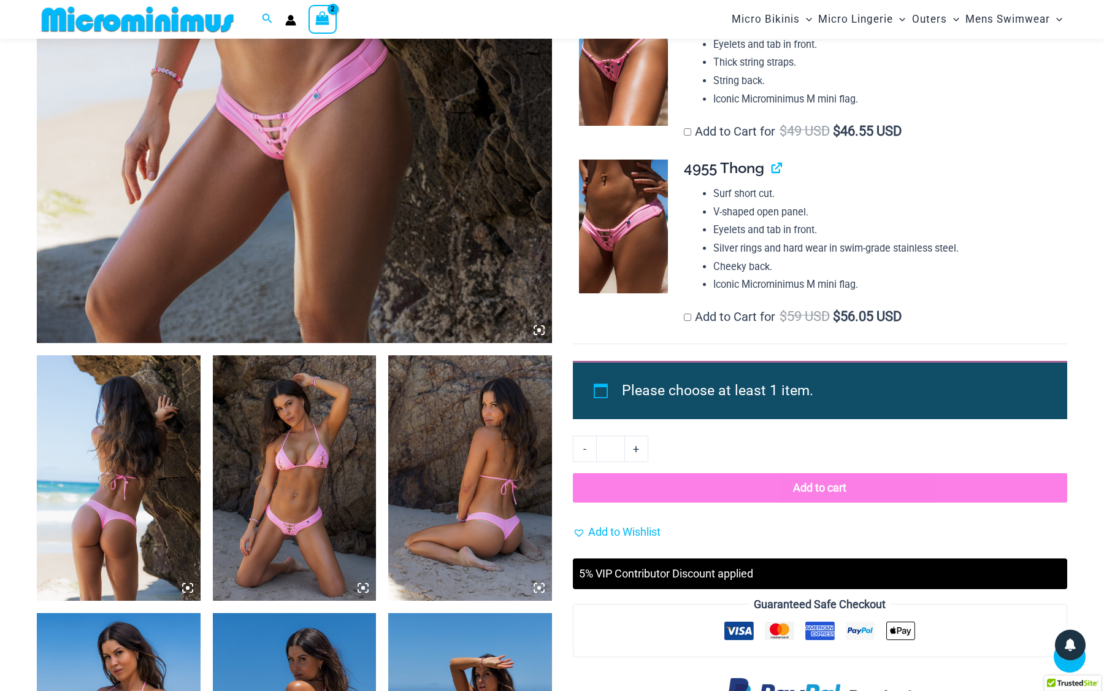
click at [698, 390] on li "Please choose at least 1 item." at bounding box center [830, 391] width 417 height 28
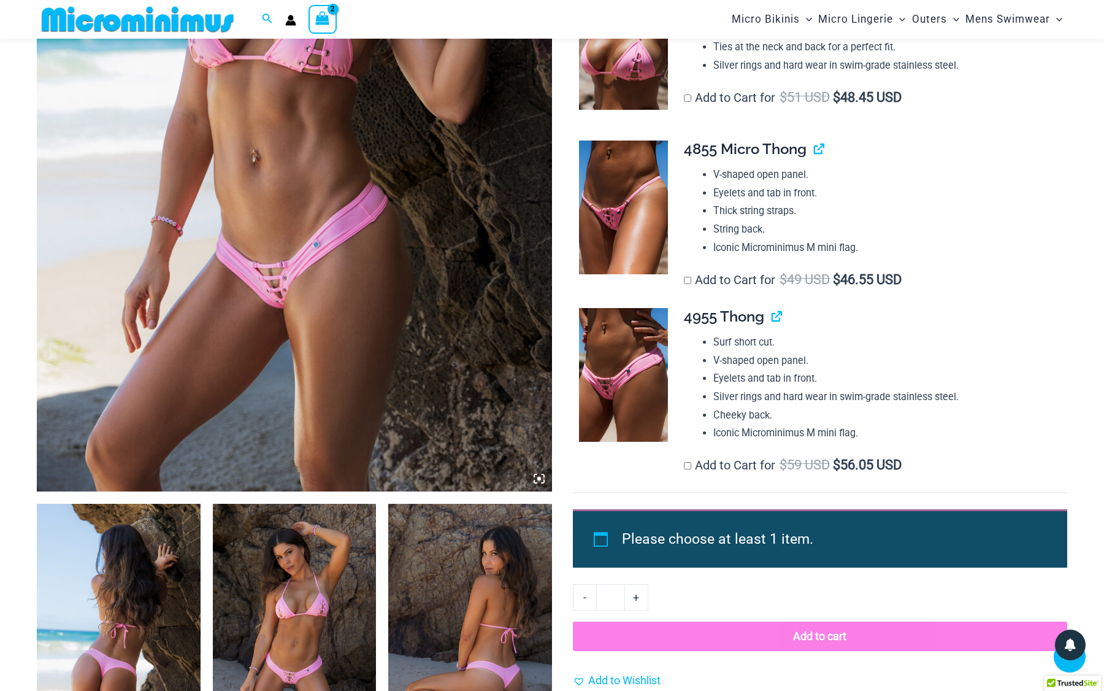
scroll to position [269, 0]
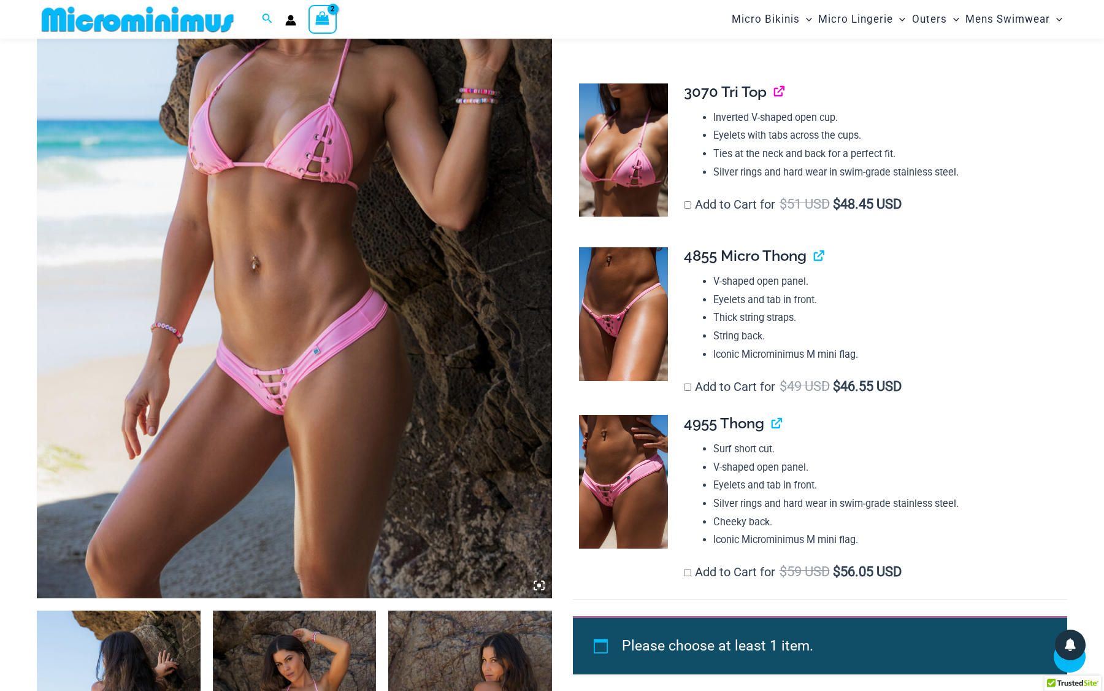
click at [774, 91] on link "View product" at bounding box center [774, 92] width 0 height 18
click at [772, 415] on link "View product" at bounding box center [772, 423] width 0 height 18
click at [814, 255] on link "View product" at bounding box center [814, 256] width 0 height 18
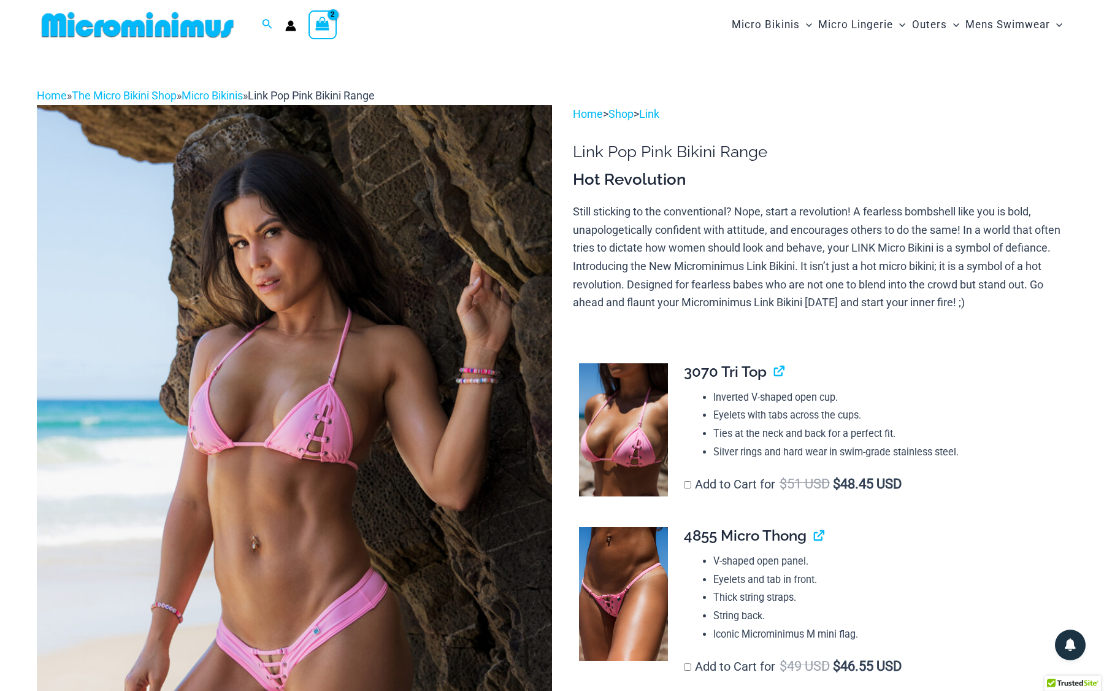
scroll to position [0, 0]
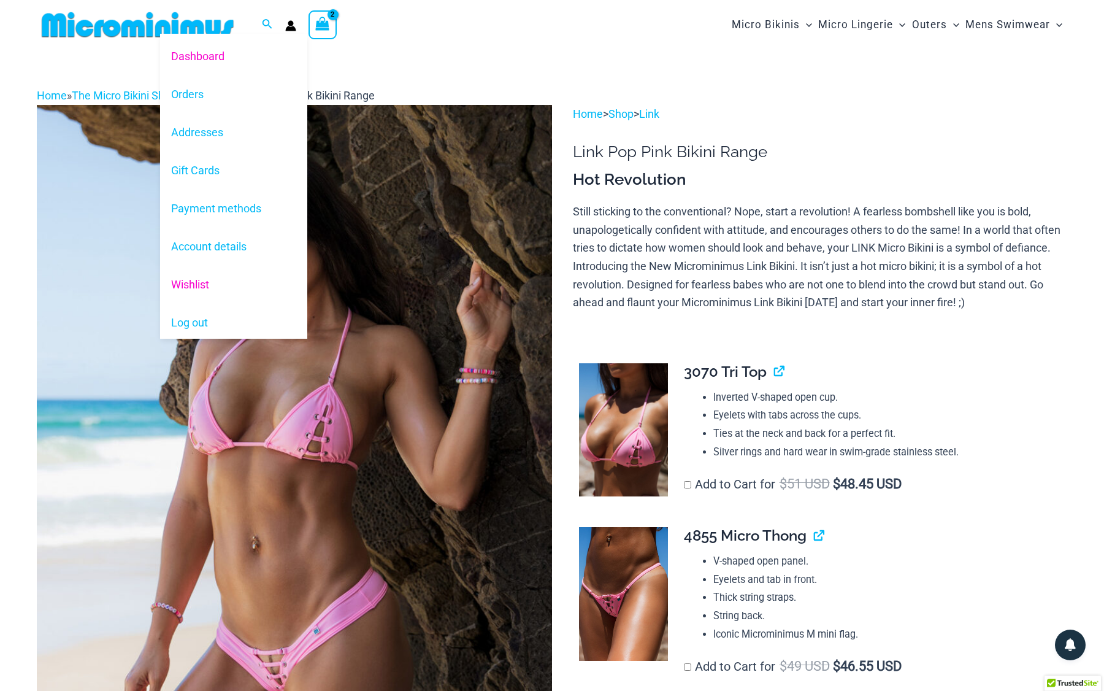
click at [199, 278] on link "Wishlist" at bounding box center [233, 285] width 147 height 38
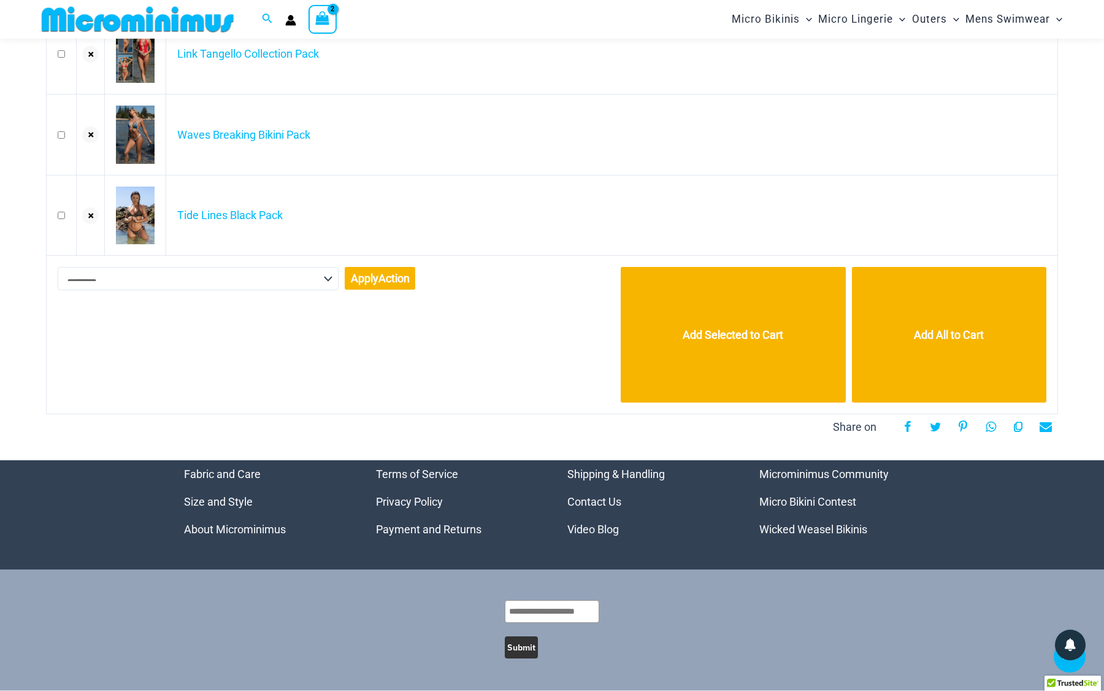
scroll to position [592, 0]
click at [296, 274] on select "**********" at bounding box center [198, 278] width 281 height 23
click at [1017, 428] on icon at bounding box center [1018, 426] width 12 height 25
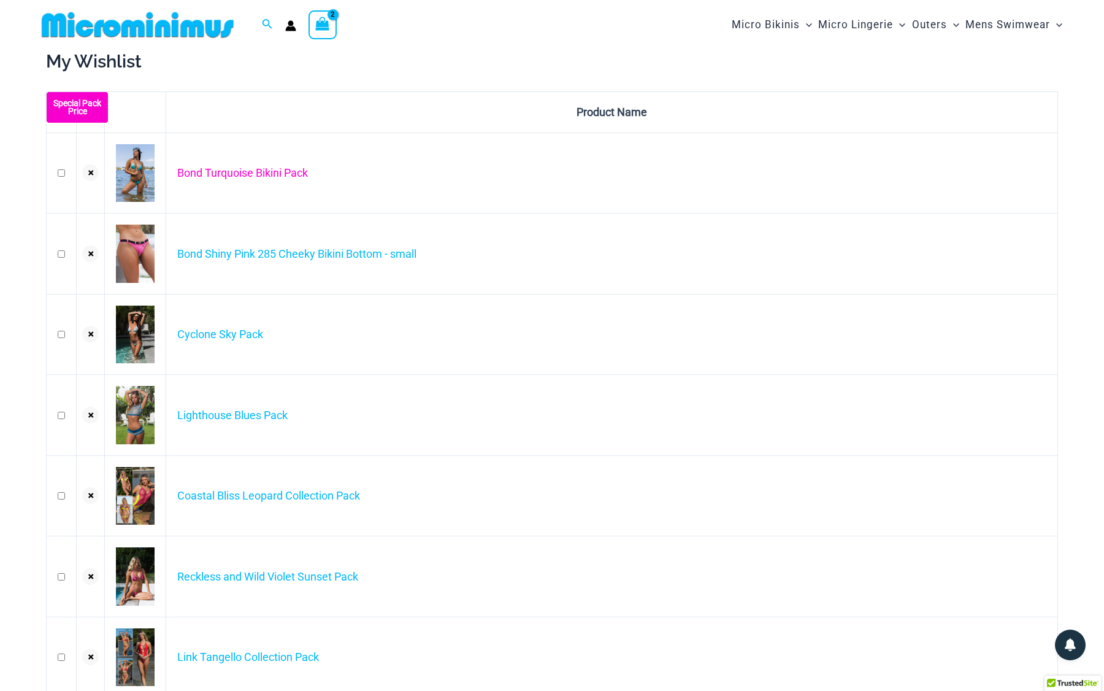
click at [263, 171] on link "Bond Turquoise Bikini Pack" at bounding box center [242, 172] width 131 height 13
click at [239, 171] on link "Bond Turquoise Bikini Pack" at bounding box center [242, 172] width 131 height 13
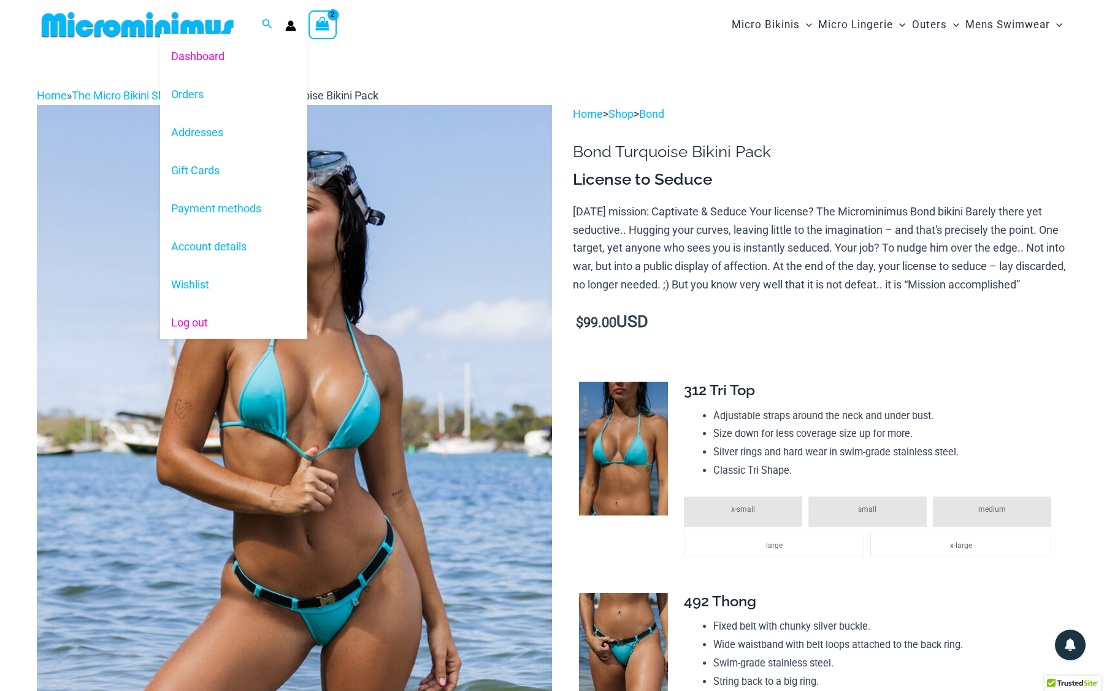
click at [206, 320] on link "Log out" at bounding box center [233, 323] width 147 height 38
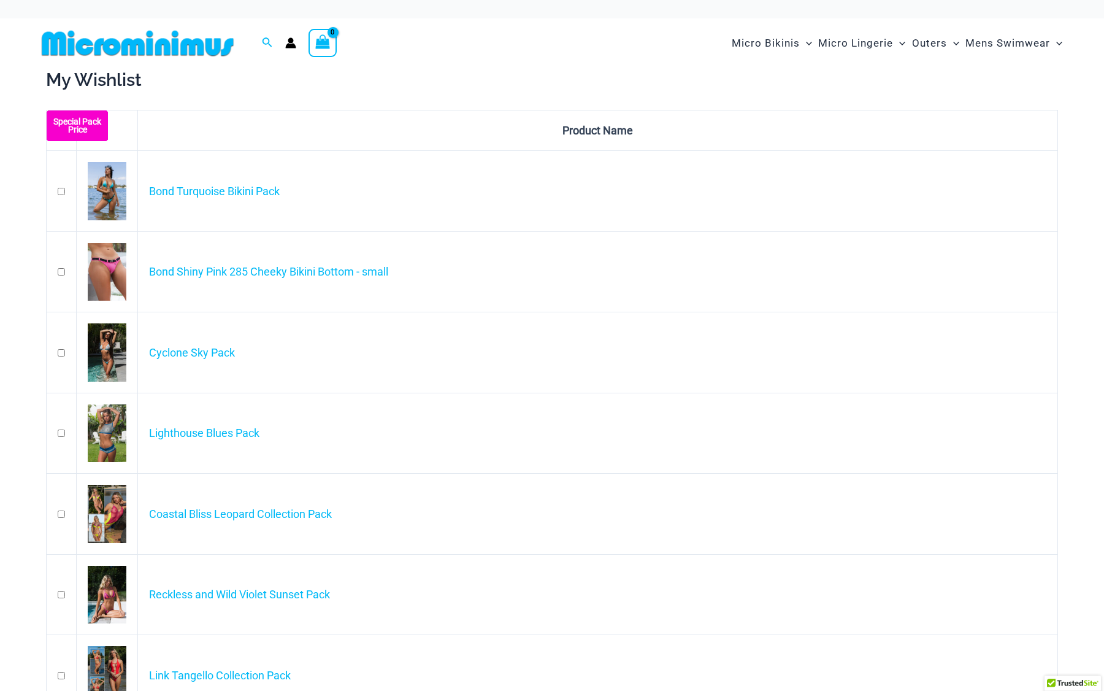
click at [294, 38] on icon "Account icon link" at bounding box center [290, 42] width 11 height 11
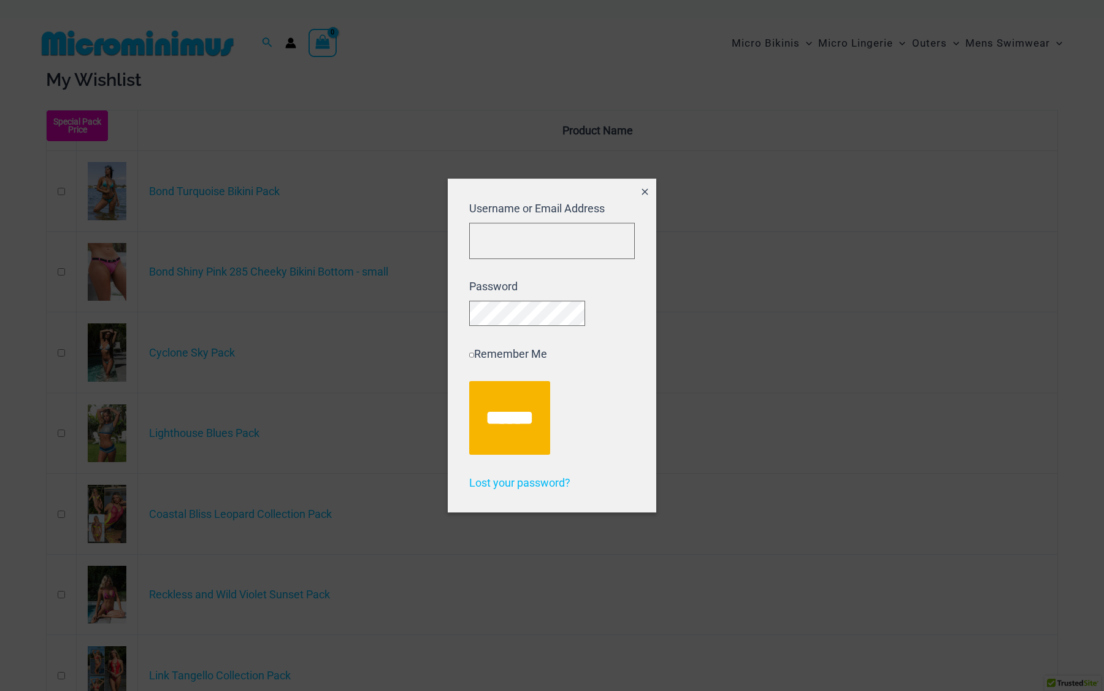
click at [647, 188] on icon "Close popup" at bounding box center [645, 191] width 6 height 6
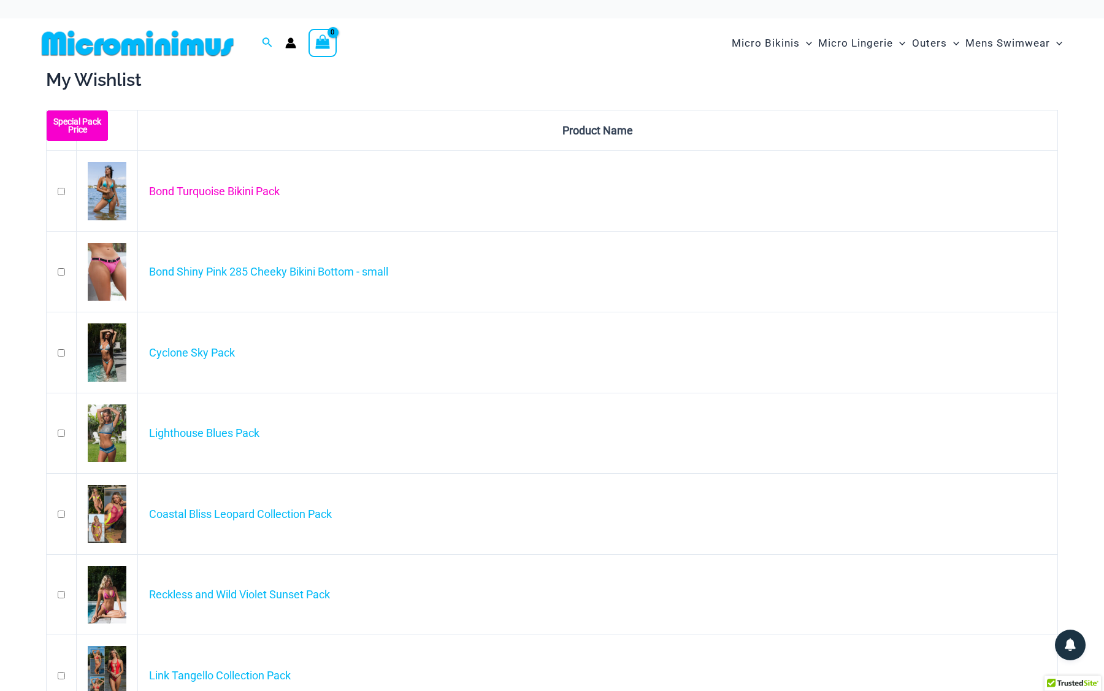
click at [239, 187] on link "Bond Turquoise Bikini Pack" at bounding box center [214, 191] width 131 height 13
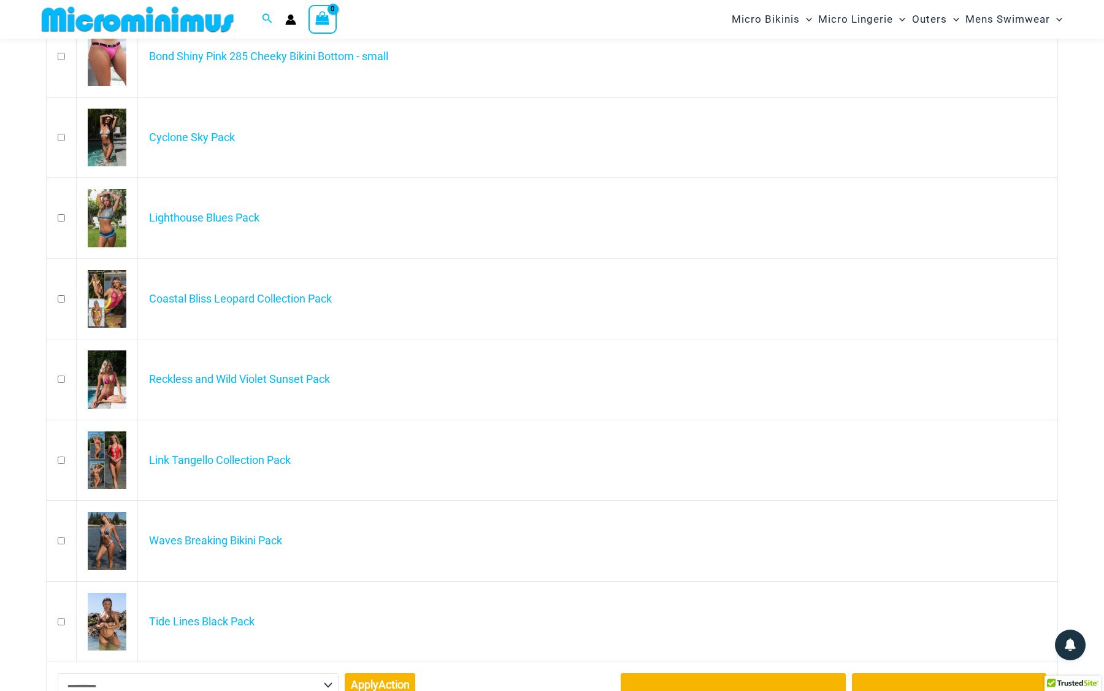
scroll to position [210, 0]
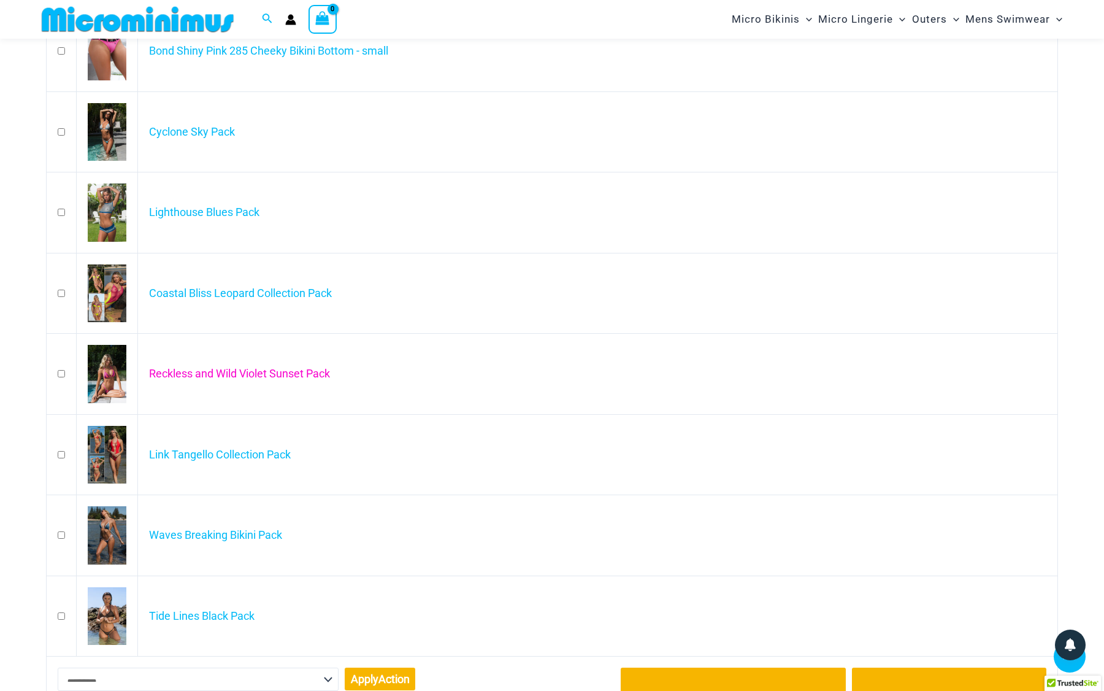
click at [191, 373] on link "Reckless and Wild Violet Sunset Pack" at bounding box center [239, 373] width 181 height 13
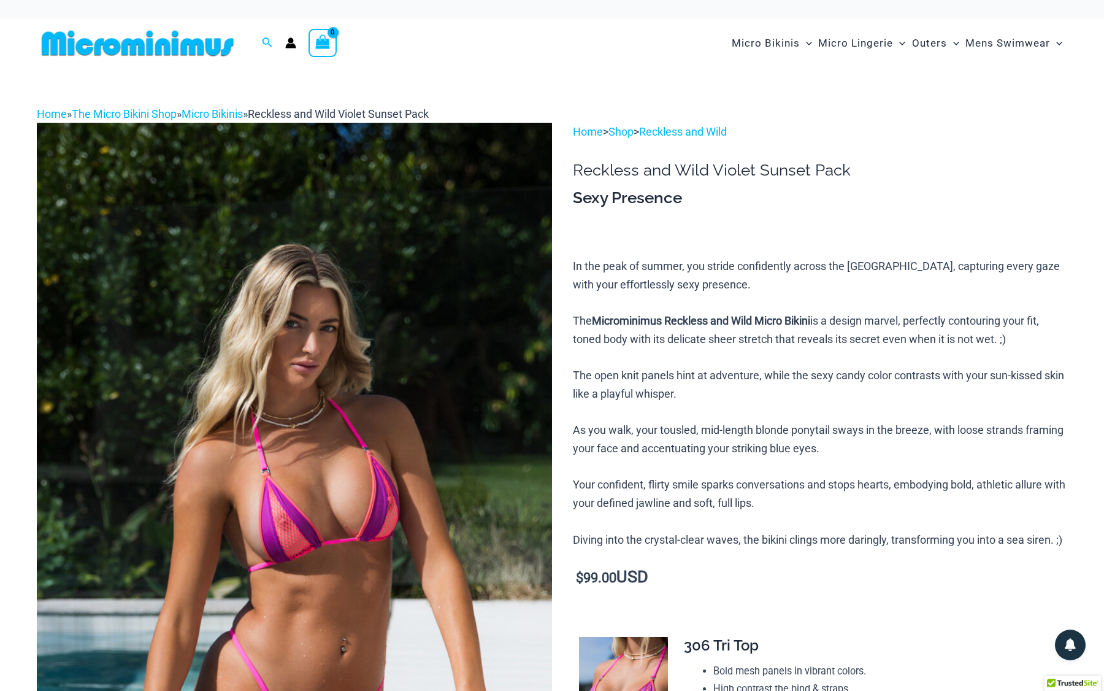
click at [290, 44] on icon "Account icon link" at bounding box center [291, 46] width 10 height 5
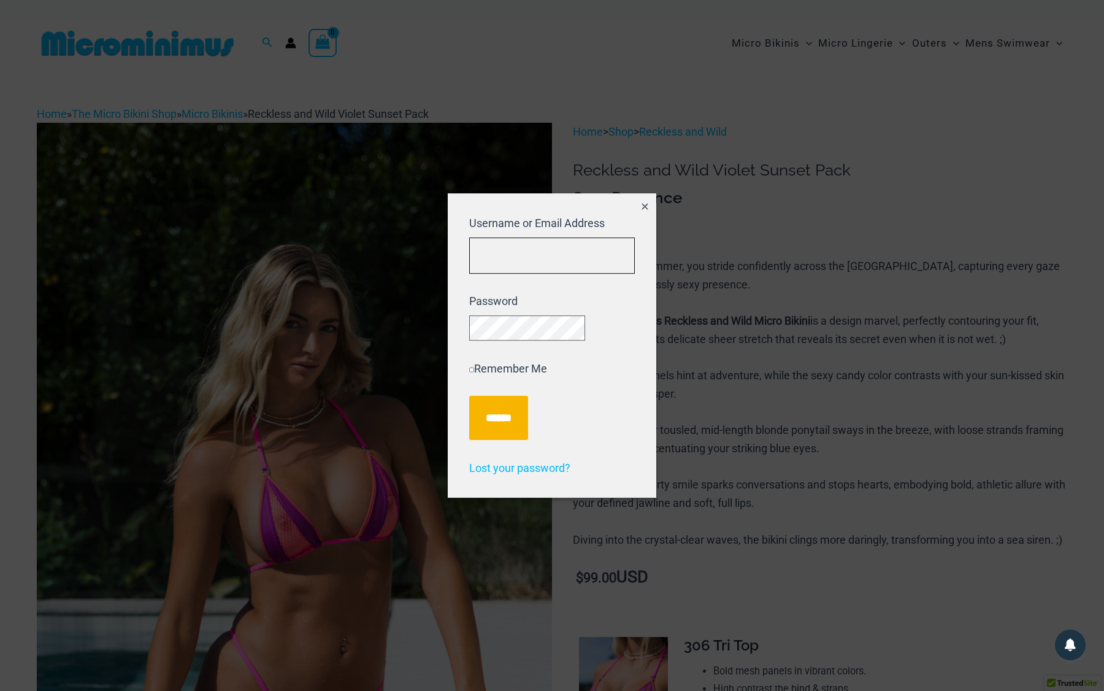
type input "**********"
click at [502, 423] on input "******" at bounding box center [498, 418] width 59 height 44
click at [499, 428] on input "******" at bounding box center [498, 418] width 59 height 44
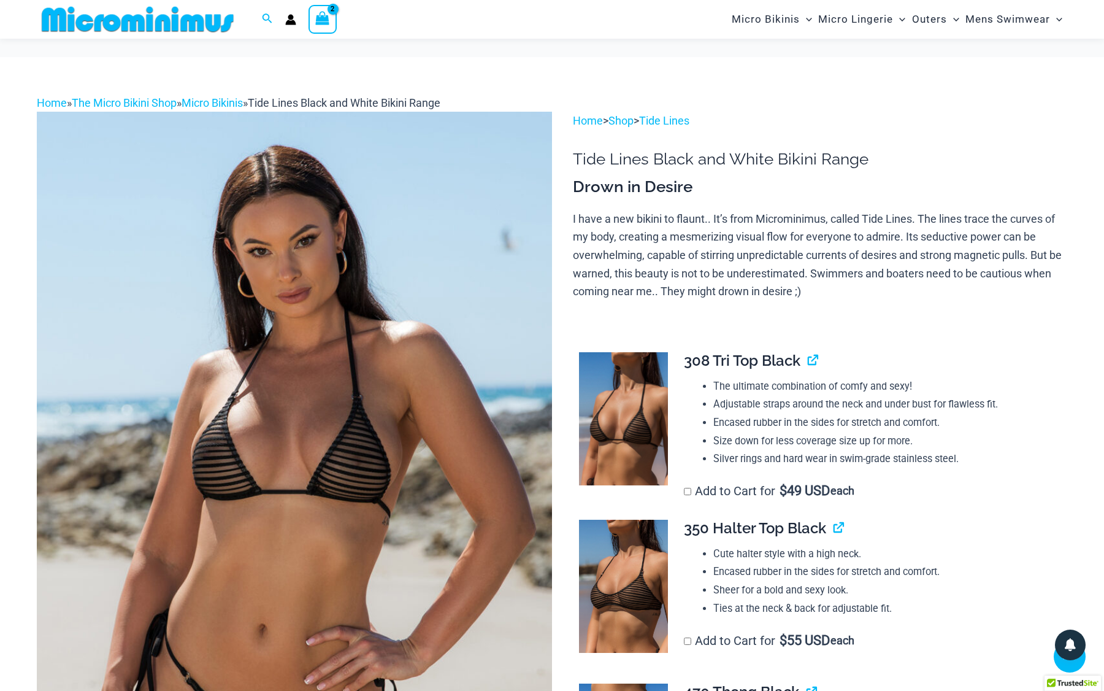
scroll to position [1420, 0]
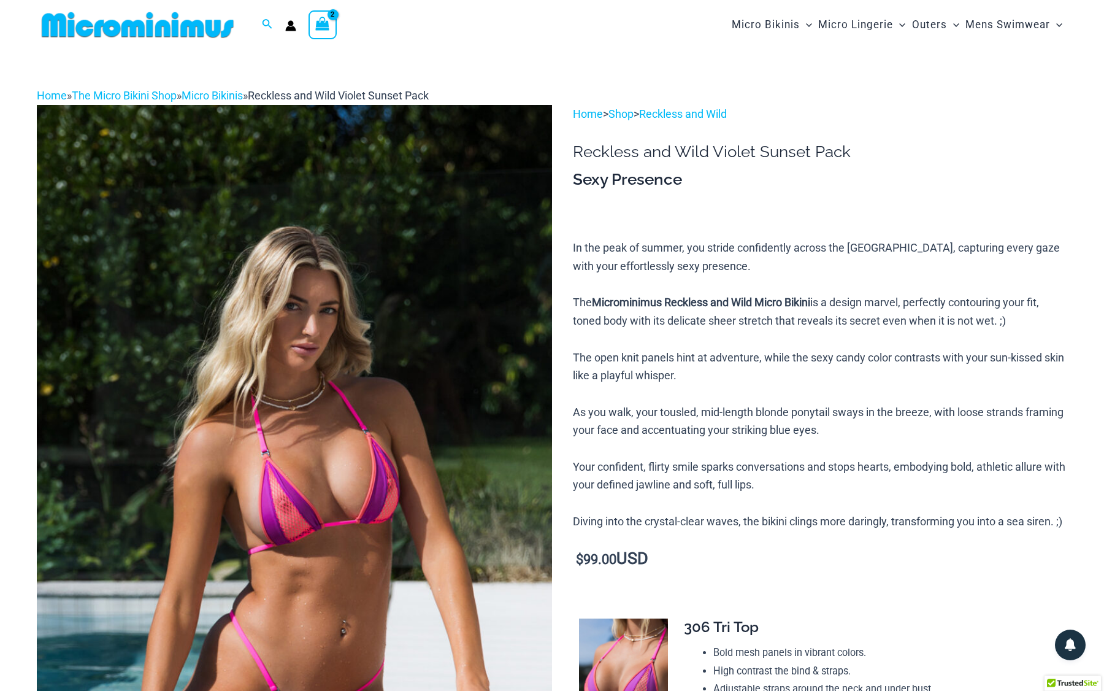
click at [204, 26] on img at bounding box center [138, 25] width 202 height 28
